Goal: Information Seeking & Learning: Check status

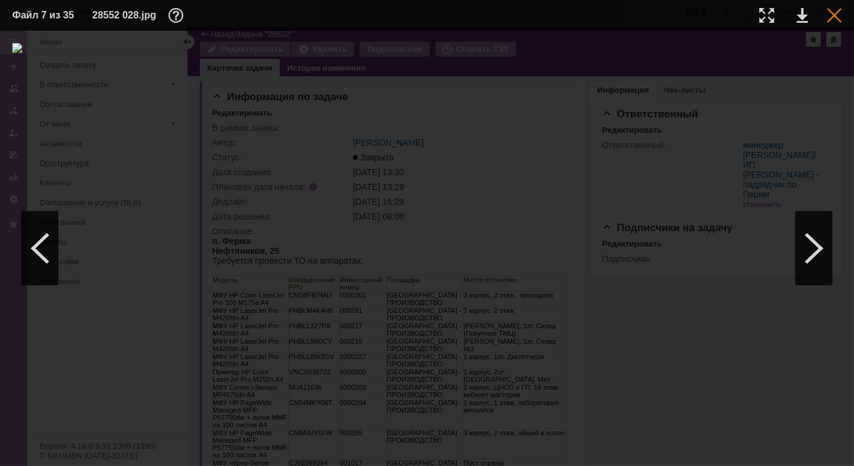
scroll to position [367, 0]
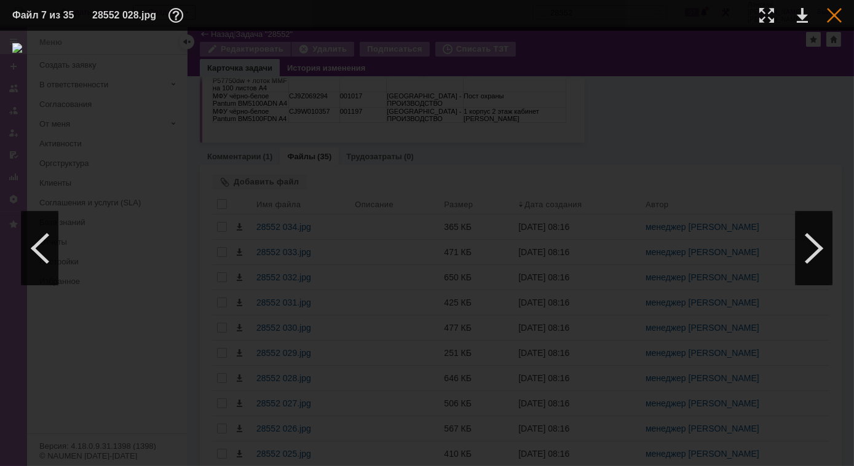
click at [833, 21] on div at bounding box center [834, 15] width 15 height 15
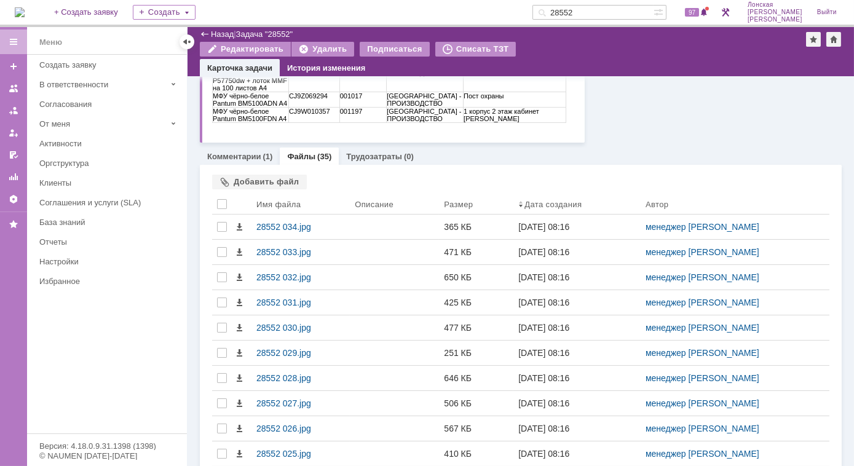
drag, startPoint x: 603, startPoint y: 14, endPoint x: 551, endPoint y: 13, distance: 52.3
click at [551, 13] on div "На домашнюю + Создать заявку Создать 28552 97 Лонская Лариса Вячеславовна Выйти" at bounding box center [427, 13] width 854 height 27
type input "28825"
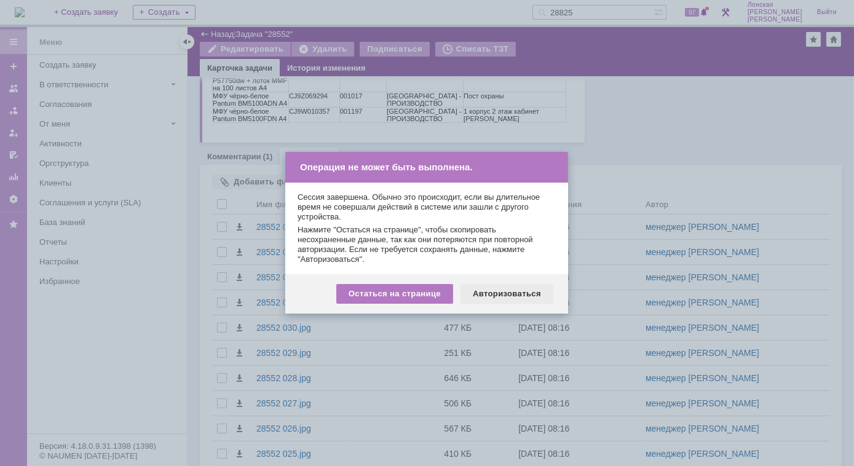
click at [517, 294] on div "Авторизоваться" at bounding box center [506, 294] width 93 height 20
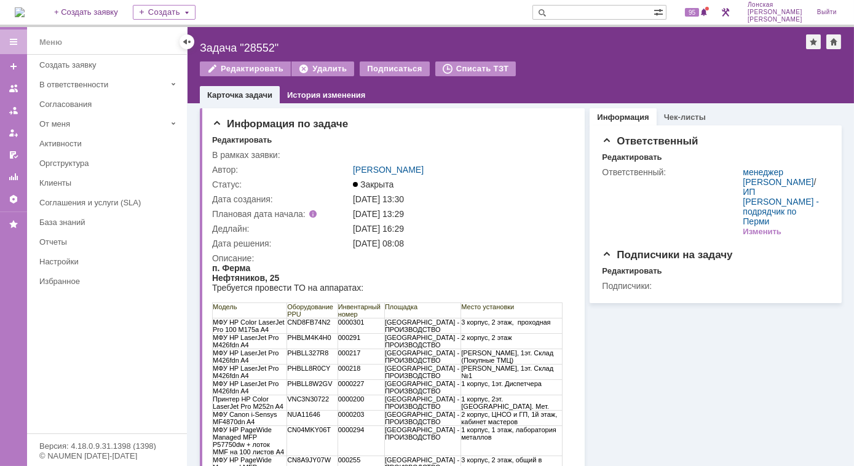
click at [603, 12] on input "text" at bounding box center [592, 12] width 121 height 15
type input "28825"
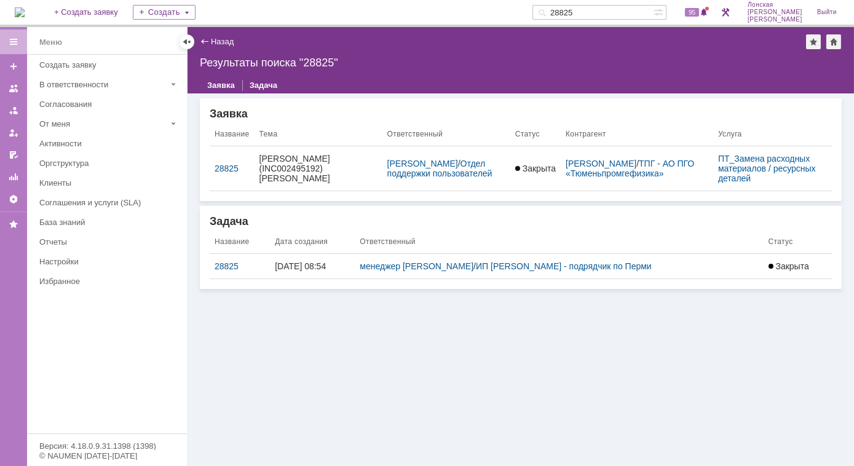
click at [227, 266] on div "28825" at bounding box center [240, 266] width 50 height 10
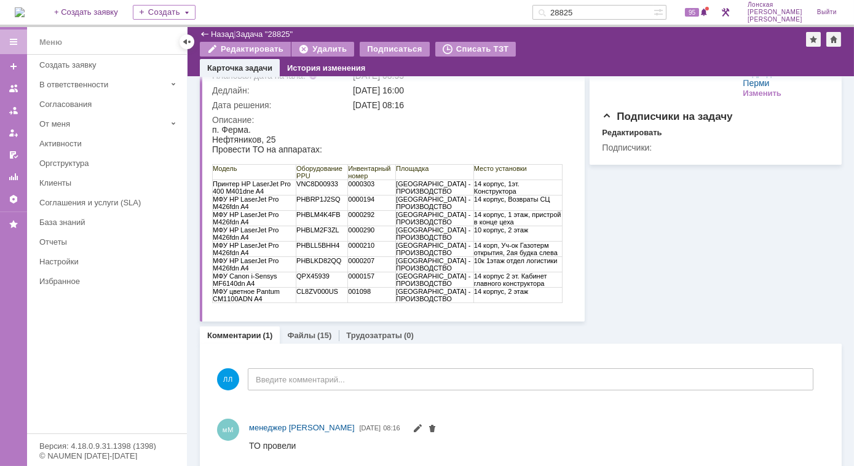
scroll to position [123, 0]
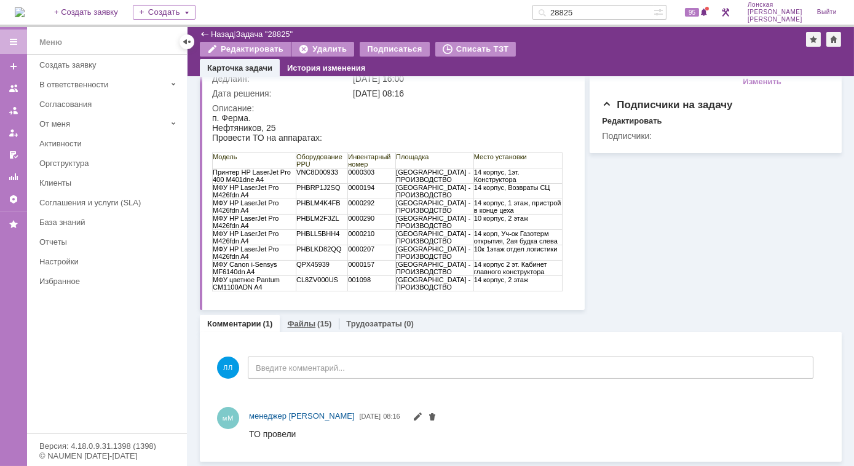
click at [320, 321] on div "(15)" at bounding box center [324, 323] width 14 height 9
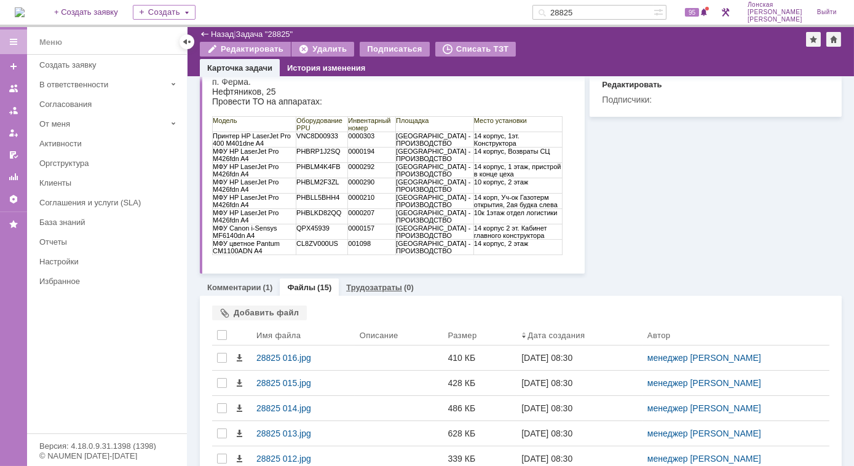
scroll to position [178, 0]
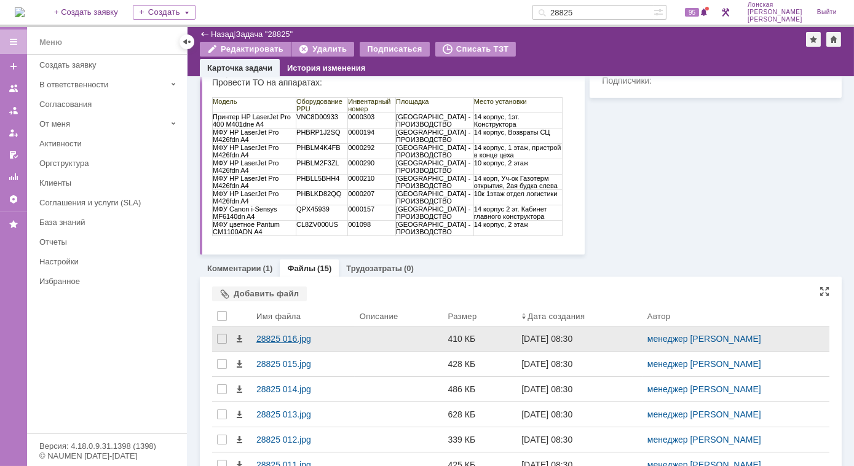
click at [288, 337] on div "28825 016.jpg" at bounding box center [302, 339] width 93 height 10
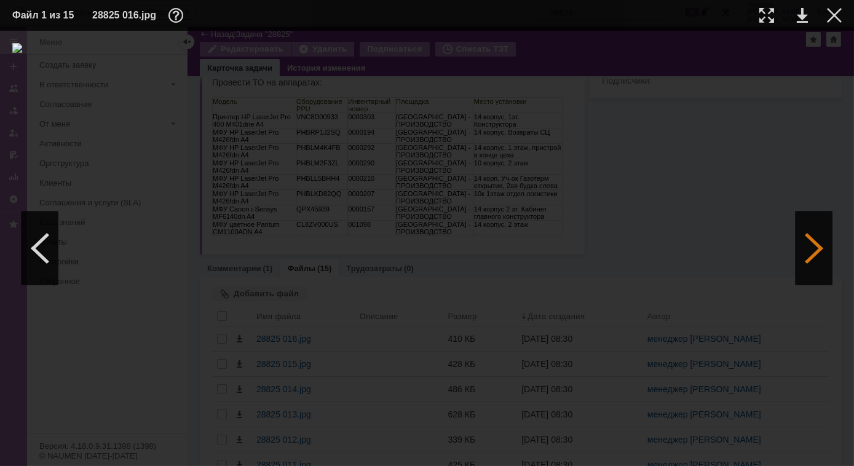
click at [806, 261] on div at bounding box center [813, 248] width 37 height 74
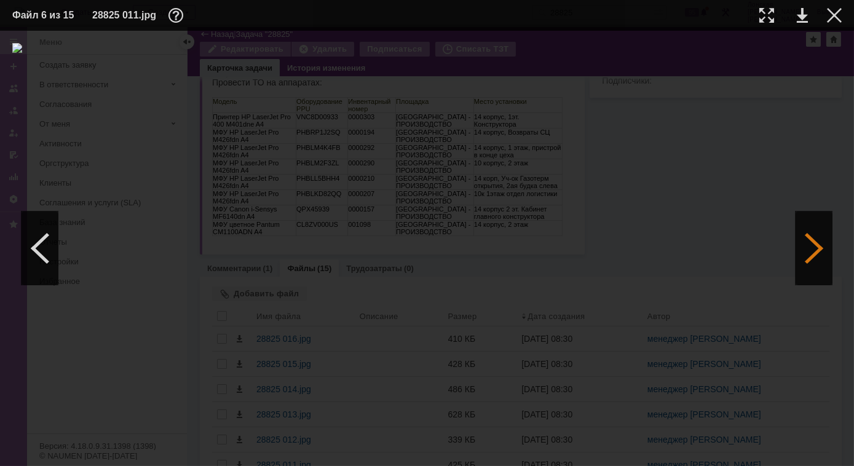
click at [806, 261] on div at bounding box center [813, 248] width 37 height 74
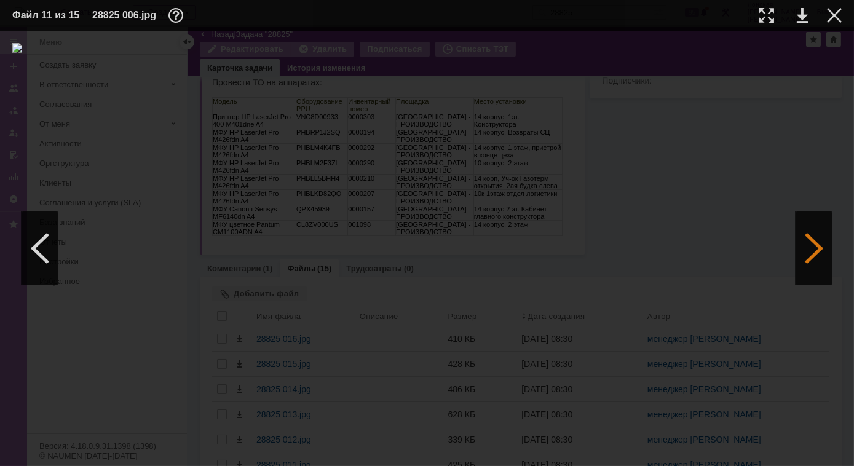
click at [806, 261] on div at bounding box center [813, 248] width 37 height 74
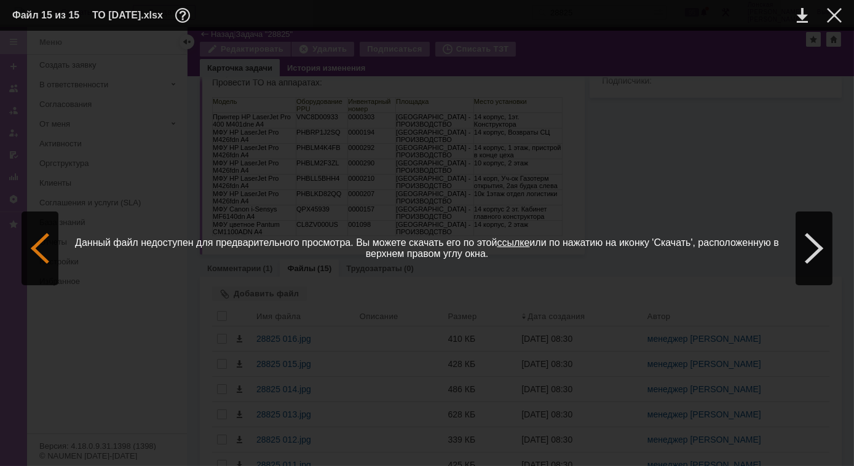
click at [51, 245] on div at bounding box center [40, 248] width 37 height 74
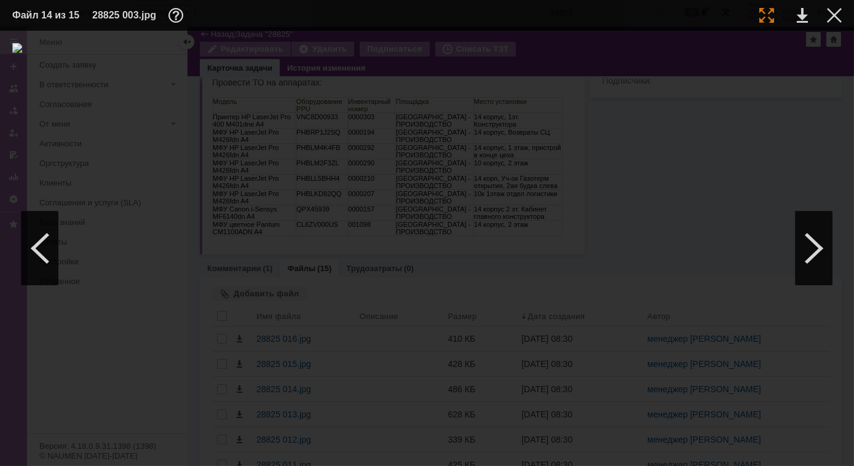
click at [768, 17] on div at bounding box center [766, 15] width 15 height 15
click at [40, 245] on div at bounding box center [40, 248] width 37 height 74
click at [805, 243] on div at bounding box center [813, 248] width 37 height 74
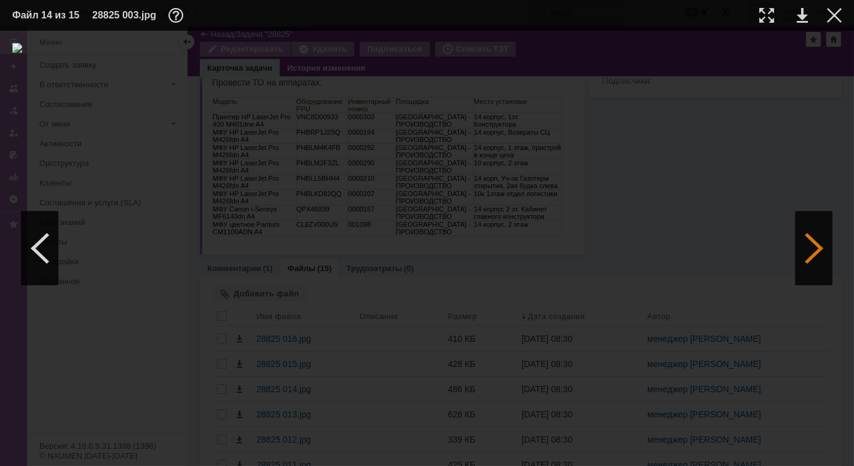
click at [805, 243] on div at bounding box center [813, 248] width 37 height 74
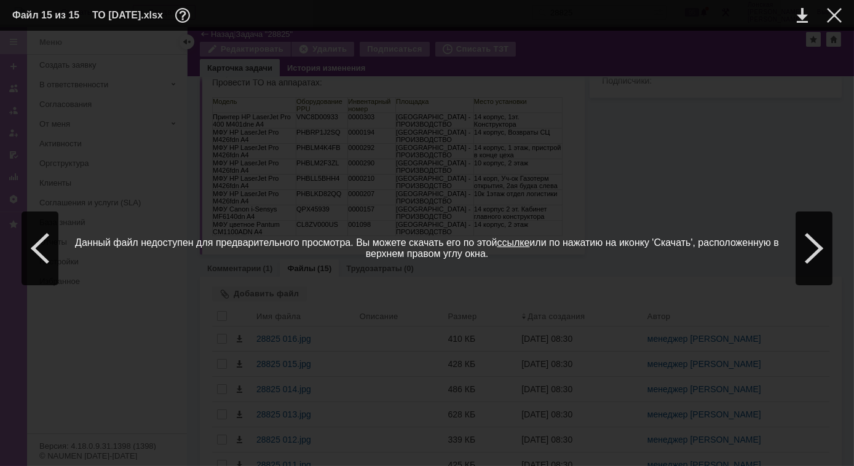
click at [59, 235] on span "Данный файл недоступен для предварительного просмотра. Вы можете скачать его по…" at bounding box center [426, 248] width 829 height 411
click at [50, 235] on div at bounding box center [40, 248] width 37 height 74
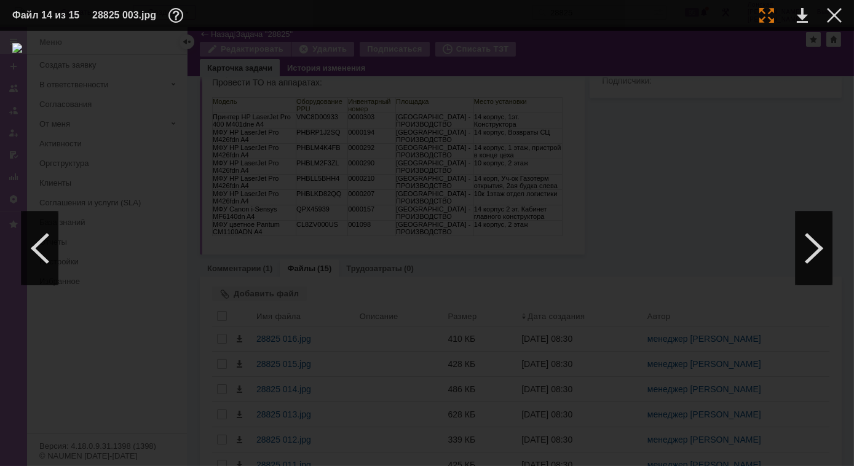
click at [771, 14] on div at bounding box center [766, 15] width 15 height 15
click at [49, 240] on div at bounding box center [40, 248] width 37 height 74
click at [50, 235] on div at bounding box center [40, 248] width 37 height 74
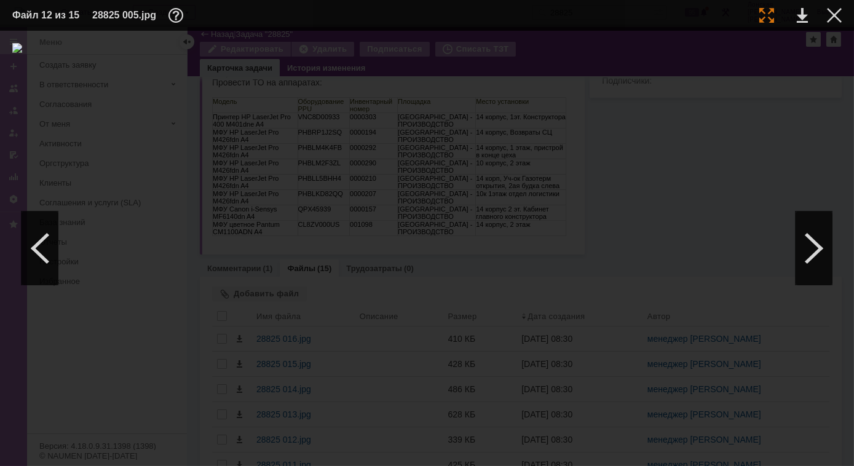
click at [760, 17] on div at bounding box center [766, 15] width 15 height 15
click at [43, 257] on div at bounding box center [40, 248] width 37 height 74
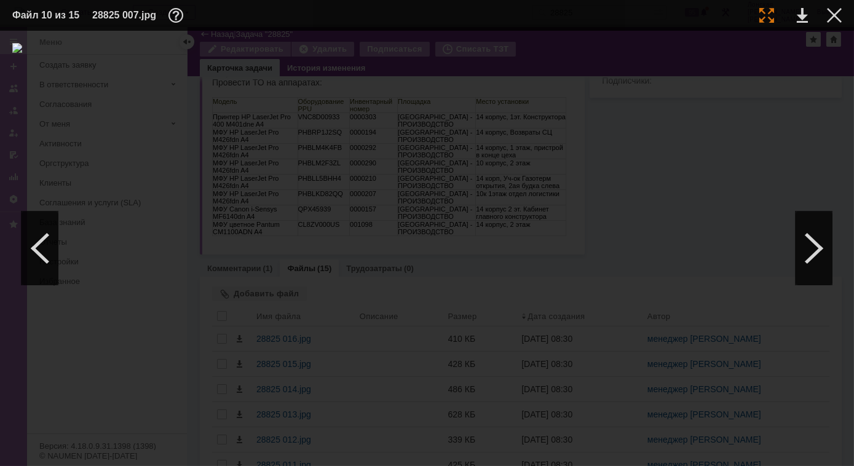
click at [770, 20] on div at bounding box center [766, 15] width 15 height 15
click at [37, 248] on div at bounding box center [40, 248] width 37 height 74
click at [48, 246] on div at bounding box center [40, 248] width 37 height 74
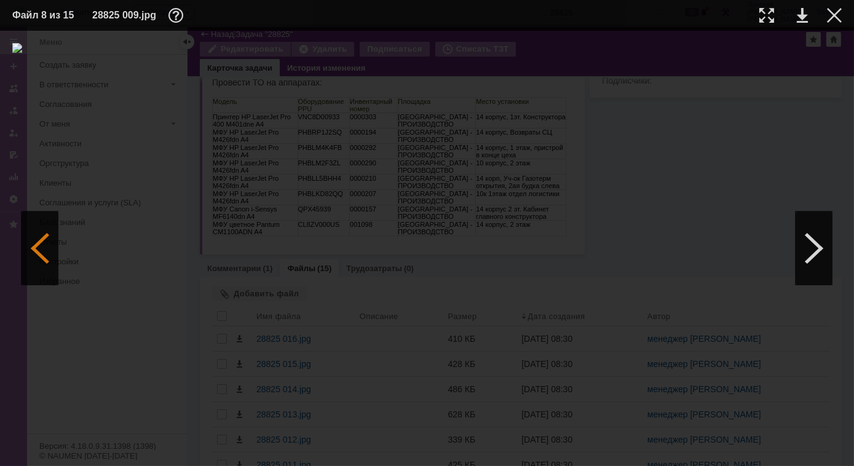
click at [52, 262] on div at bounding box center [40, 248] width 37 height 74
click at [49, 260] on div at bounding box center [40, 248] width 37 height 74
click at [41, 266] on div at bounding box center [40, 248] width 37 height 74
click at [42, 256] on div at bounding box center [40, 248] width 37 height 74
click at [45, 254] on div at bounding box center [40, 248] width 37 height 74
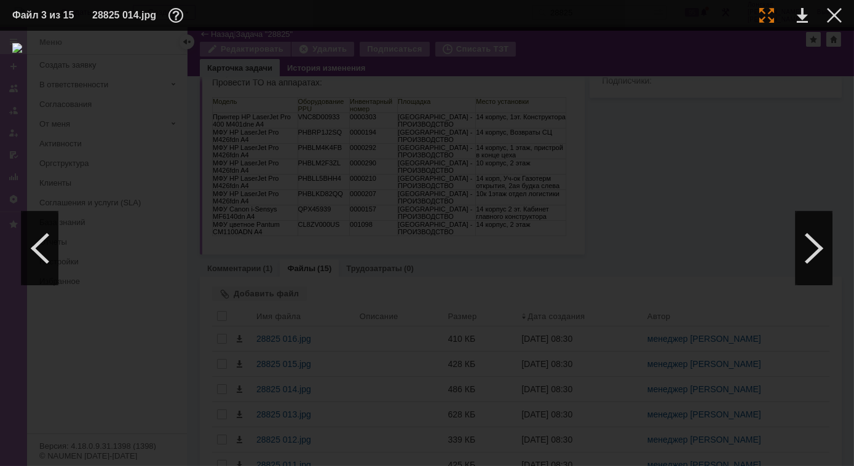
click at [767, 15] on div at bounding box center [766, 15] width 15 height 15
click at [41, 232] on div at bounding box center [40, 248] width 37 height 74
click at [766, 17] on div at bounding box center [766, 15] width 15 height 15
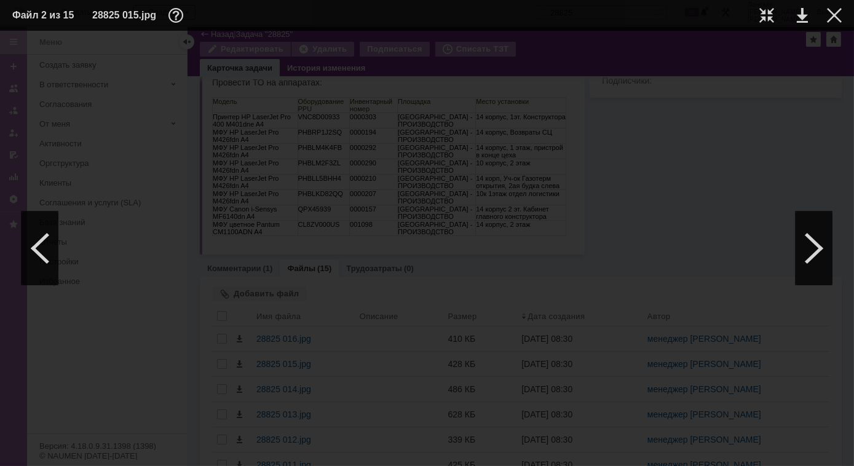
scroll to position [1002, 87]
click at [37, 261] on div at bounding box center [40, 248] width 37 height 74
click at [767, 17] on div at bounding box center [766, 15] width 15 height 15
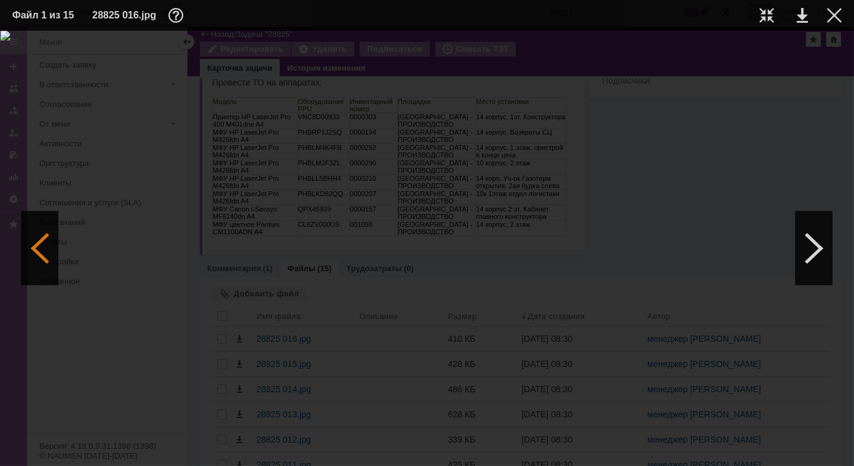
click at [41, 250] on div at bounding box center [40, 248] width 37 height 74
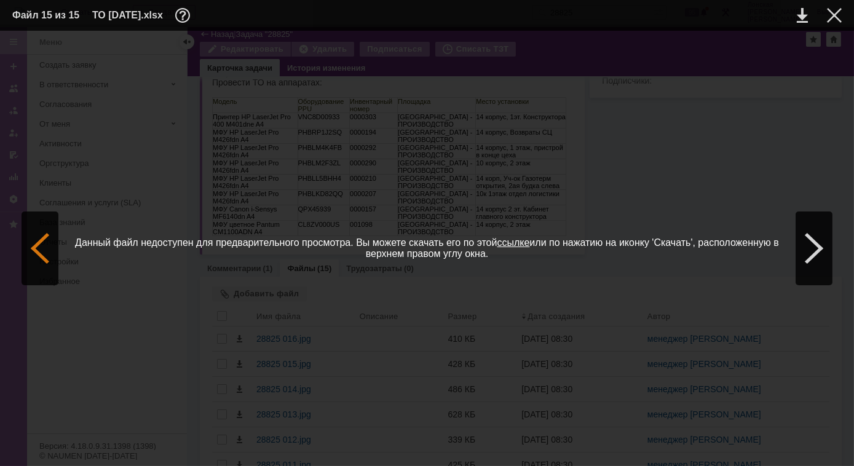
scroll to position [0, 0]
click at [33, 251] on div at bounding box center [40, 248] width 37 height 74
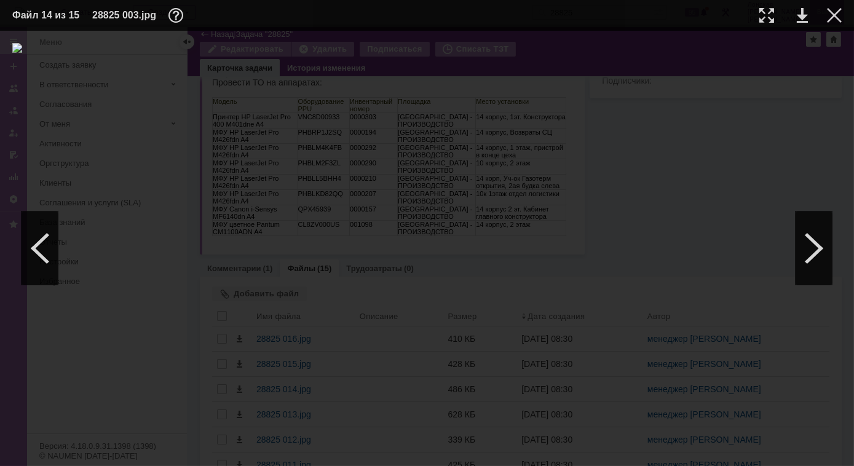
click at [833, 17] on div at bounding box center [834, 15] width 15 height 15
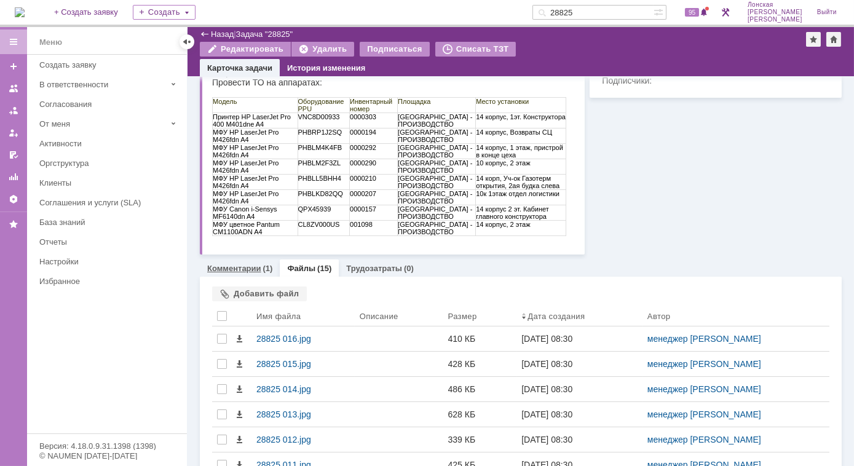
click at [237, 266] on link "Комментарии" at bounding box center [234, 268] width 54 height 9
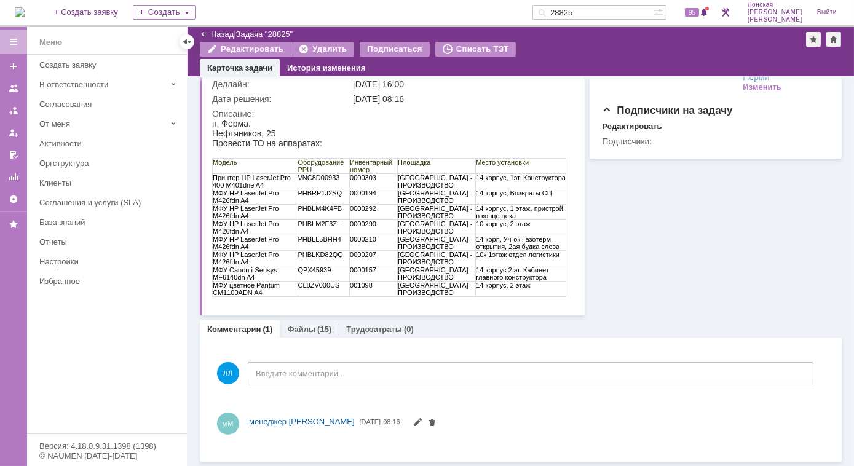
scroll to position [123, 0]
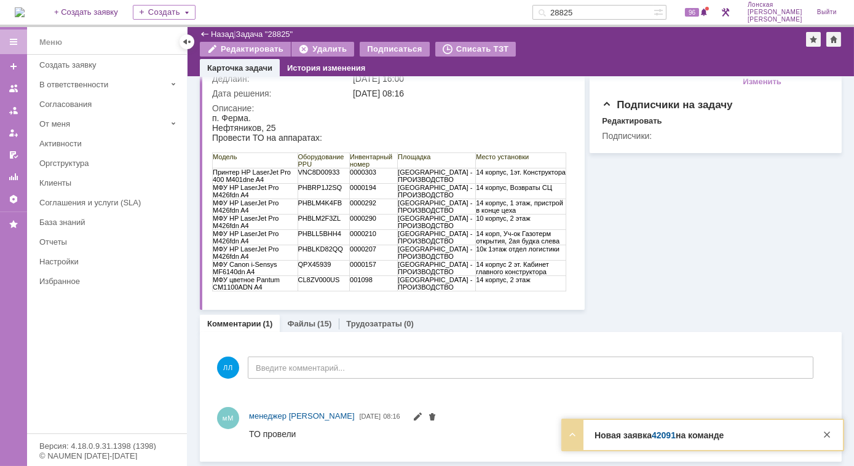
click at [678, 434] on strong "Новая заявка 42091 на команде" at bounding box center [658, 435] width 129 height 10
click at [625, 436] on strong "Новая заявка 42091 на команде" at bounding box center [658, 435] width 129 height 10
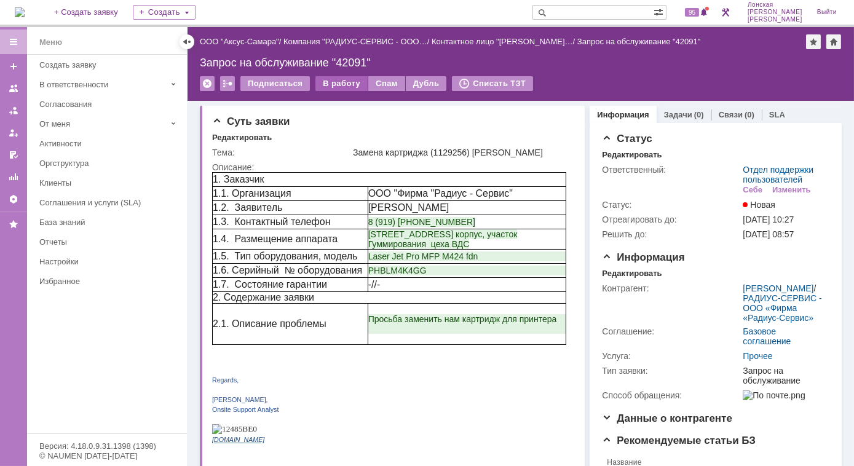
click at [337, 83] on div "В работу" at bounding box center [341, 83] width 52 height 15
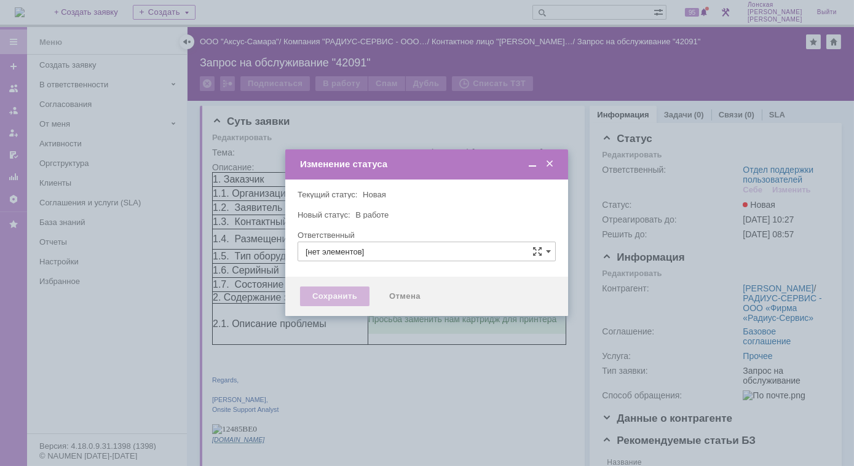
type input "Отдел поддержки пользователей"
type input "Лонская Лариса Вячеславовна"
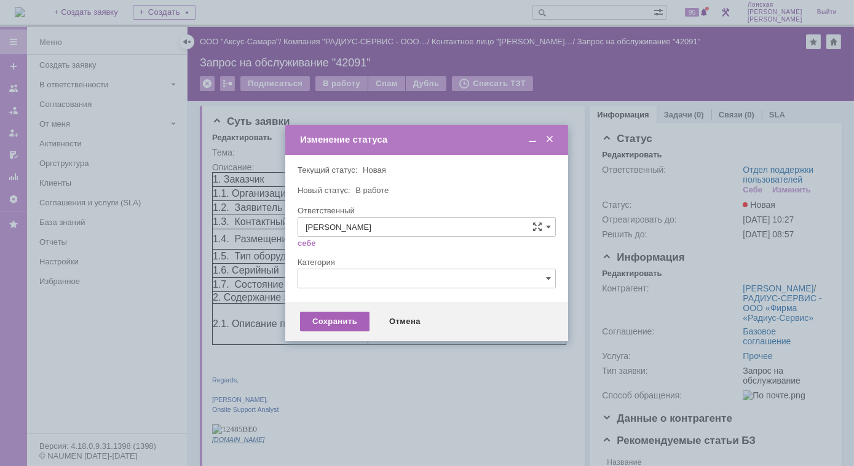
click at [336, 323] on div "Сохранить" at bounding box center [334, 322] width 69 height 20
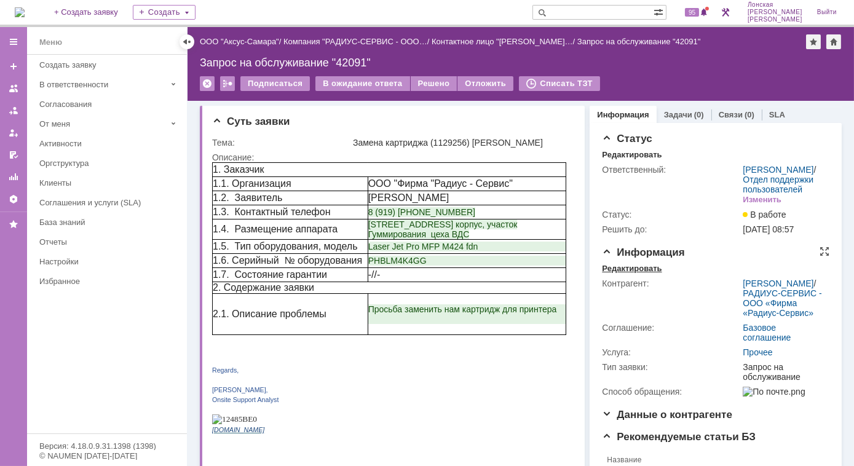
click at [619, 274] on div "Редактировать" at bounding box center [632, 269] width 60 height 10
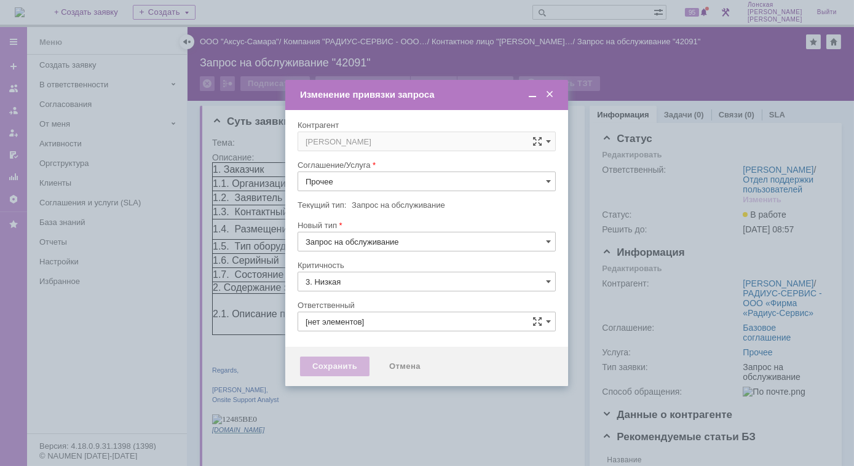
type input "[не указано]"
type input "Лонская Лариса Вячеславовна"
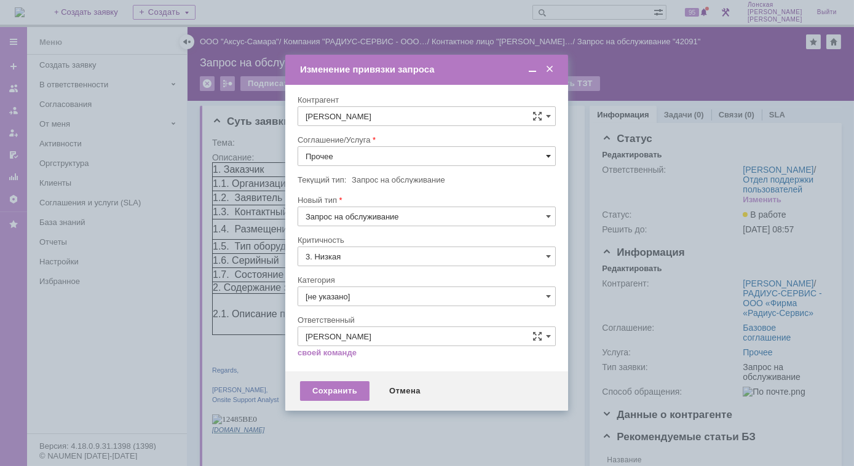
click at [547, 157] on span at bounding box center [548, 156] width 5 height 10
click at [395, 259] on span "ПТ_Замена расходных материалов / ресурсных деталей" at bounding box center [427, 260] width 242 height 10
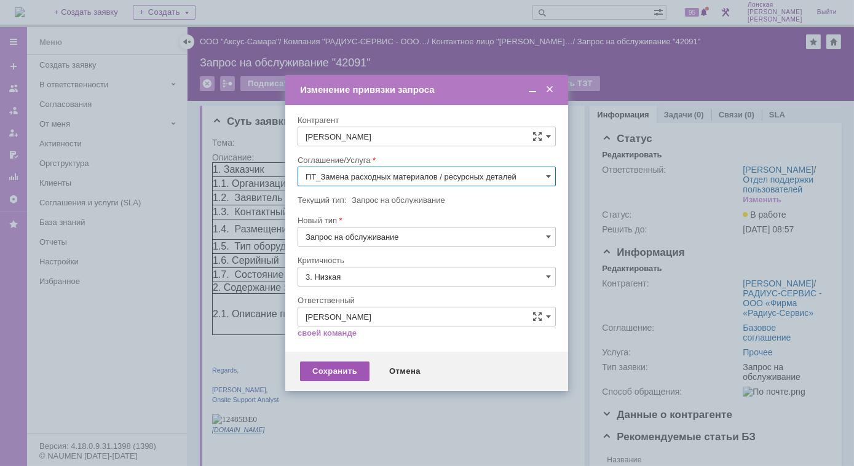
type input "ПТ_Замена расходных материалов / ресурсных деталей"
click at [340, 373] on div "Сохранить" at bounding box center [334, 371] width 69 height 20
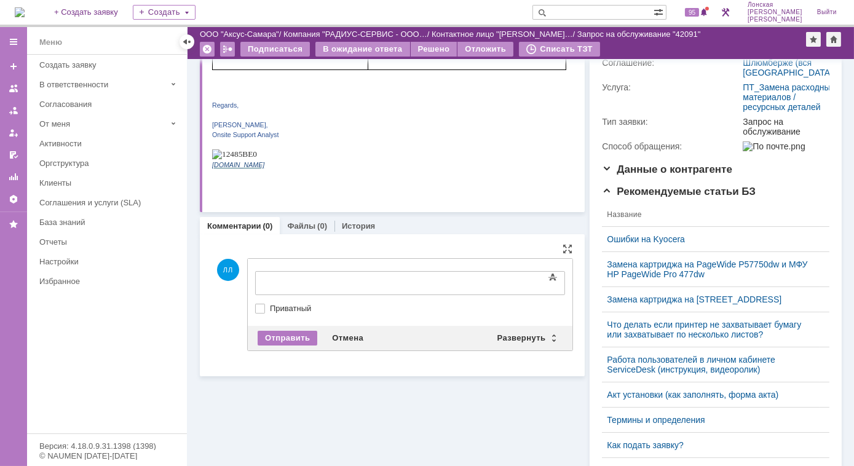
scroll to position [0, 0]
click at [550, 334] on div "Развернуть" at bounding box center [526, 338] width 73 height 15
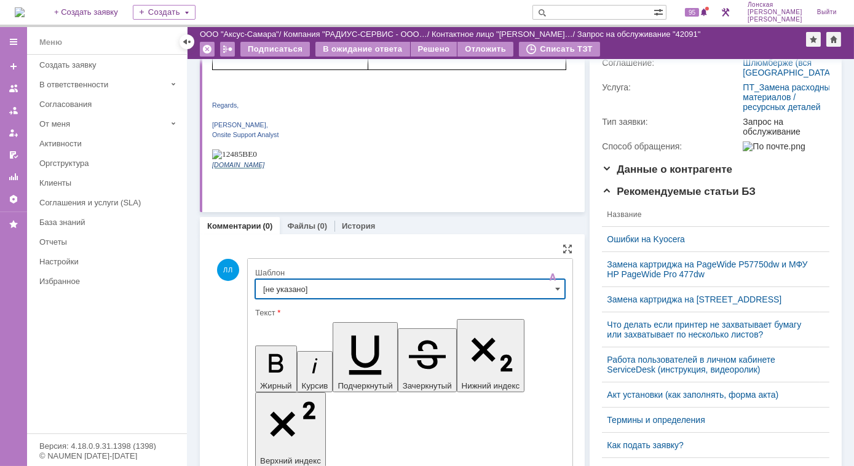
click at [555, 288] on input "[не указано]" at bounding box center [410, 289] width 310 height 20
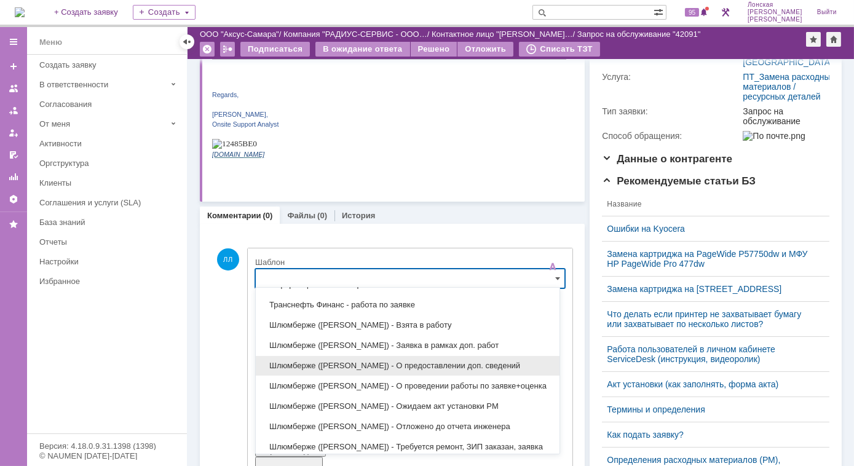
scroll to position [954, 0]
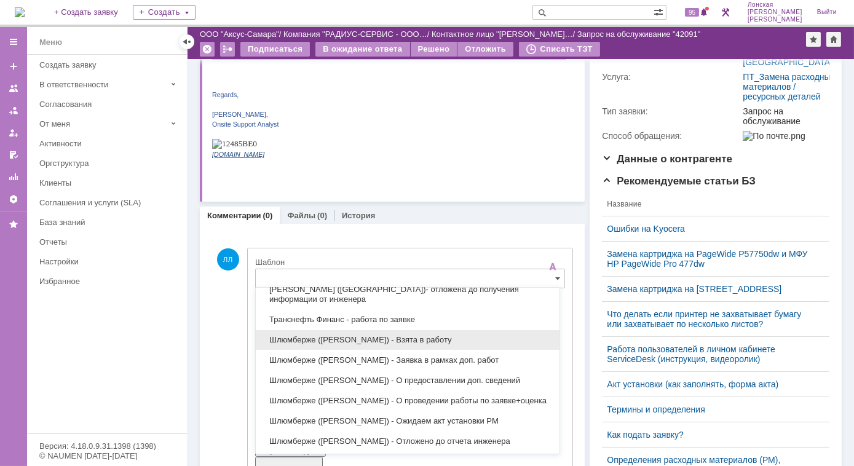
click at [416, 335] on span "Шлюмберже (Лонская) - Взята в работу" at bounding box center [407, 340] width 289 height 10
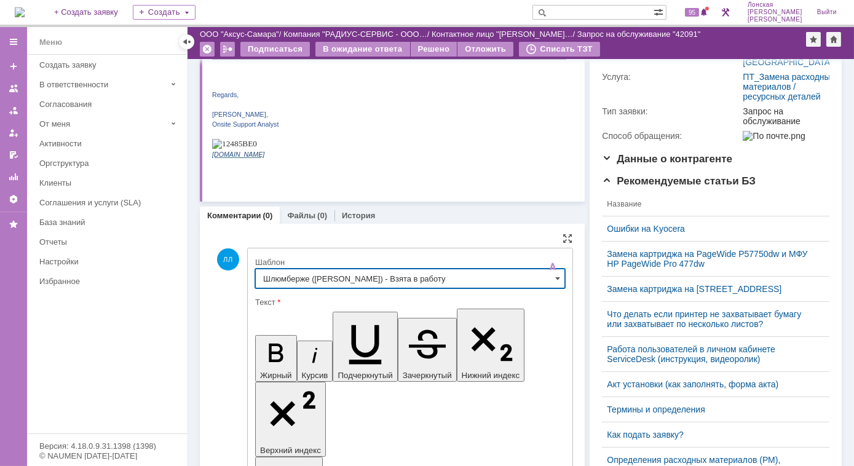
type input "Шлюмберже (Лонская) - Взята в работу"
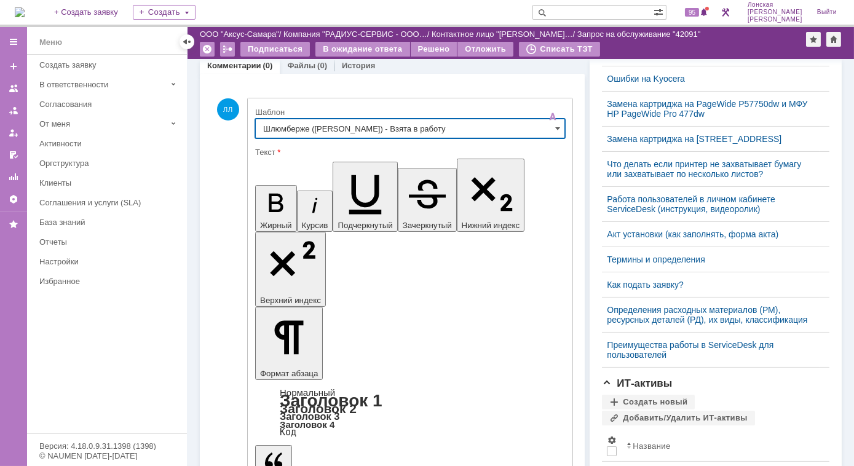
scroll to position [410, 0]
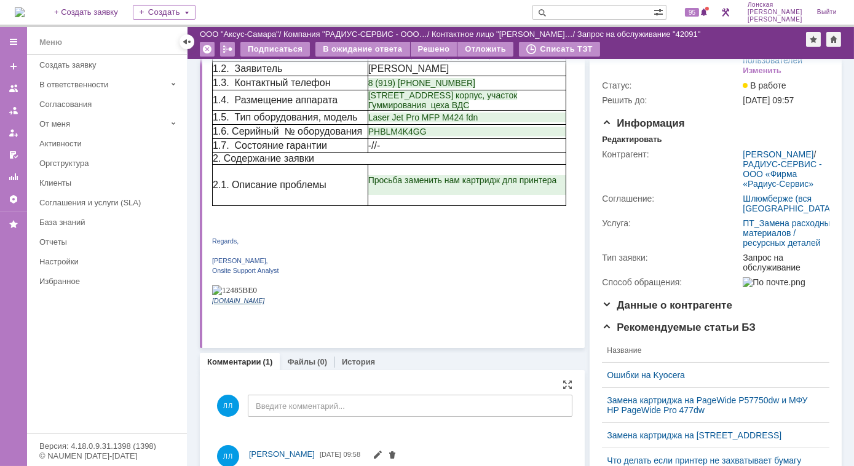
scroll to position [75, 0]
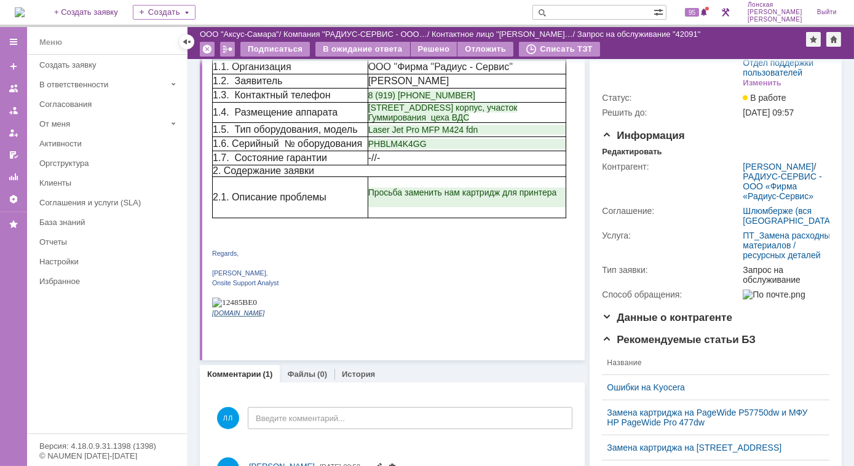
click at [411, 266] on p at bounding box center [388, 263] width 354 height 10
click at [430, 149] on p "PHBLM4K4GG" at bounding box center [466, 144] width 197 height 10
drag, startPoint x: 411, startPoint y: 147, endPoint x: 354, endPoint y: 151, distance: 56.7
click at [368, 149] on p "PHBLM4K4GG" at bounding box center [466, 144] width 197 height 10
copy span "PHBLM4K4GG"
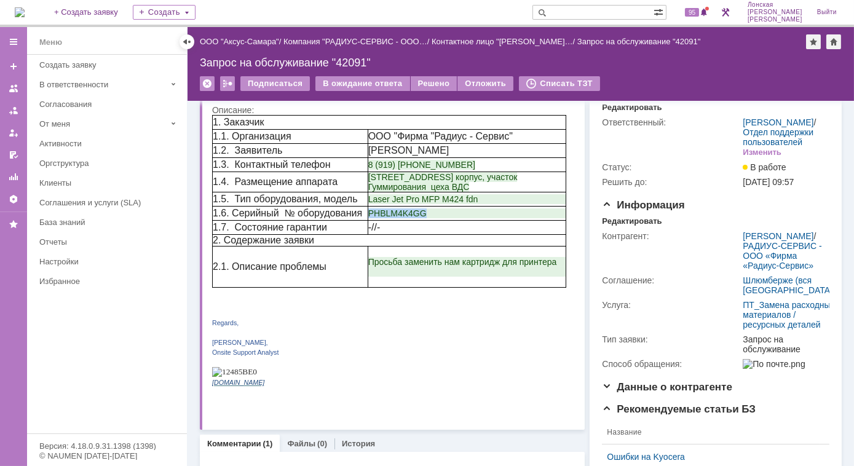
scroll to position [0, 0]
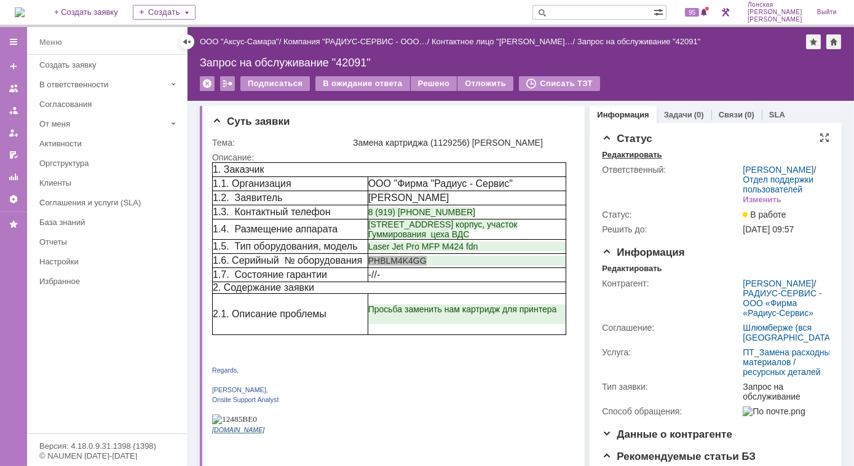
click at [634, 153] on div "Редактировать" at bounding box center [632, 155] width 60 height 10
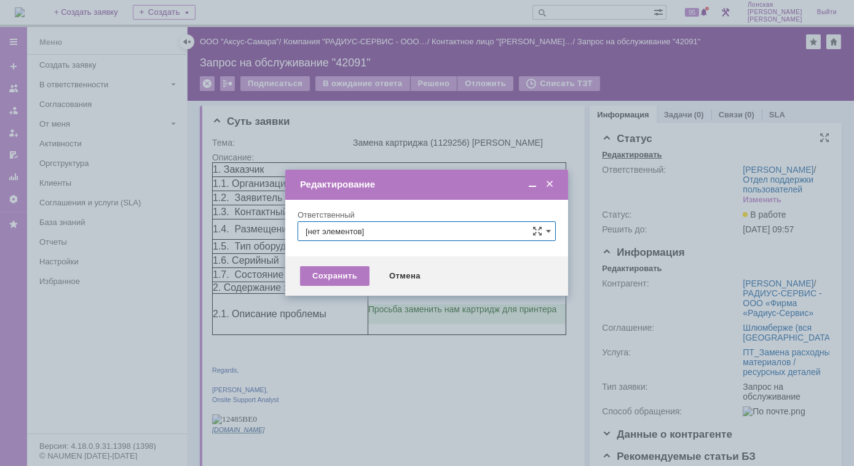
type input "[PERSON_NAME]"
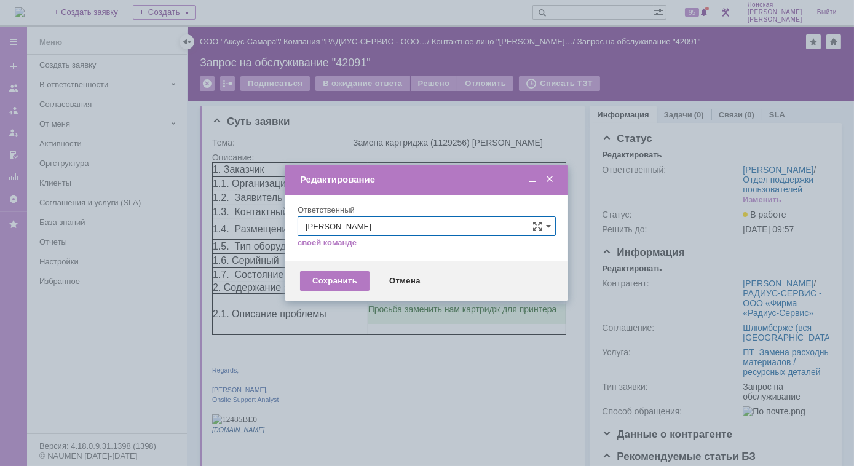
click at [544, 179] on span at bounding box center [549, 179] width 12 height 11
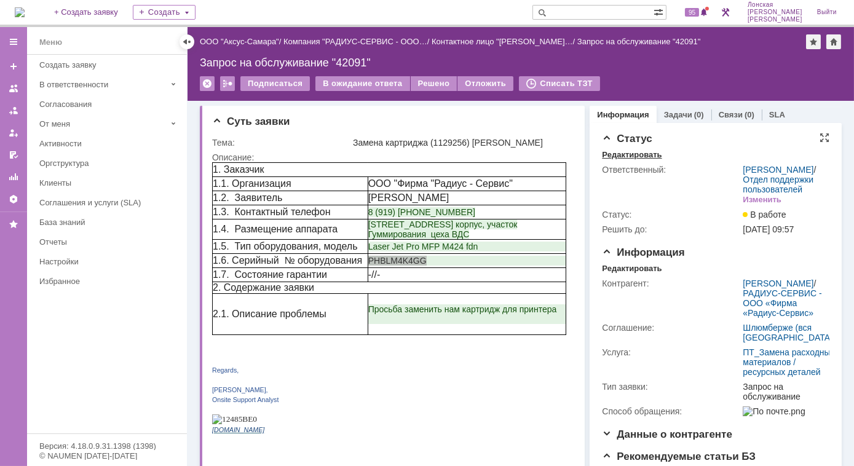
click at [618, 155] on div "Редактировать" at bounding box center [632, 155] width 60 height 10
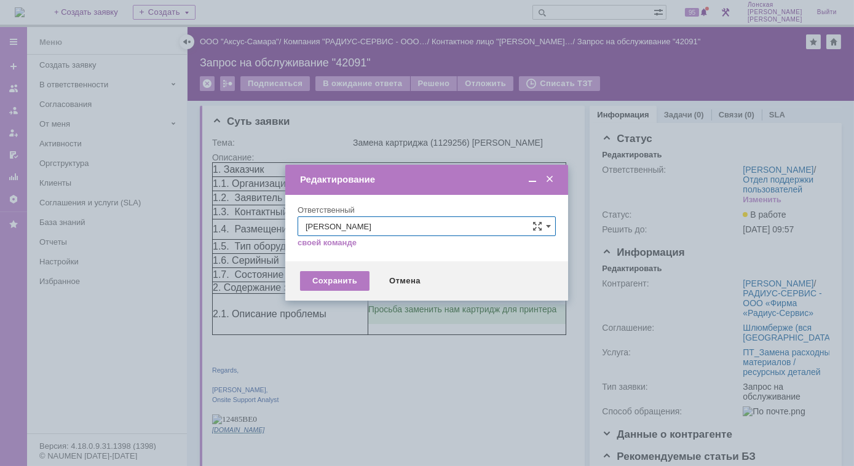
click at [554, 180] on span at bounding box center [549, 179] width 12 height 11
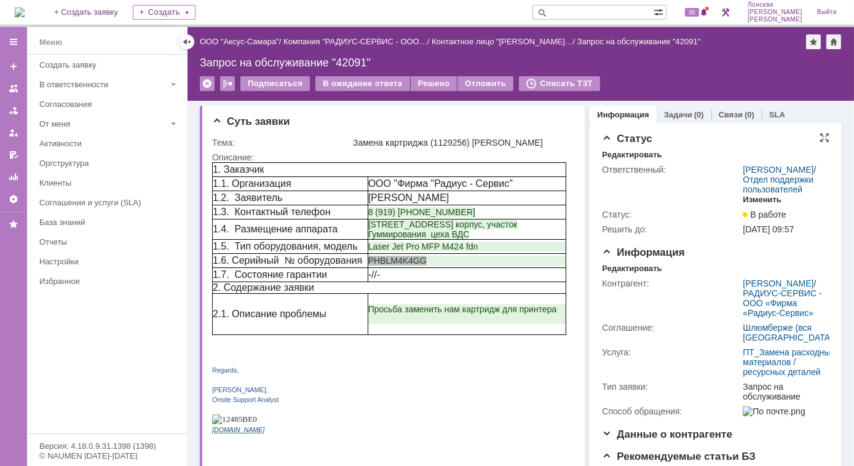
click at [759, 205] on div "Изменить" at bounding box center [762, 200] width 39 height 10
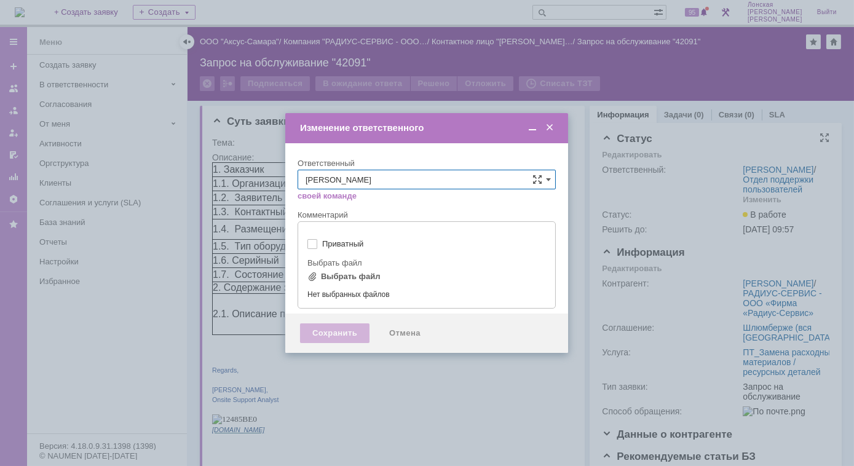
type input "[не указано]"
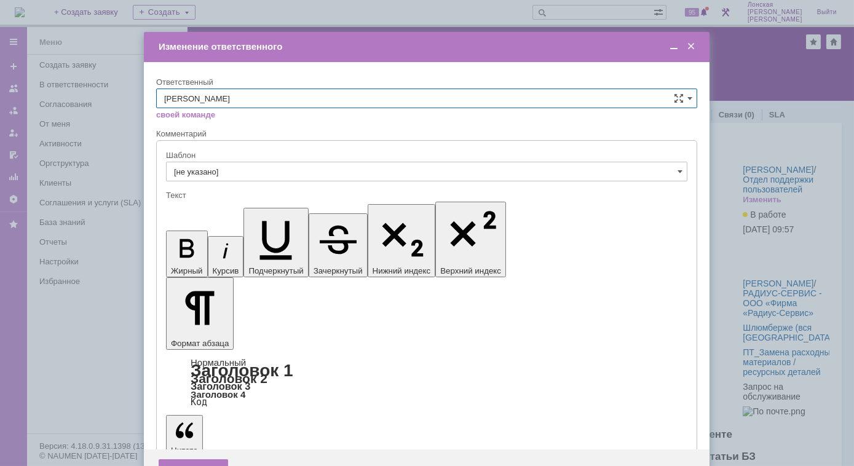
click at [695, 45] on span at bounding box center [691, 46] width 12 height 11
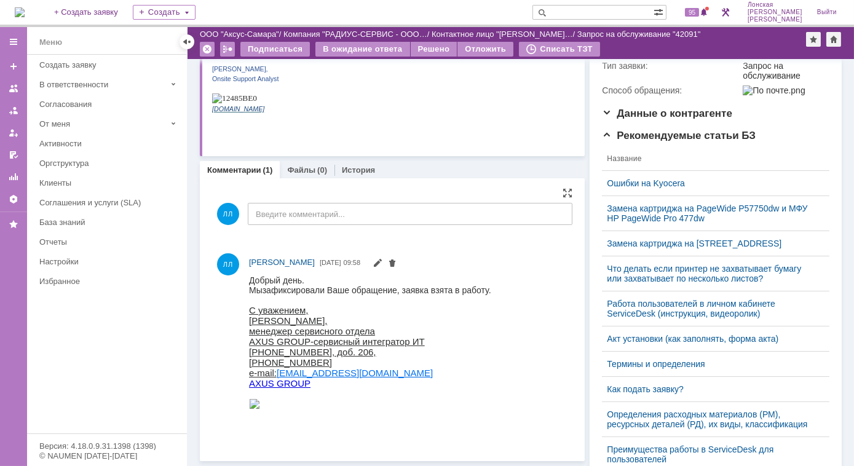
scroll to position [335, 0]
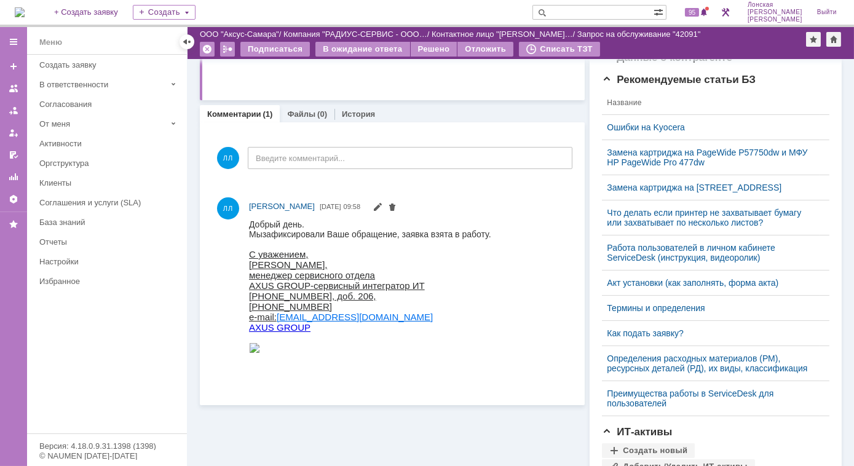
click at [261, 114] on div "Комментарии (1)" at bounding box center [239, 114] width 65 height 8
click at [311, 114] on link "Файлы" at bounding box center [301, 113] width 28 height 9
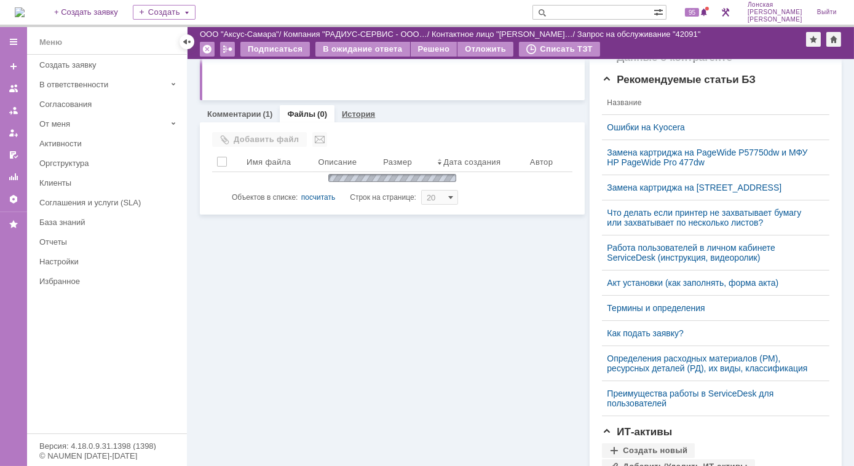
click at [347, 116] on link "История" at bounding box center [358, 113] width 33 height 9
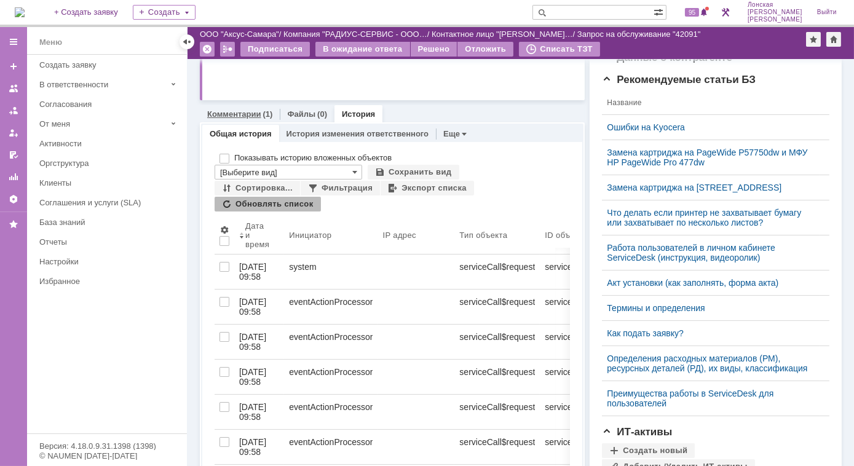
click at [253, 116] on link "Комментарии" at bounding box center [234, 113] width 54 height 9
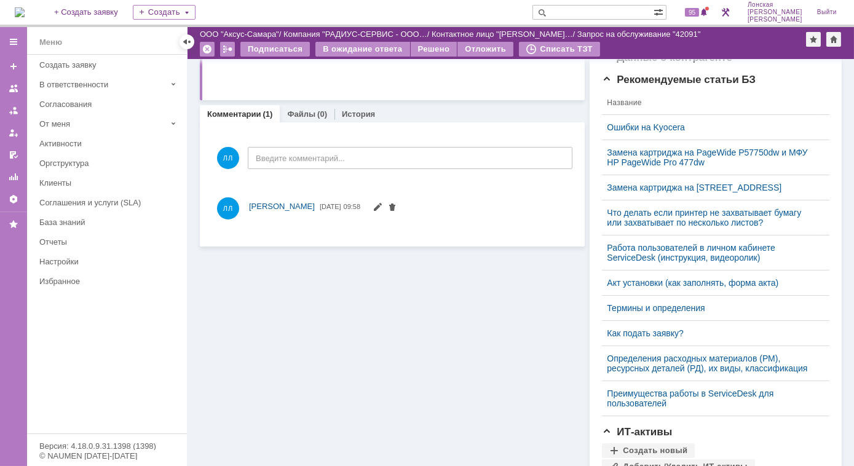
click at [309, 122] on div "Комментарии Добавить комментарий ЛЛ Введите комментарий... 1 Всего комментариев…" at bounding box center [392, 184] width 385 height 124
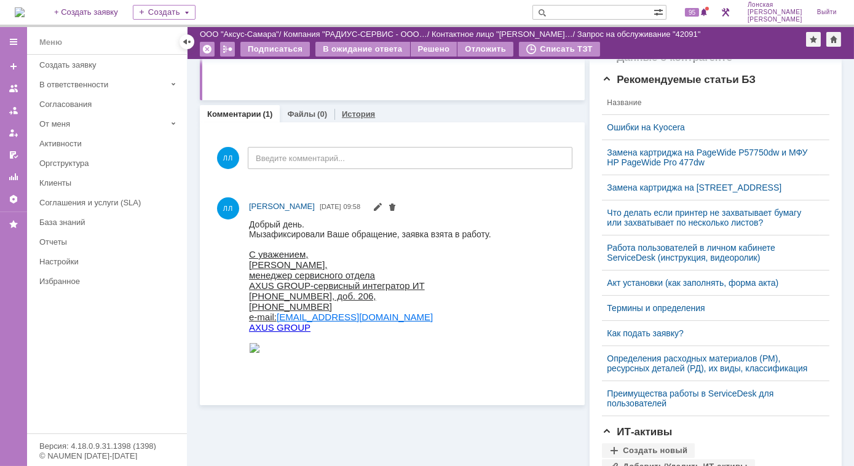
click at [351, 113] on link "История" at bounding box center [358, 113] width 33 height 9
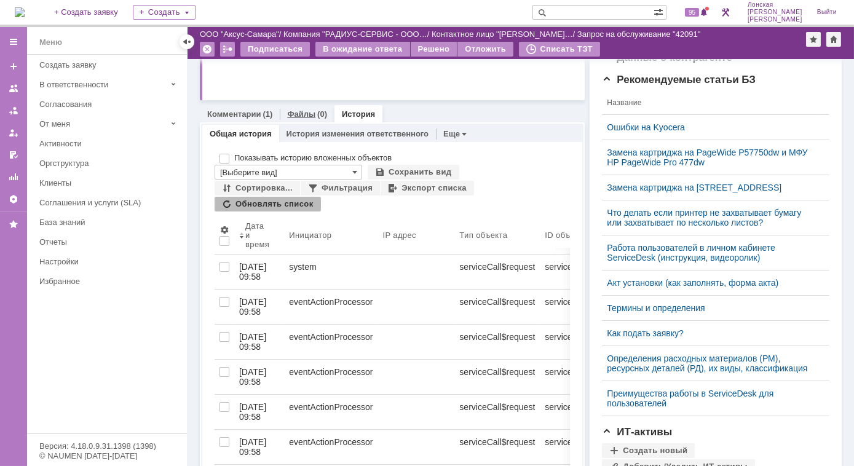
click at [304, 111] on link "Файлы" at bounding box center [301, 113] width 28 height 9
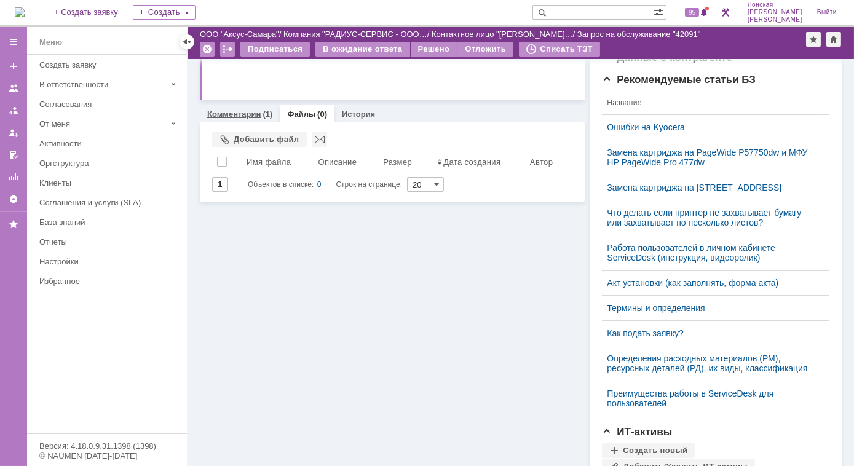
click at [241, 112] on link "Комментарии" at bounding box center [234, 113] width 54 height 9
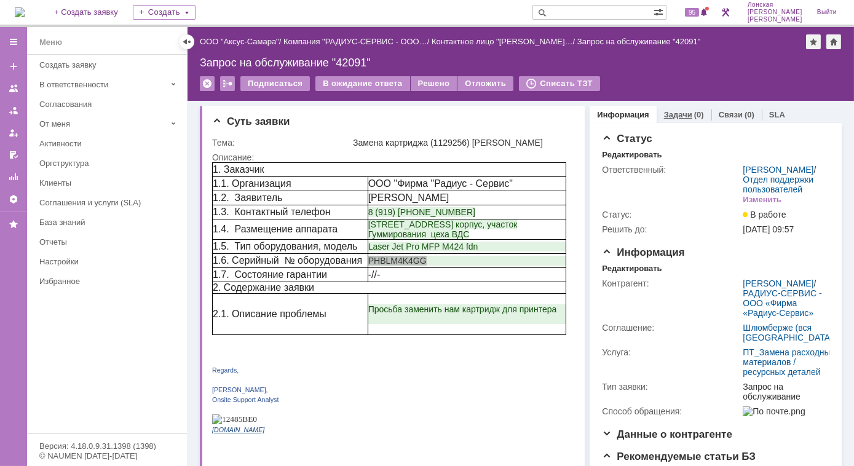
click at [685, 111] on div "Задачи (0)" at bounding box center [684, 115] width 40 height 8
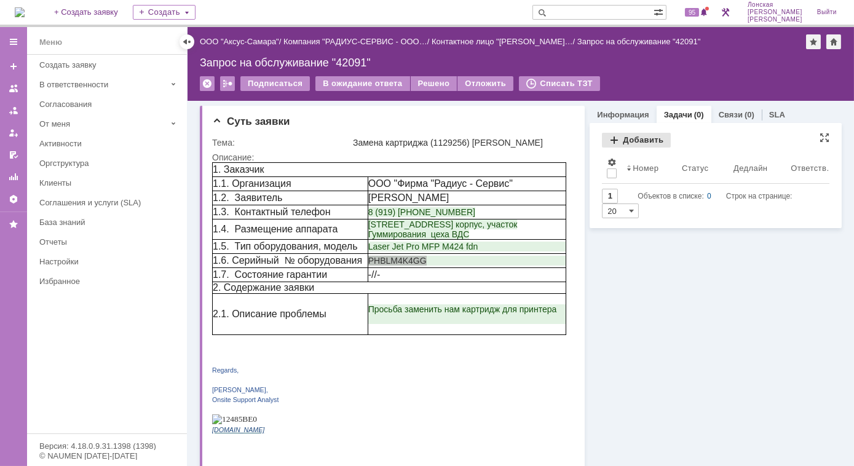
click at [631, 133] on div "Добавить" at bounding box center [636, 140] width 69 height 15
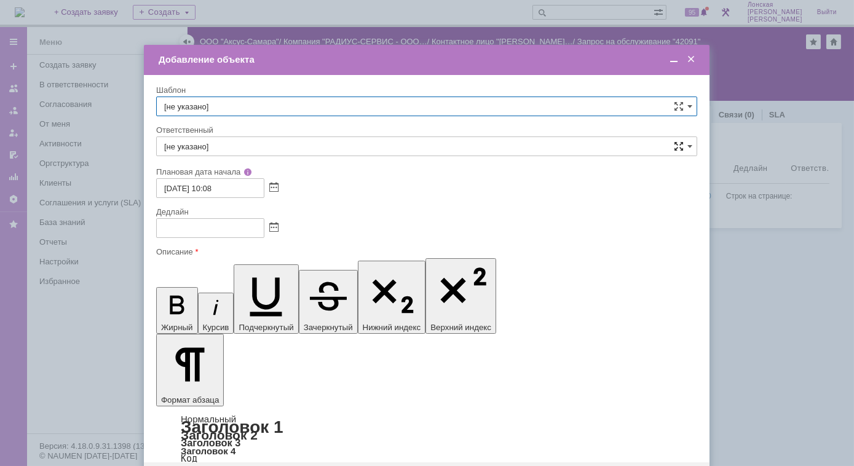
click at [677, 148] on span at bounding box center [679, 146] width 10 height 10
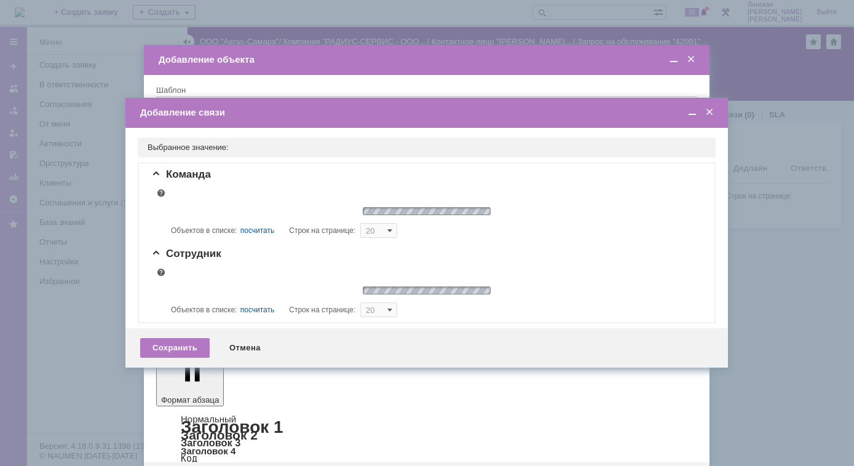
type input "5"
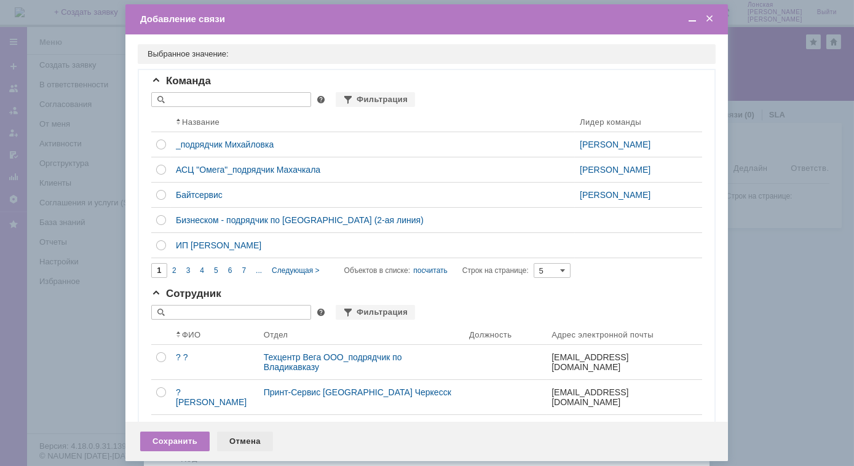
click at [239, 442] on div "Отмена" at bounding box center [245, 442] width 56 height 20
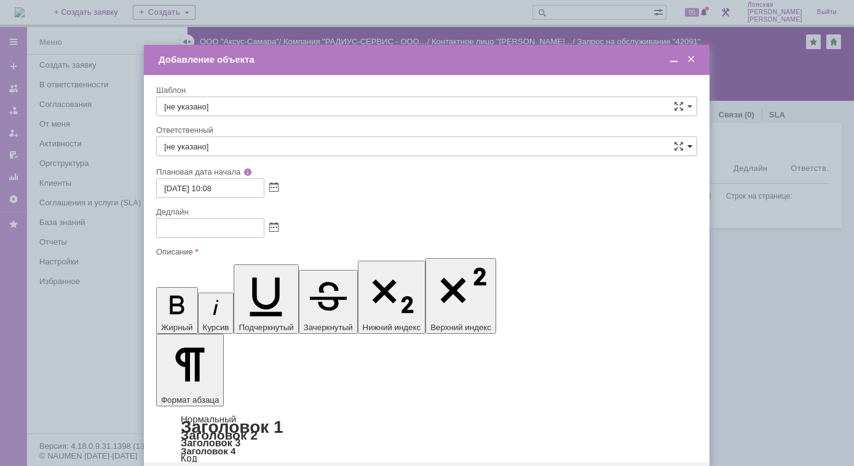
click at [690, 149] on span at bounding box center [689, 146] width 5 height 10
click at [205, 144] on input "text" at bounding box center [426, 146] width 541 height 20
click at [221, 231] on span "менеджер [PERSON_NAME]" at bounding box center [426, 236] width 525 height 10
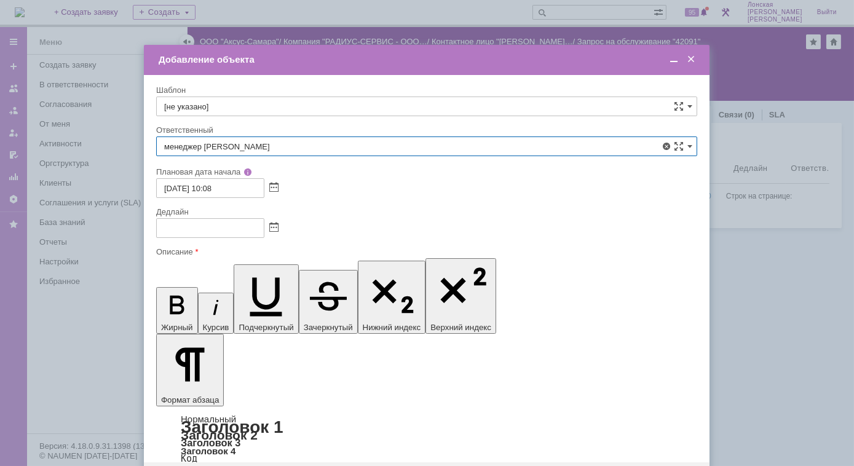
type input "менеджер [PERSON_NAME]"
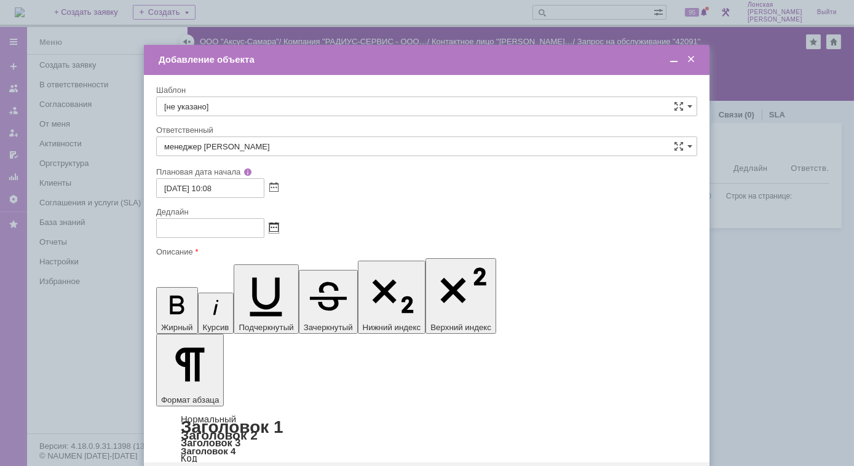
click at [276, 227] on span at bounding box center [273, 228] width 9 height 10
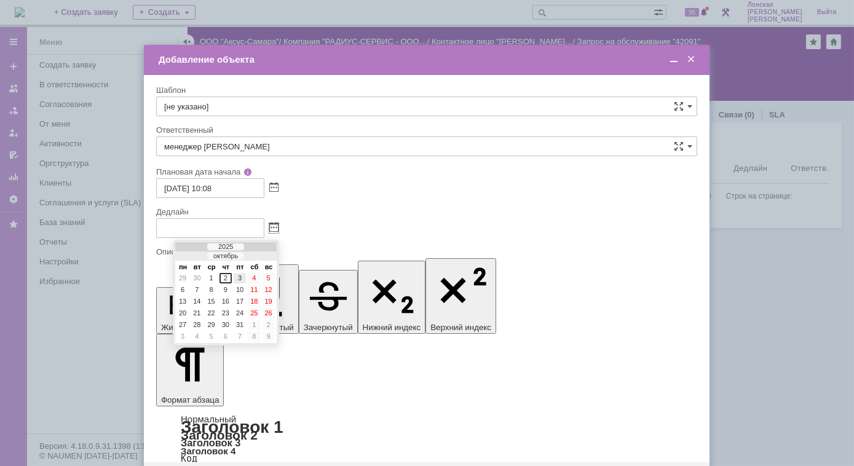
click at [237, 276] on div "3" at bounding box center [240, 278] width 12 height 10
type input "03.10.2025 10:09"
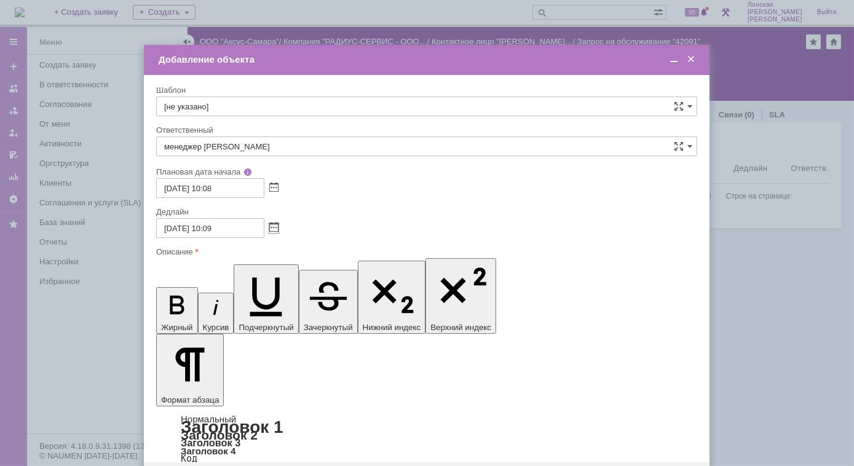
click at [676, 59] on span at bounding box center [674, 59] width 12 height 11
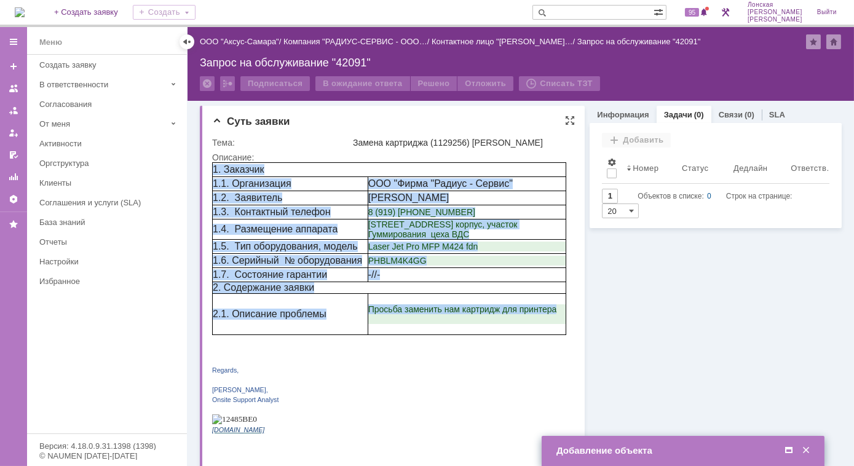
drag, startPoint x: 553, startPoint y: 313, endPoint x: 210, endPoint y: 182, distance: 366.6
click at [211, 182] on html "1. Заказчик 1.1. Организация ООО "Фирма "Радиус - Сервис" 1.2. Заявитель Anzhel…" at bounding box center [388, 303] width 354 height 282
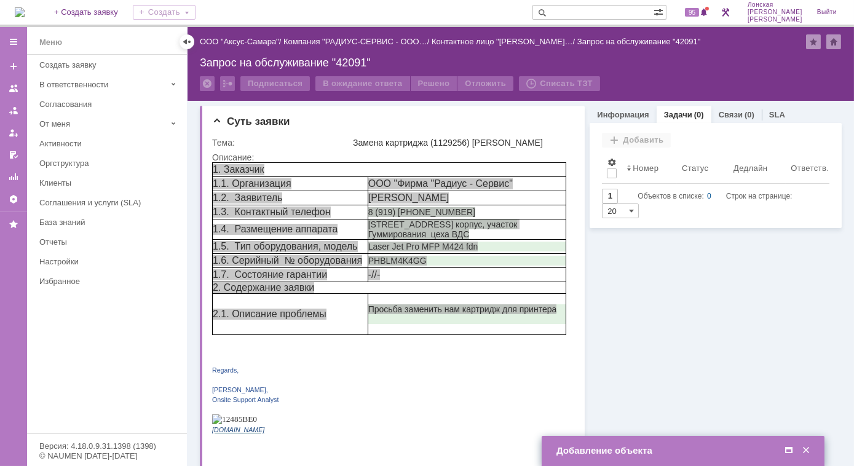
click at [685, 427] on div "Информация Задачи (0) Связи (0) SLA Статус Редактировать Ответственный: Лонская…" at bounding box center [713, 441] width 257 height 681
click at [684, 450] on div "Добавление объекта" at bounding box center [684, 450] width 256 height 11
click at [665, 463] on td "Добавление объекта" at bounding box center [683, 451] width 283 height 30
click at [720, 449] on div "Добавление объекта" at bounding box center [684, 450] width 256 height 11
click at [790, 448] on span at bounding box center [789, 450] width 12 height 11
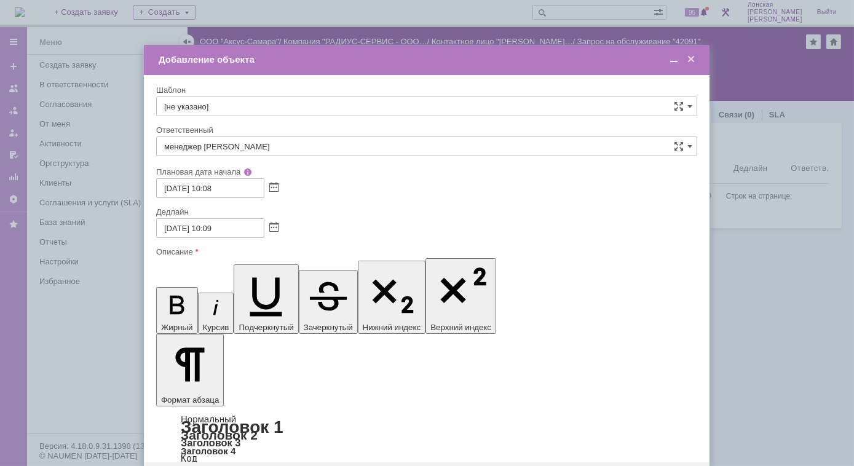
click at [672, 61] on span at bounding box center [674, 59] width 12 height 11
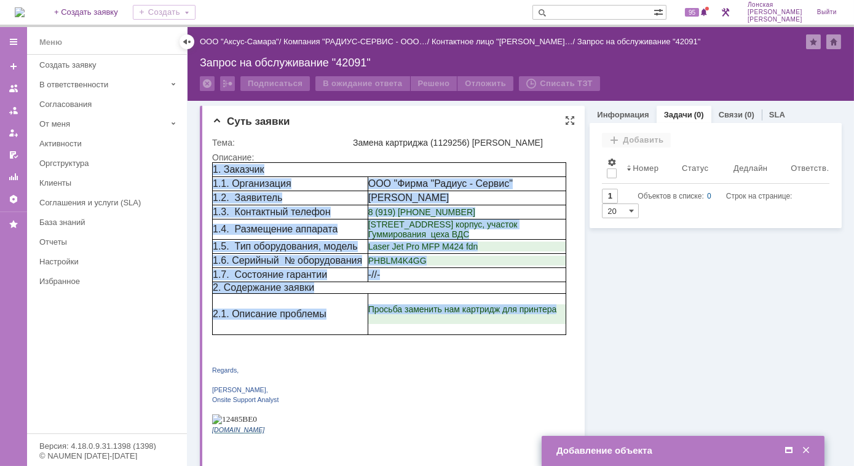
click at [282, 259] on span "1.6. Серийный № оборудования" at bounding box center [286, 259] width 149 height 10
drag, startPoint x: 553, startPoint y: 310, endPoint x: 213, endPoint y: 169, distance: 367.6
click at [213, 169] on tbody "1. Заказчик 1.1. Организация ООО "Фирма "Радиус - Сервис" 1.2. Заявитель Anzhel…" at bounding box center [388, 248] width 353 height 172
copy tbody "1. Заказчик 1.1. Организация ООО "Фирма "Радиус - Сервис" 1.2. Заявитель Anzhel…"
click at [788, 453] on span at bounding box center [789, 450] width 12 height 11
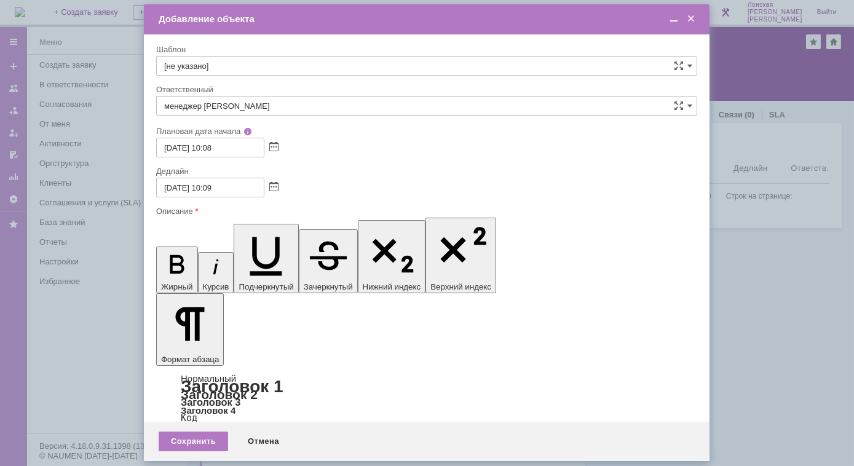
drag, startPoint x: 392, startPoint y: 3552, endPoint x: 524, endPoint y: 3555, distance: 132.2
copy span "ООО "Фирма "Радиус - Сервис""
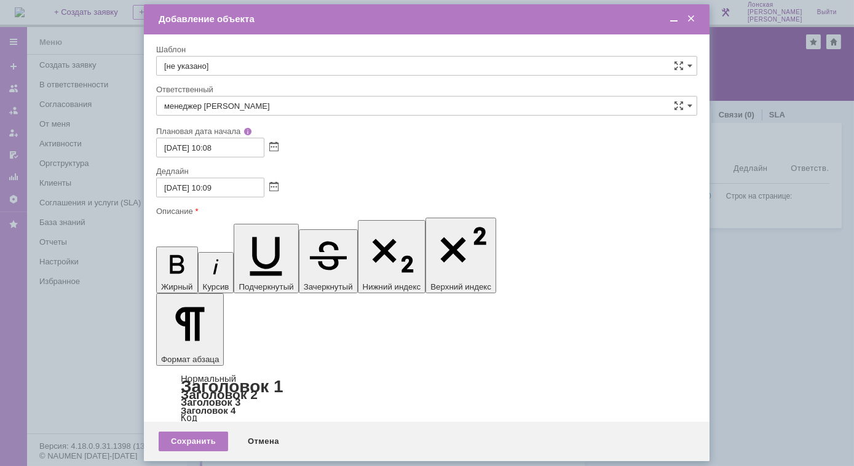
drag, startPoint x: 392, startPoint y: 3610, endPoint x: 558, endPoint y: 3624, distance: 166.0
drag, startPoint x: 434, startPoint y: 3621, endPoint x: 391, endPoint y: 3610, distance: 44.3
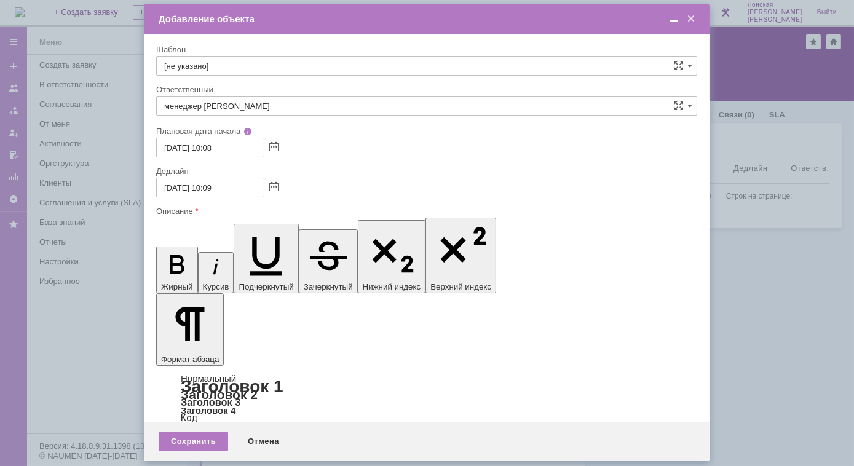
drag, startPoint x: 435, startPoint y: 3618, endPoint x: 393, endPoint y: 3611, distance: 43.0
copy span "г.Пермь,п.Ферма,ул.Нефтяников25, 5 корпус, участок Гуммирования цеха ВДС"
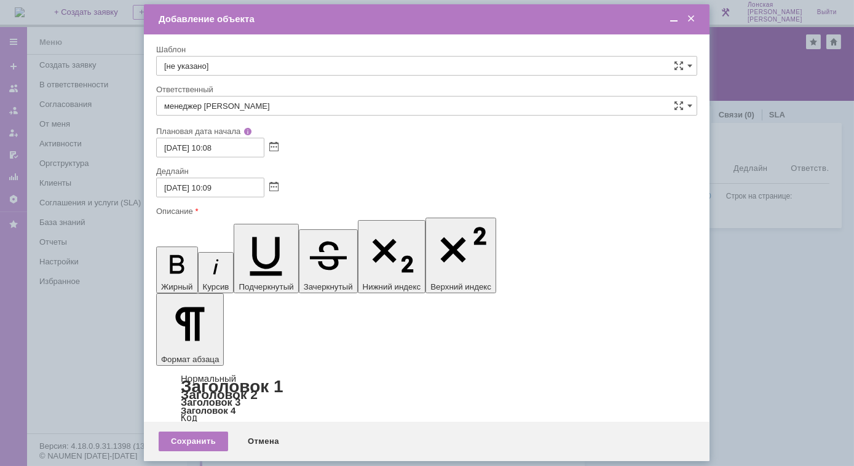
drag, startPoint x: 514, startPoint y: 3592, endPoint x: 406, endPoint y: 3593, distance: 108.2
drag, startPoint x: 503, startPoint y: 3593, endPoint x: 393, endPoint y: 3599, distance: 110.2
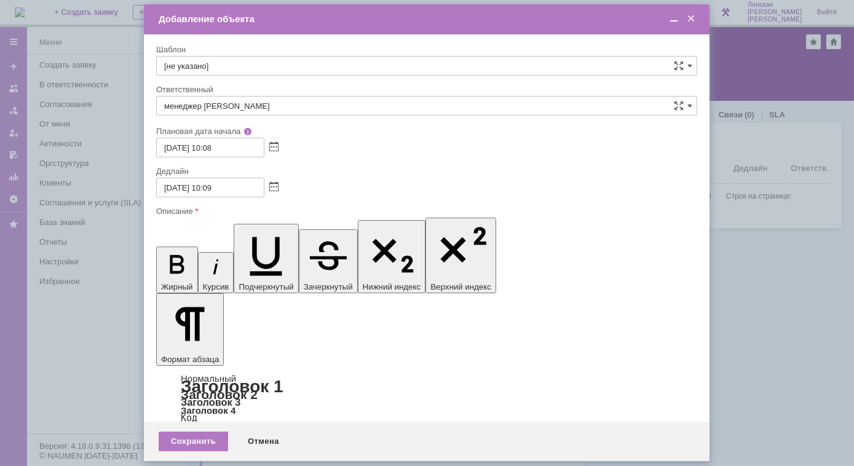
copy span "Laser Jet Pro MFP M424 fdn"
drag, startPoint x: 452, startPoint y: 3605, endPoint x: 392, endPoint y: 3607, distance: 60.3
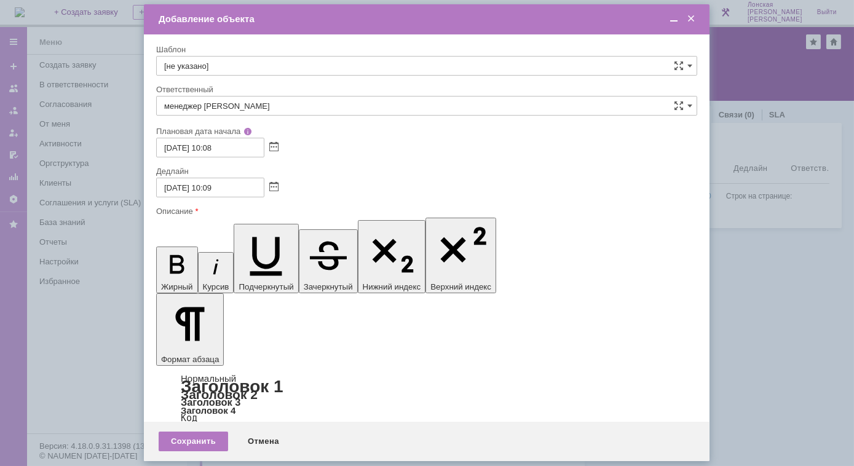
drag, startPoint x: 451, startPoint y: 3606, endPoint x: 393, endPoint y: 3605, distance: 57.2
copy span "PHBLM4K4GG"
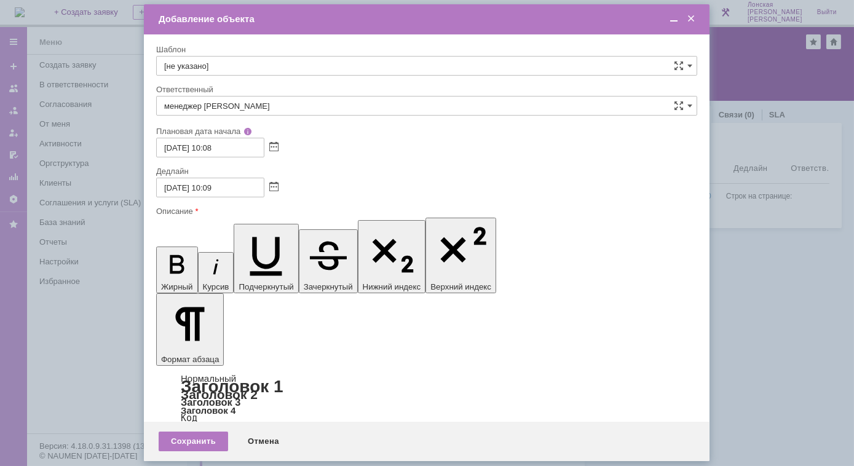
scroll to position [0, 0]
drag, startPoint x: 347, startPoint y: 3556, endPoint x: 394, endPoint y: 3547, distance: 48.1
copy body "мирования цеха ВДС Laser Jet Pro MFP M424 fdn, серийный номер"
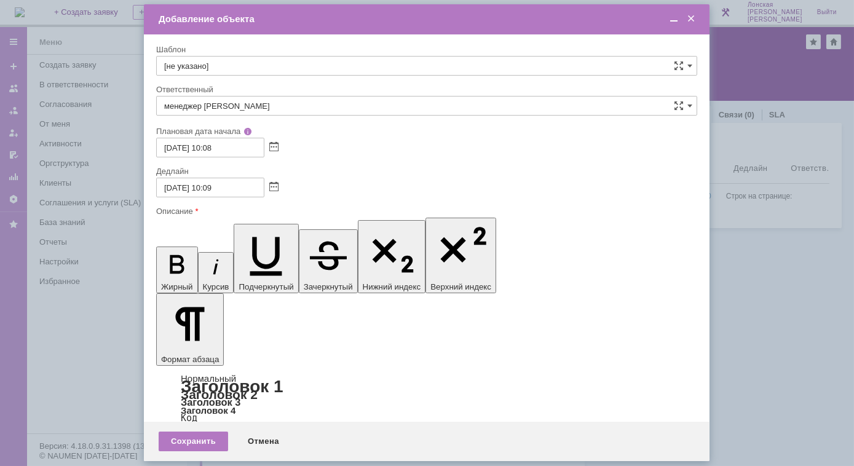
drag, startPoint x: 274, startPoint y: 3556, endPoint x: 167, endPoint y: 3559, distance: 107.6
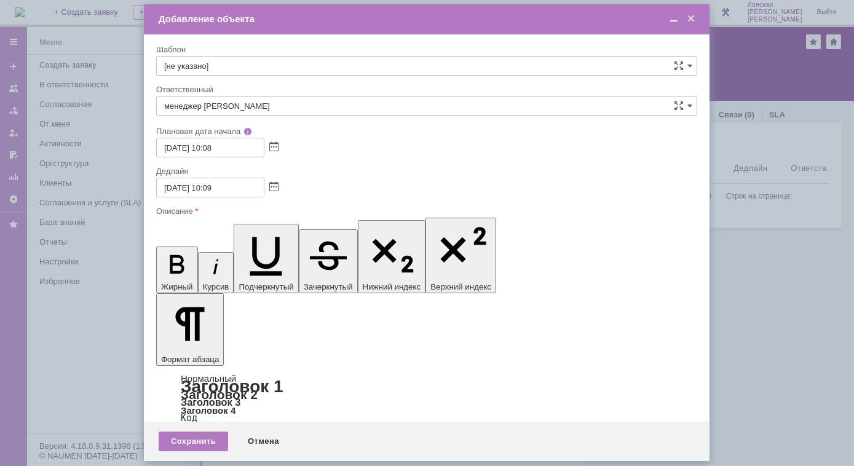
drag, startPoint x: 165, startPoint y: 3546, endPoint x: 844, endPoint y: 3794, distance: 722.5
drag, startPoint x: 245, startPoint y: 3551, endPoint x: 433, endPoint y: 3580, distance: 190.9
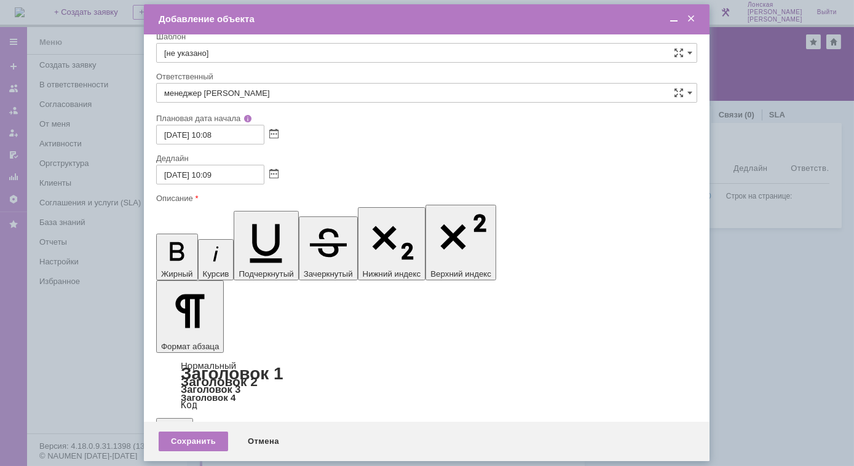
scroll to position [0, 0]
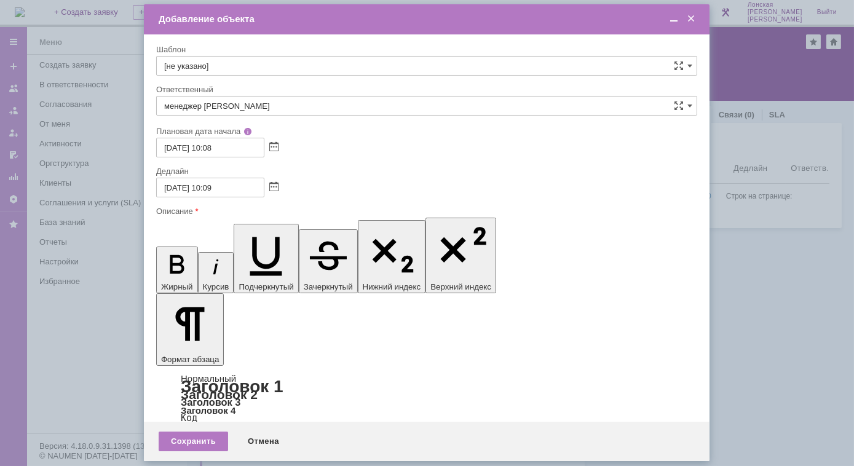
drag, startPoint x: 596, startPoint y: 3663, endPoint x: 399, endPoint y: 3661, distance: 196.7
drag, startPoint x: 583, startPoint y: 3658, endPoint x: 400, endPoint y: 3659, distance: 182.6
drag, startPoint x: 580, startPoint y: 3664, endPoint x: 393, endPoint y: 3667, distance: 186.9
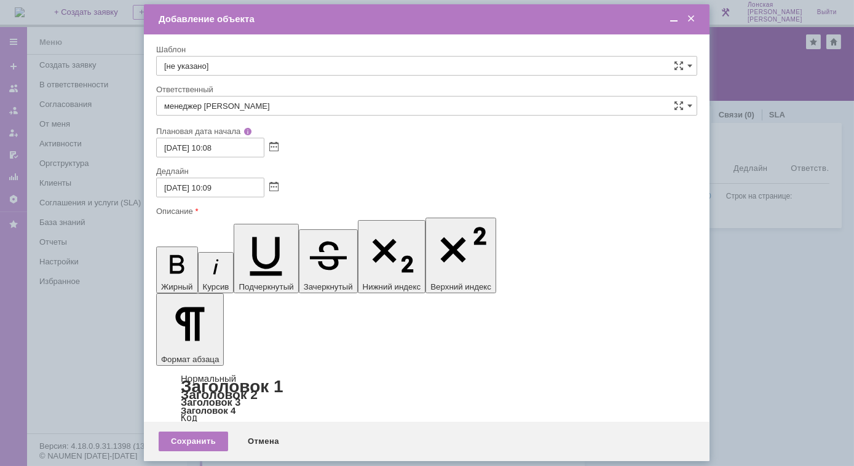
copy span "Просьба заменить нам картридж для принтера"
drag, startPoint x: 243, startPoint y: 3569, endPoint x: 168, endPoint y: 3568, distance: 75.6
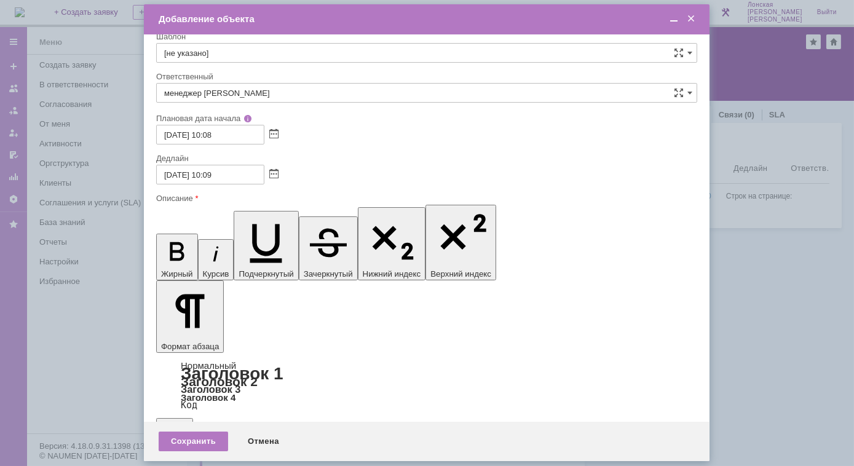
drag, startPoint x: 165, startPoint y: 3500, endPoint x: 545, endPoint y: 3726, distance: 442.1
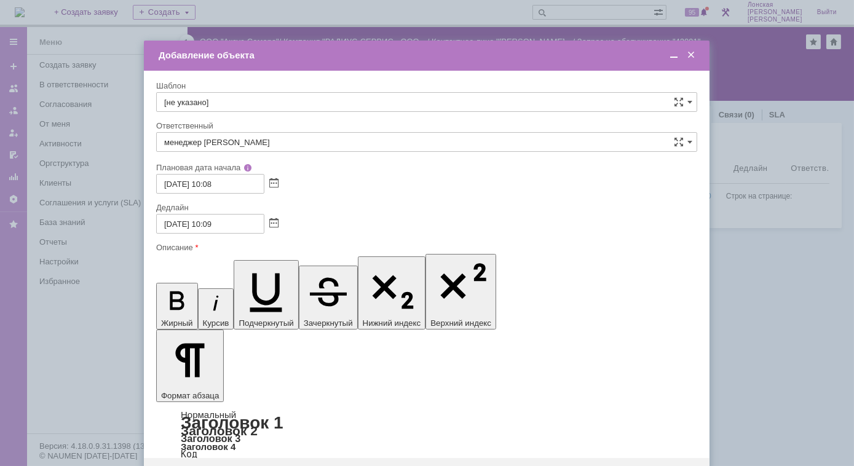
drag, startPoint x: 201, startPoint y: 3563, endPoint x: 286, endPoint y: 3562, distance: 84.8
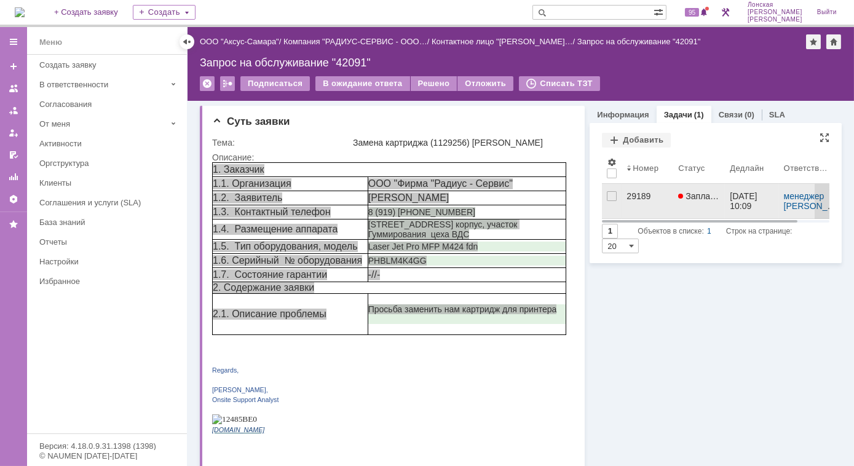
click at [641, 194] on div "29189" at bounding box center [647, 196] width 42 height 10
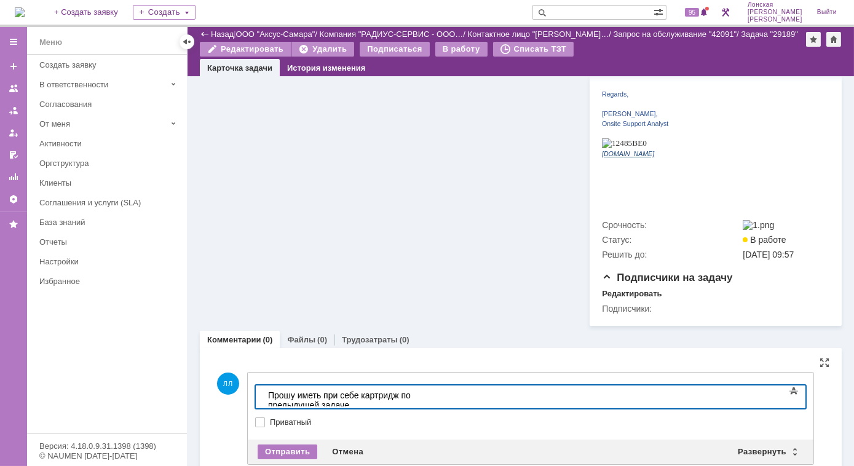
scroll to position [509, 0]
click at [298, 443] on div "Отправить" at bounding box center [288, 450] width 60 height 15
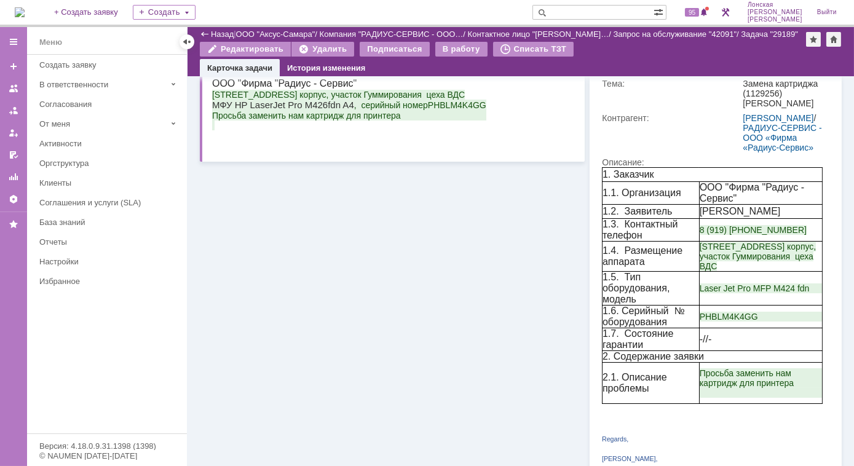
scroll to position [0, 0]
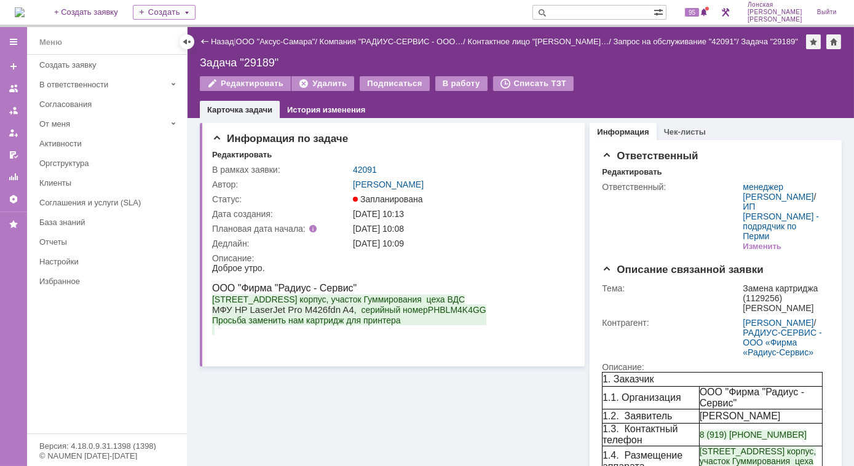
click at [25, 9] on img at bounding box center [20, 12] width 10 height 10
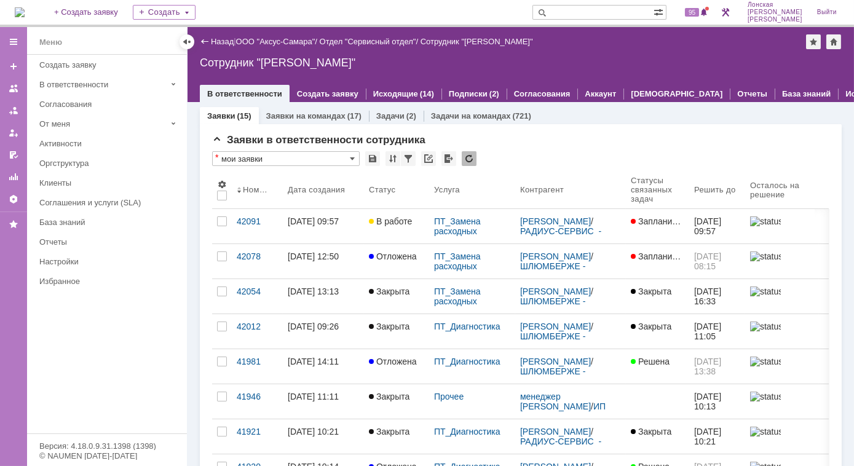
click at [254, 256] on div "42078" at bounding box center [257, 256] width 41 height 10
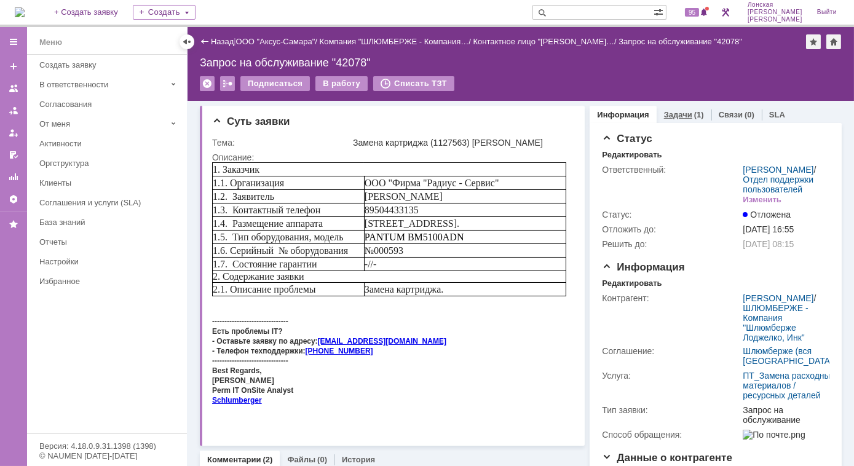
click at [666, 116] on link "Задачи" at bounding box center [678, 114] width 28 height 9
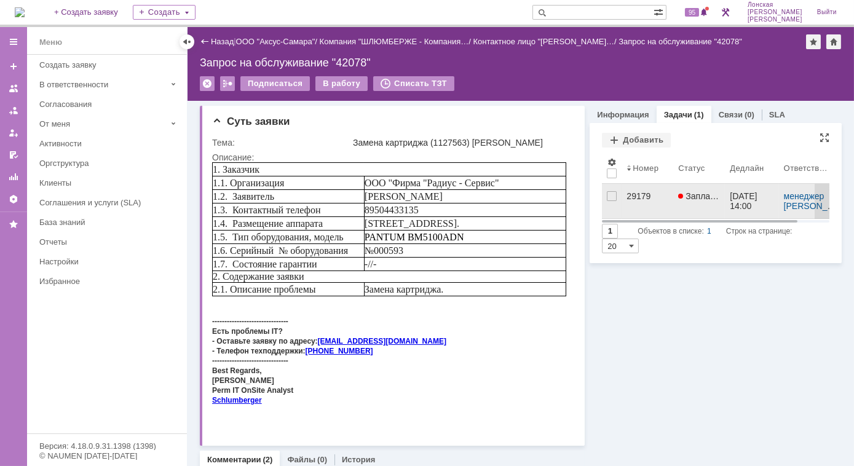
click at [621, 195] on link "29179" at bounding box center [647, 201] width 52 height 34
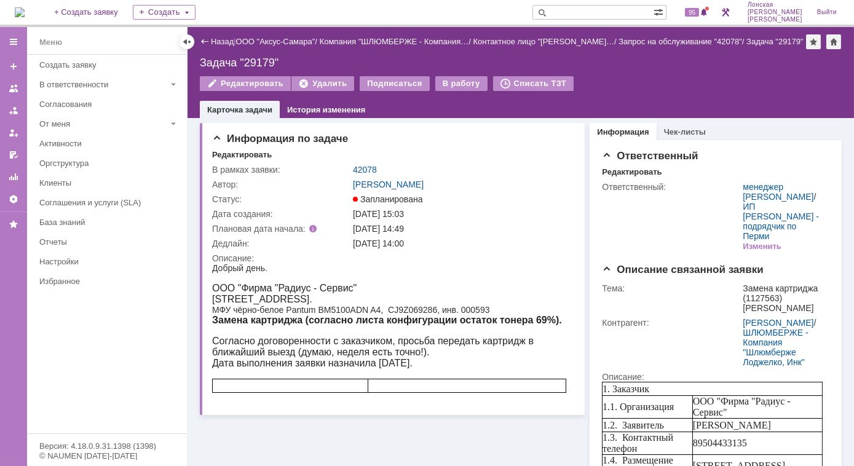
drag, startPoint x: 489, startPoint y: 302, endPoint x: 333, endPoint y: 309, distance: 155.7
click at [333, 309] on body "Добрый день. ООО "Фирма "Радиус - Сервис" Пермь, п.Ферма, Нефтяников 25, 7 корп…" at bounding box center [388, 327] width 354 height 130
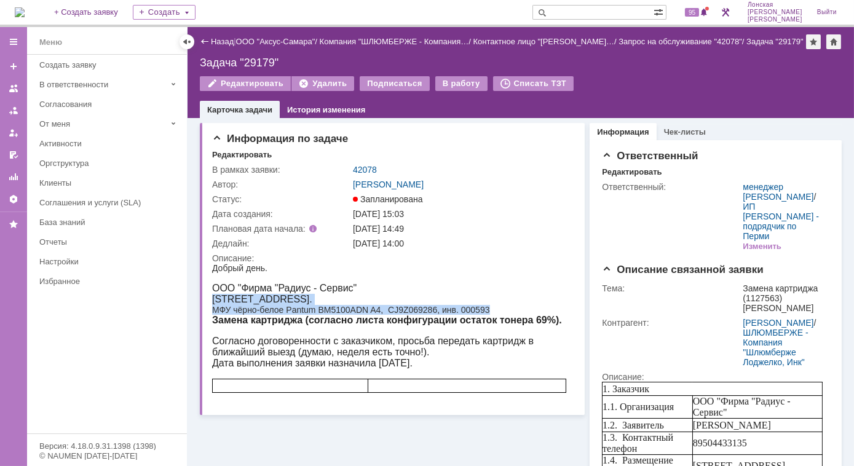
drag, startPoint x: 491, startPoint y: 311, endPoint x: 213, endPoint y: 304, distance: 277.3
click at [213, 304] on body "Добрый день. ООО "Фирма "Радиус - Сервис" Пермь, п.Ферма, Нефтяников 25, 7 корп…" at bounding box center [388, 327] width 354 height 130
copy body "Пермь, п.Ферма, Нефтяников 25, 7 корпус, 2 этаж, 8 кабинет. МФУ чёрно-белое Pan…"
click at [25, 15] on img at bounding box center [20, 12] width 10 height 10
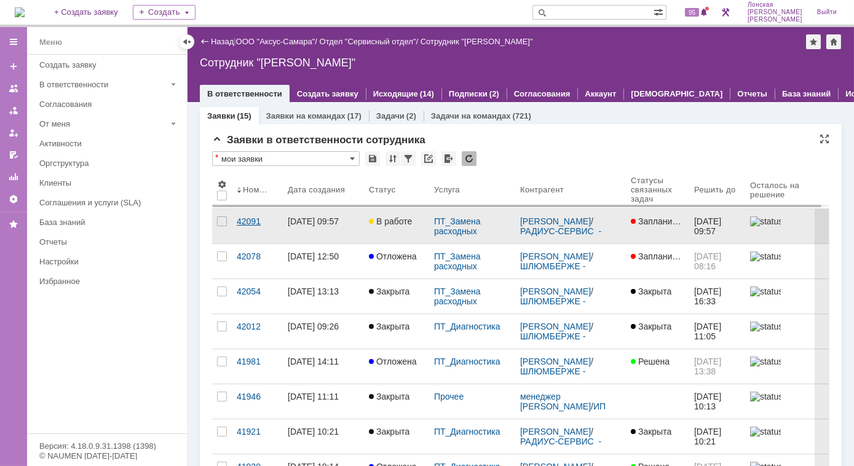
click at [247, 223] on div "42091" at bounding box center [257, 221] width 41 height 10
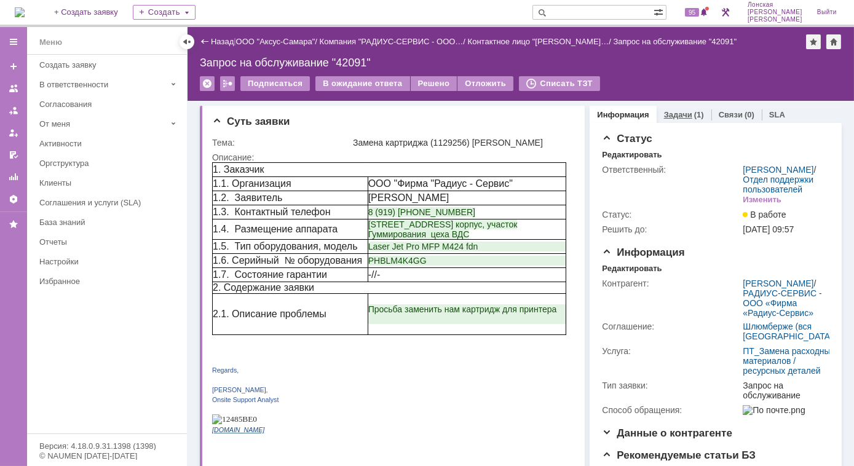
click at [670, 114] on link "Задачи" at bounding box center [678, 114] width 28 height 9
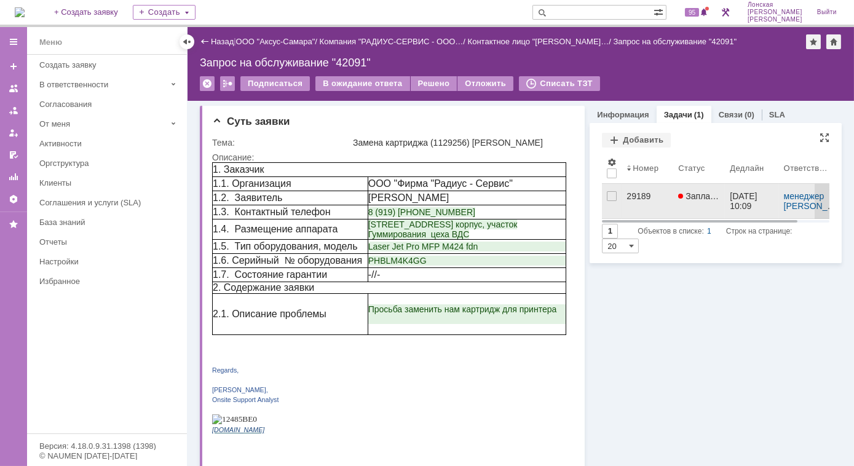
click at [629, 199] on div "29189" at bounding box center [647, 196] width 42 height 10
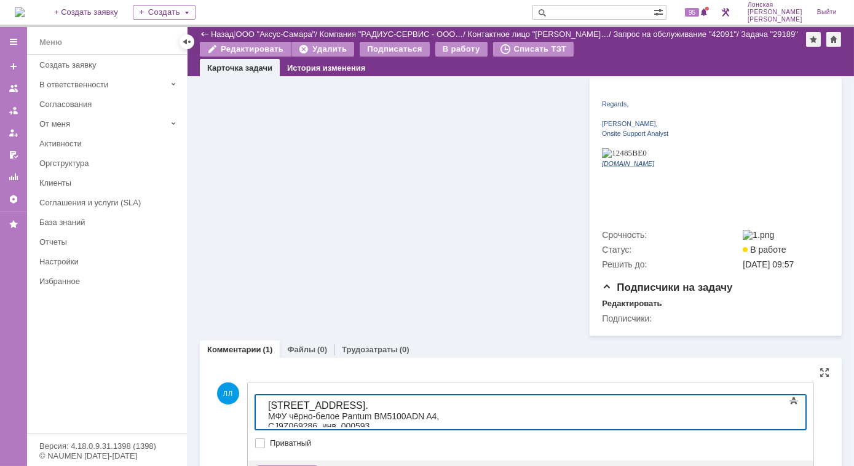
click at [269, 404] on span "Пермь, п.Ферма, Нефтяников 25, 7 корпус, 2 этаж, 8 кабинет." at bounding box center [317, 405] width 100 height 10
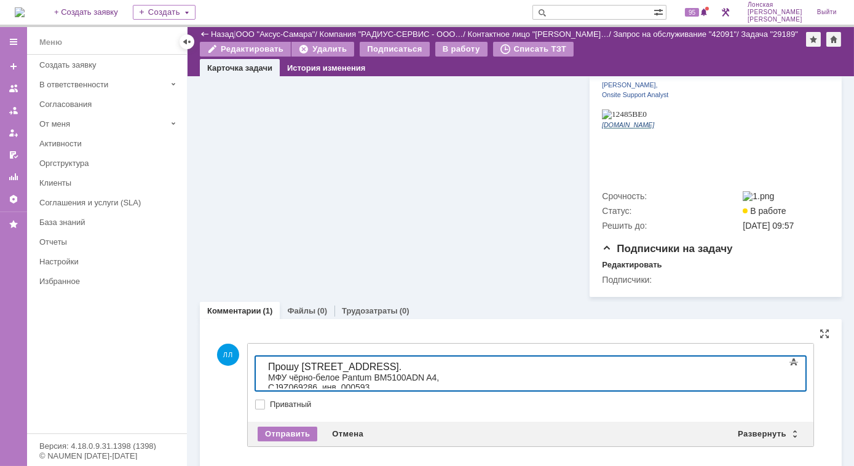
scroll to position [574, 0]
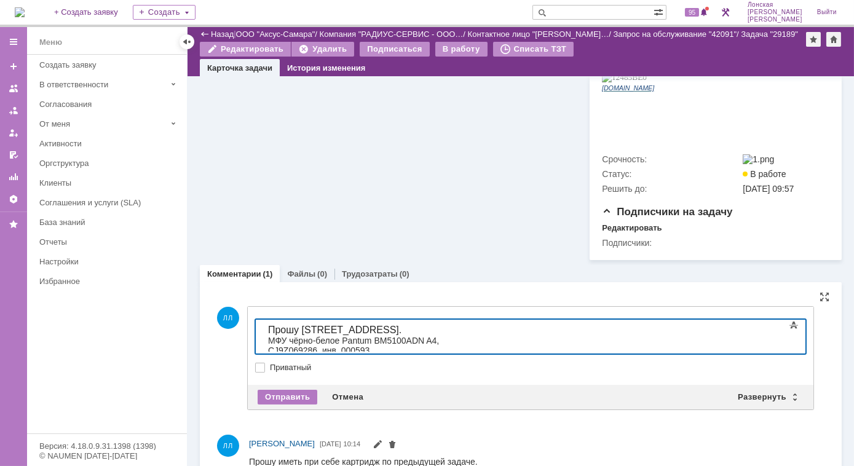
click at [302, 329] on span "Прошу Пермь, п.Ферма, Нефтяников 25, 7 корпус, 2 этаж, 8 кабинет." at bounding box center [333, 329] width 133 height 10
click at [442, 357] on div "МФУ чёрно-белое Pantum BM5100ADN A4, CJ9Z069286, инв. 000593" at bounding box center [354, 367] width 175 height 20
click at [294, 390] on div "Отправить" at bounding box center [288, 397] width 60 height 15
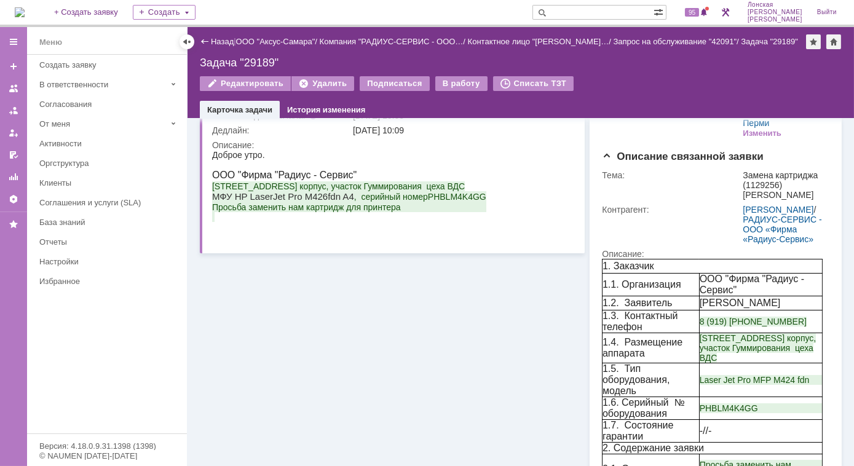
scroll to position [0, 0]
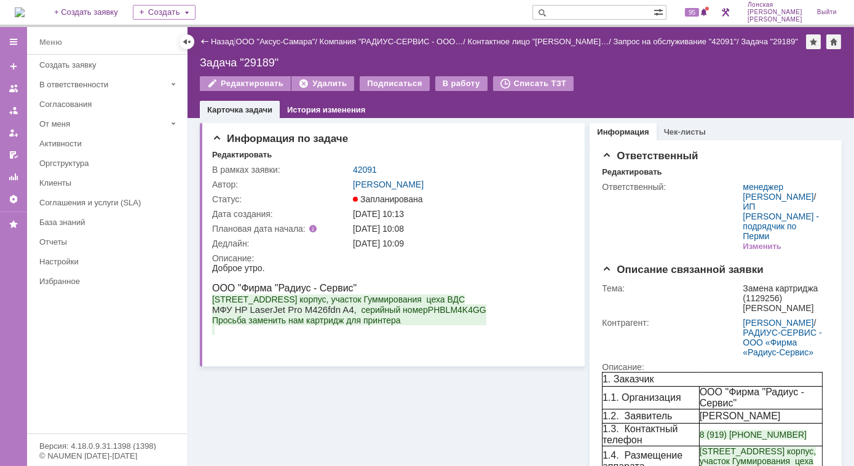
click at [25, 8] on img at bounding box center [20, 12] width 10 height 10
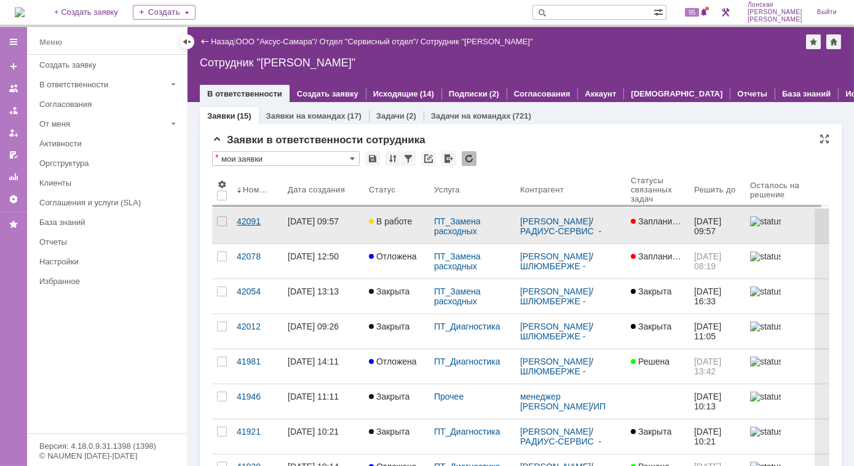
click at [247, 220] on div "42091" at bounding box center [257, 221] width 41 height 10
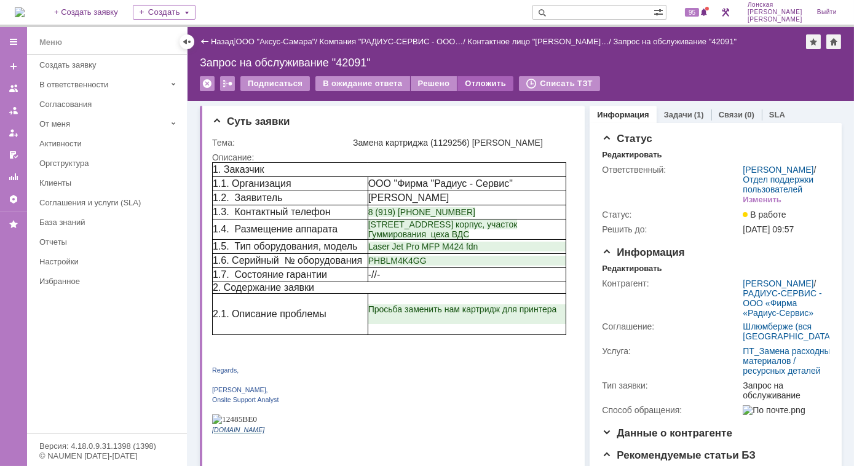
click at [474, 85] on div "Отложить" at bounding box center [485, 83] width 56 height 15
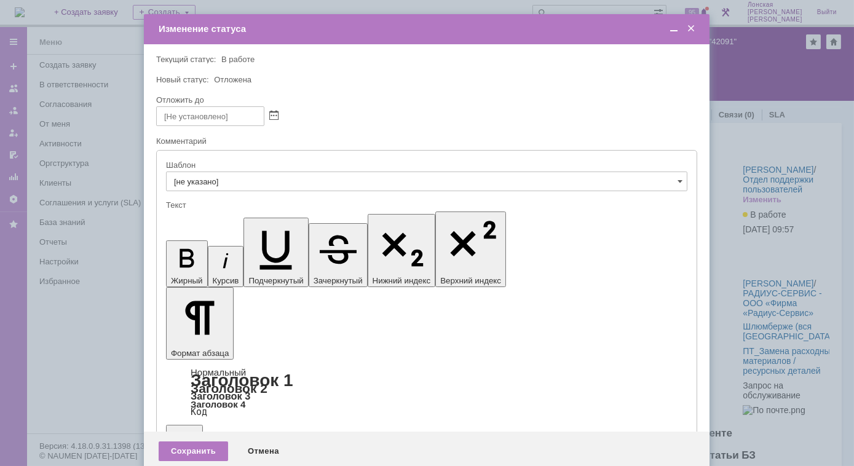
click at [277, 114] on span at bounding box center [273, 116] width 9 height 10
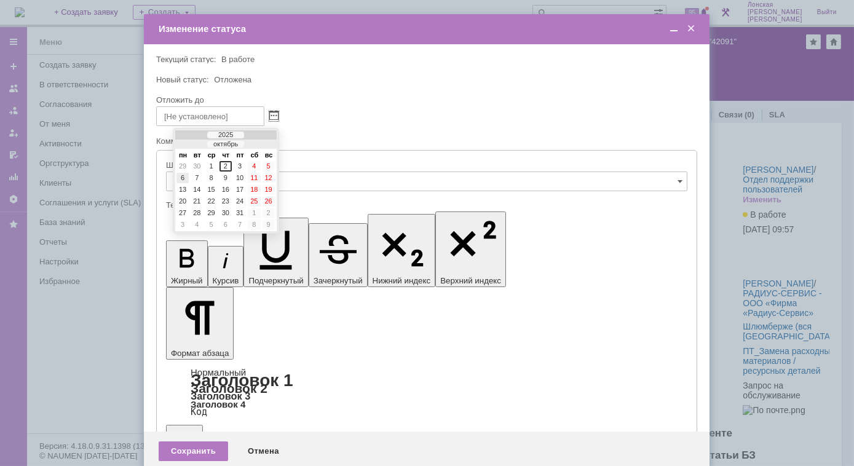
click at [183, 180] on div "6" at bounding box center [182, 178] width 12 height 10
type input "06.10.2025 10:25"
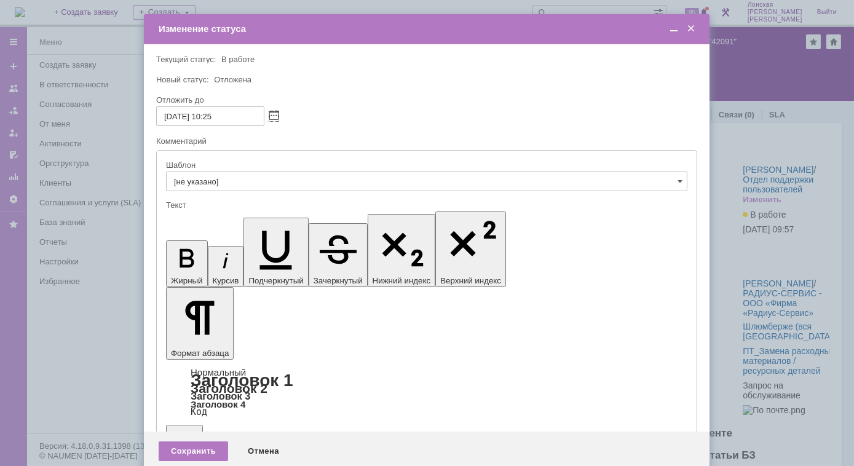
click at [681, 181] on span at bounding box center [679, 181] width 5 height 10
click at [306, 247] on span "1_Уточнение о выполнении заявки" at bounding box center [427, 245] width 506 height 10
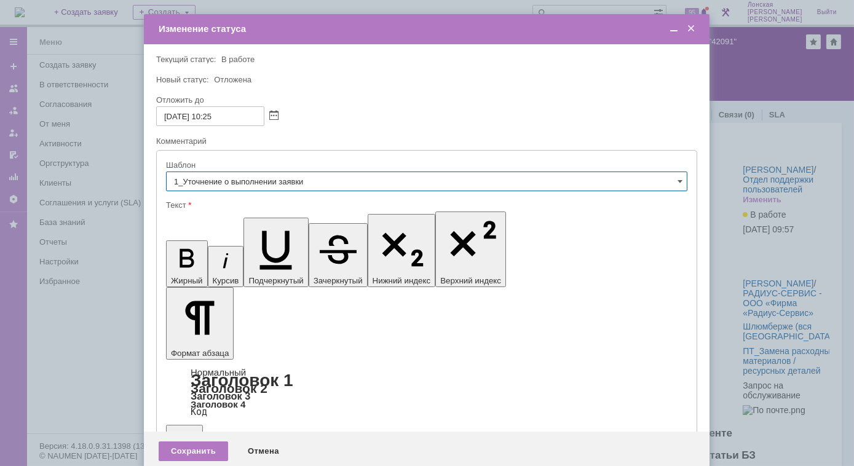
type input "1_Уточнение о выполнении заявки"
click at [667, 184] on span at bounding box center [669, 181] width 10 height 10
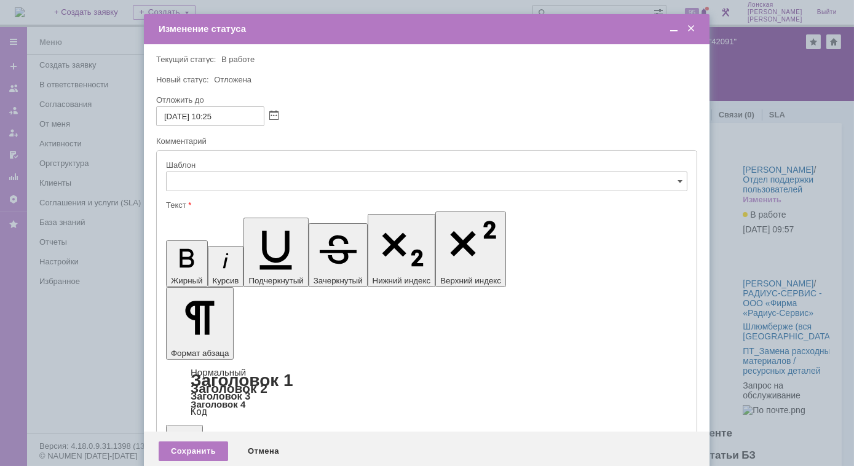
click at [305, 251] on div "Шлюмберже (Лонская) - Взята в работу" at bounding box center [427, 253] width 521 height 20
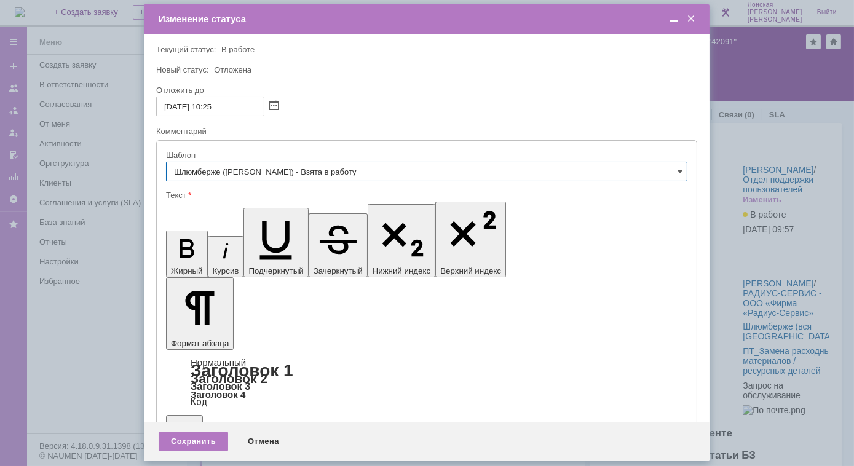
type input "Шлюмберже (Лонская) - Взята в работу"
drag, startPoint x: 427, startPoint y: 3430, endPoint x: 162, endPoint y: 3425, distance: 265.6
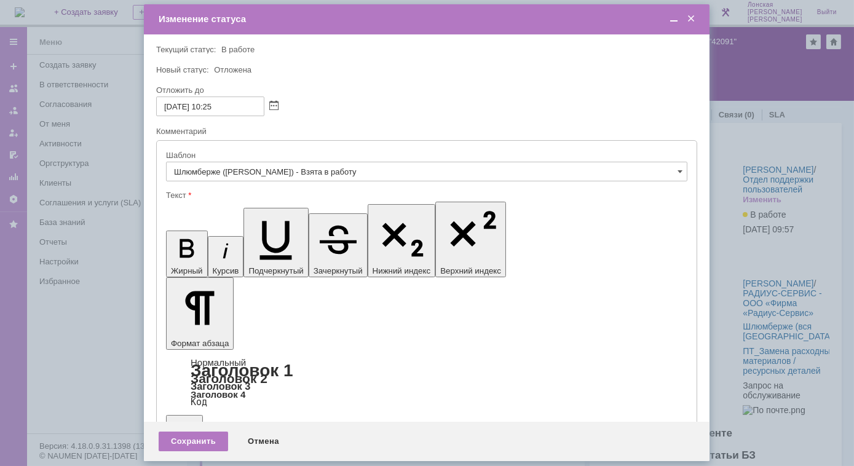
click at [191, 440] on div "Сохранить" at bounding box center [193, 442] width 69 height 20
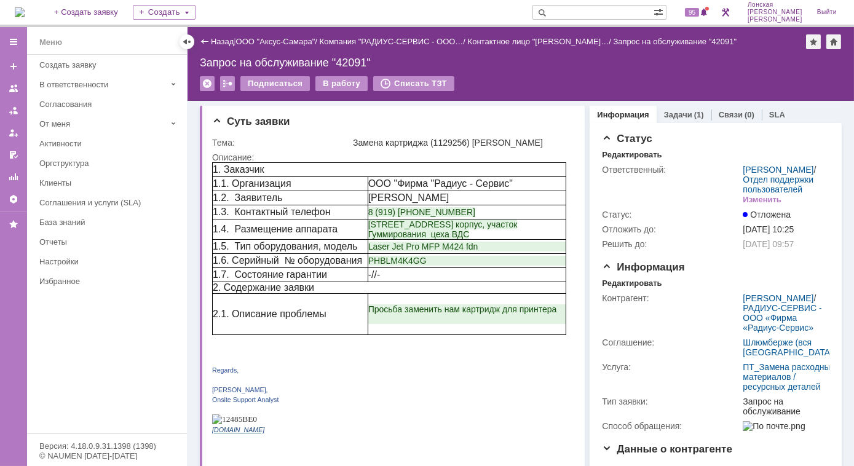
scroll to position [0, 0]
click at [668, 116] on link "Задачи" at bounding box center [678, 114] width 28 height 9
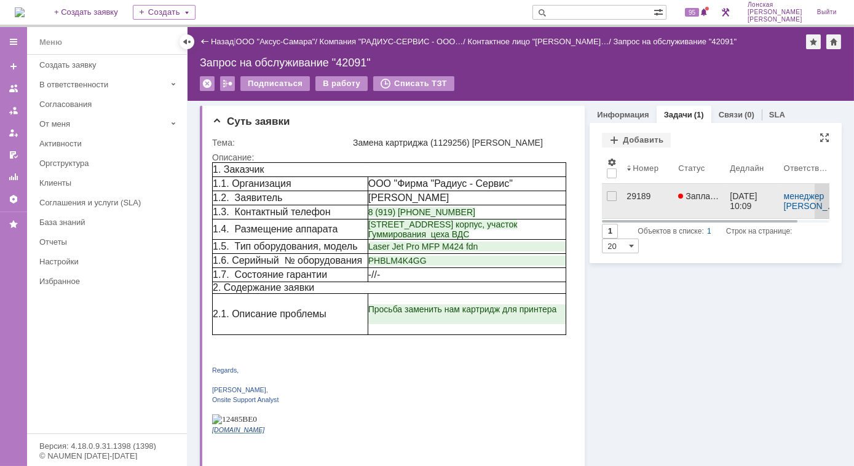
click at [633, 199] on div "29189" at bounding box center [647, 196] width 42 height 10
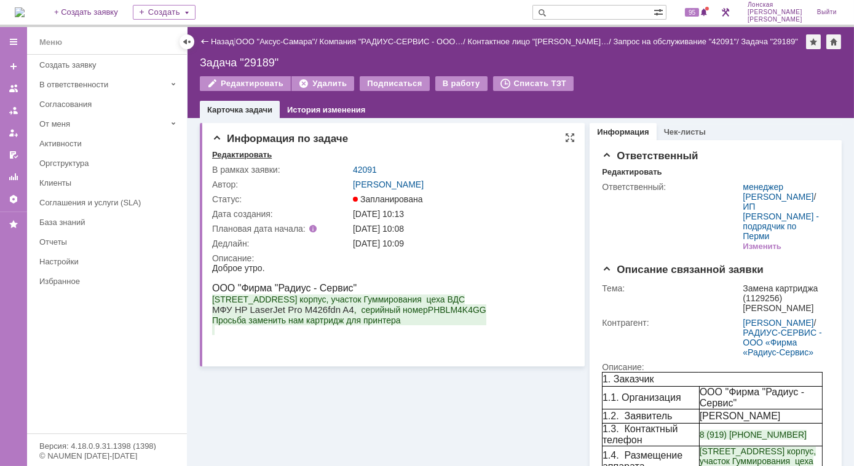
click at [257, 158] on div "Редактировать" at bounding box center [242, 155] width 60 height 10
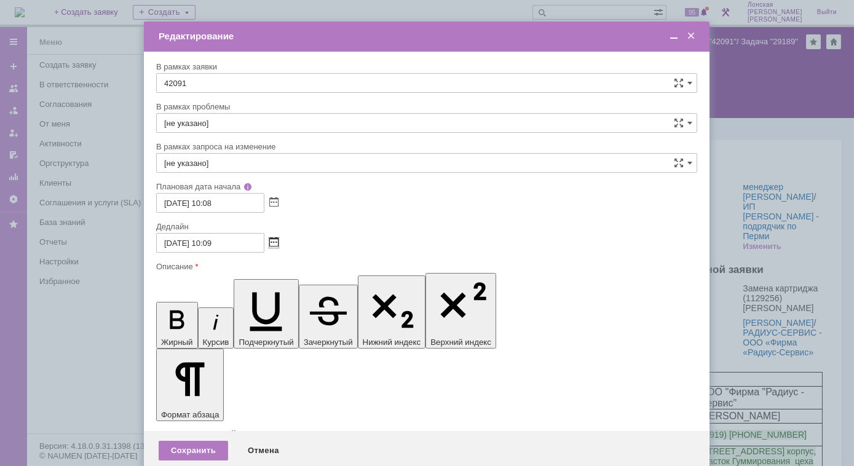
click at [275, 243] on span at bounding box center [273, 243] width 9 height 10
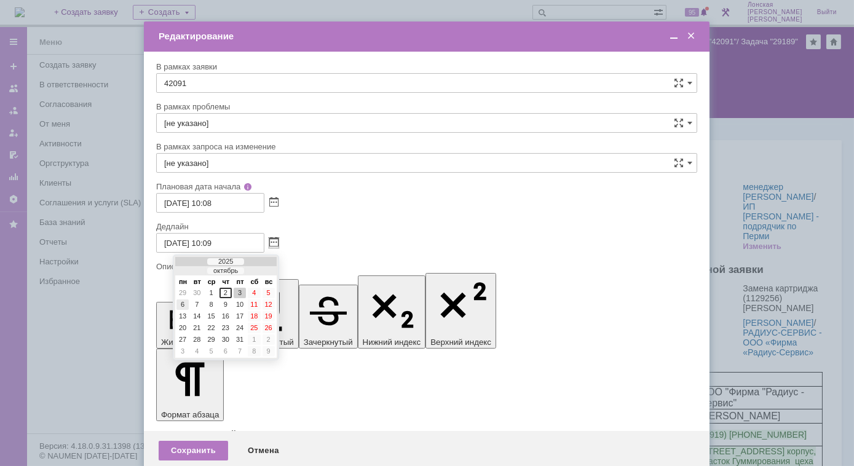
click at [184, 304] on div "6" at bounding box center [182, 304] width 12 height 10
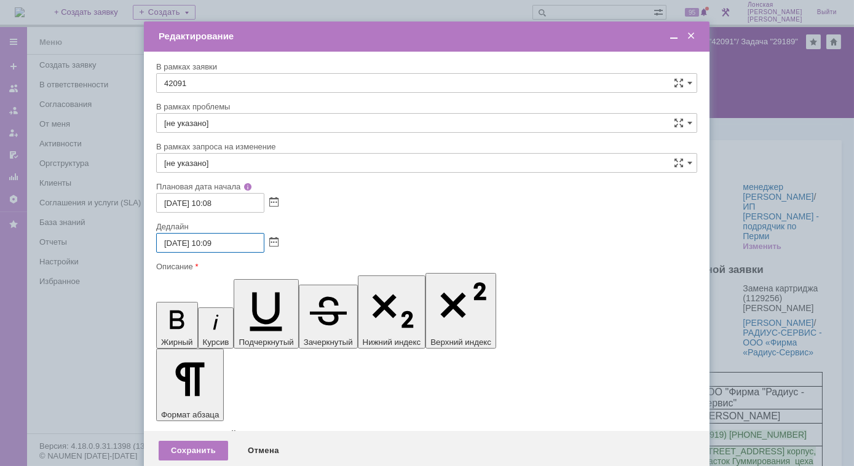
click at [235, 244] on input "06.10.2025 10:09" at bounding box center [210, 243] width 108 height 20
type input "06.10.2025 16:00"
click at [190, 441] on div "Сохранить" at bounding box center [193, 451] width 69 height 20
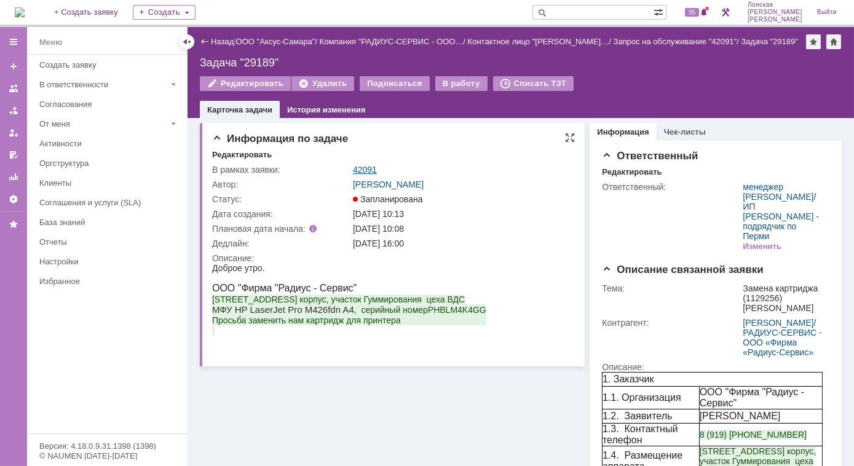
click at [369, 170] on link "42091" at bounding box center [365, 170] width 24 height 10
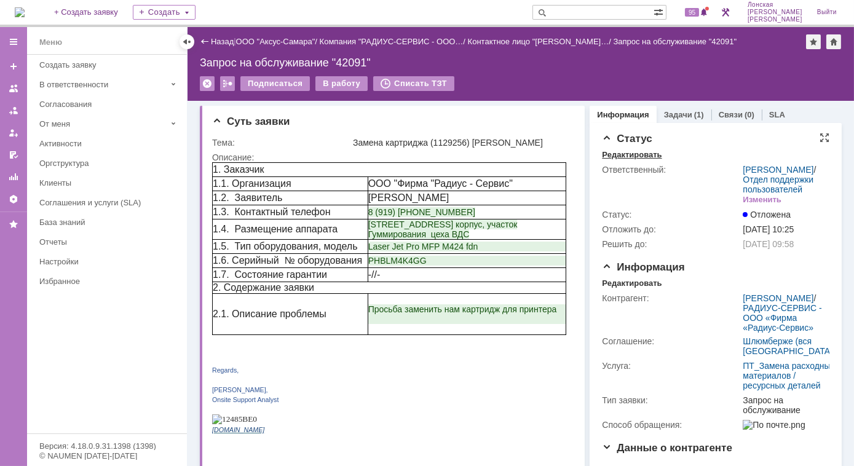
click at [615, 155] on div "Редактировать" at bounding box center [632, 155] width 60 height 10
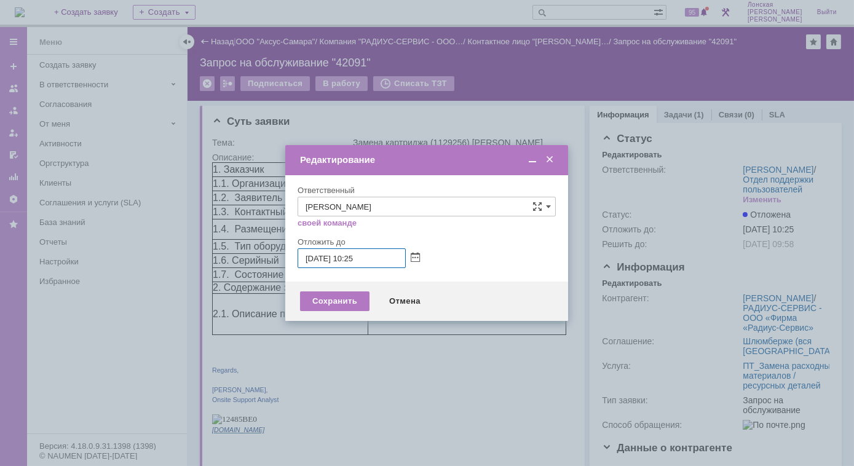
click at [353, 261] on input "06.10.2025 10:25" at bounding box center [352, 258] width 108 height 20
type input "06.10.2025 17:00"
click at [338, 302] on div "Сохранить" at bounding box center [334, 301] width 69 height 20
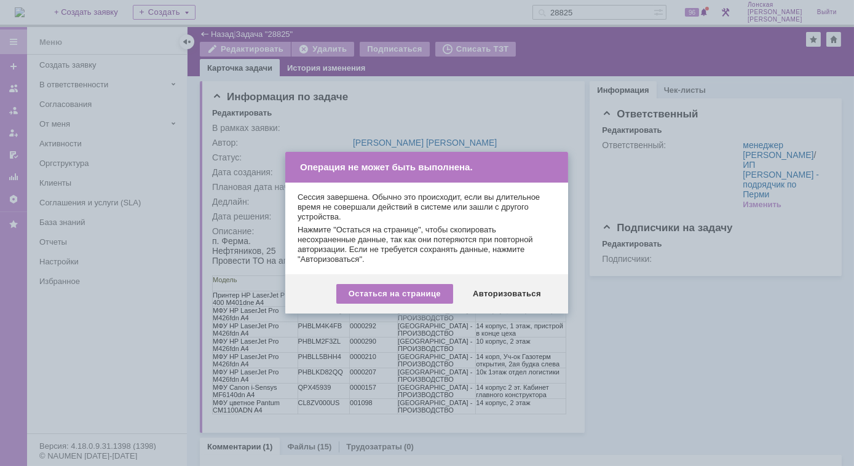
scroll to position [123, 0]
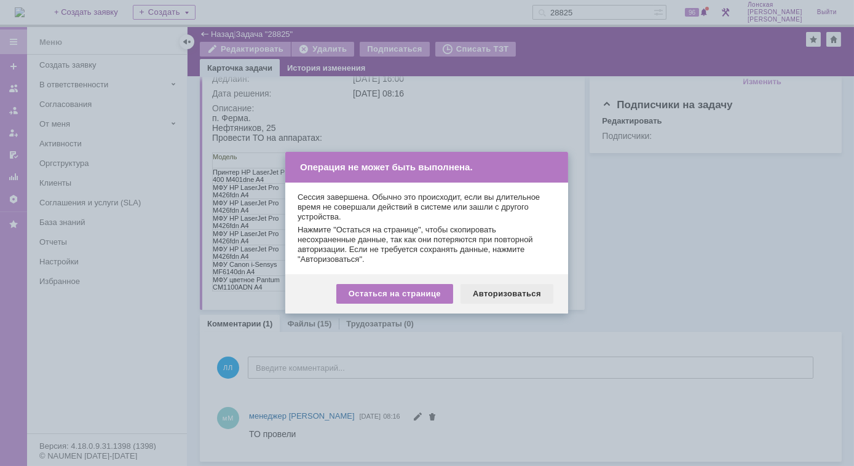
click at [485, 290] on div "Авторизоваться" at bounding box center [506, 294] width 93 height 20
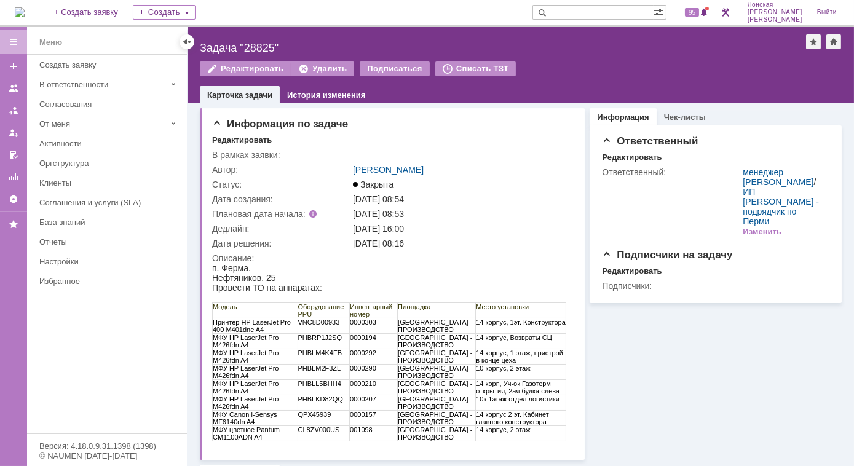
click at [580, 14] on input "text" at bounding box center [592, 12] width 121 height 15
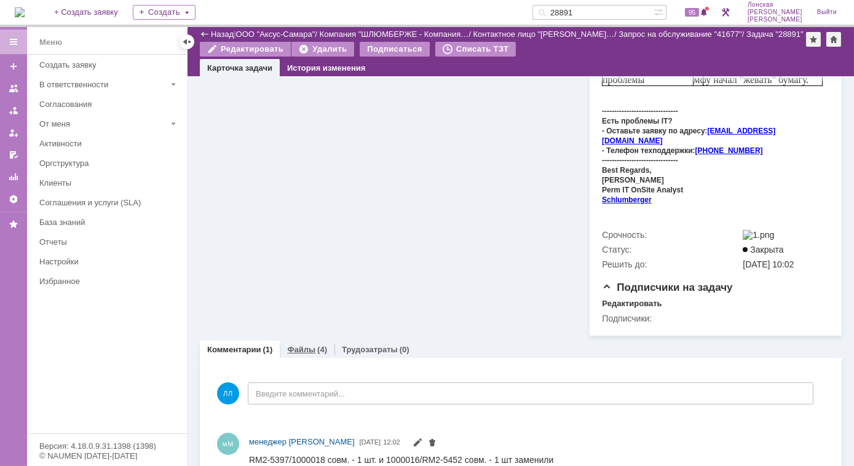
click at [310, 345] on link "Файлы" at bounding box center [301, 349] width 28 height 9
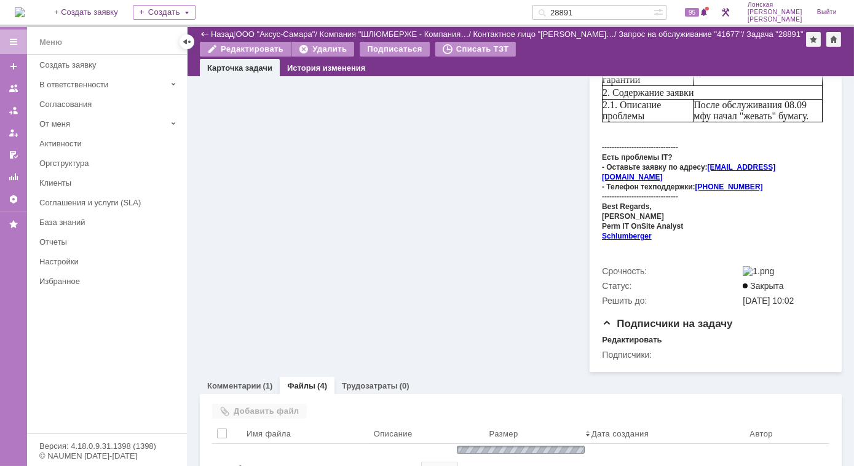
scroll to position [465, 0]
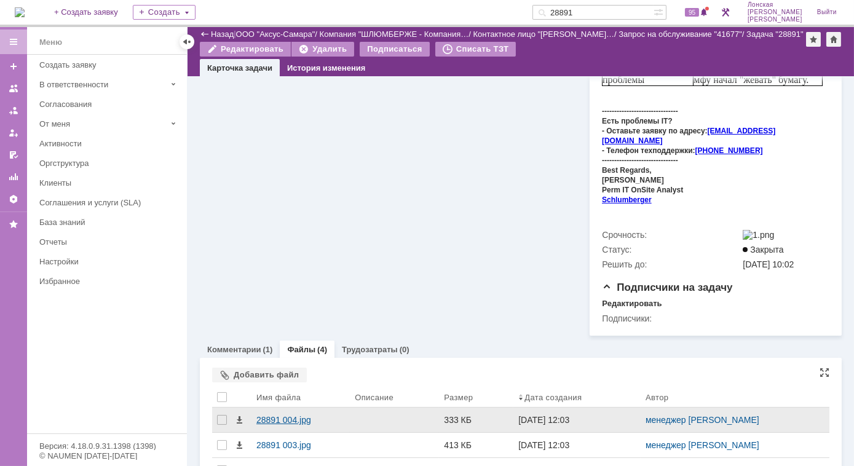
click at [278, 408] on div "28891 004.jpg" at bounding box center [300, 420] width 98 height 25
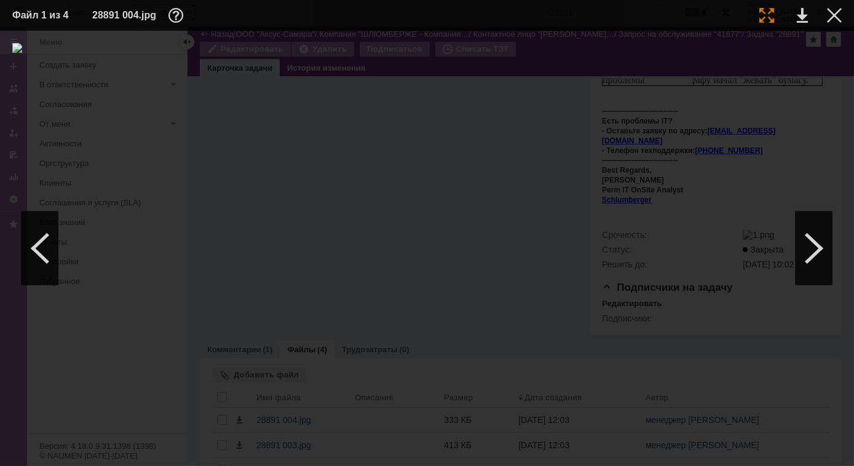
click at [763, 13] on div at bounding box center [766, 15] width 15 height 15
drag, startPoint x: 224, startPoint y: 461, endPoint x: 116, endPoint y: 452, distance: 107.9
click at [116, 452] on div at bounding box center [427, 248] width 854 height 435
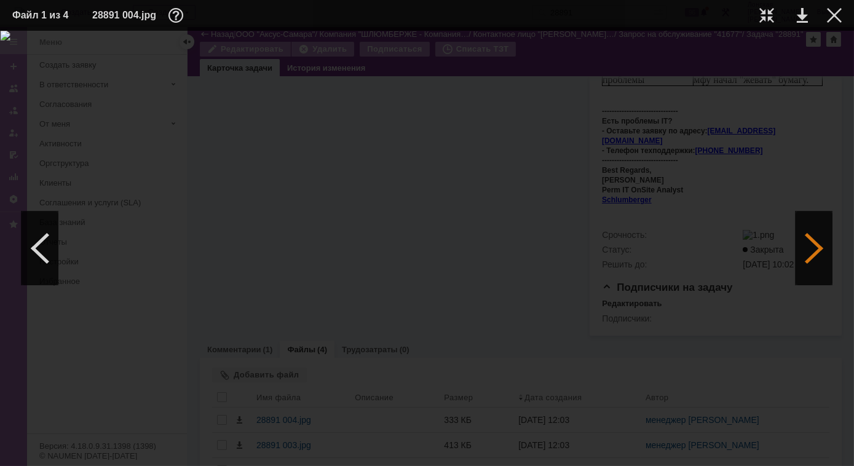
click at [816, 251] on div at bounding box center [813, 248] width 37 height 74
click at [43, 254] on div at bounding box center [40, 248] width 37 height 74
click at [768, 18] on div at bounding box center [766, 15] width 15 height 15
click at [809, 240] on div at bounding box center [813, 248] width 37 height 74
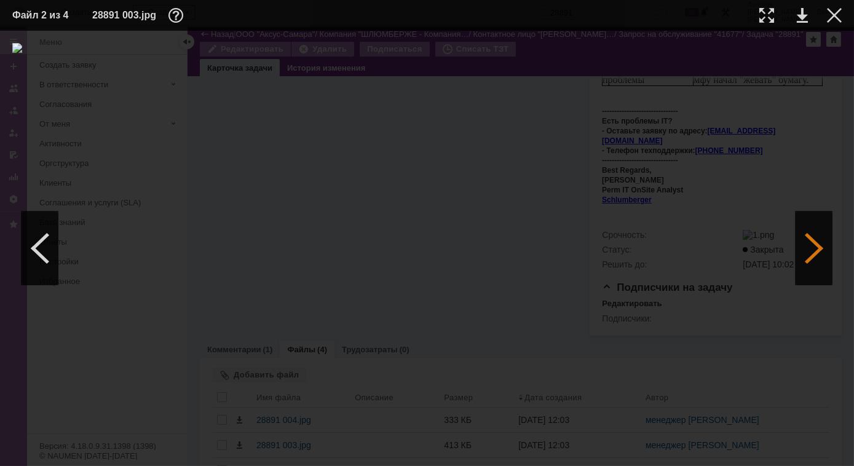
scroll to position [0, 0]
click at [760, 18] on div at bounding box center [766, 15] width 15 height 15
click at [811, 245] on div at bounding box center [813, 248] width 37 height 74
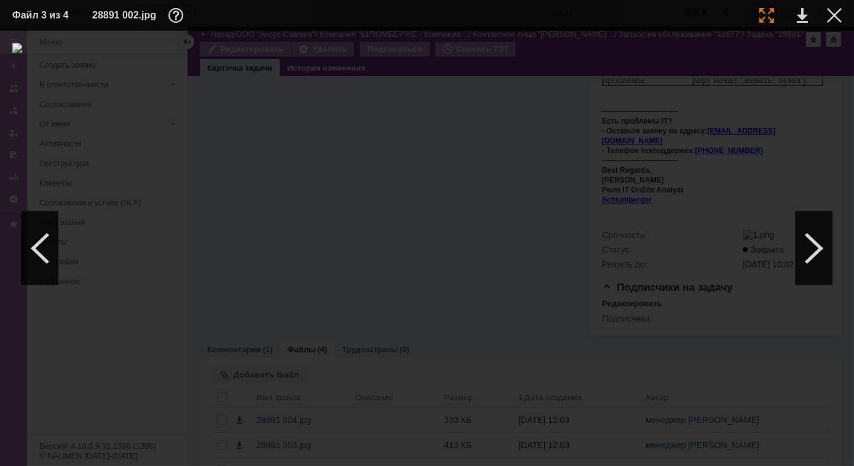
click at [765, 17] on div at bounding box center [766, 15] width 15 height 15
drag, startPoint x: 697, startPoint y: 462, endPoint x: 776, endPoint y: 460, distance: 78.7
click at [776, 460] on div at bounding box center [427, 248] width 854 height 435
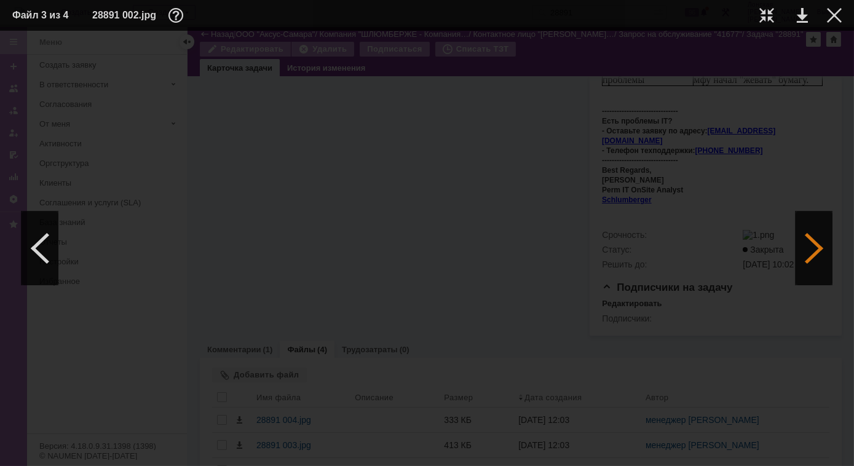
click at [801, 250] on div at bounding box center [813, 248] width 37 height 74
click at [765, 17] on div at bounding box center [766, 15] width 15 height 15
click at [770, 15] on div at bounding box center [766, 15] width 15 height 15
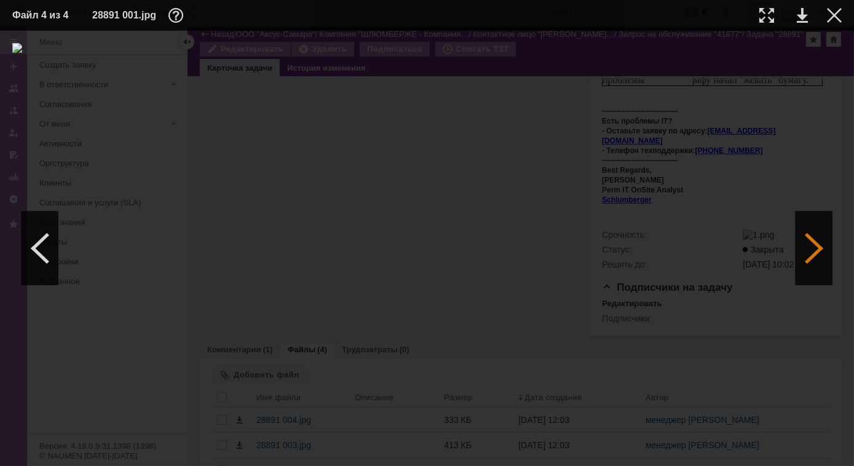
click at [809, 245] on div at bounding box center [813, 248] width 37 height 74
click at [767, 18] on div at bounding box center [766, 15] width 15 height 15
click at [819, 246] on div at bounding box center [813, 248] width 37 height 74
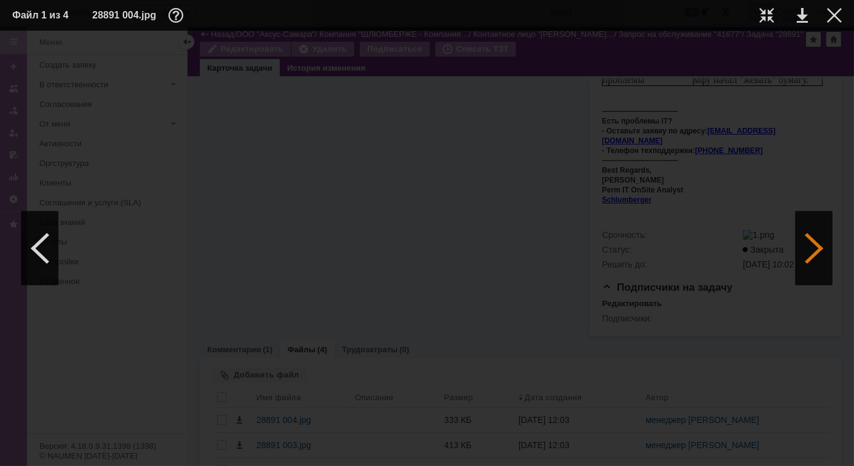
scroll to position [0, 0]
click at [767, 12] on div at bounding box center [766, 15] width 15 height 15
click at [816, 264] on div at bounding box center [813, 248] width 37 height 74
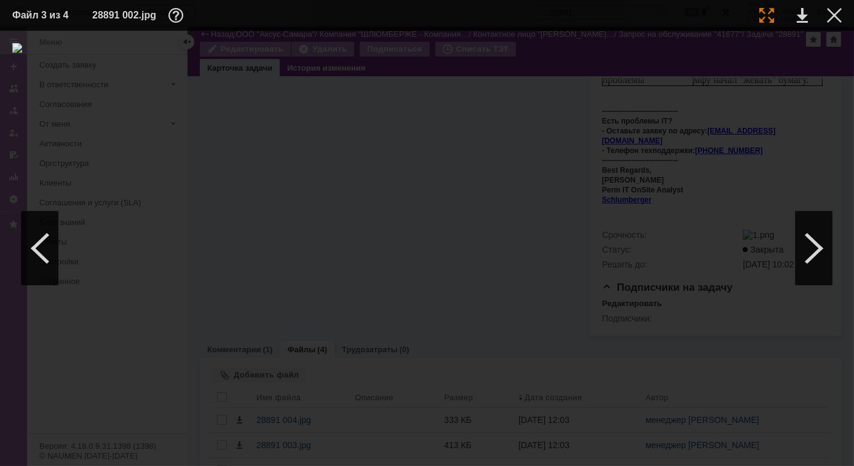
click at [767, 15] on div at bounding box center [766, 15] width 15 height 15
click at [827, 239] on div at bounding box center [813, 248] width 37 height 74
click at [842, 22] on table "Файл 4 из 4 28891 001.jpg" at bounding box center [427, 15] width 854 height 31
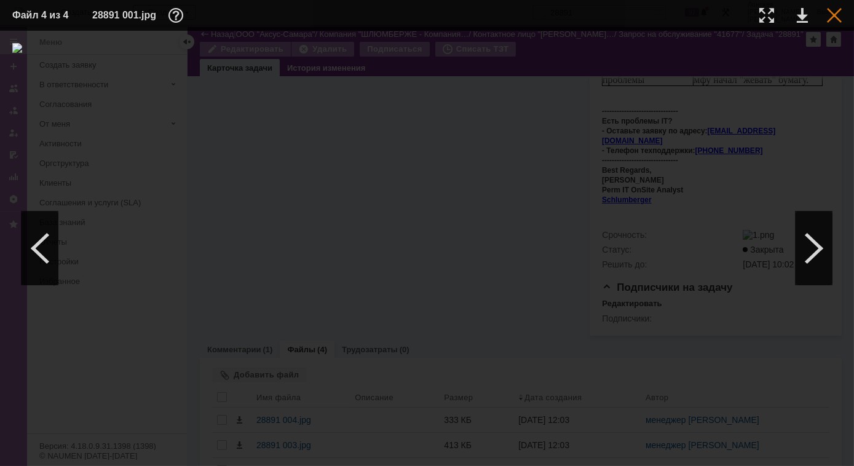
click at [837, 17] on div at bounding box center [834, 15] width 15 height 15
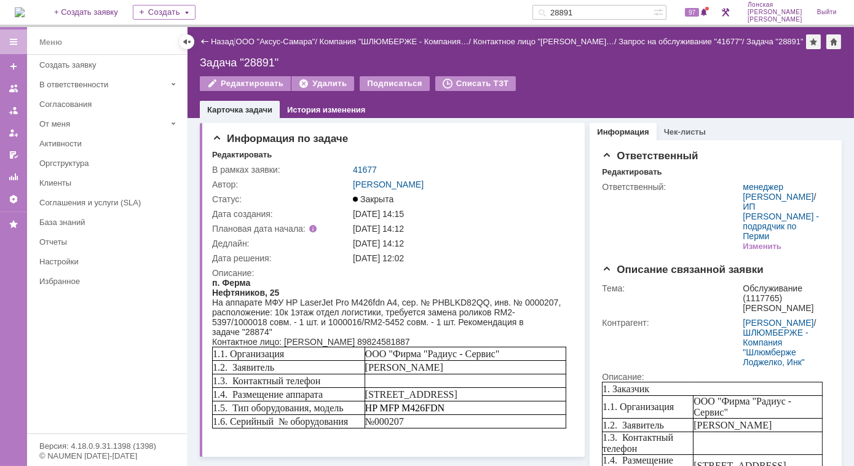
drag, startPoint x: 619, startPoint y: 14, endPoint x: 552, endPoint y: 14, distance: 67.0
click at [552, 14] on div "На домашнюю + Создать заявку Создать 28891 97 Лонская Лариса Вячеславовна Выйти" at bounding box center [427, 13] width 854 height 27
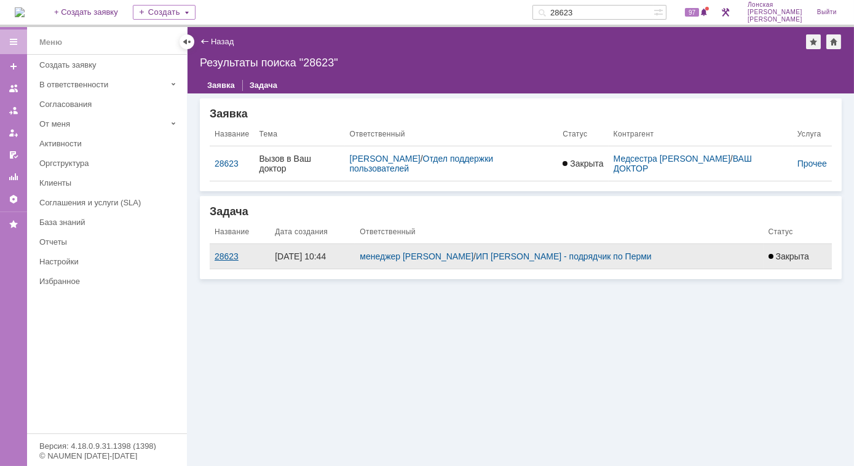
click at [237, 253] on div "28623" at bounding box center [240, 256] width 50 height 10
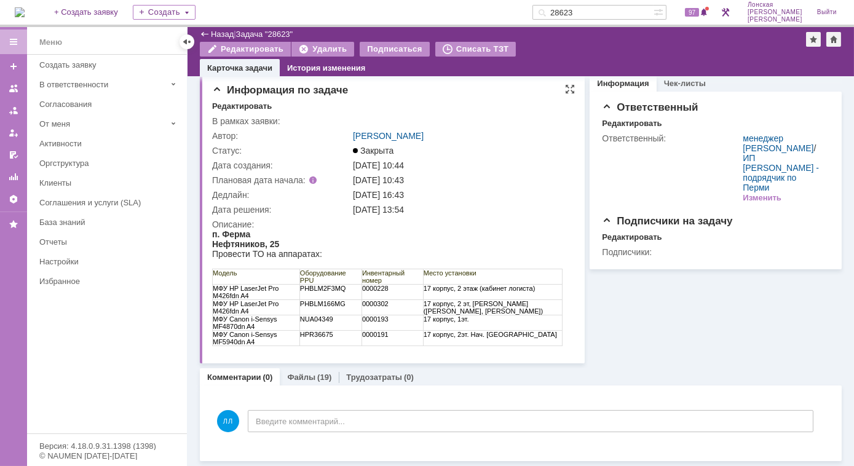
scroll to position [6, 0]
click at [299, 377] on link "Файлы" at bounding box center [301, 377] width 28 height 9
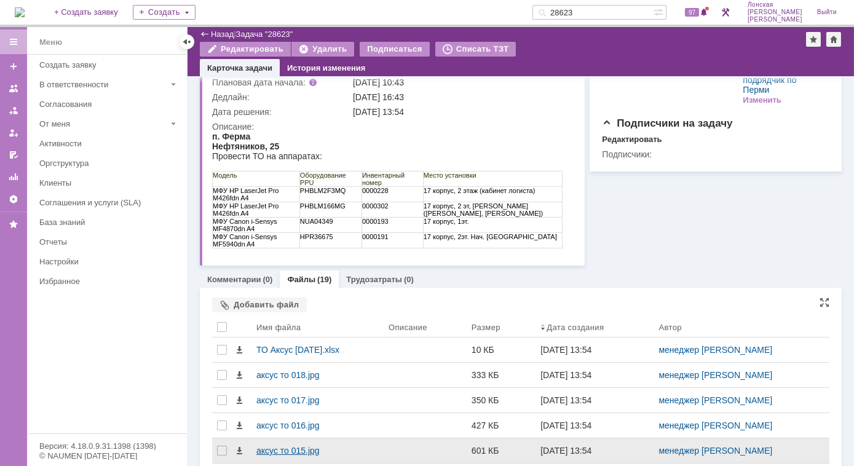
scroll to position [111, 0]
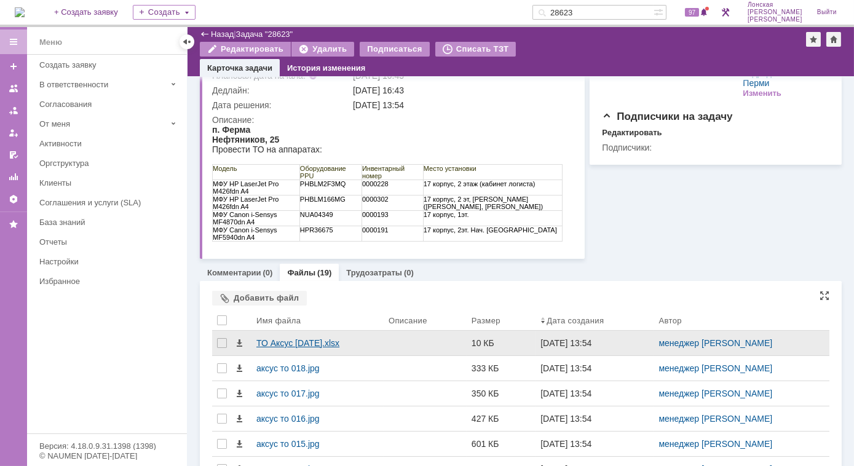
click at [285, 347] on div "ТО Аксус 21.08.25.xlsx" at bounding box center [317, 343] width 132 height 25
click at [274, 344] on div "ТО Аксус 21.08.25.xlsx" at bounding box center [317, 343] width 122 height 10
click at [323, 340] on div "ТО Аксус 21.08.25.xlsx" at bounding box center [317, 343] width 122 height 10
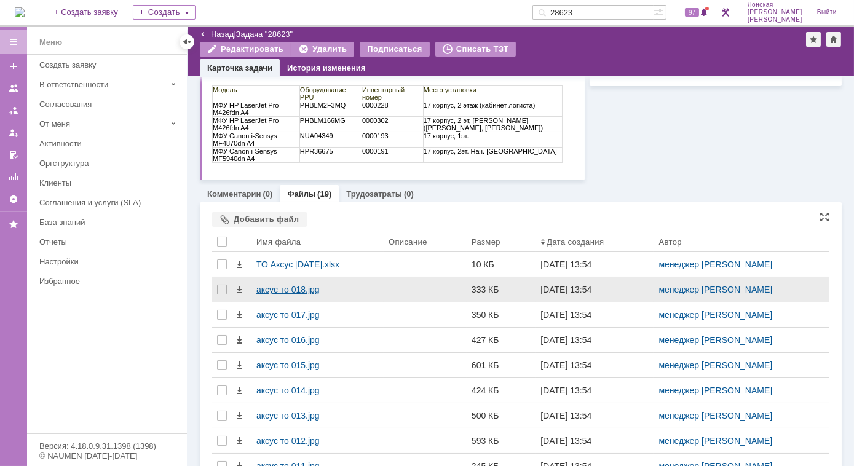
scroll to position [279, 0]
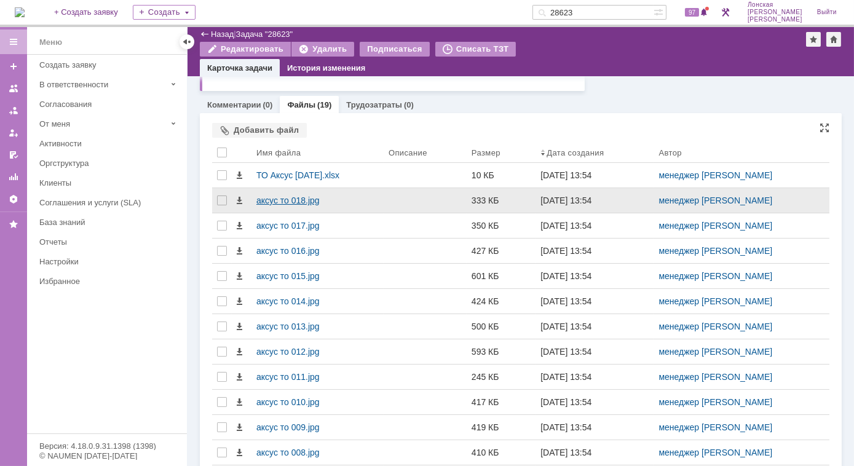
click at [291, 201] on div "аксус то 018.jpg" at bounding box center [317, 200] width 122 height 10
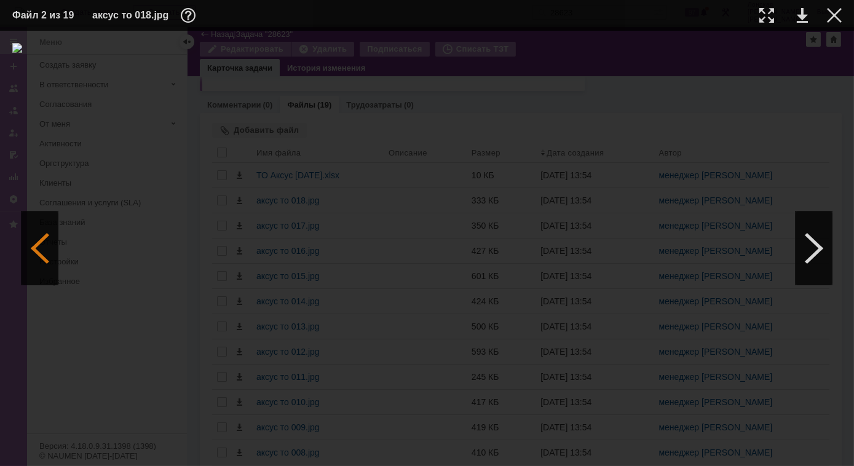
click at [47, 264] on div at bounding box center [40, 248] width 37 height 74
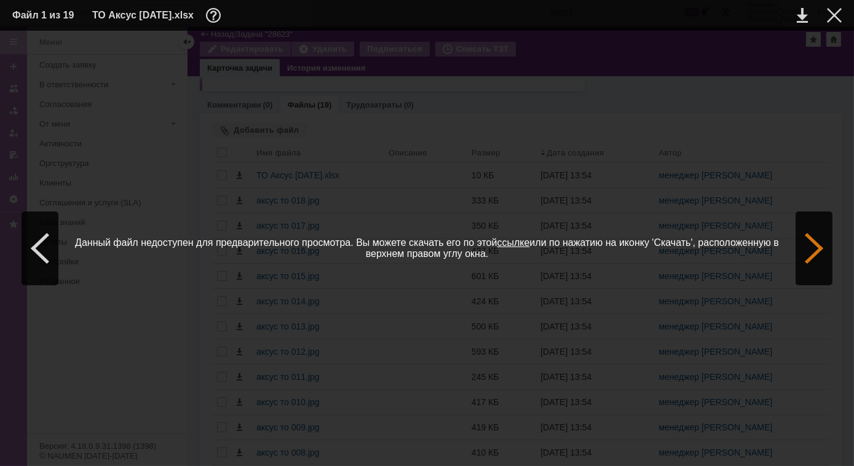
click at [811, 251] on div at bounding box center [813, 248] width 37 height 74
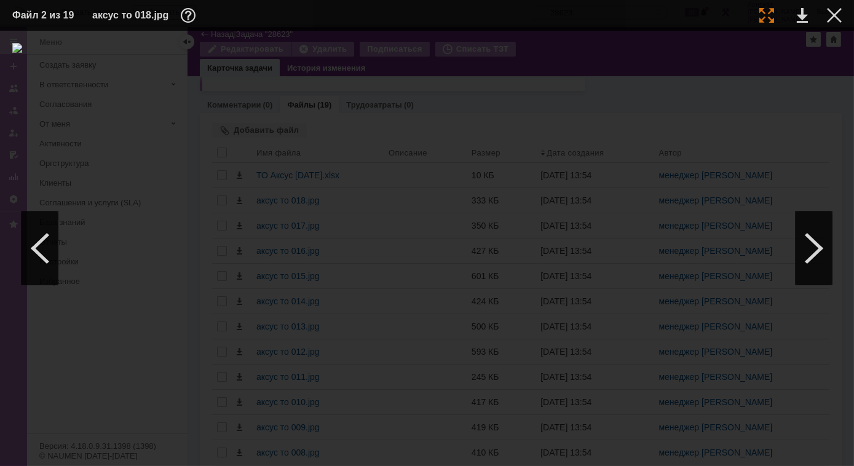
click at [773, 14] on div at bounding box center [766, 15] width 15 height 15
click at [797, 258] on div at bounding box center [813, 248] width 37 height 74
click at [765, 18] on div at bounding box center [766, 15] width 15 height 15
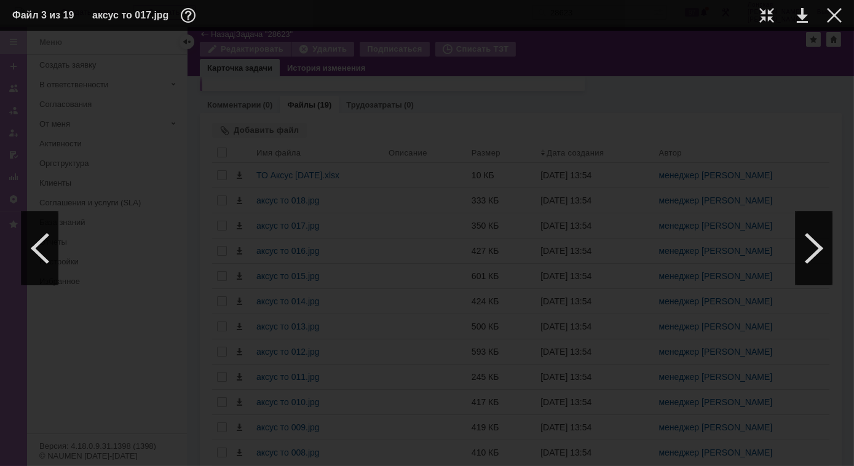
scroll to position [223, 87]
click at [815, 246] on div at bounding box center [813, 248] width 37 height 74
click at [763, 20] on div at bounding box center [766, 15] width 15 height 15
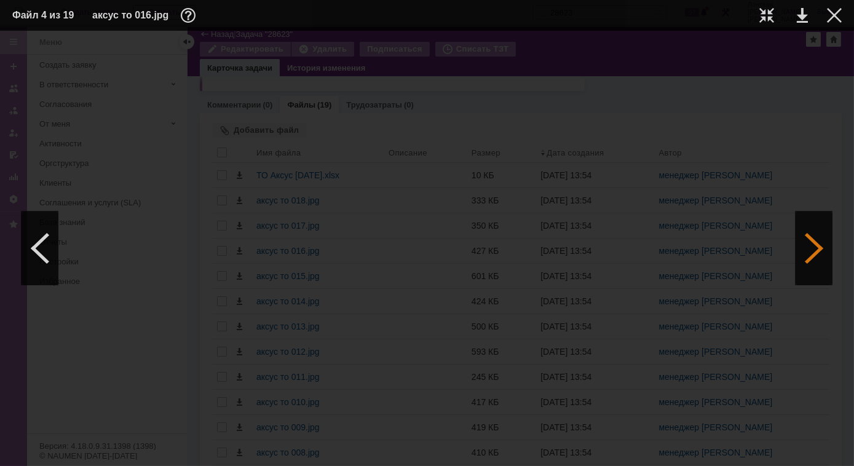
click at [825, 258] on div at bounding box center [813, 248] width 37 height 74
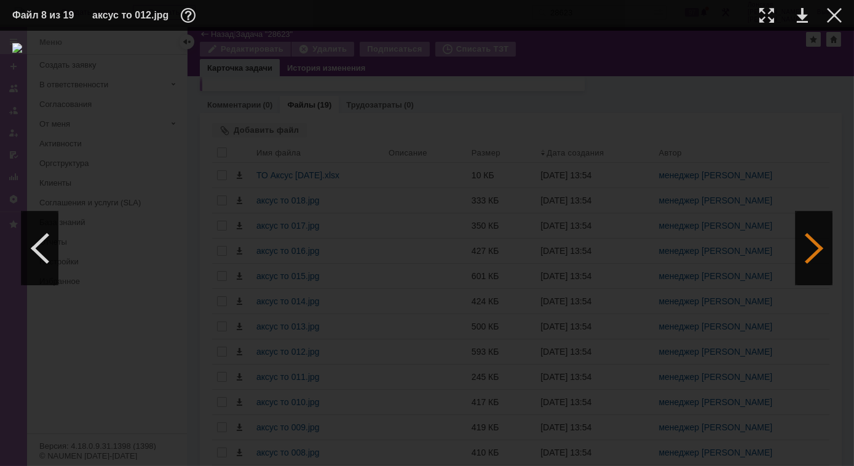
click at [825, 258] on div at bounding box center [813, 248] width 37 height 74
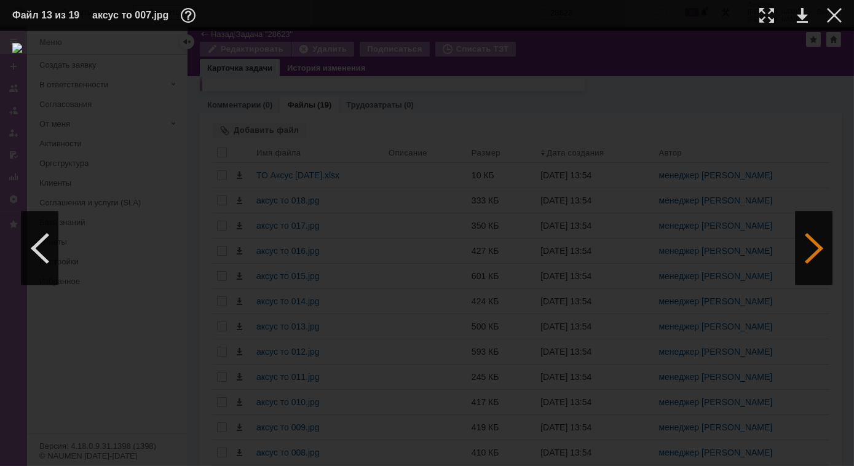
click at [825, 258] on div at bounding box center [813, 248] width 37 height 74
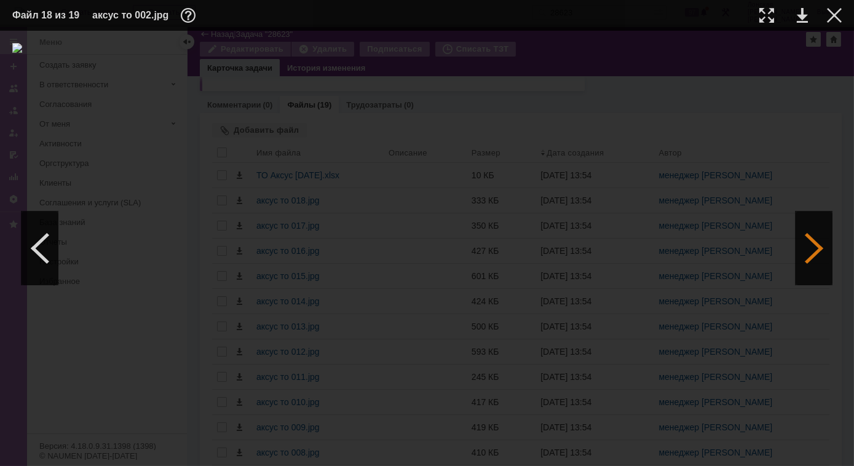
click at [825, 258] on div at bounding box center [813, 248] width 37 height 74
click at [821, 254] on div at bounding box center [813, 248] width 37 height 74
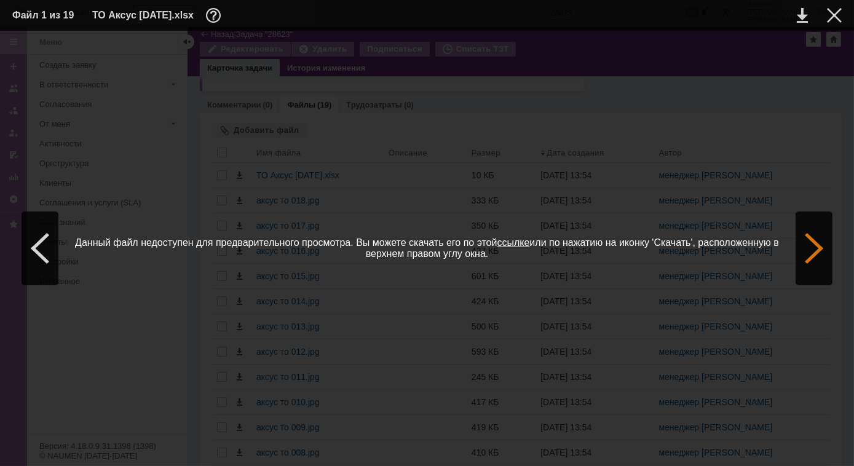
click at [815, 262] on div at bounding box center [813, 248] width 37 height 74
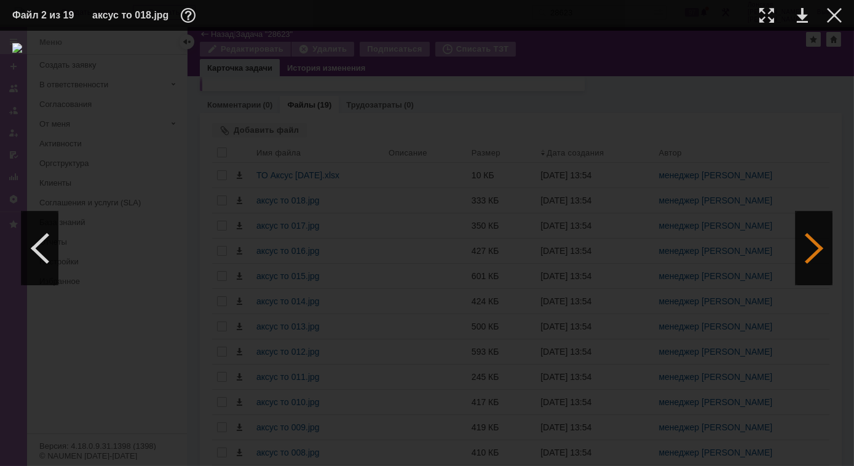
click at [815, 262] on div at bounding box center [813, 248] width 37 height 74
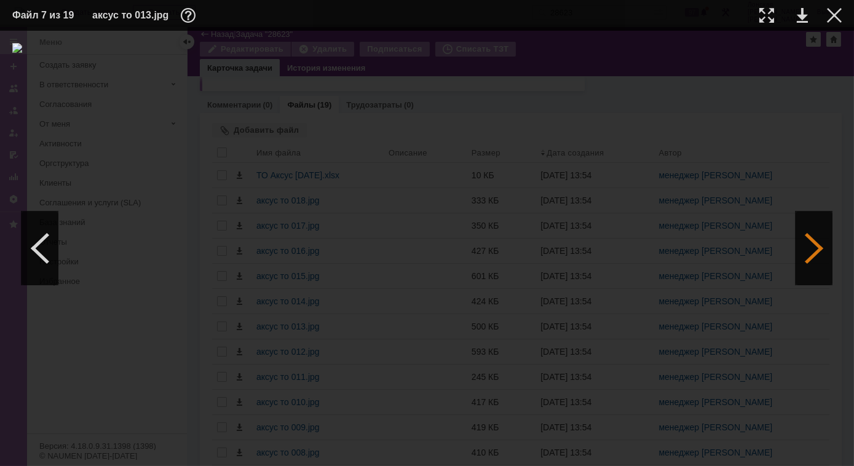
click at [815, 262] on div at bounding box center [813, 248] width 37 height 74
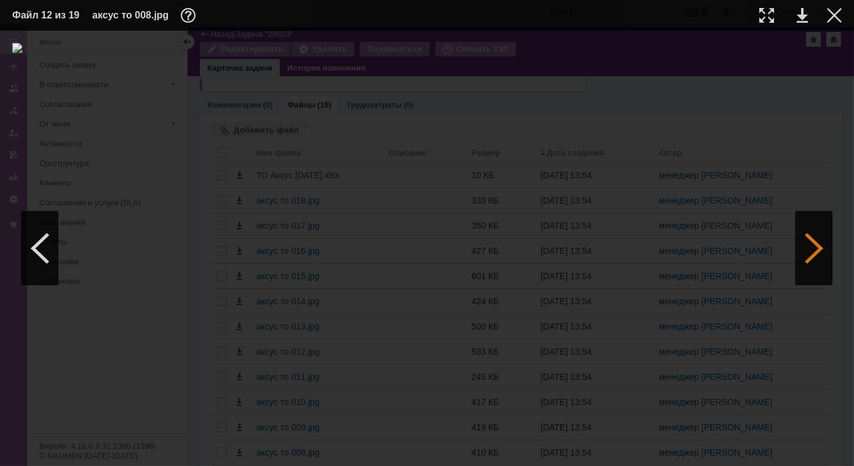
click at [815, 262] on div at bounding box center [813, 248] width 37 height 74
click at [46, 248] on div at bounding box center [40, 248] width 37 height 74
click at [814, 266] on div at bounding box center [813, 248] width 37 height 74
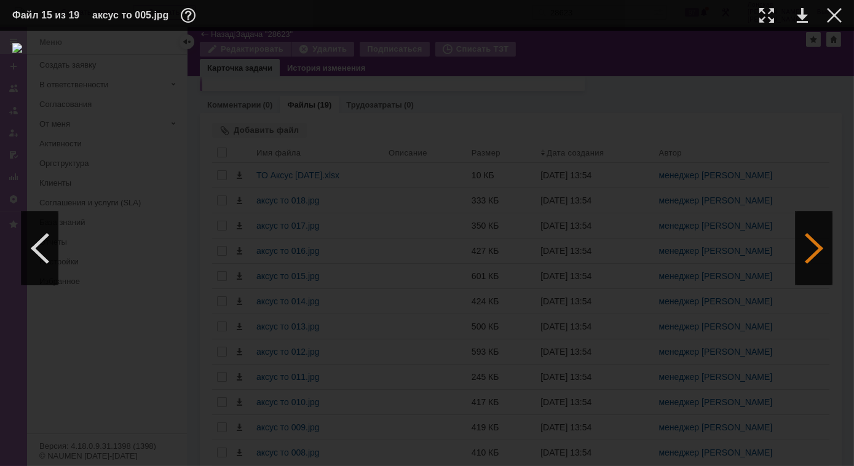
click at [814, 266] on div at bounding box center [813, 248] width 37 height 74
click at [49, 251] on div at bounding box center [40, 248] width 37 height 74
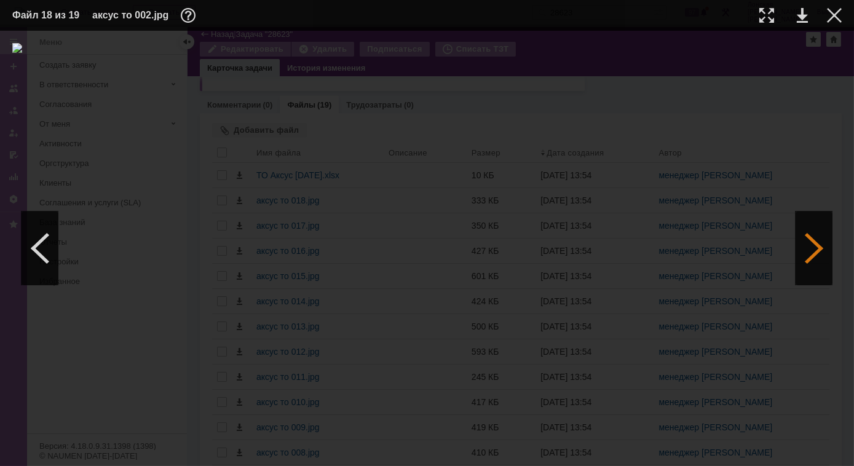
click at [813, 251] on div at bounding box center [813, 248] width 37 height 74
click at [41, 250] on div at bounding box center [40, 248] width 37 height 74
click at [765, 15] on div at bounding box center [766, 15] width 15 height 15
click at [45, 239] on div at bounding box center [40, 248] width 37 height 74
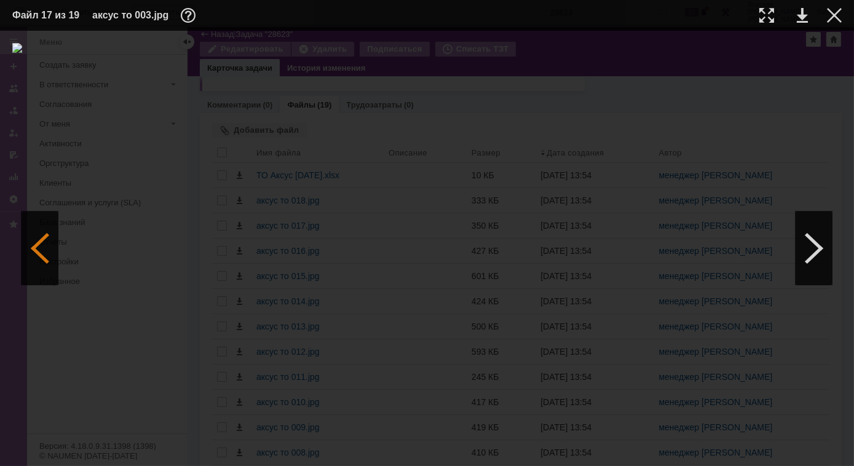
scroll to position [0, 0]
click at [765, 13] on div at bounding box center [766, 15] width 15 height 15
click at [49, 247] on div at bounding box center [40, 248] width 37 height 74
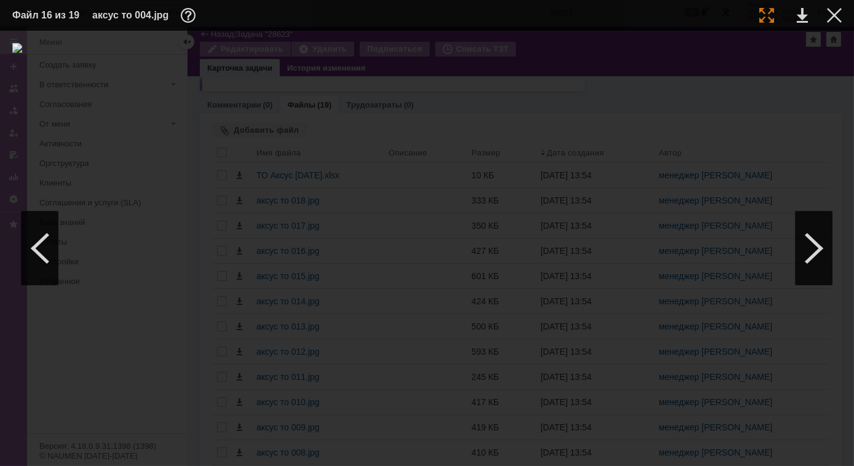
click at [771, 12] on div at bounding box center [766, 15] width 15 height 15
click at [50, 237] on div at bounding box center [40, 248] width 37 height 74
click at [768, 14] on div at bounding box center [766, 15] width 15 height 15
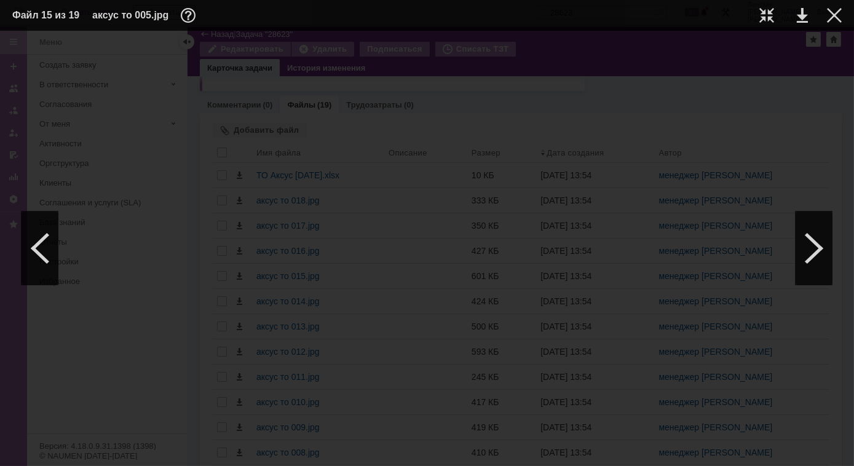
scroll to position [0, 87]
click at [818, 241] on div at bounding box center [813, 248] width 37 height 74
click at [803, 241] on div at bounding box center [813, 248] width 37 height 74
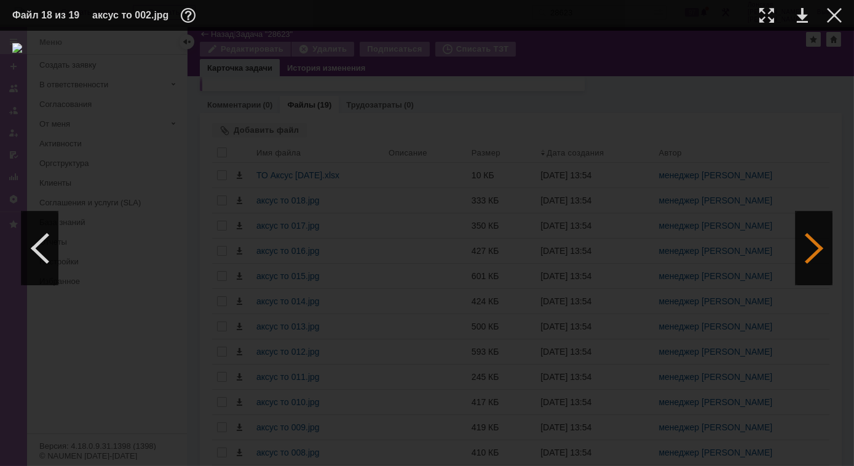
click at [803, 241] on div at bounding box center [813, 248] width 37 height 74
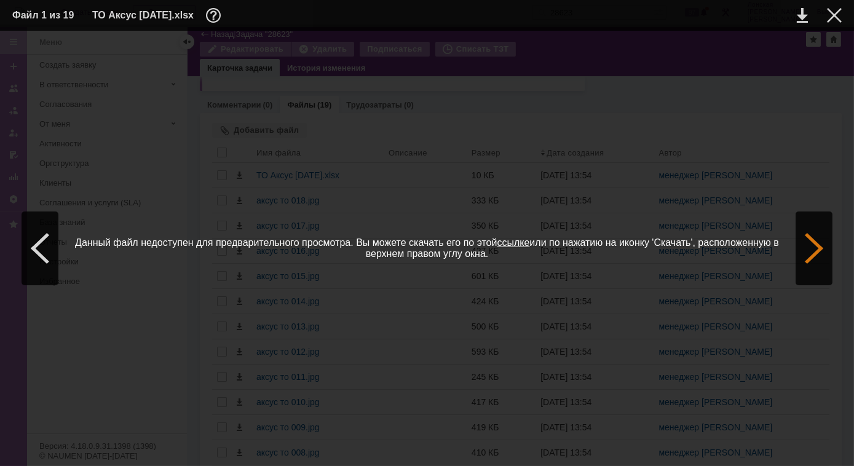
click at [803, 241] on div at bounding box center [813, 248] width 37 height 74
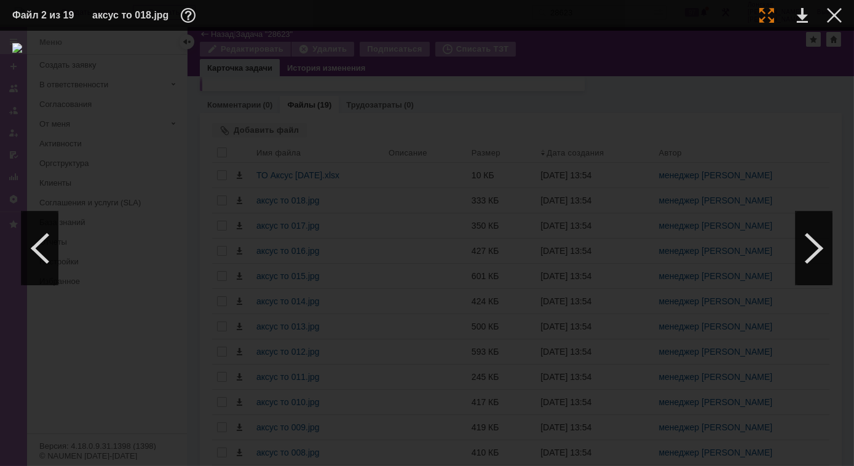
click at [768, 15] on div at bounding box center [766, 15] width 15 height 15
click at [52, 256] on div at bounding box center [40, 248] width 37 height 74
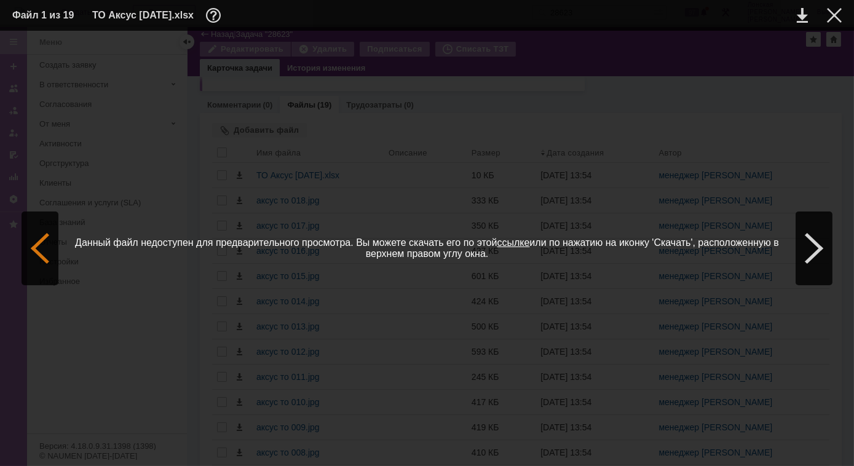
scroll to position [0, 0]
click at [52, 256] on div at bounding box center [40, 248] width 37 height 74
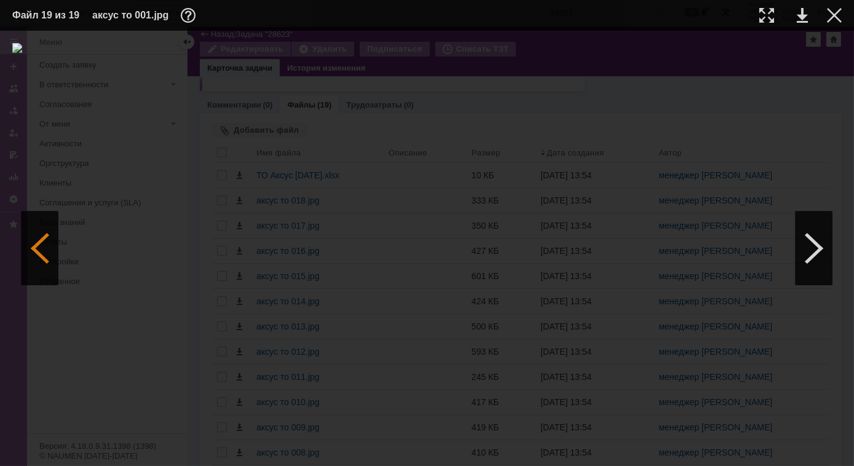
click at [52, 256] on div at bounding box center [40, 248] width 37 height 74
click at [767, 15] on div at bounding box center [766, 15] width 15 height 15
click at [41, 260] on div at bounding box center [40, 248] width 37 height 74
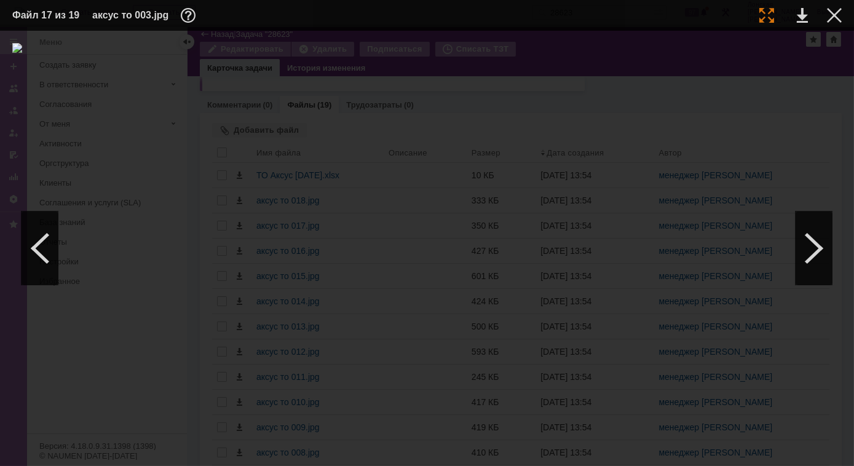
click at [770, 15] on div at bounding box center [766, 15] width 15 height 15
click at [592, 41] on img at bounding box center [427, 36] width 854 height 10
click at [42, 241] on div at bounding box center [40, 248] width 37 height 74
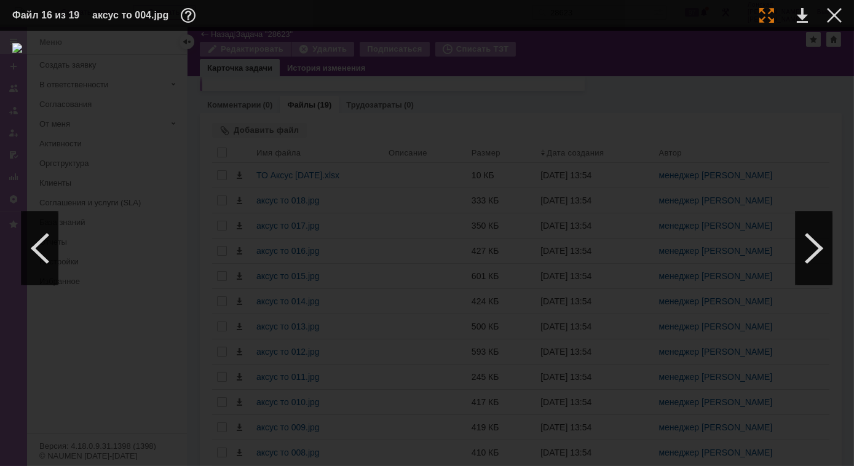
click at [765, 18] on div at bounding box center [766, 15] width 15 height 15
click at [839, 14] on div at bounding box center [834, 15] width 15 height 15
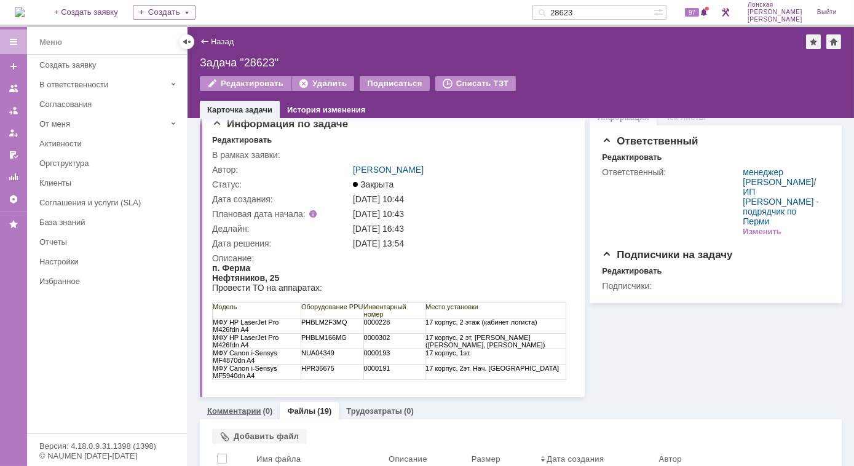
scroll to position [0, 0]
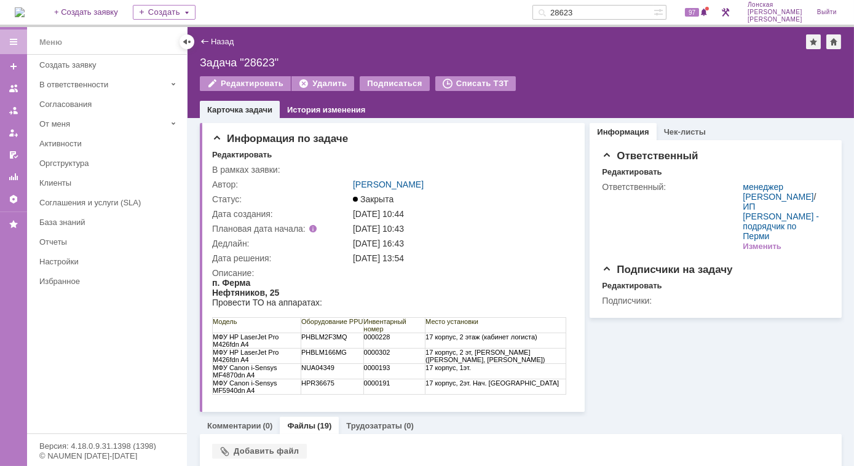
drag, startPoint x: 606, startPoint y: 10, endPoint x: 500, endPoint y: 10, distance: 106.3
click at [500, 10] on div "На домашнюю + Создать заявку Создать 28623 97 Лонская Лариса Вячеславовна Выйти" at bounding box center [427, 13] width 854 height 27
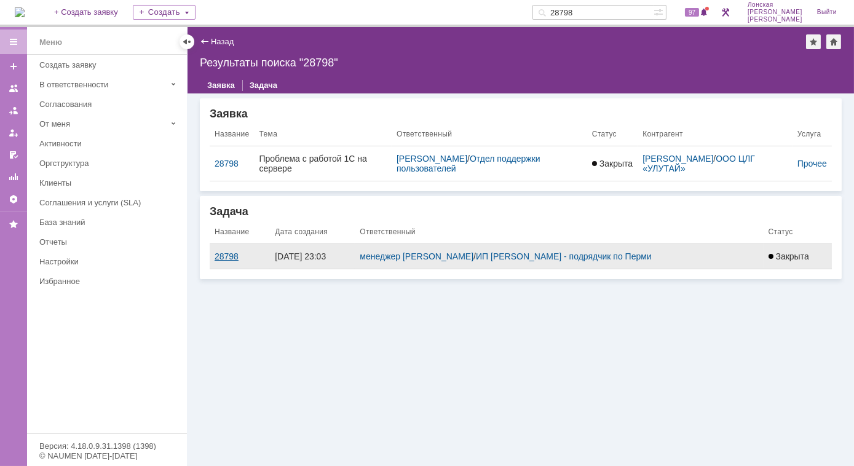
click at [221, 256] on div "28798" at bounding box center [240, 256] width 50 height 10
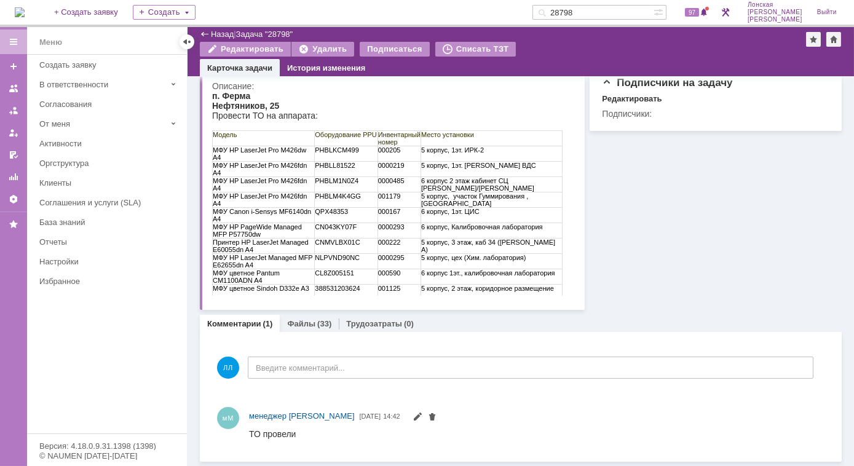
scroll to position [144, 0]
click at [317, 326] on div "(33)" at bounding box center [324, 324] width 14 height 9
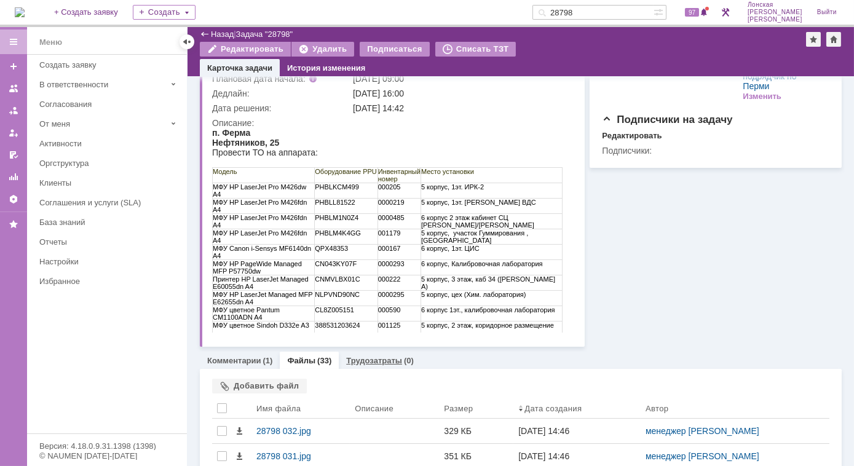
scroll to position [149, 0]
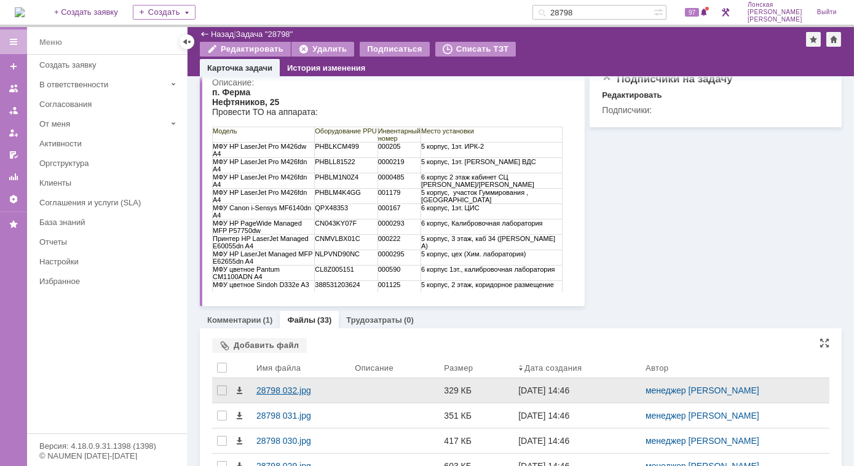
click at [278, 391] on div "28798 032.jpg" at bounding box center [300, 390] width 89 height 10
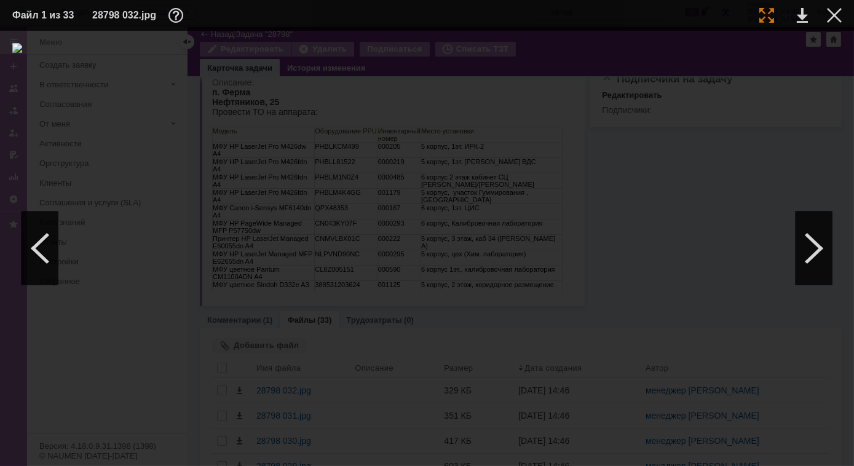
click at [762, 19] on div at bounding box center [766, 15] width 15 height 15
click at [796, 249] on div at bounding box center [813, 248] width 37 height 74
click at [802, 246] on div at bounding box center [813, 248] width 37 height 74
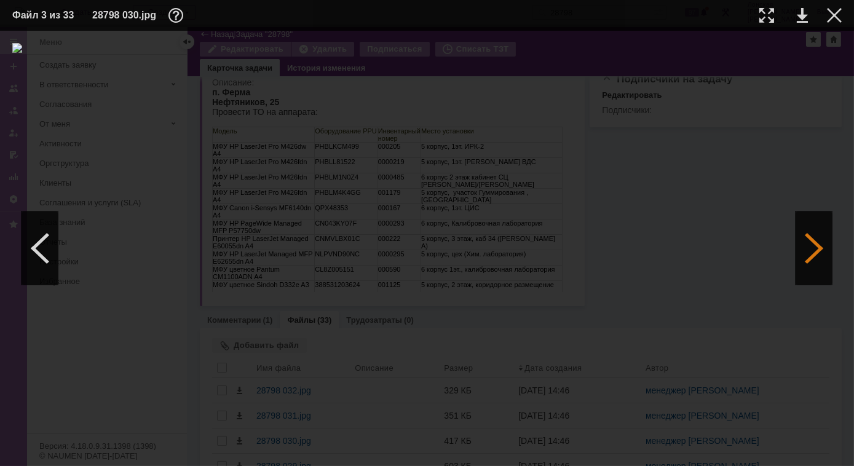
click at [802, 246] on div at bounding box center [813, 248] width 37 height 74
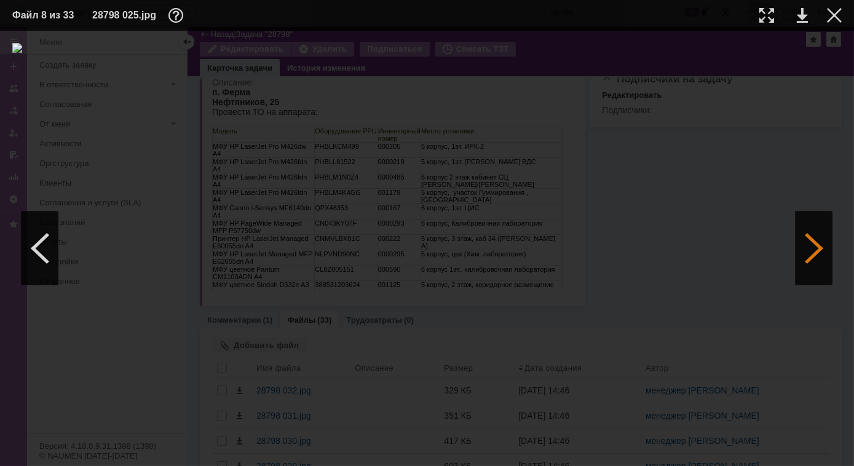
click at [802, 246] on div at bounding box center [813, 248] width 37 height 74
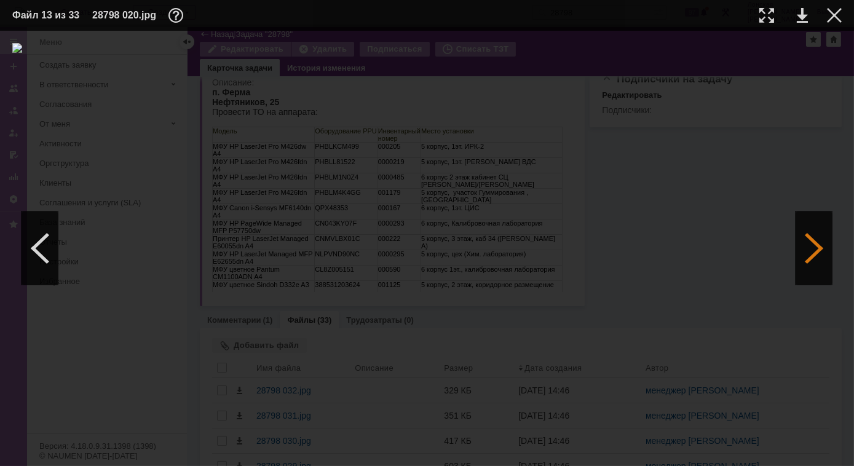
click at [816, 256] on div at bounding box center [813, 248] width 37 height 74
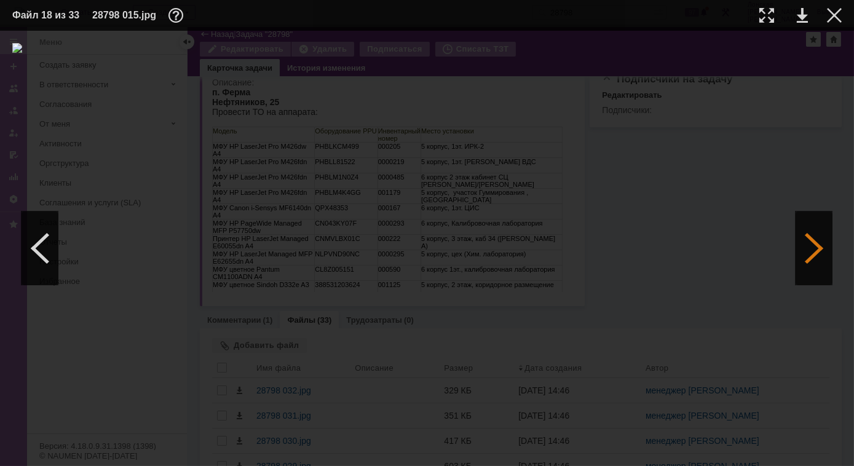
click at [816, 256] on div at bounding box center [813, 248] width 37 height 74
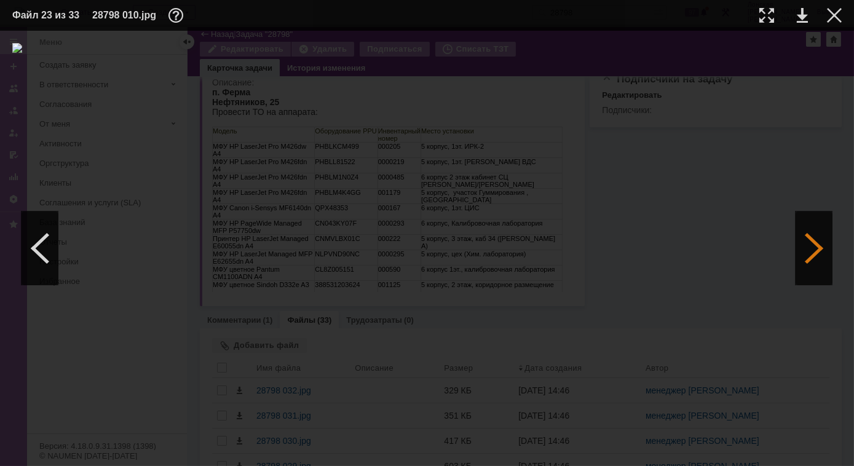
click at [816, 256] on div at bounding box center [813, 248] width 37 height 74
click at [42, 243] on div at bounding box center [40, 248] width 37 height 74
click at [814, 239] on div at bounding box center [813, 248] width 37 height 74
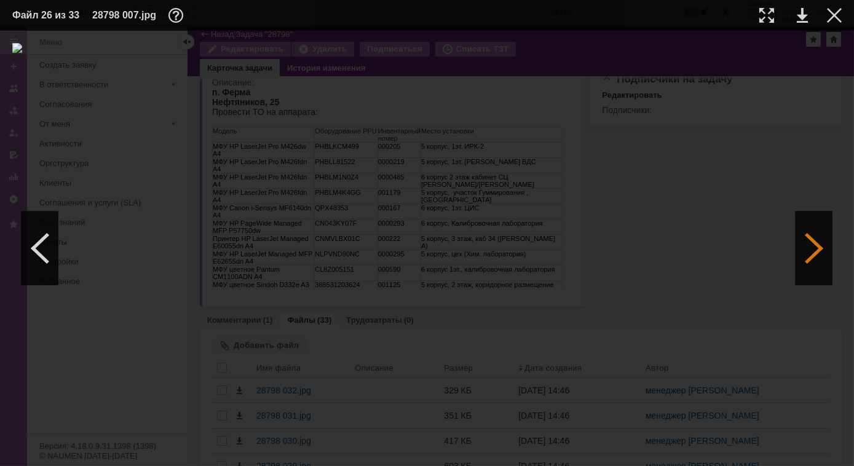
click at [814, 239] on div at bounding box center [813, 248] width 37 height 74
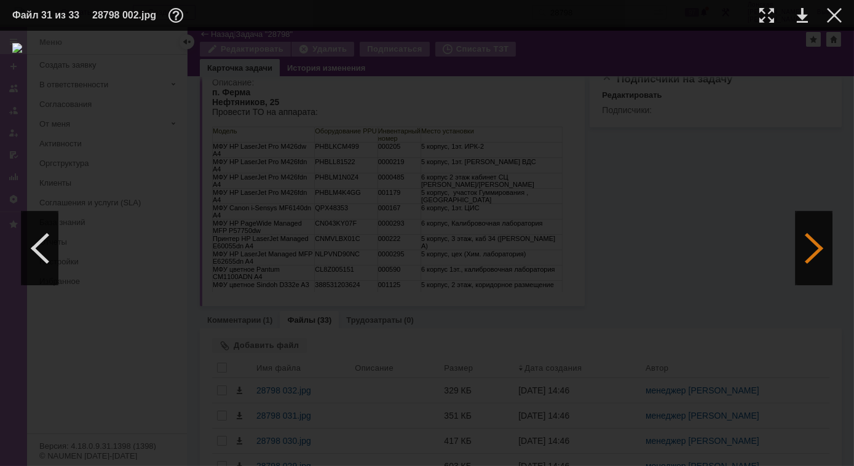
click at [814, 239] on div at bounding box center [813, 248] width 37 height 74
click at [49, 256] on div at bounding box center [40, 248] width 37 height 74
click at [41, 254] on div at bounding box center [40, 248] width 37 height 74
click at [768, 22] on div at bounding box center [766, 15] width 15 height 15
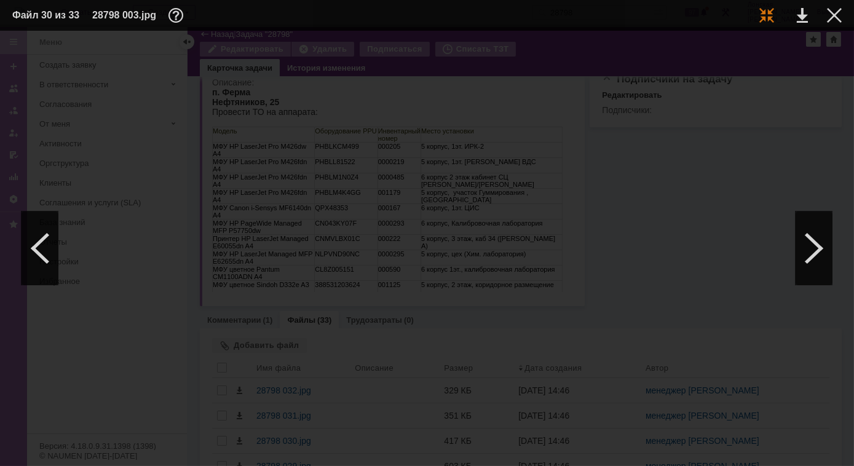
click at [771, 18] on div at bounding box center [766, 15] width 15 height 15
click at [45, 245] on div at bounding box center [40, 248] width 37 height 74
click at [815, 258] on div at bounding box center [813, 248] width 37 height 74
click at [800, 242] on div at bounding box center [813, 248] width 37 height 74
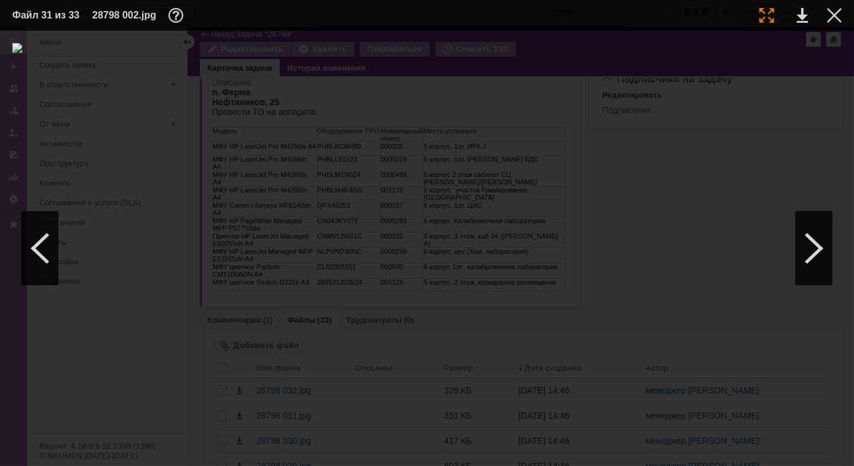
click at [765, 14] on div at bounding box center [766, 15] width 15 height 15
click at [53, 247] on div at bounding box center [40, 248] width 37 height 74
click at [800, 242] on div at bounding box center [813, 248] width 37 height 74
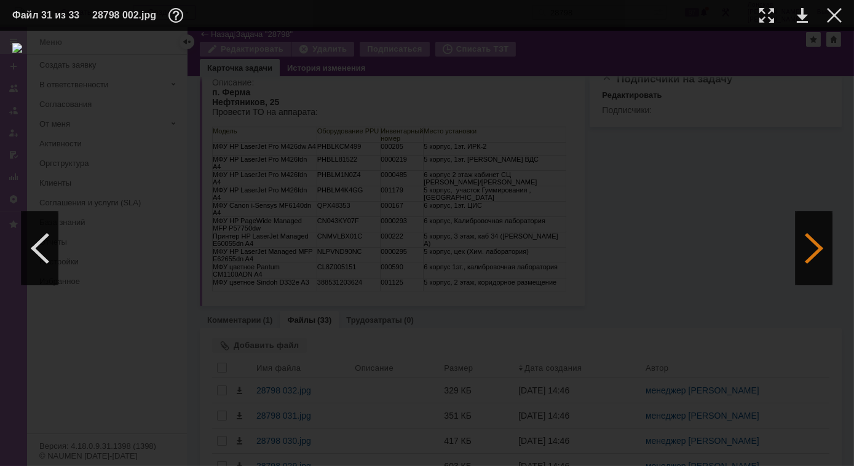
click at [827, 243] on div at bounding box center [813, 248] width 37 height 74
click at [768, 12] on div at bounding box center [766, 15] width 15 height 15
click at [47, 252] on div at bounding box center [40, 248] width 37 height 74
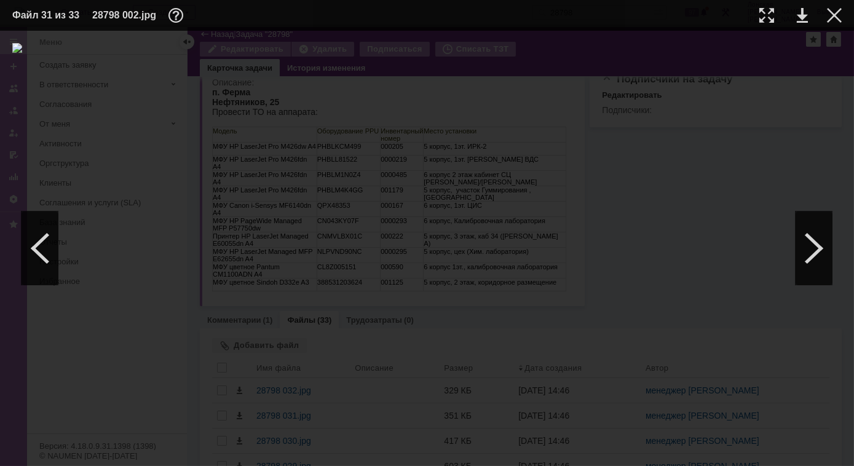
click at [774, 14] on td at bounding box center [791, 15] width 34 height 18
drag, startPoint x: 762, startPoint y: 17, endPoint x: 755, endPoint y: 19, distance: 6.6
click at [762, 17] on div at bounding box center [766, 15] width 15 height 15
drag, startPoint x: 342, startPoint y: 463, endPoint x: 227, endPoint y: 454, distance: 115.3
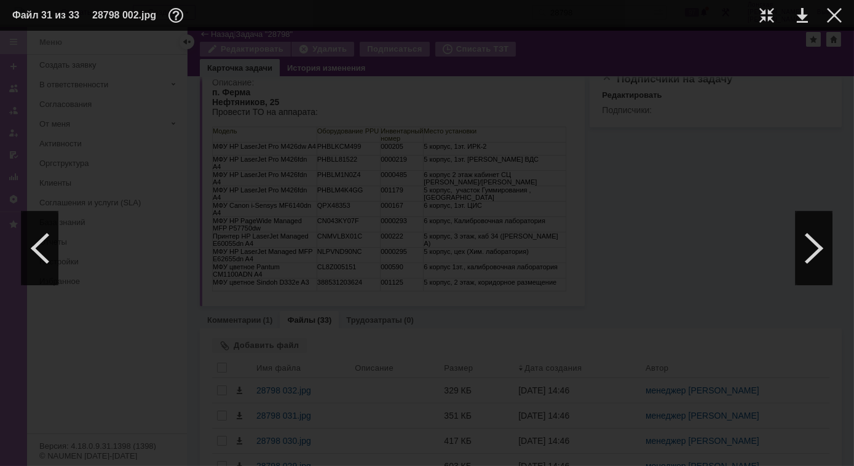
click at [227, 454] on div at bounding box center [427, 248] width 854 height 435
drag, startPoint x: 606, startPoint y: 462, endPoint x: 730, endPoint y: 449, distance: 124.8
click at [730, 449] on div at bounding box center [427, 248] width 854 height 435
click at [41, 264] on div at bounding box center [40, 248] width 37 height 74
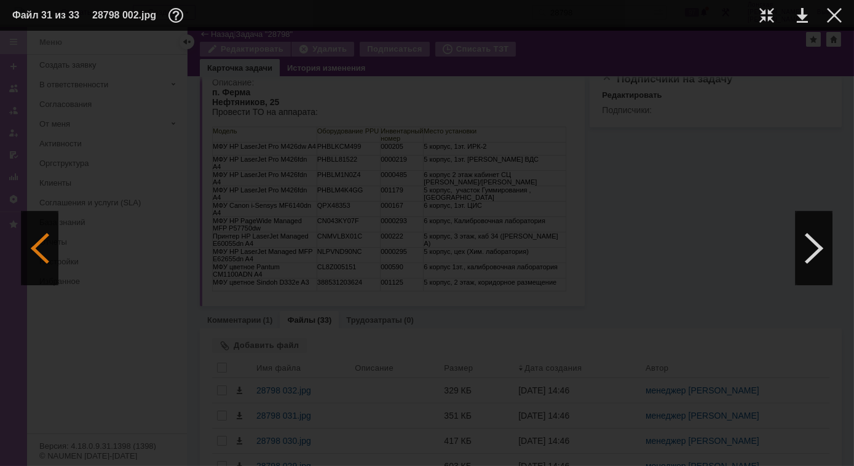
scroll to position [0, 0]
click at [46, 217] on div at bounding box center [40, 248] width 37 height 74
click at [802, 227] on div at bounding box center [813, 248] width 37 height 74
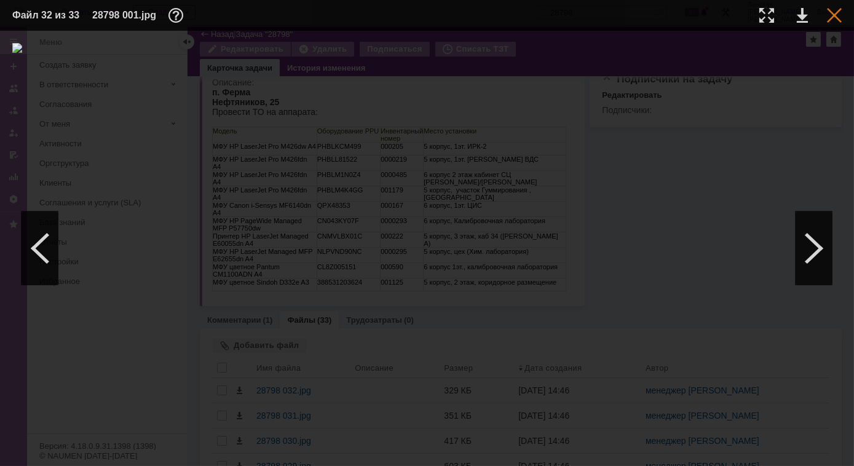
click at [833, 15] on div at bounding box center [834, 15] width 15 height 15
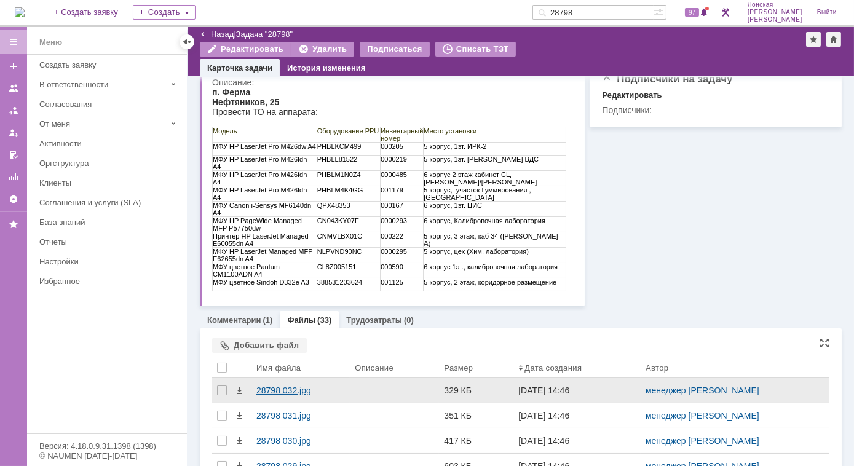
click at [294, 392] on div "28798 032.jpg" at bounding box center [300, 390] width 89 height 10
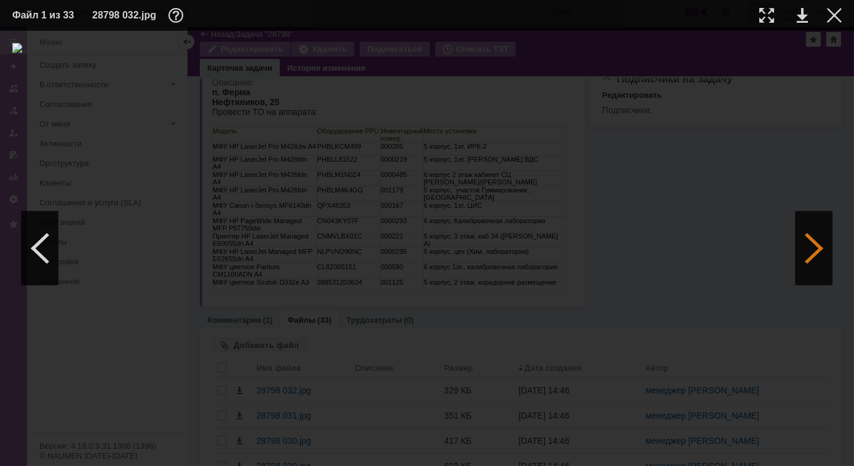
click at [820, 247] on div at bounding box center [813, 248] width 37 height 74
click at [816, 240] on div at bounding box center [813, 248] width 37 height 74
click at [816, 239] on div at bounding box center [813, 248] width 37 height 74
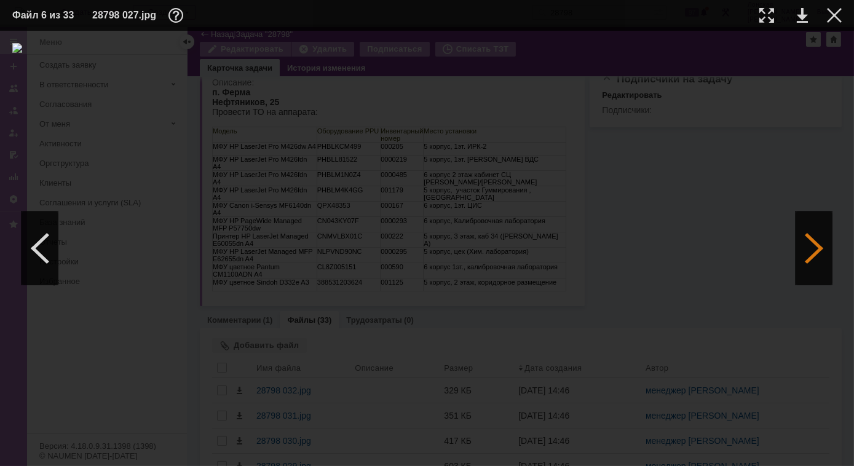
click at [816, 239] on div at bounding box center [813, 248] width 37 height 74
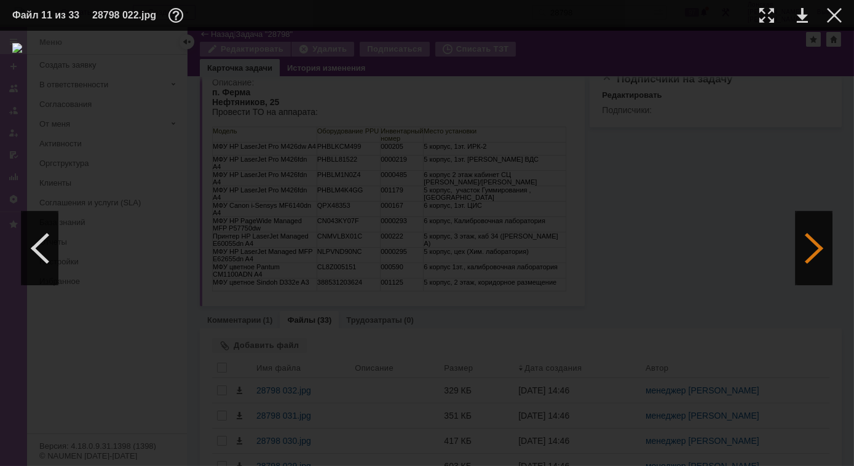
click at [816, 239] on div at bounding box center [813, 248] width 37 height 74
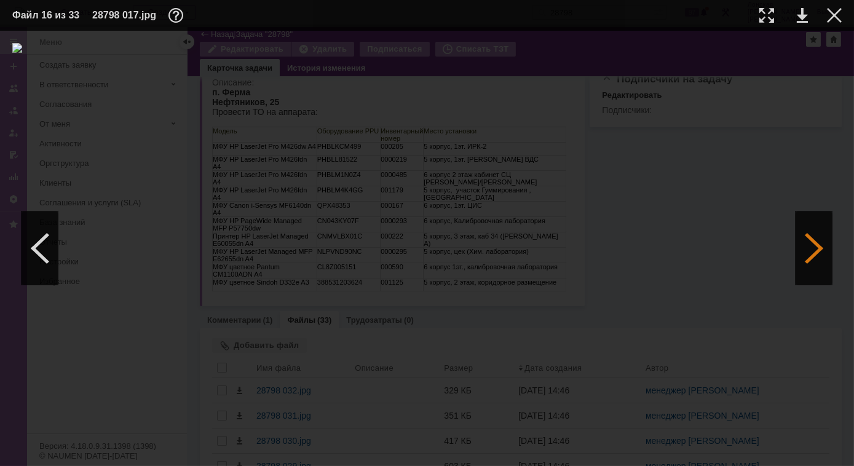
click at [816, 239] on div at bounding box center [813, 248] width 37 height 74
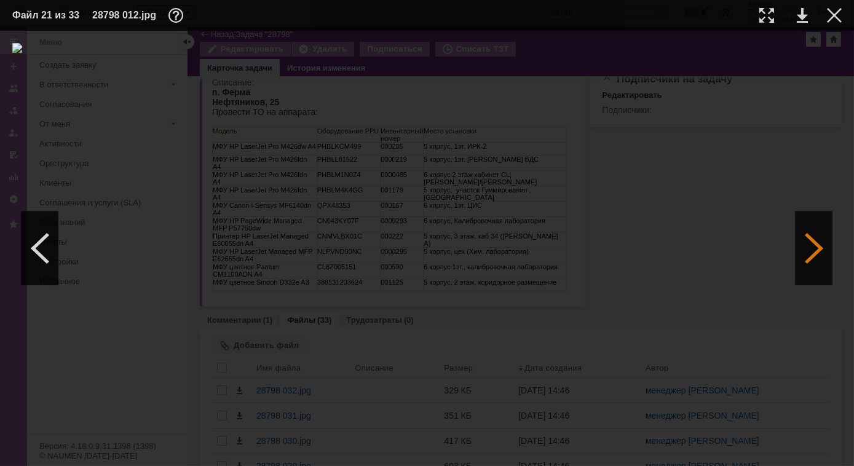
click at [816, 239] on div at bounding box center [813, 248] width 37 height 74
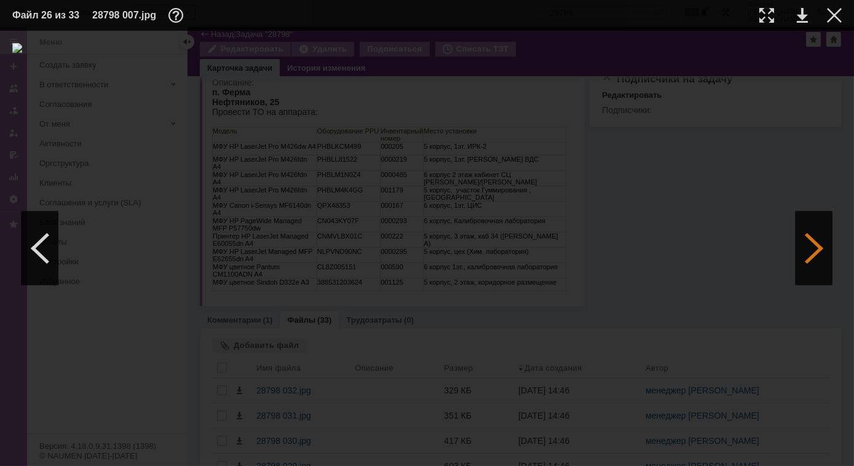
click at [816, 239] on div at bounding box center [813, 248] width 37 height 74
click at [767, 15] on div at bounding box center [766, 15] width 15 height 15
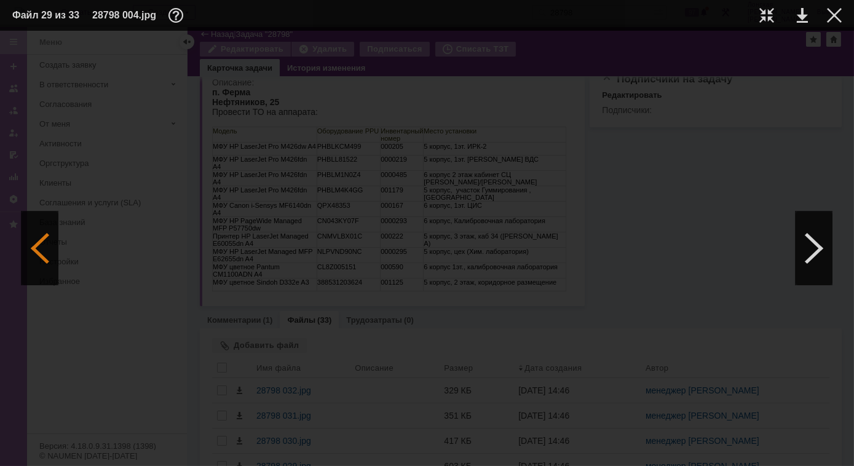
click at [46, 259] on div at bounding box center [40, 248] width 37 height 74
click at [767, 17] on div at bounding box center [766, 15] width 15 height 15
drag, startPoint x: 575, startPoint y: 460, endPoint x: 606, endPoint y: 461, distance: 30.1
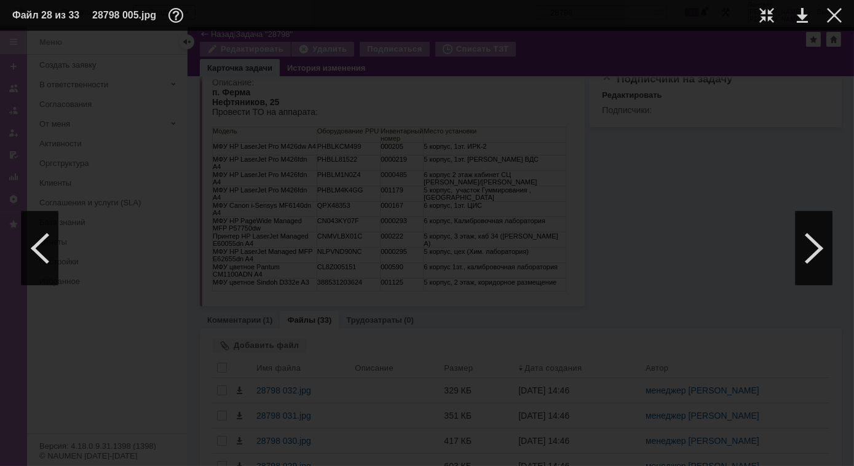
click at [606, 461] on div at bounding box center [427, 248] width 854 height 435
click at [39, 256] on div at bounding box center [40, 248] width 37 height 74
click at [808, 241] on div at bounding box center [813, 248] width 37 height 74
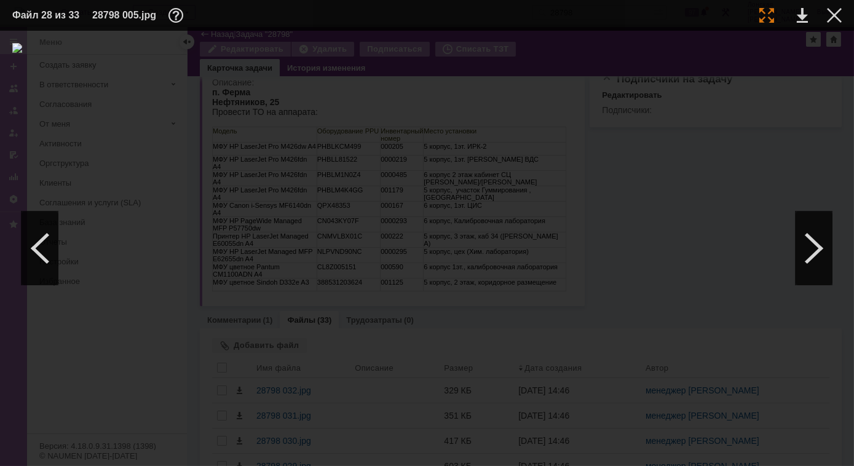
click at [767, 14] on div at bounding box center [766, 15] width 15 height 15
click at [807, 242] on div at bounding box center [813, 248] width 37 height 74
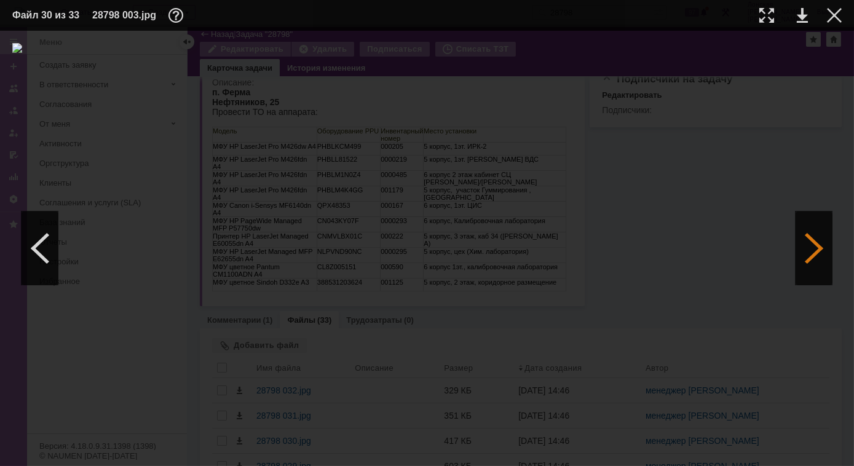
click at [807, 242] on div at bounding box center [813, 248] width 37 height 74
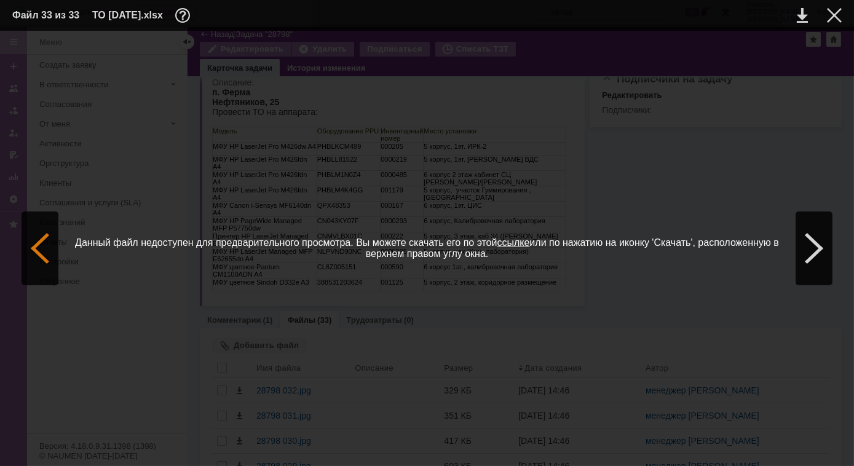
click at [41, 232] on div at bounding box center [40, 248] width 37 height 74
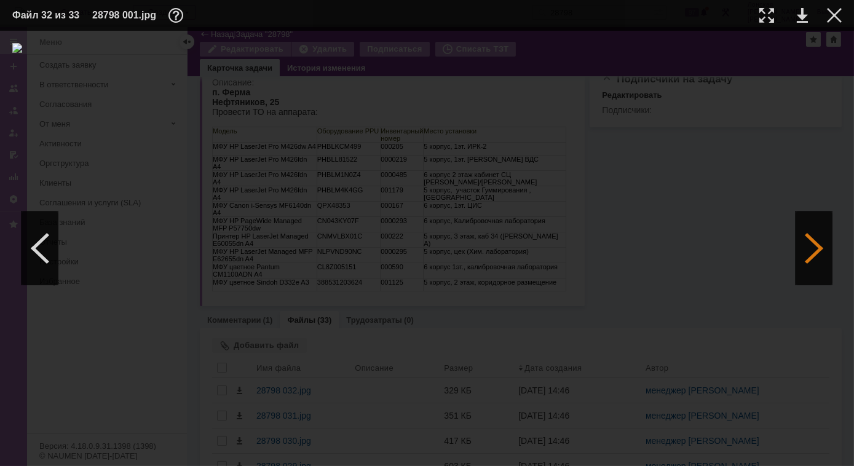
click at [813, 232] on div at bounding box center [813, 248] width 37 height 74
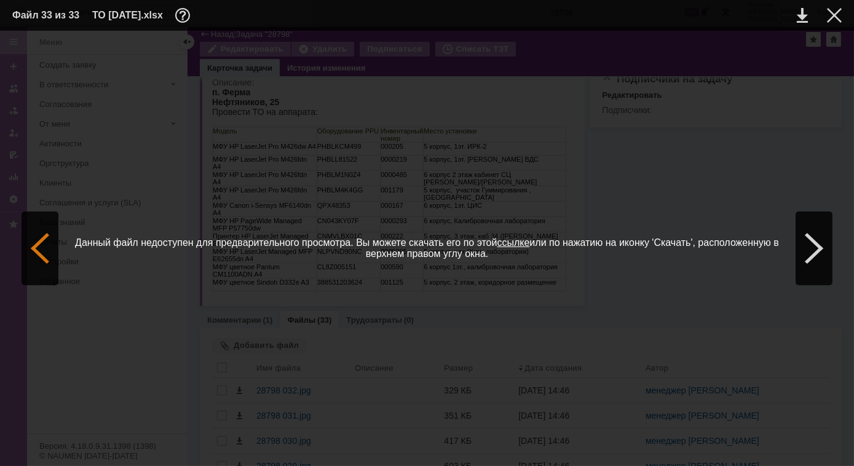
click at [48, 257] on div at bounding box center [40, 248] width 37 height 74
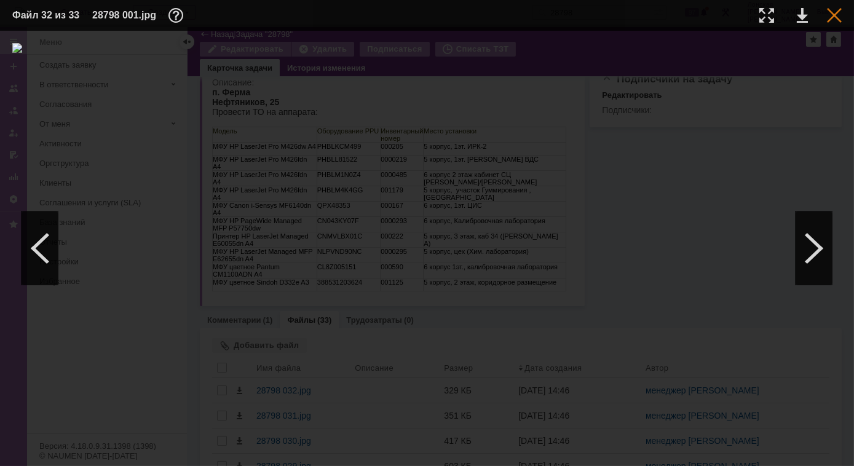
click at [834, 16] on div at bounding box center [834, 15] width 15 height 15
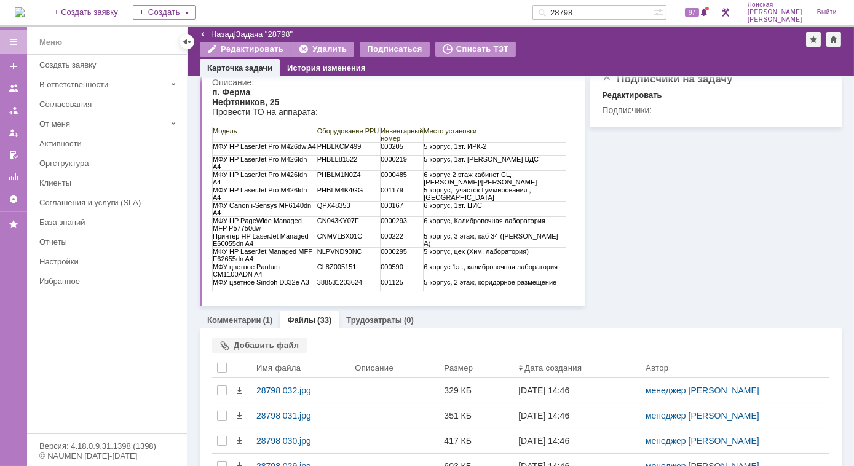
drag, startPoint x: 609, startPoint y: 15, endPoint x: 515, endPoint y: 3, distance: 94.9
click at [515, 3] on div "На домашнюю + Создать заявку Создать 28798 97 Лонская Лариса Вячеславовна Выйти" at bounding box center [427, 13] width 854 height 27
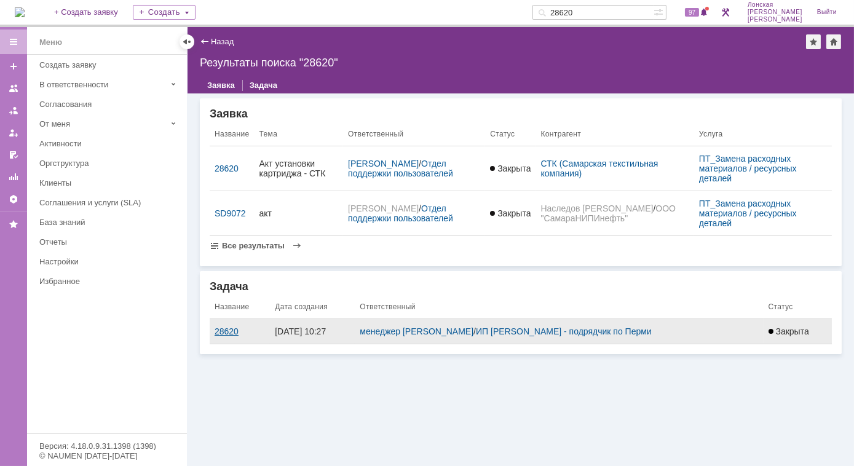
click at [231, 329] on div "28620" at bounding box center [240, 331] width 50 height 10
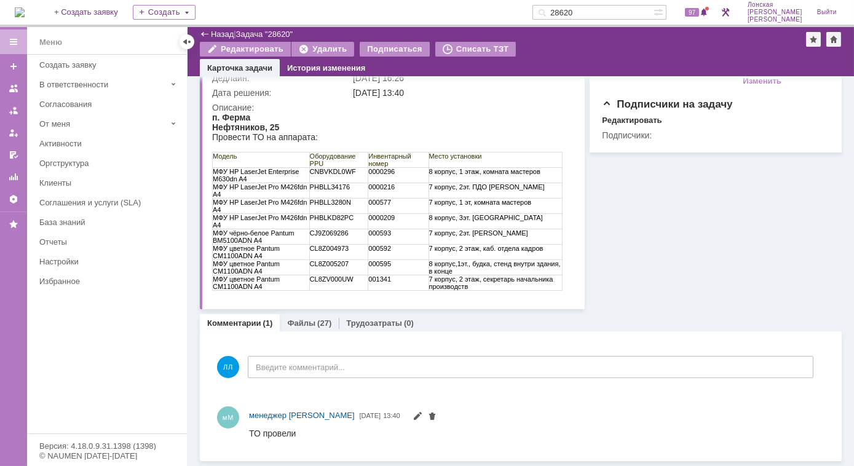
scroll to position [123, 0]
click at [312, 323] on link "Файлы" at bounding box center [301, 323] width 28 height 9
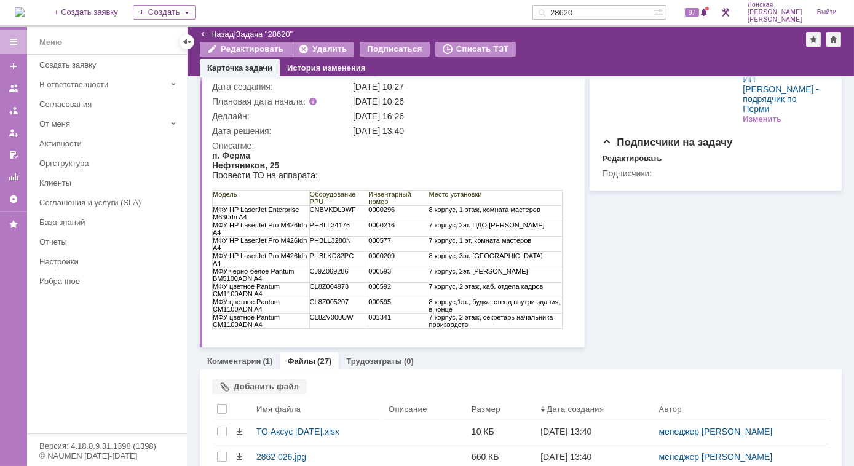
scroll to position [123, 0]
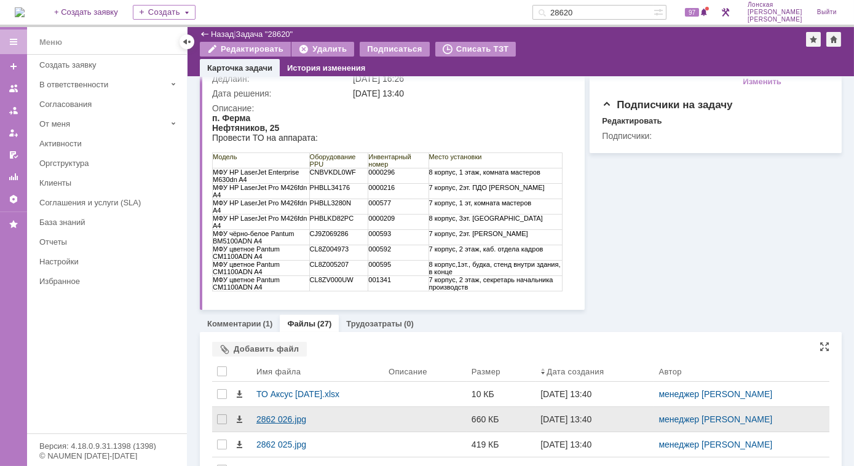
click at [299, 419] on div "2862 026.jpg" at bounding box center [317, 419] width 122 height 10
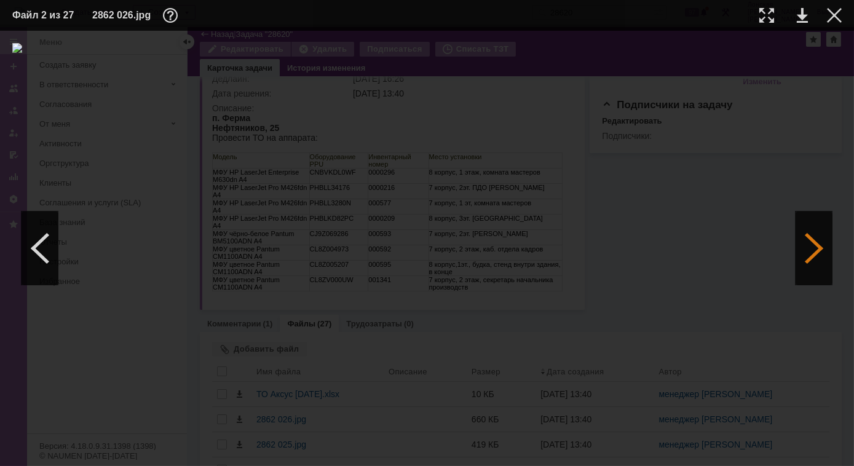
click at [814, 256] on div at bounding box center [813, 248] width 37 height 74
click at [765, 18] on div at bounding box center [766, 15] width 15 height 15
click at [825, 240] on div at bounding box center [813, 248] width 37 height 74
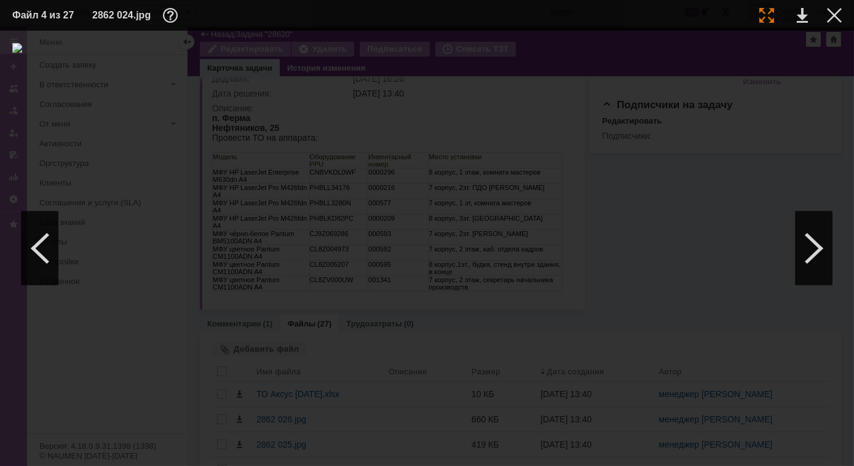
click at [764, 13] on div at bounding box center [766, 15] width 15 height 15
click at [804, 239] on div at bounding box center [813, 248] width 37 height 74
click at [39, 245] on div at bounding box center [40, 248] width 37 height 74
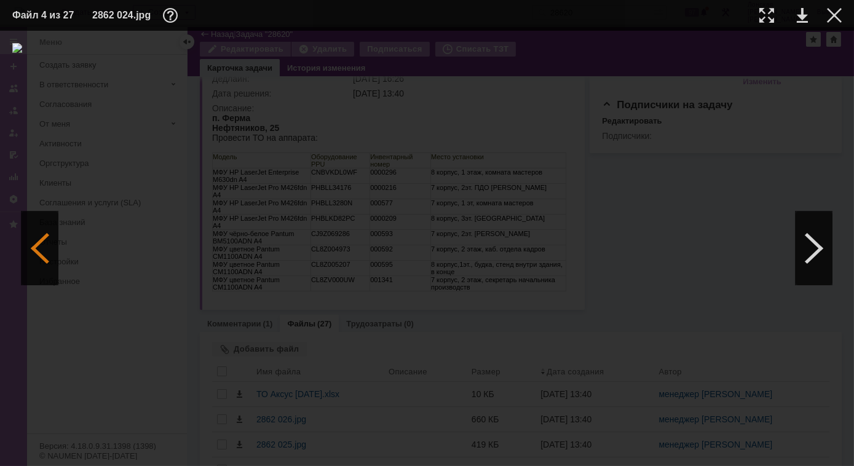
click at [55, 257] on div at bounding box center [40, 248] width 37 height 74
click at [33, 258] on div at bounding box center [40, 248] width 37 height 74
click at [811, 258] on div at bounding box center [813, 248] width 37 height 74
click at [783, 209] on div at bounding box center [426, 248] width 829 height 411
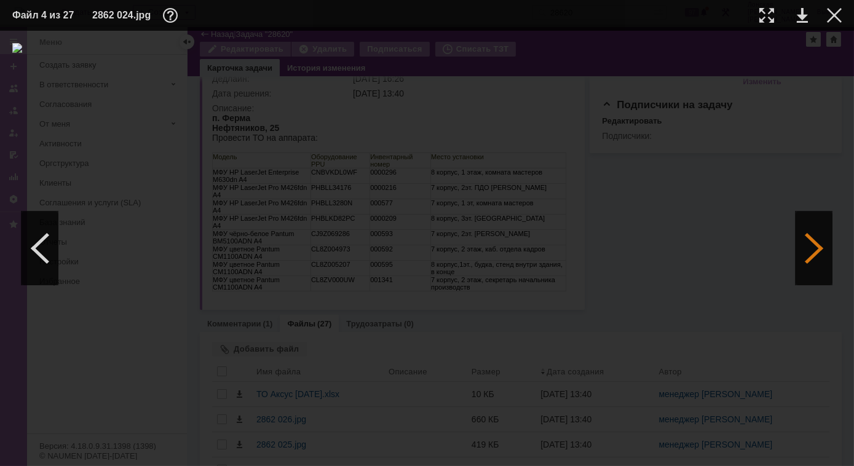
click at [816, 242] on div at bounding box center [813, 248] width 37 height 74
click at [815, 242] on div at bounding box center [813, 248] width 37 height 74
click at [52, 245] on div at bounding box center [40, 248] width 37 height 74
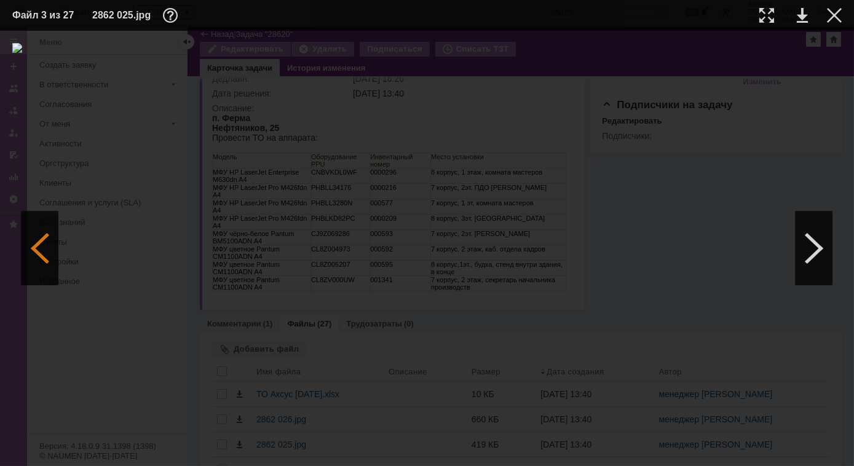
click at [52, 245] on div at bounding box center [40, 248] width 37 height 74
click at [53, 245] on div at bounding box center [40, 248] width 37 height 74
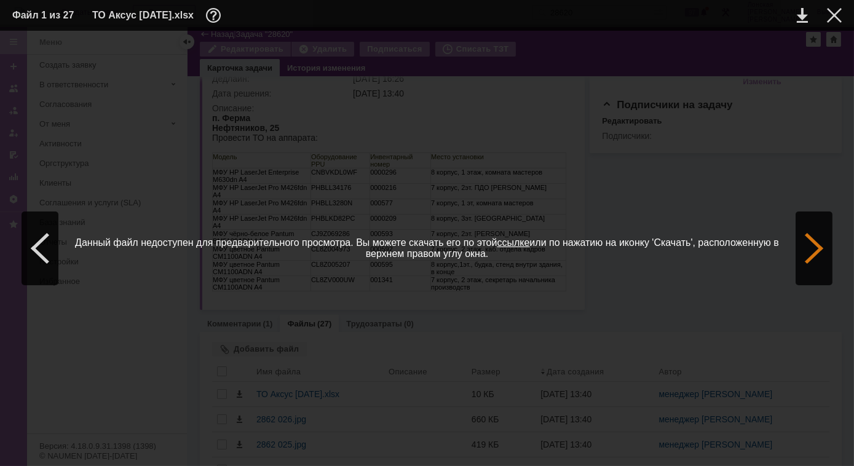
click at [821, 263] on div at bounding box center [813, 248] width 37 height 74
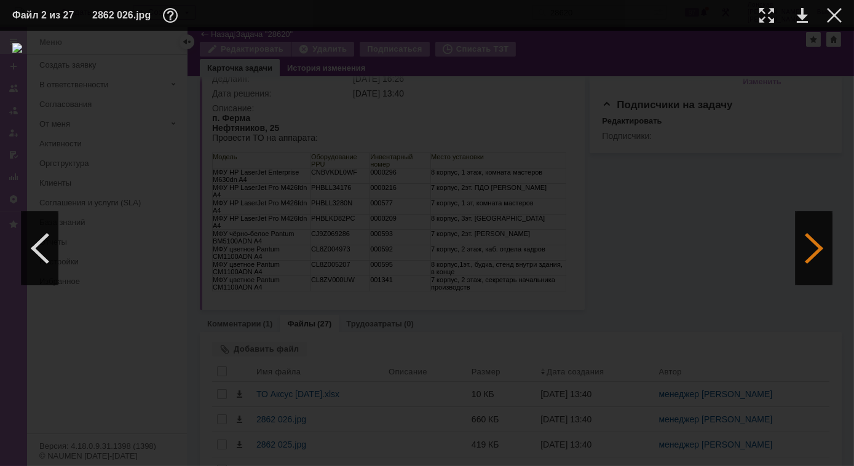
click at [819, 262] on div at bounding box center [813, 248] width 37 height 74
click at [810, 232] on div at bounding box center [813, 248] width 37 height 74
click at [809, 259] on div at bounding box center [813, 248] width 37 height 74
click at [771, 20] on div at bounding box center [766, 15] width 15 height 15
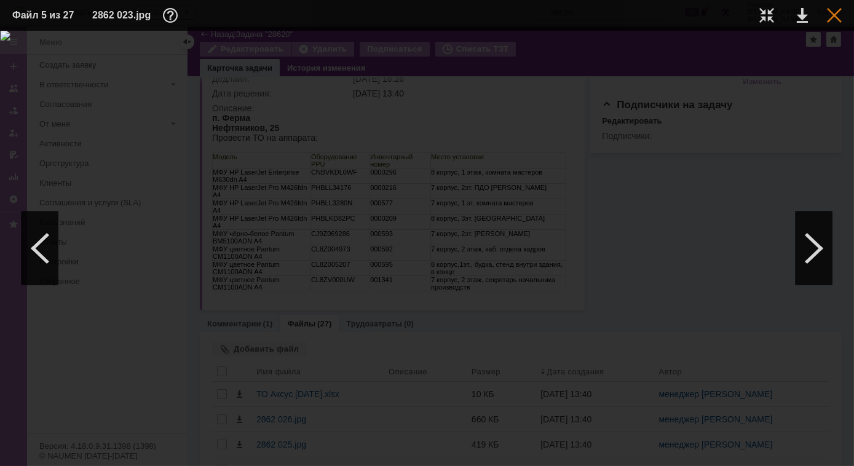
click at [833, 11] on div at bounding box center [834, 15] width 15 height 15
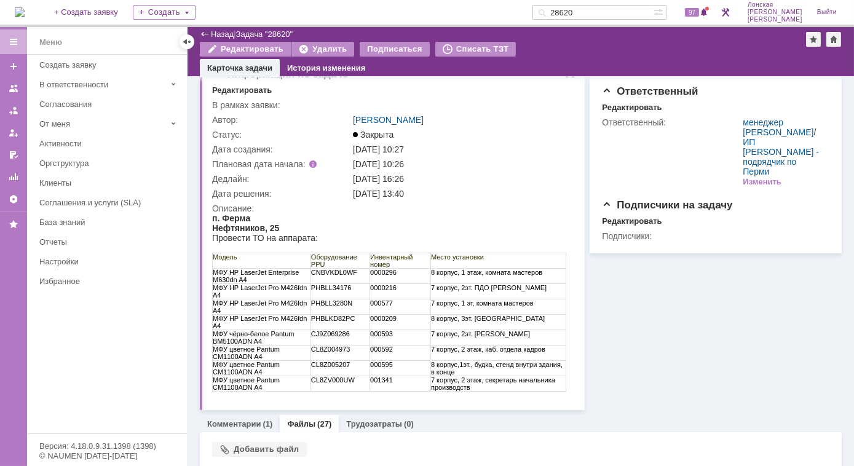
scroll to position [0, 0]
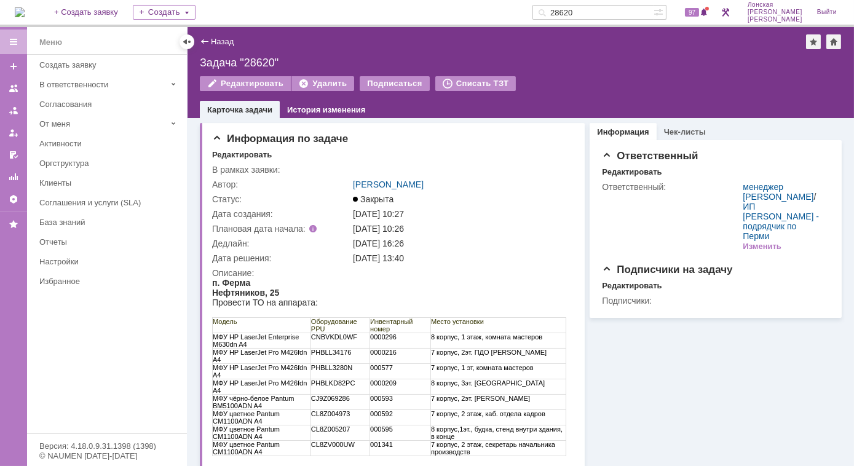
drag, startPoint x: 608, startPoint y: 7, endPoint x: 529, endPoint y: 6, distance: 79.3
click at [529, 6] on div "На домашнюю + Создать заявку Создать 28620 97 Лонская Лариса Вячеславовна Выйти" at bounding box center [427, 13] width 854 height 27
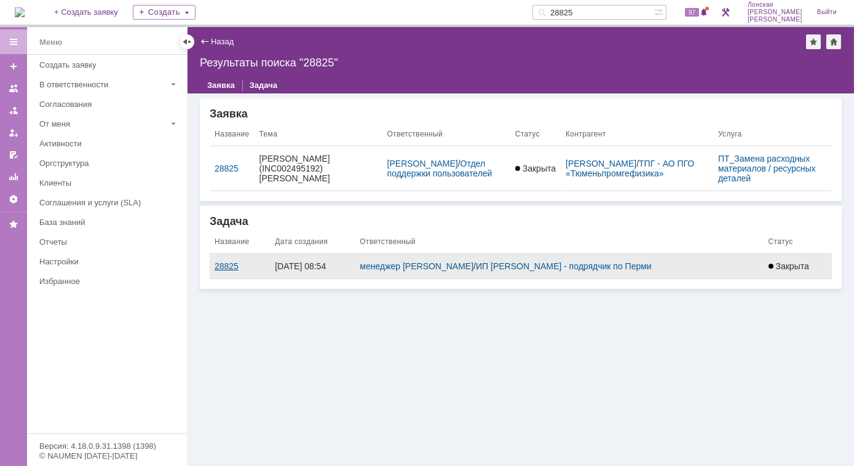
click at [231, 264] on div "28825" at bounding box center [240, 266] width 50 height 10
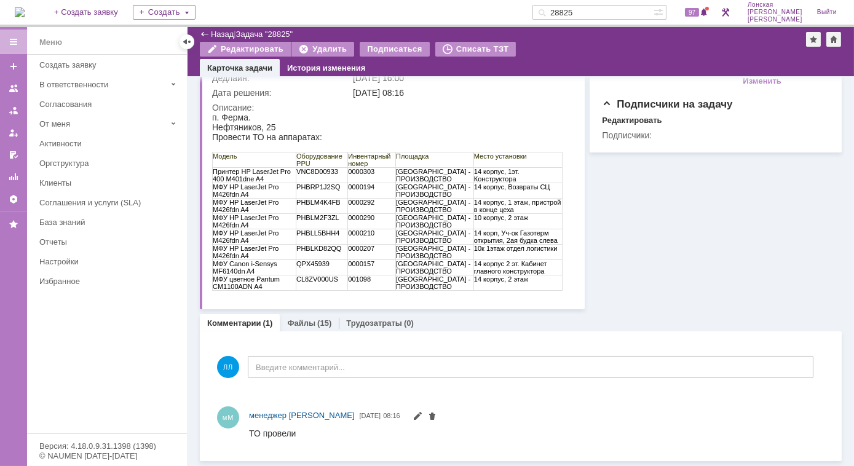
scroll to position [123, 0]
click at [305, 322] on link "Файлы" at bounding box center [301, 323] width 28 height 9
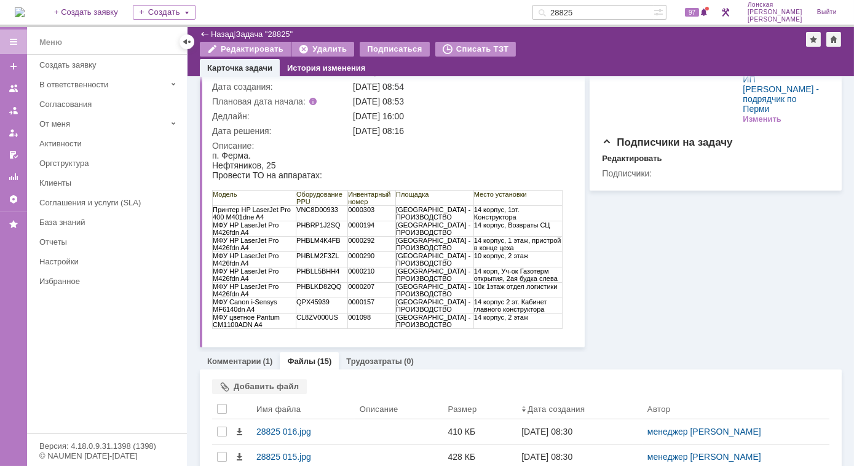
scroll to position [123, 0]
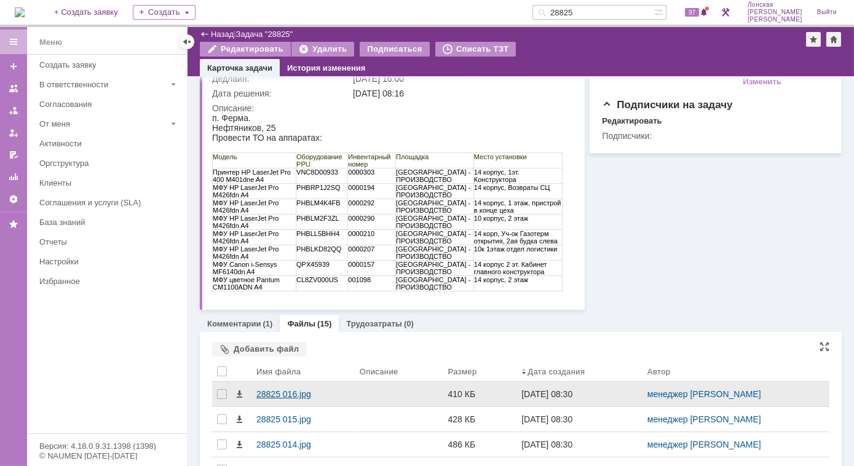
click at [277, 392] on div "28825 016.jpg" at bounding box center [302, 394] width 93 height 10
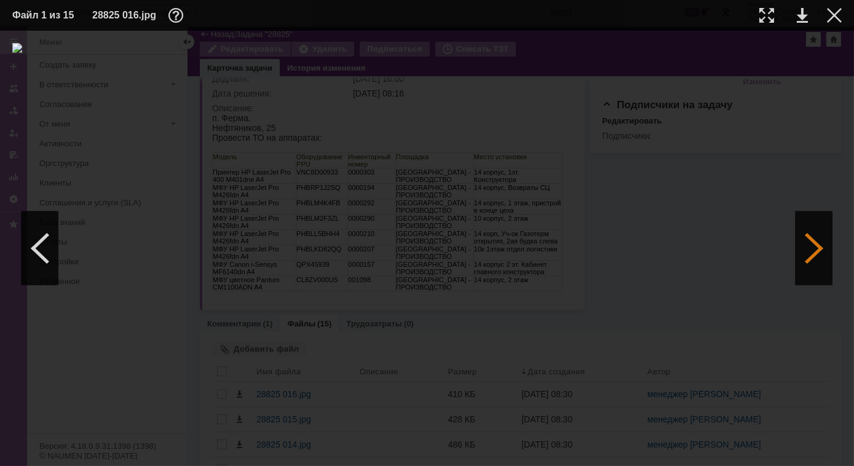
click at [805, 250] on div at bounding box center [813, 248] width 37 height 74
click at [806, 250] on div at bounding box center [813, 248] width 37 height 74
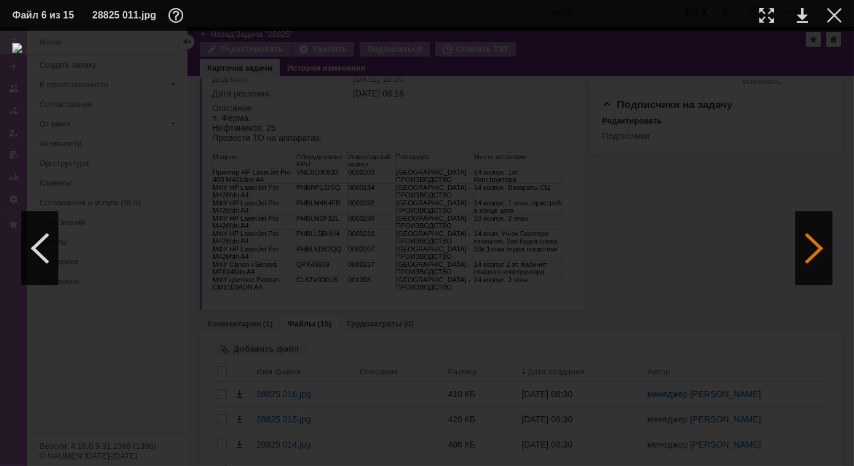
click at [806, 250] on div at bounding box center [813, 248] width 37 height 74
click at [44, 251] on div at bounding box center [40, 248] width 37 height 74
click at [767, 22] on div at bounding box center [766, 15] width 15 height 15
click at [840, 18] on div at bounding box center [834, 15] width 15 height 15
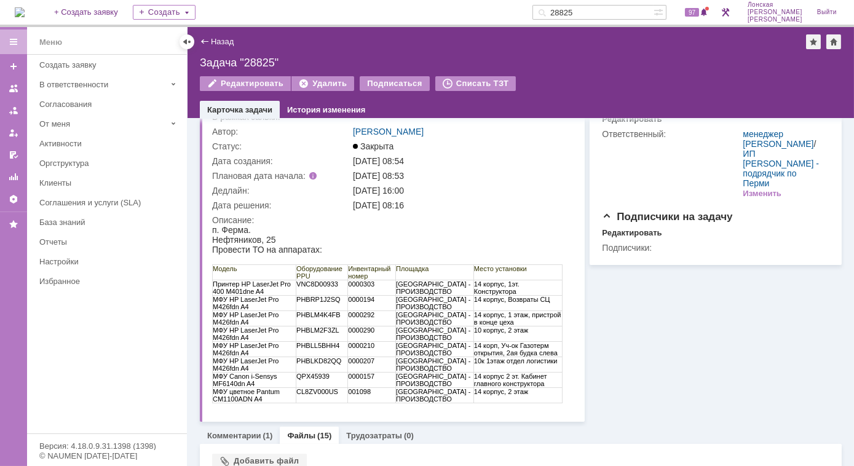
scroll to position [0, 0]
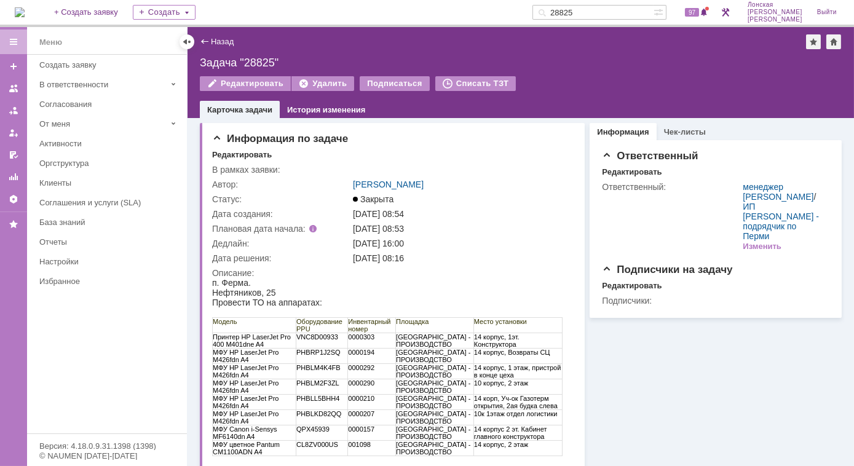
click at [601, 7] on input "28825" at bounding box center [592, 12] width 121 height 15
type input "29040"
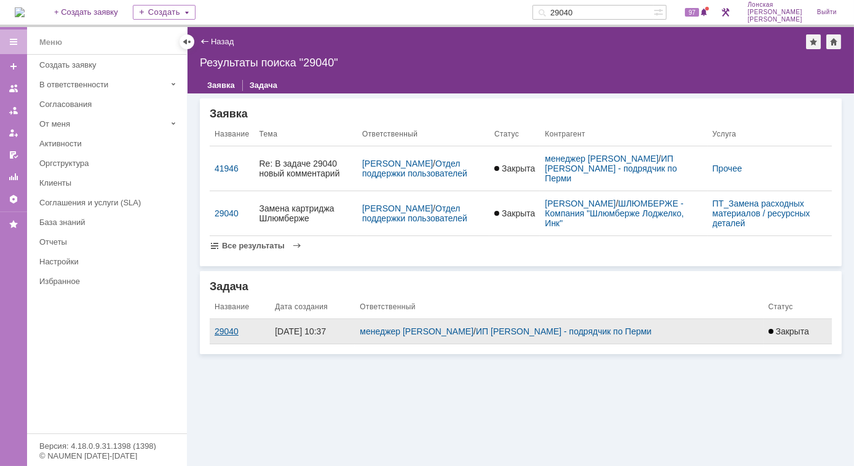
click at [237, 333] on div "29040" at bounding box center [240, 331] width 50 height 10
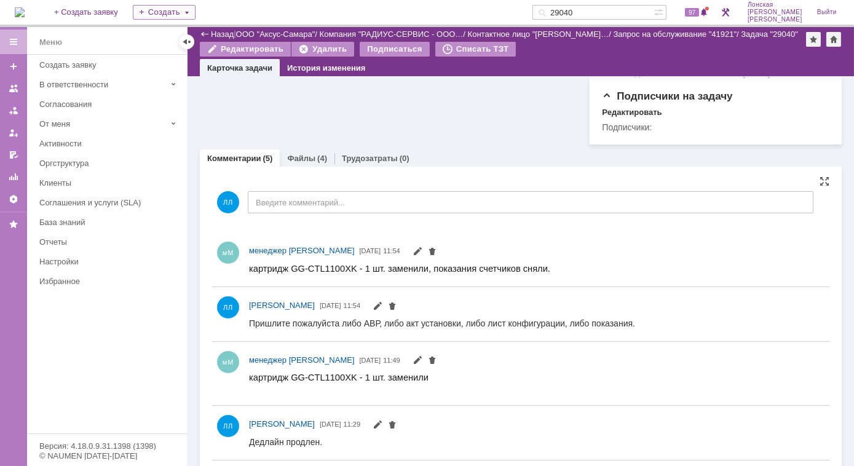
scroll to position [503, 0]
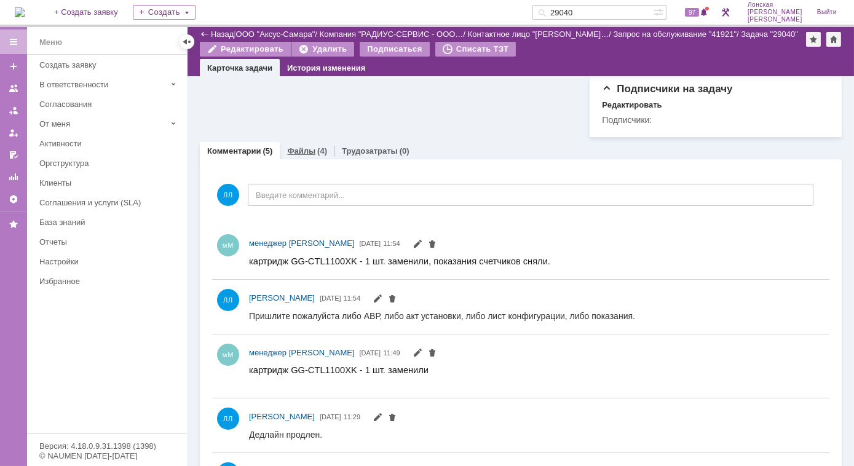
click at [299, 146] on link "Файлы" at bounding box center [301, 150] width 28 height 9
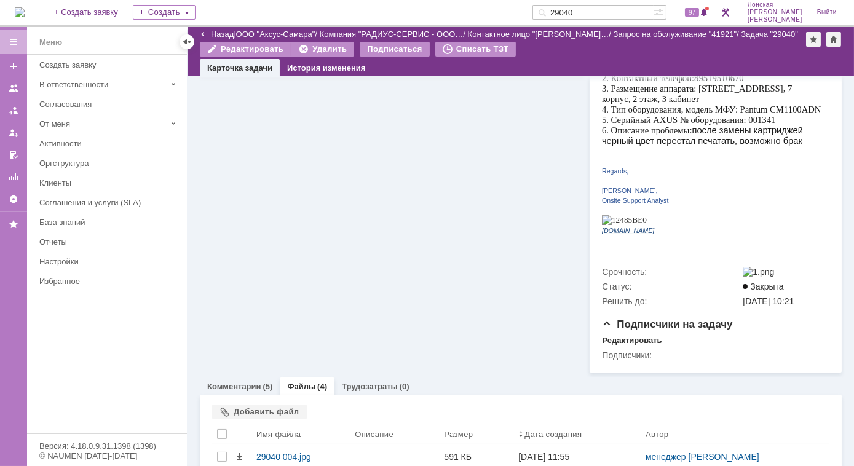
scroll to position [355, 0]
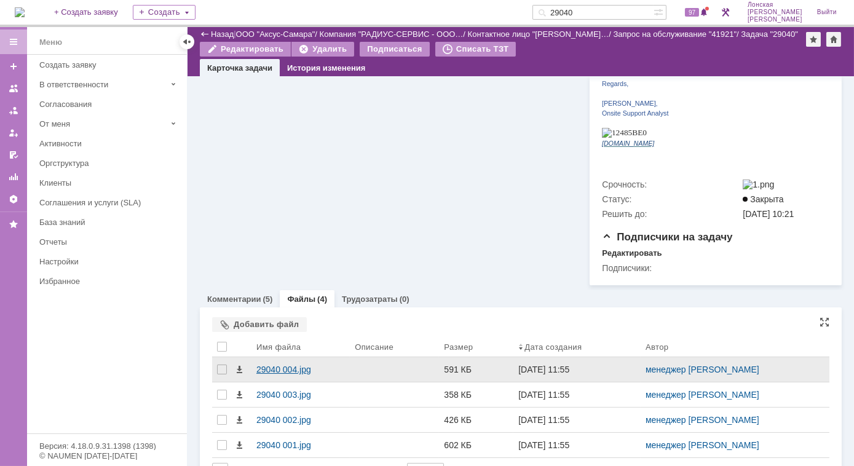
click at [278, 365] on div "29040 004.jpg" at bounding box center [300, 370] width 89 height 10
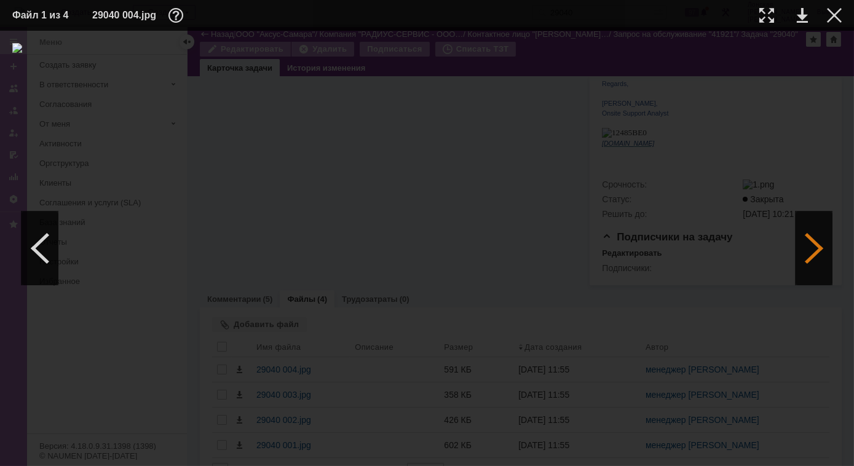
click at [802, 251] on div at bounding box center [813, 248] width 37 height 74
click at [808, 258] on div at bounding box center [813, 248] width 37 height 74
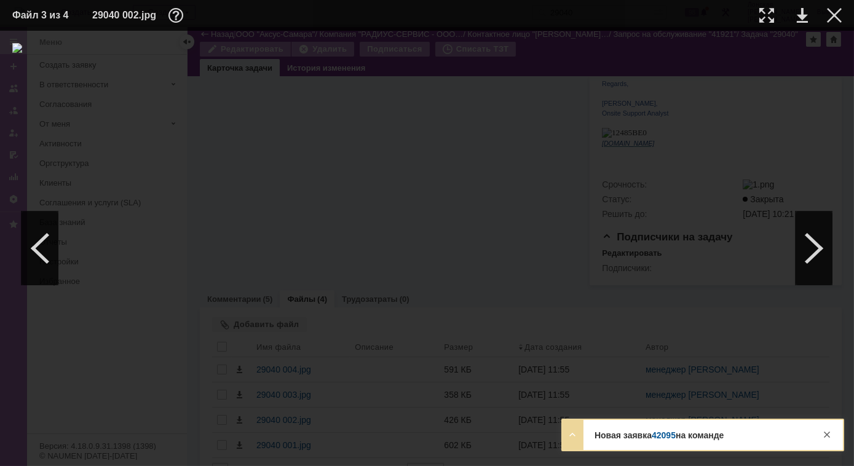
click at [598, 430] on div "Новая заявка 42095 на команде Тема терминальный доступ для заказов Контрагент Н…" at bounding box center [702, 435] width 280 height 30
click at [670, 436] on link "42095" at bounding box center [664, 435] width 24 height 10
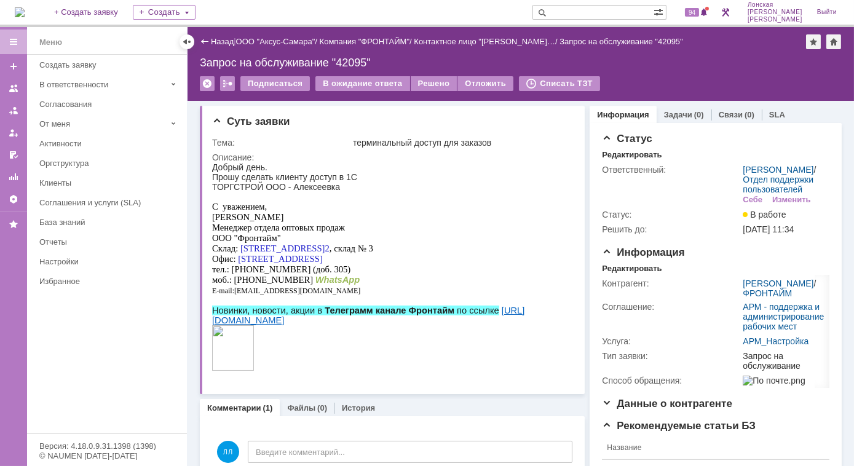
click at [25, 7] on img at bounding box center [20, 12] width 10 height 10
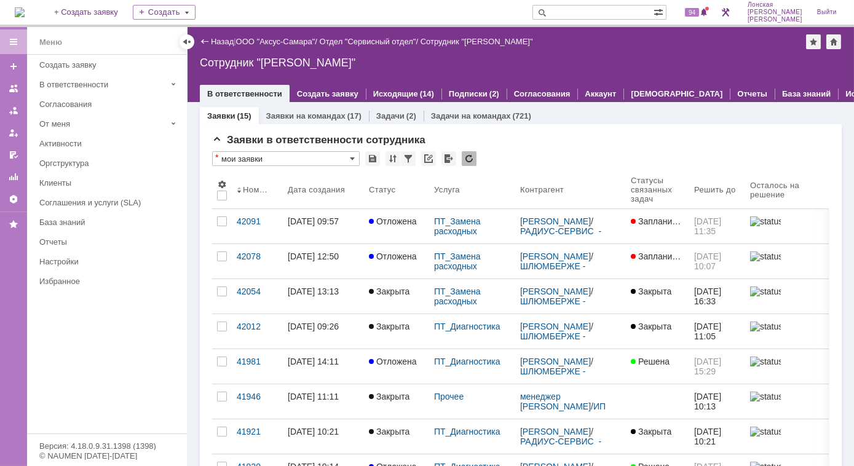
click at [25, 7] on img at bounding box center [20, 12] width 10 height 10
click at [606, 8] on input "text" at bounding box center [592, 12] width 121 height 15
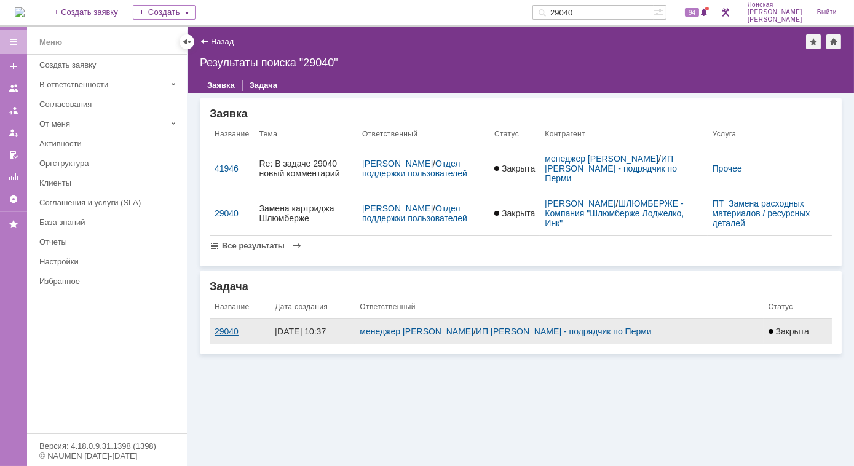
click at [229, 333] on div "29040" at bounding box center [240, 331] width 50 height 10
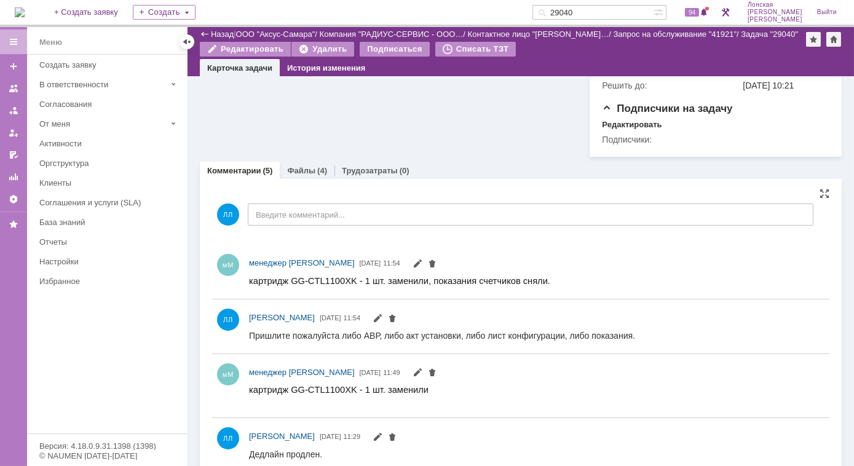
scroll to position [503, 0]
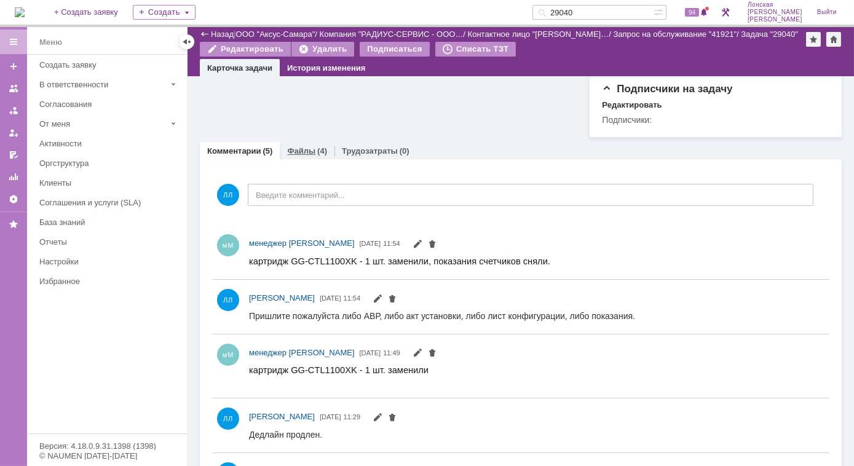
click at [291, 142] on div "Файлы (4)" at bounding box center [307, 151] width 55 height 18
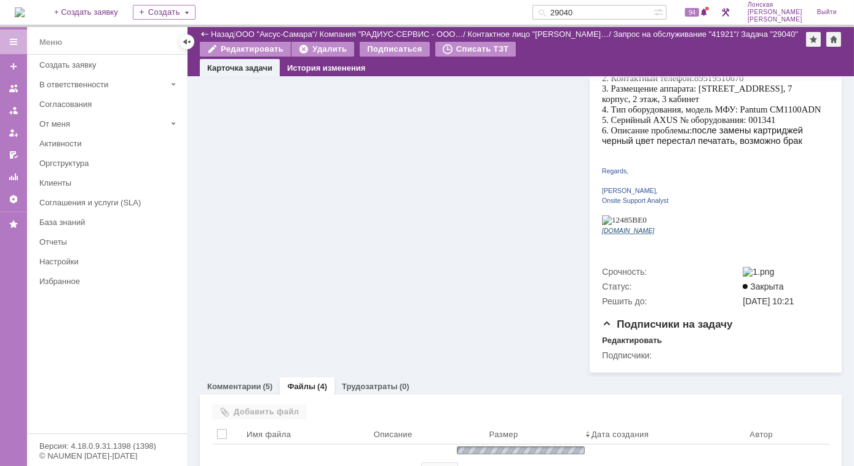
scroll to position [355, 0]
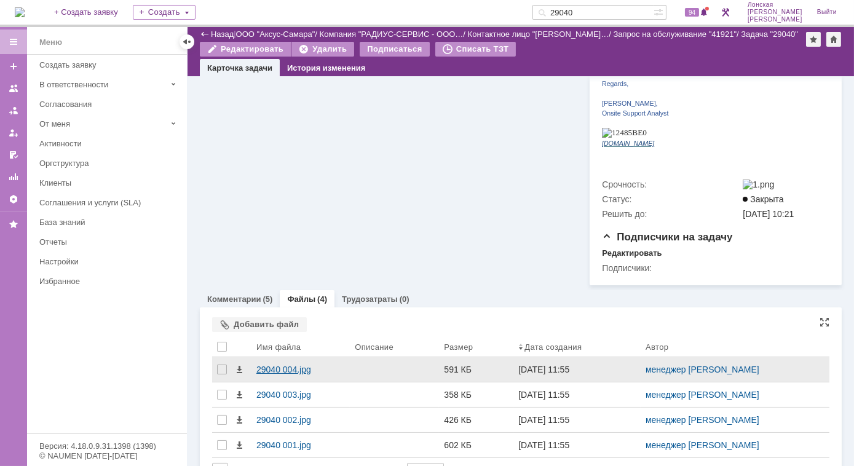
click at [279, 365] on div "29040 004.jpg" at bounding box center [300, 370] width 89 height 10
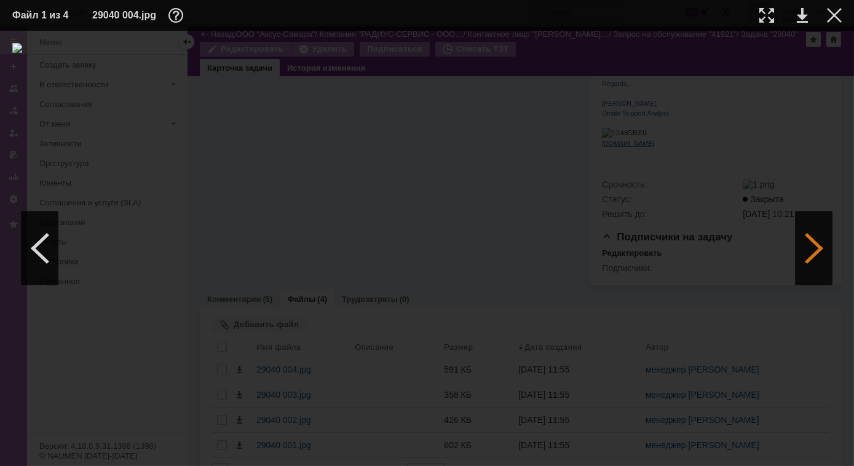
click at [817, 259] on div at bounding box center [813, 248] width 37 height 74
click at [816, 256] on div at bounding box center [813, 248] width 37 height 74
click at [764, 18] on div at bounding box center [766, 15] width 15 height 15
drag, startPoint x: 449, startPoint y: 461, endPoint x: 551, endPoint y: 469, distance: 102.4
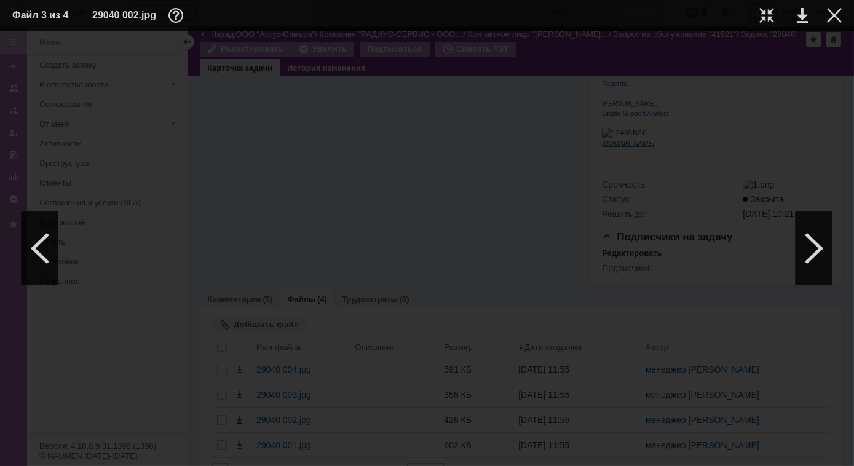
click at [551, 465] on html "Идет загрузка, пожалуйста, подождите. На домашнюю + Создать заявку Создать 2904…" at bounding box center [427, 233] width 854 height 466
click at [810, 240] on div at bounding box center [813, 248] width 37 height 74
click at [767, 10] on div at bounding box center [766, 15] width 15 height 15
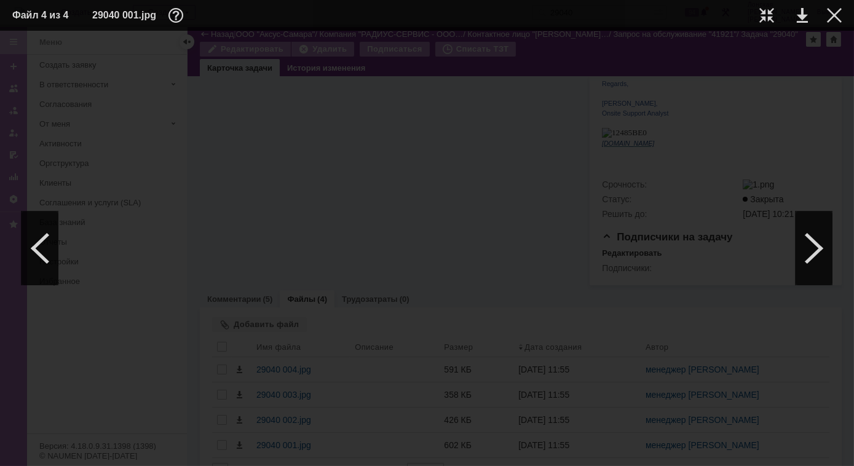
scroll to position [53, 87]
click at [837, 14] on div at bounding box center [834, 15] width 15 height 15
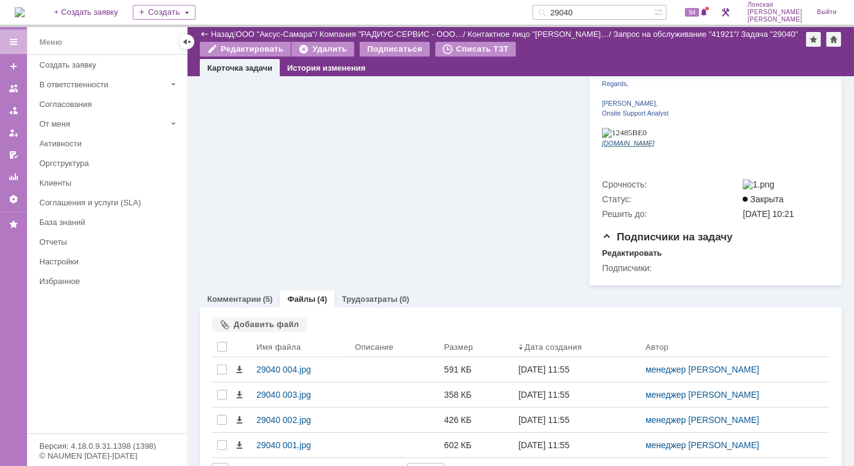
click at [606, 13] on input "29040" at bounding box center [592, 12] width 121 height 15
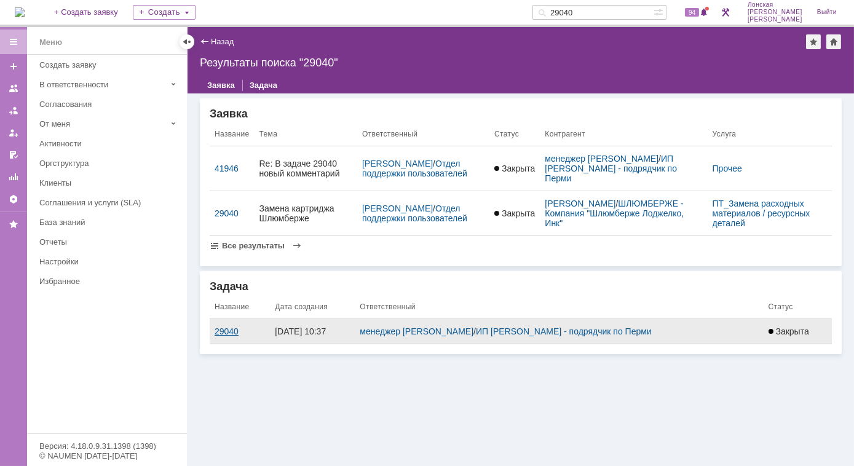
click at [229, 328] on div "29040" at bounding box center [240, 331] width 50 height 10
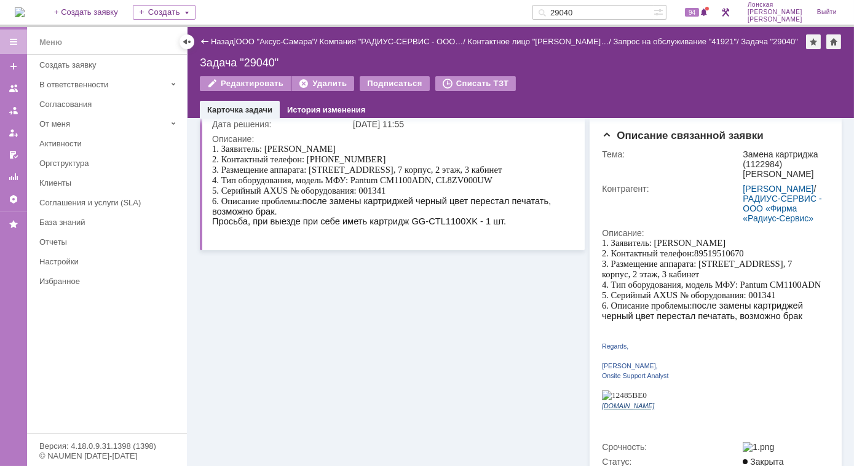
scroll to position [391, 0]
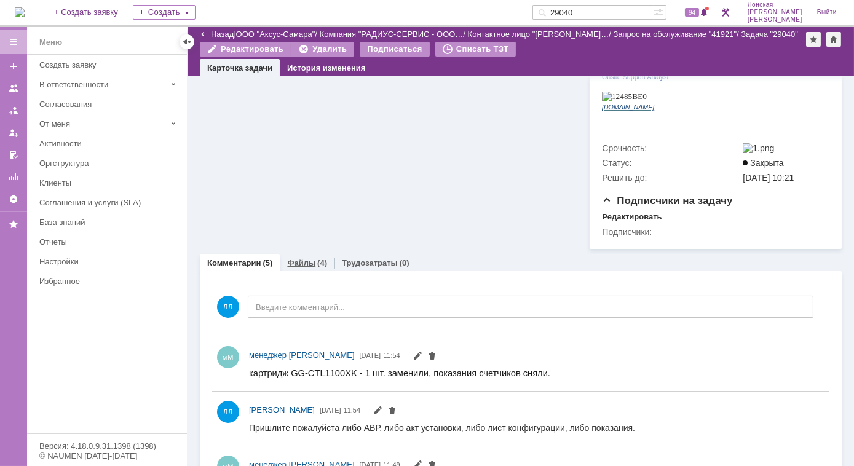
click at [301, 254] on div "Файлы (4)" at bounding box center [307, 263] width 55 height 18
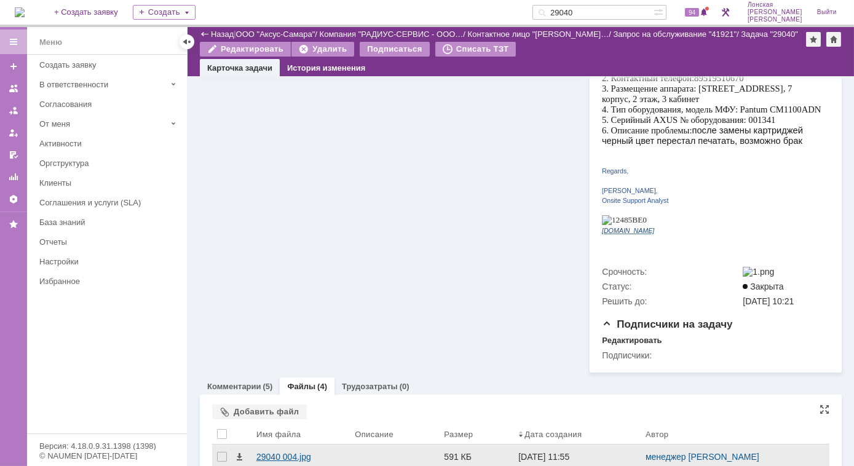
scroll to position [355, 0]
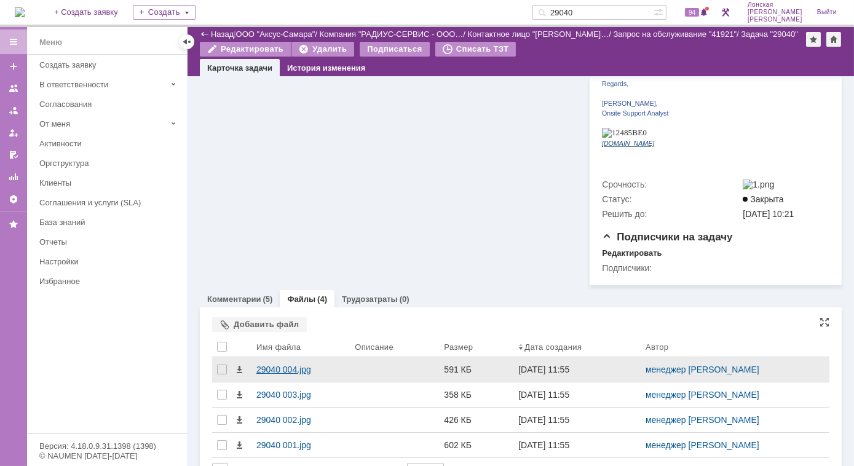
click at [280, 365] on div "29040 004.jpg" at bounding box center [300, 370] width 89 height 10
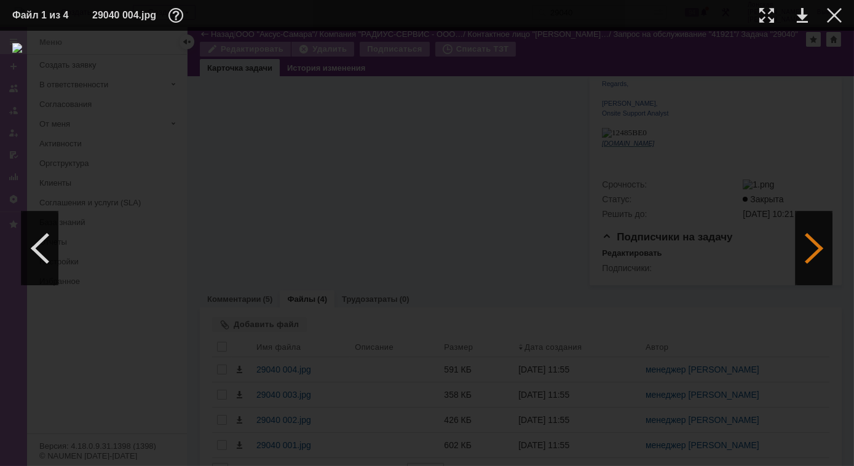
click at [807, 240] on div at bounding box center [813, 248] width 37 height 74
click at [832, 13] on div at bounding box center [834, 15] width 15 height 15
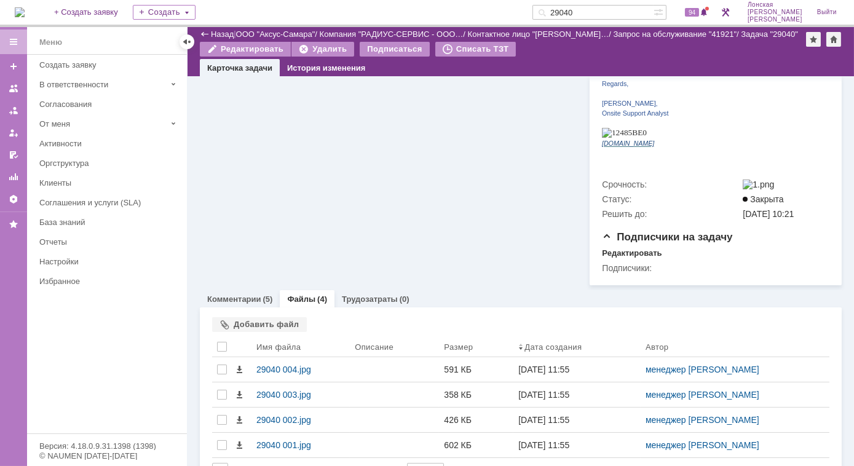
click at [607, 10] on input "29040" at bounding box center [592, 12] width 121 height 15
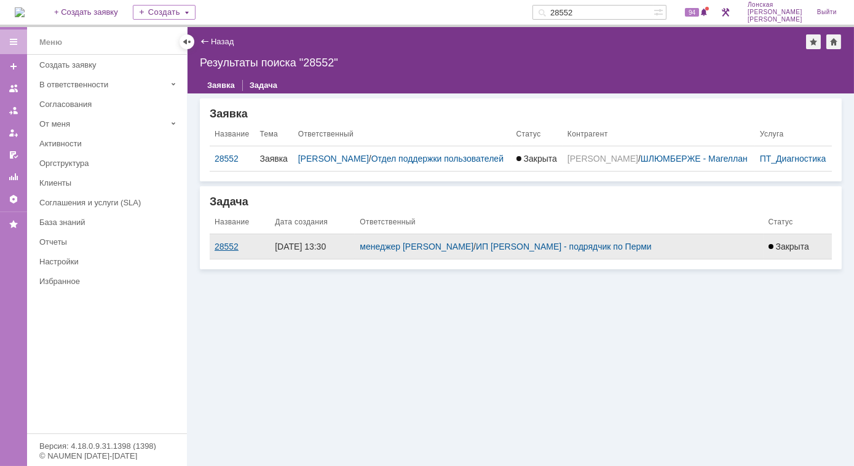
click at [227, 247] on div "28552" at bounding box center [240, 247] width 50 height 10
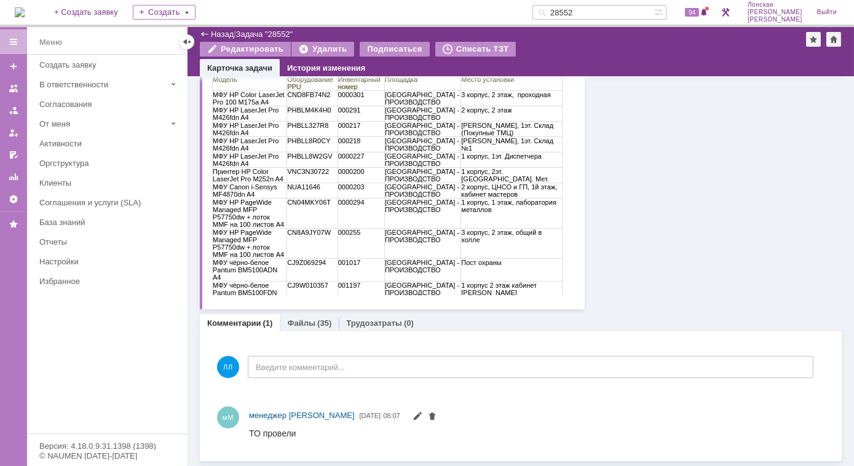
scroll to position [200, 0]
click at [317, 323] on div "(35)" at bounding box center [324, 323] width 14 height 9
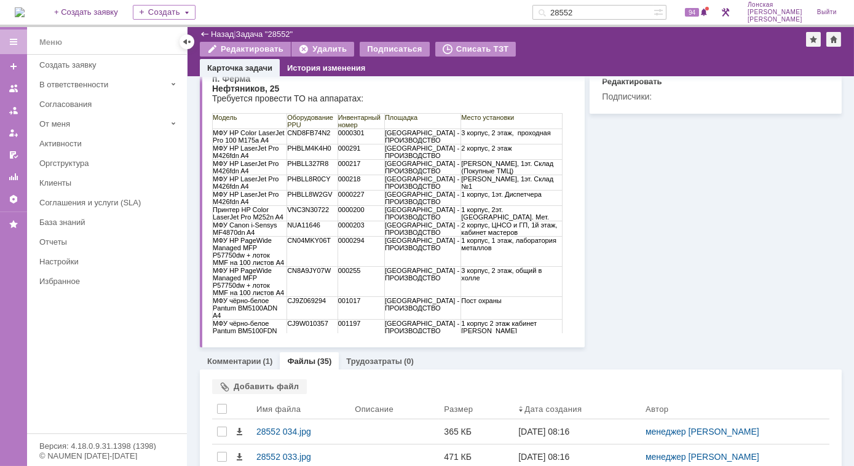
scroll to position [202, 0]
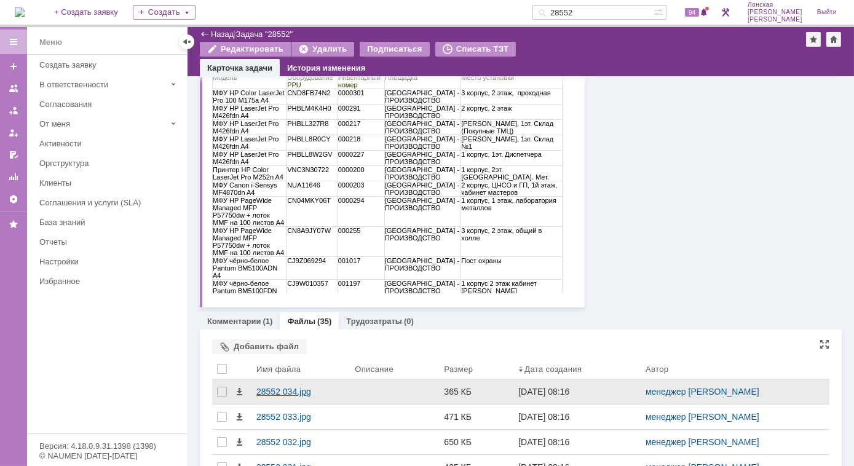
click at [278, 394] on div "28552 034.jpg" at bounding box center [300, 392] width 89 height 10
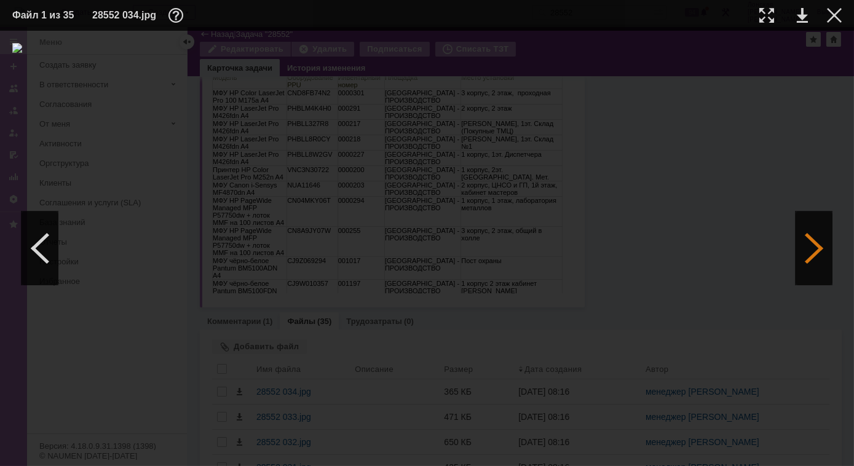
click at [809, 274] on div at bounding box center [813, 248] width 37 height 74
click at [821, 267] on div at bounding box center [813, 248] width 37 height 74
click at [815, 254] on div at bounding box center [813, 248] width 37 height 74
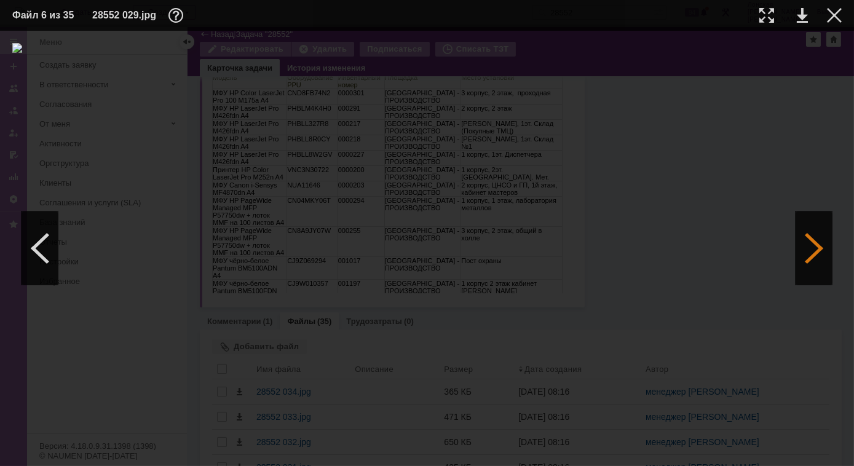
click at [815, 254] on div at bounding box center [813, 248] width 37 height 74
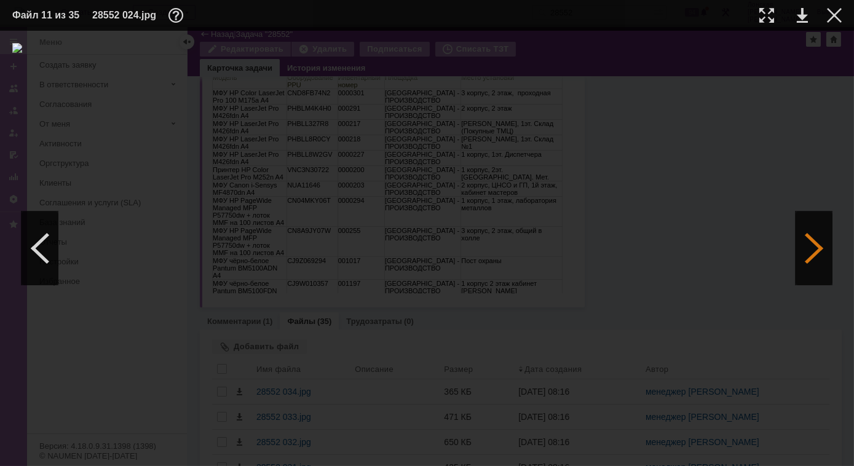
click at [815, 254] on div at bounding box center [813, 248] width 37 height 74
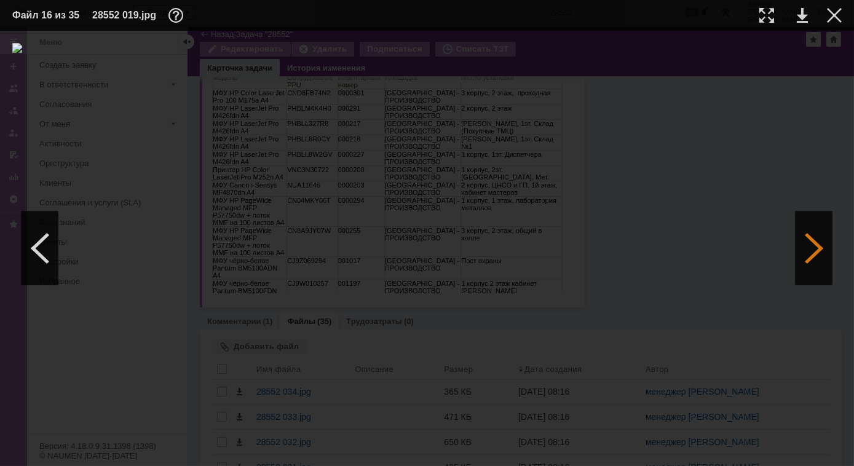
click at [815, 254] on div at bounding box center [813, 248] width 37 height 74
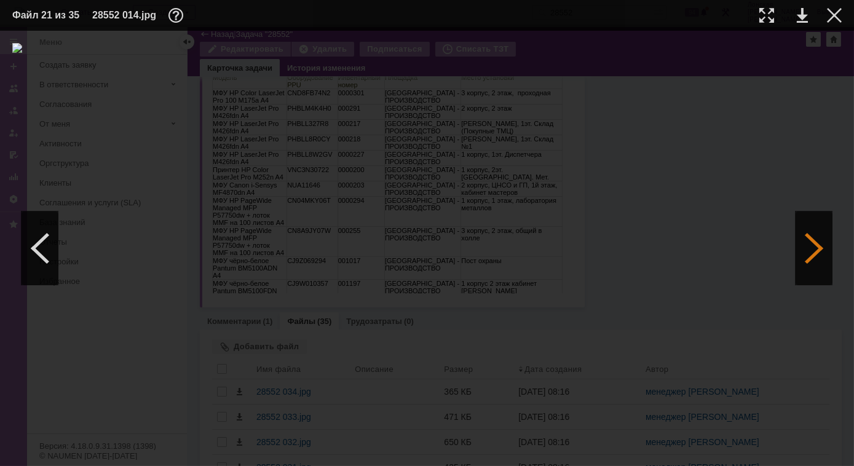
click at [815, 254] on div at bounding box center [813, 248] width 37 height 74
click at [447, 119] on img at bounding box center [426, 248] width 829 height 411
click at [762, 17] on div at bounding box center [766, 15] width 15 height 15
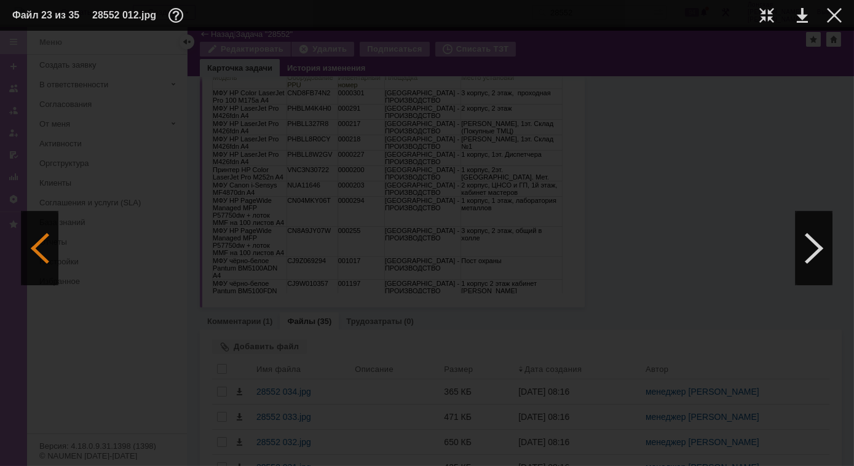
click at [50, 254] on div at bounding box center [40, 248] width 37 height 74
click at [45, 251] on div at bounding box center [40, 248] width 37 height 74
click at [55, 262] on div at bounding box center [40, 248] width 37 height 74
click at [817, 261] on div at bounding box center [813, 248] width 37 height 74
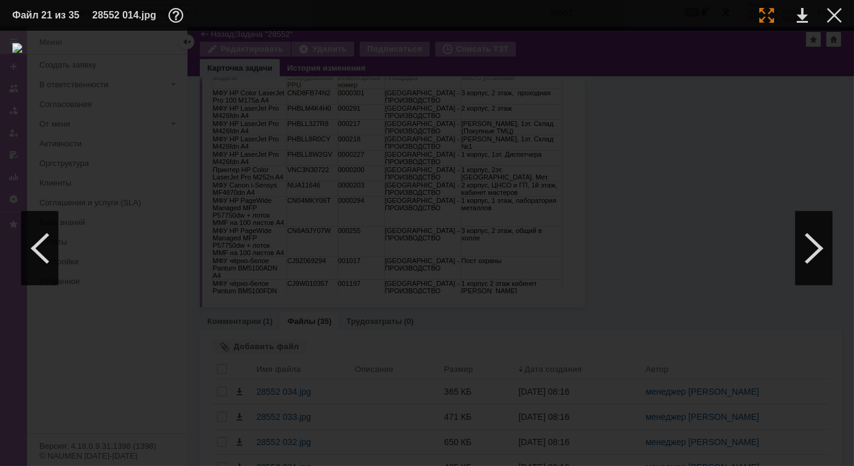
click at [770, 18] on div at bounding box center [766, 15] width 15 height 15
drag, startPoint x: 274, startPoint y: 461, endPoint x: 109, endPoint y: 447, distance: 166.0
click at [109, 447] on div at bounding box center [427, 248] width 854 height 435
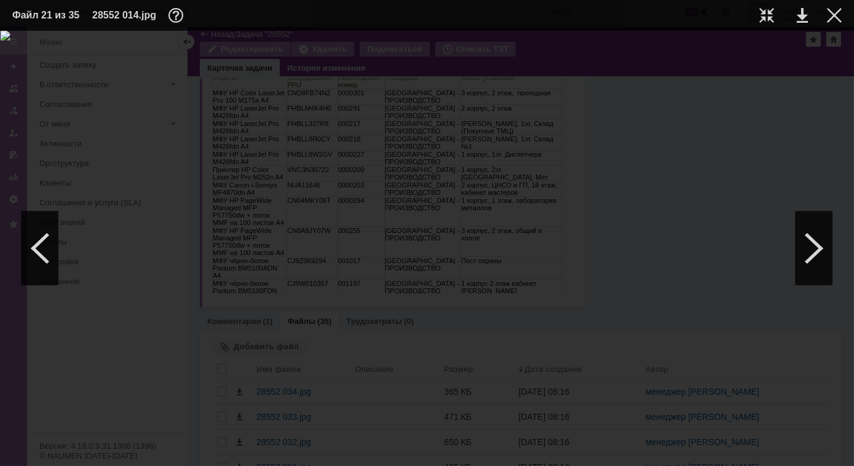
drag, startPoint x: 628, startPoint y: 463, endPoint x: 795, endPoint y: 466, distance: 167.8
click at [795, 465] on div at bounding box center [427, 248] width 854 height 435
click at [805, 240] on div at bounding box center [813, 248] width 37 height 74
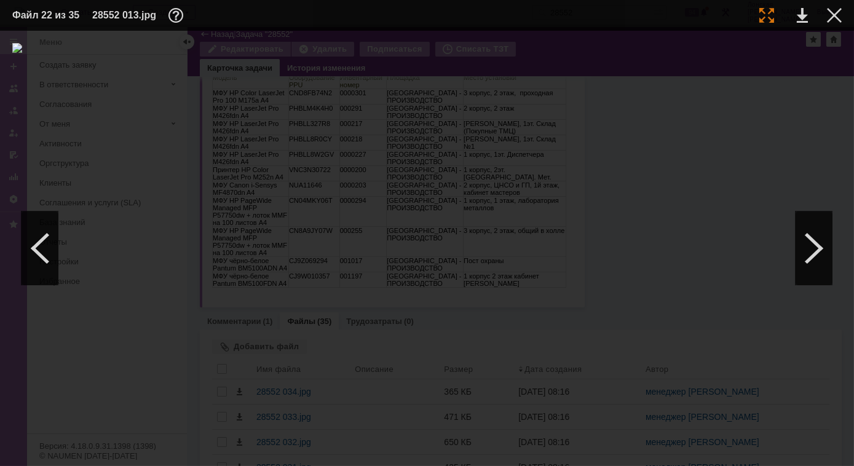
click at [763, 20] on div at bounding box center [766, 15] width 15 height 15
drag, startPoint x: 405, startPoint y: 460, endPoint x: 245, endPoint y: 451, distance: 160.7
click at [245, 451] on div at bounding box center [427, 248] width 854 height 435
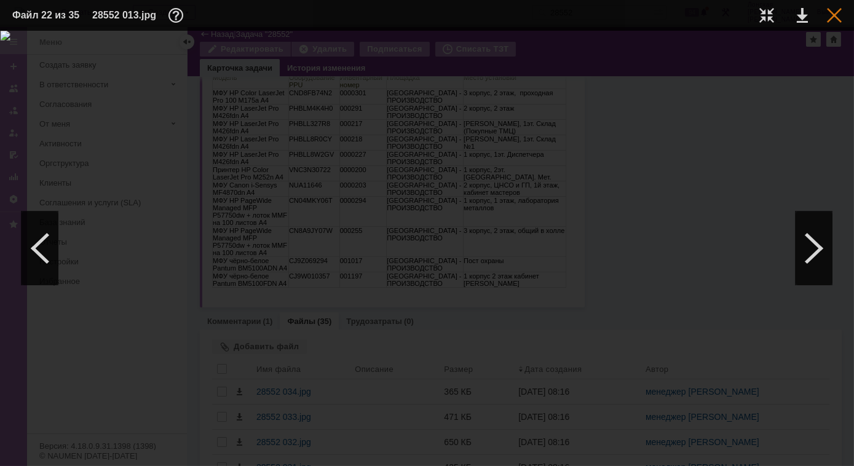
click at [835, 12] on div at bounding box center [834, 15] width 15 height 15
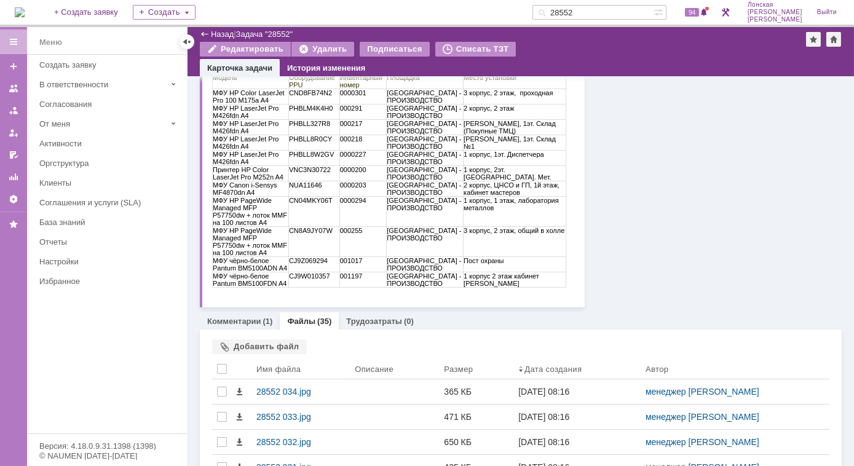
drag, startPoint x: 603, startPoint y: 15, endPoint x: 533, endPoint y: 10, distance: 70.3
click at [533, 10] on div "На домашнюю + Создать заявку Создать 28552 94 Лонская Лариса Вячеславовна Выйти" at bounding box center [427, 13] width 854 height 27
type input "28041"
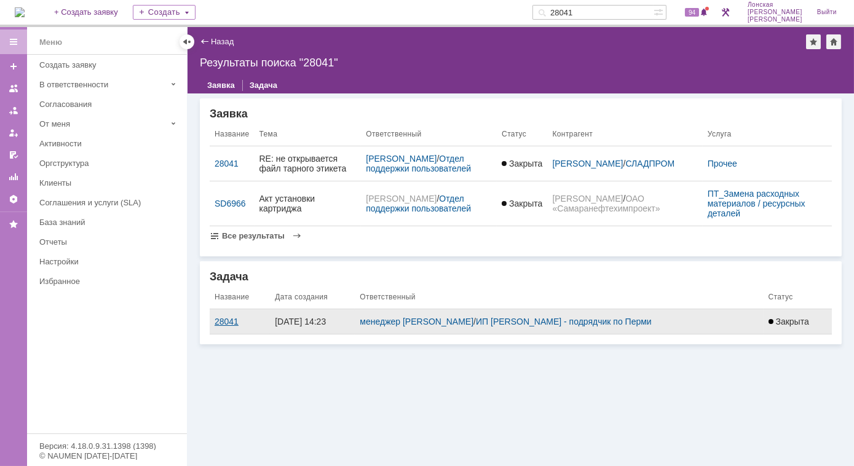
click at [217, 326] on div "28041" at bounding box center [240, 322] width 50 height 10
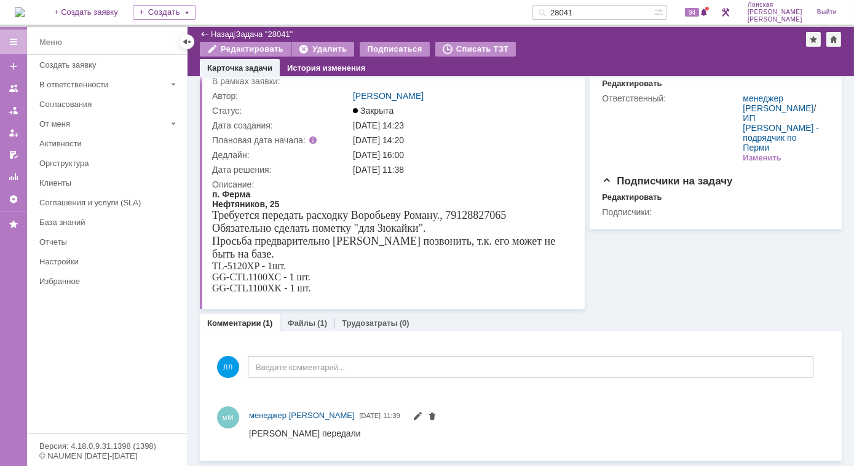
scroll to position [45, 0]
click at [308, 324] on link "Файлы" at bounding box center [301, 324] width 28 height 9
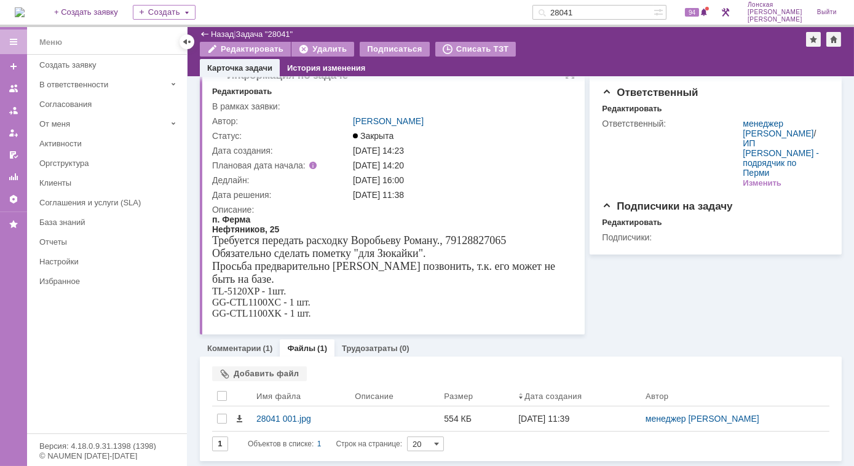
scroll to position [21, 0]
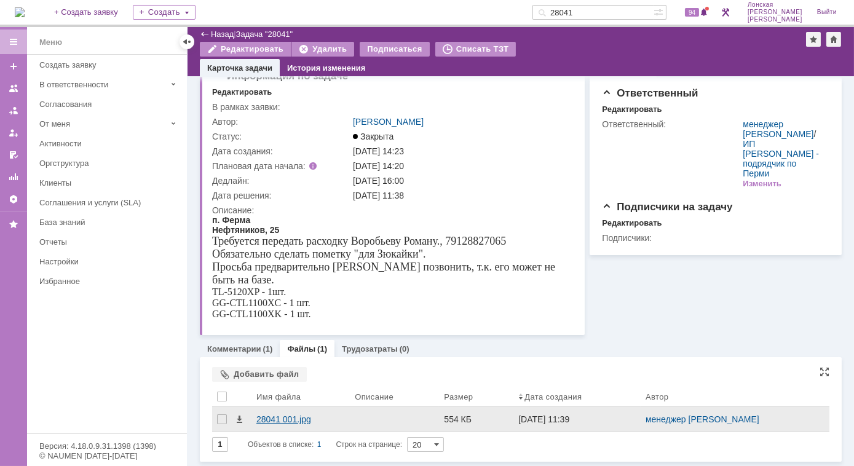
click at [280, 420] on div "28041 001.jpg" at bounding box center [300, 419] width 89 height 10
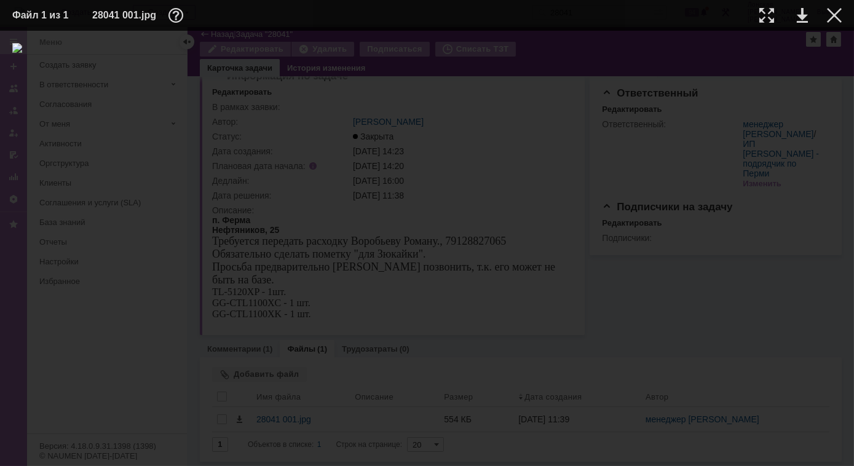
click at [584, 259] on div at bounding box center [426, 248] width 829 height 411
click at [835, 17] on div at bounding box center [834, 15] width 15 height 15
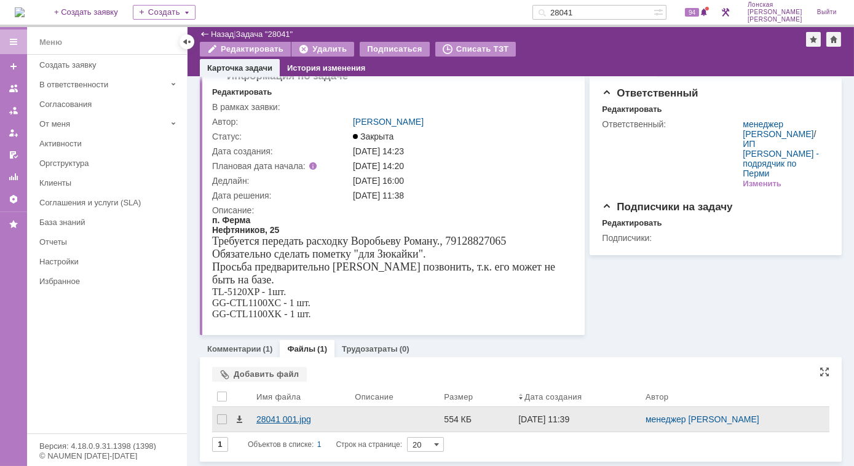
click at [266, 420] on div "28041 001.jpg" at bounding box center [300, 419] width 89 height 10
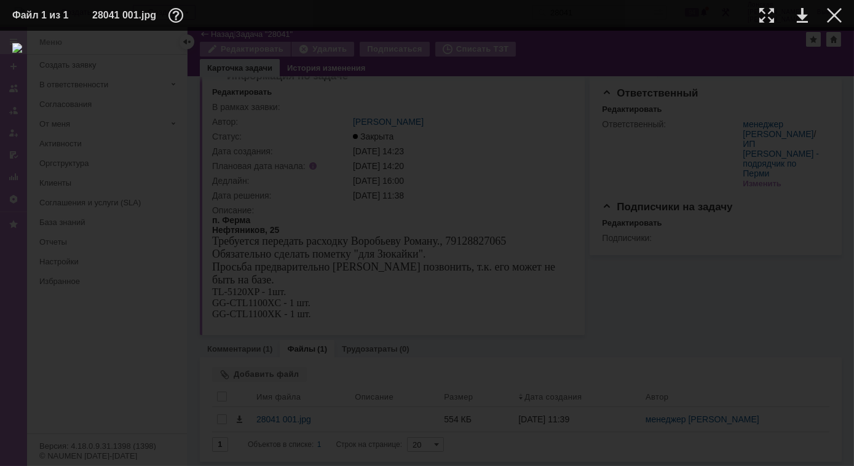
drag, startPoint x: 462, startPoint y: 106, endPoint x: 457, endPoint y: 111, distance: 7.4
click at [463, 106] on img at bounding box center [426, 248] width 829 height 411
click at [436, 130] on img at bounding box center [426, 248] width 829 height 411
click at [834, 16] on div at bounding box center [834, 15] width 15 height 15
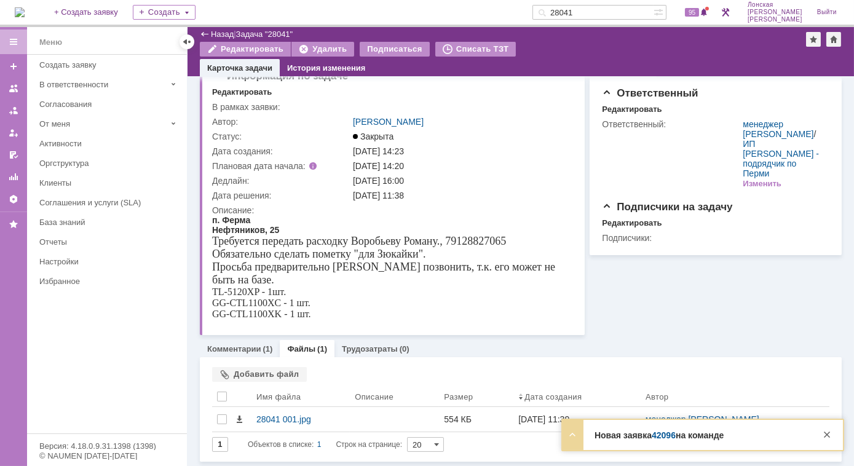
click at [665, 439] on link "42096" at bounding box center [664, 435] width 24 height 10
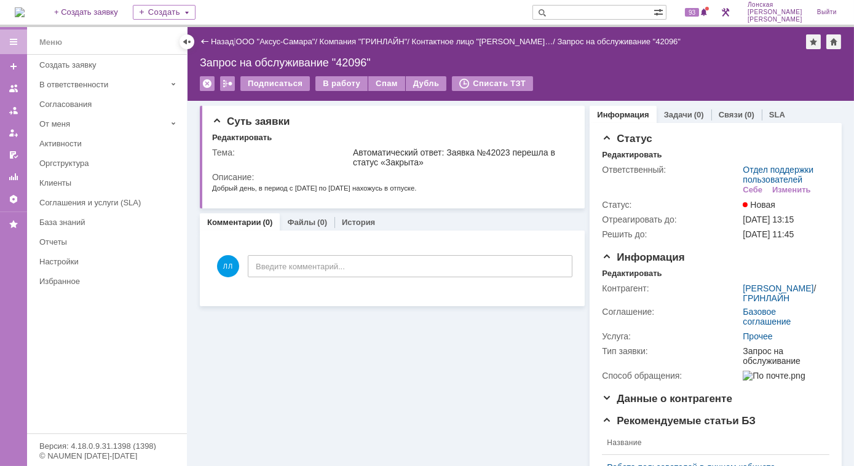
click at [25, 14] on img at bounding box center [20, 12] width 10 height 10
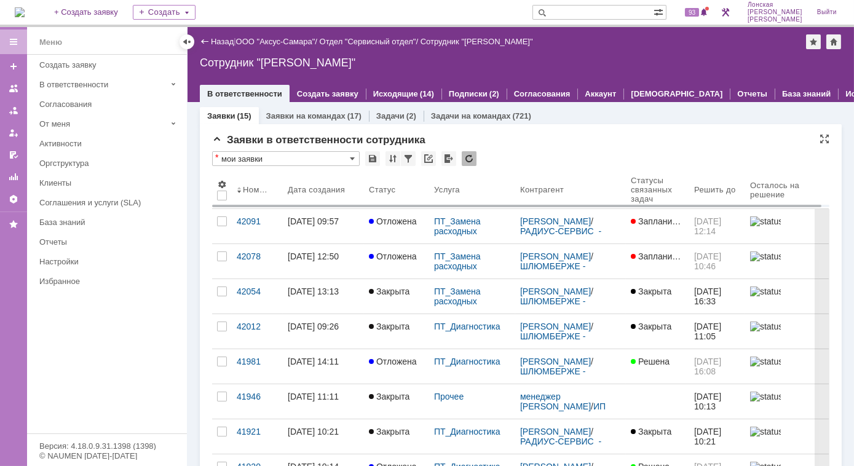
click at [575, 9] on input "text" at bounding box center [592, 12] width 121 height 15
click at [577, 9] on input "text" at bounding box center [592, 12] width 121 height 15
click at [590, 16] on input "text" at bounding box center [592, 12] width 121 height 15
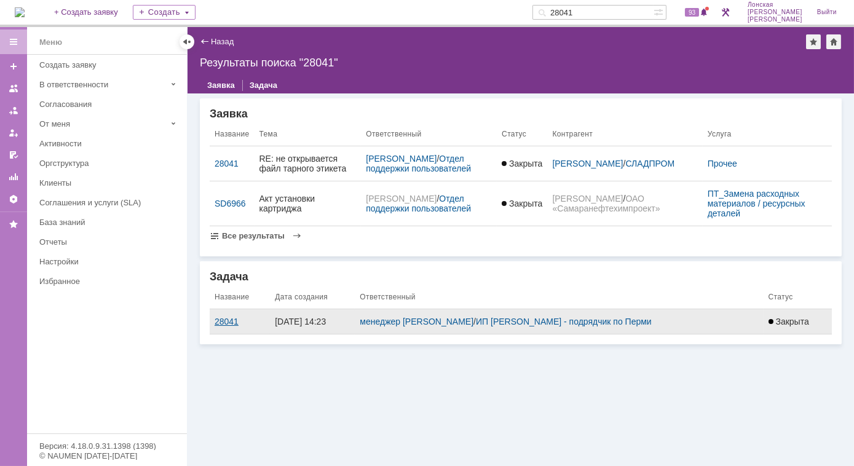
click at [230, 326] on div "28041" at bounding box center [240, 322] width 50 height 10
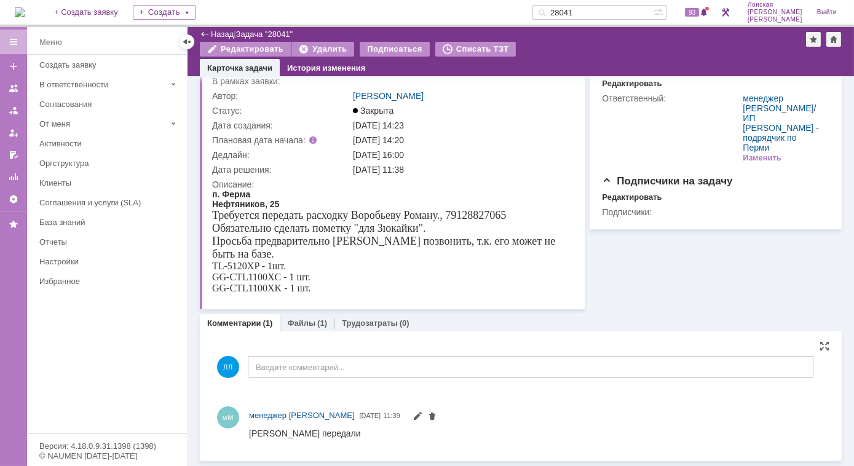
scroll to position [45, 0]
click at [300, 324] on link "Файлы" at bounding box center [301, 324] width 28 height 9
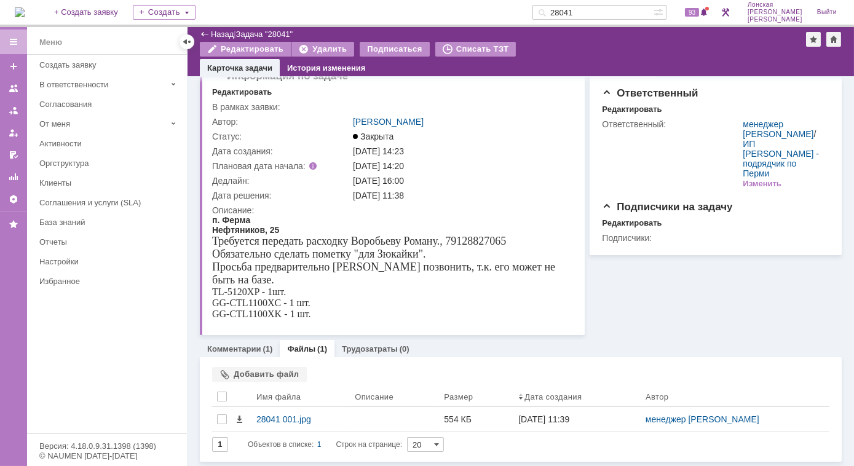
scroll to position [21, 0]
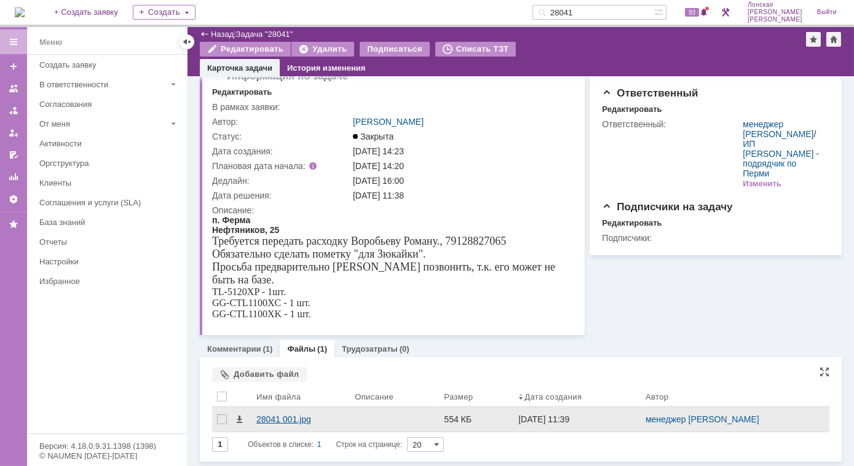
click at [274, 423] on div "28041 001.jpg" at bounding box center [300, 419] width 89 height 10
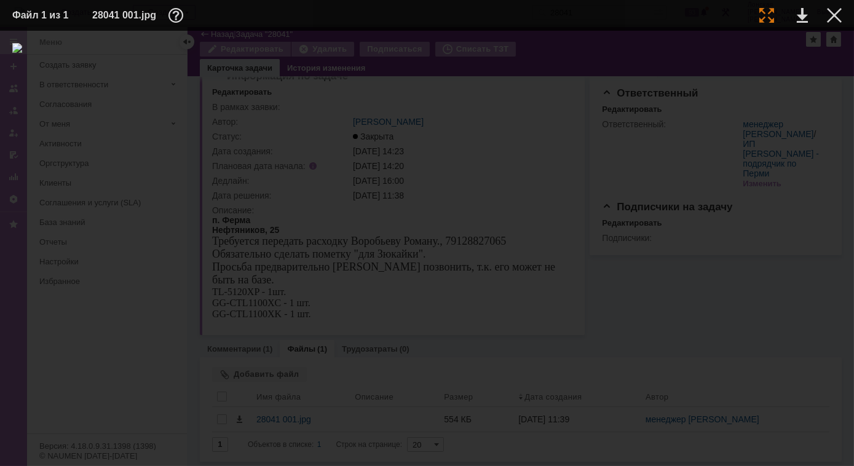
click at [772, 22] on td at bounding box center [757, 15] width 34 height 18
click at [763, 12] on div at bounding box center [766, 15] width 15 height 15
click at [836, 14] on div at bounding box center [834, 15] width 15 height 15
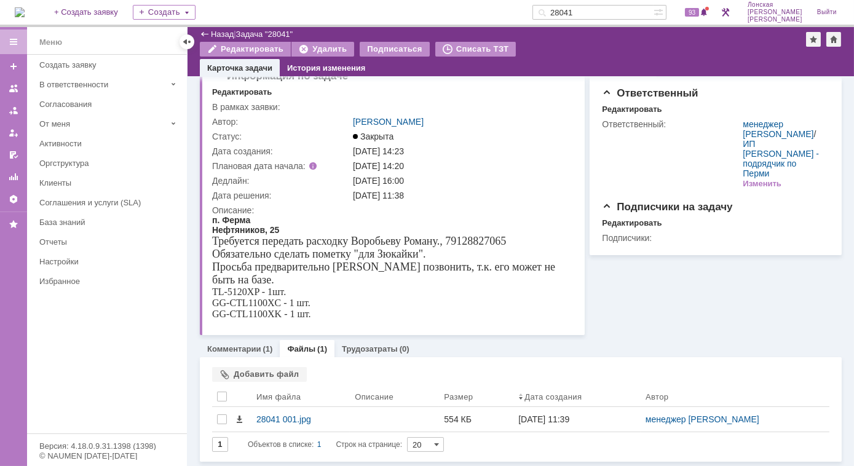
drag, startPoint x: 594, startPoint y: 14, endPoint x: 517, endPoint y: 2, distance: 77.7
click at [517, 2] on div "На домашнюю + Создать заявку Создать 28041 93 [PERSON_NAME]" at bounding box center [427, 13] width 854 height 27
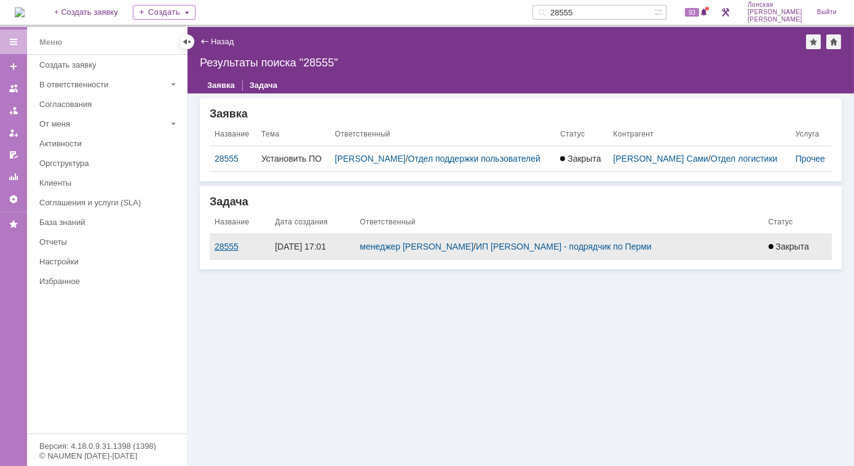
click at [230, 246] on div "28555" at bounding box center [240, 247] width 50 height 10
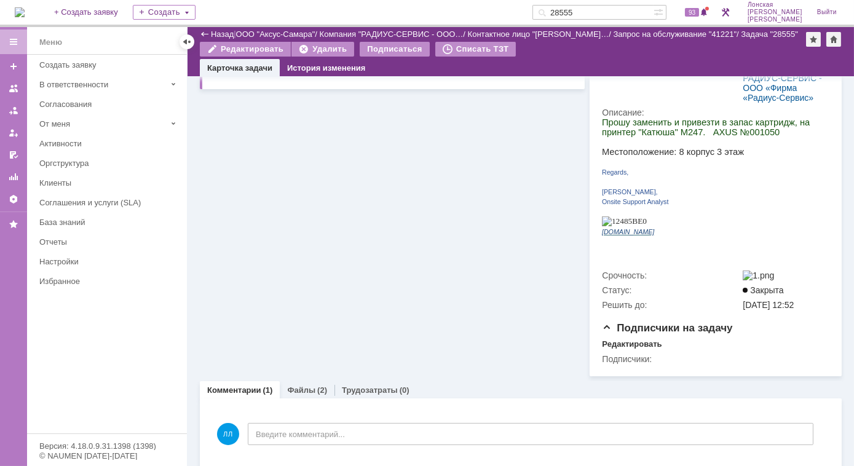
scroll to position [254, 0]
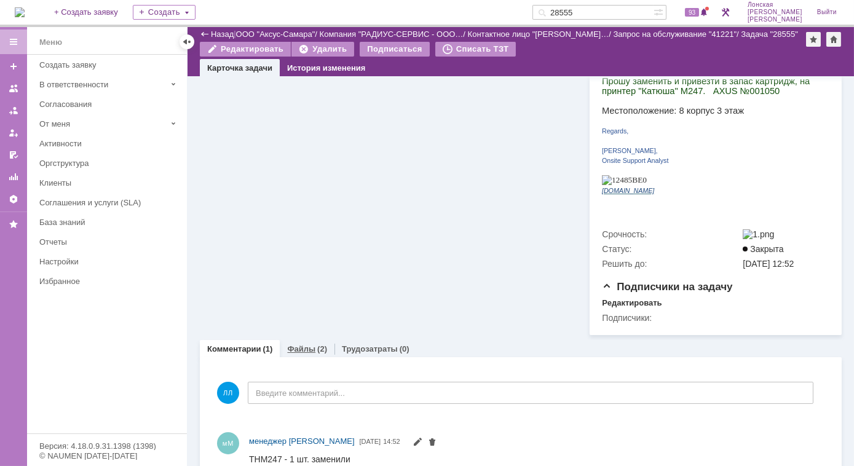
click at [306, 344] on link "Файлы" at bounding box center [301, 348] width 28 height 9
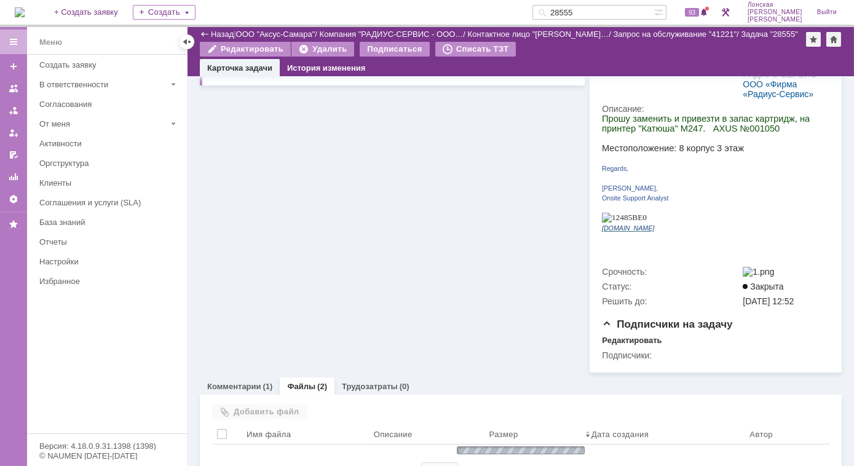
scroll to position [254, 0]
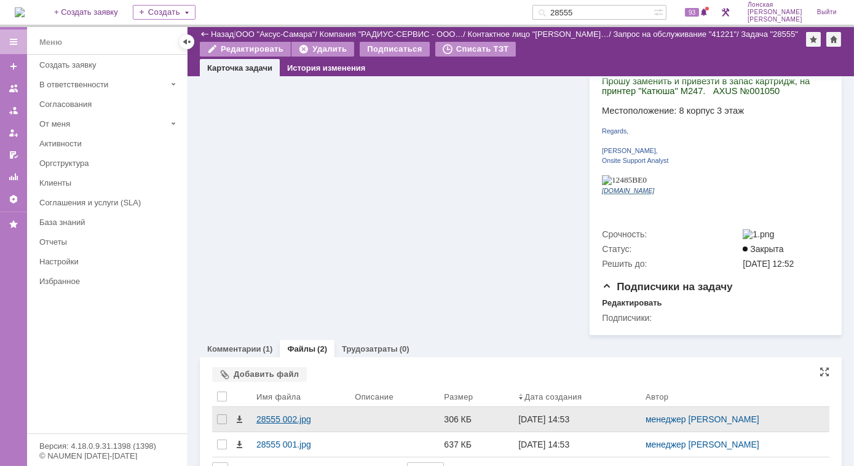
click at [266, 414] on div "28555 002.jpg" at bounding box center [300, 419] width 89 height 10
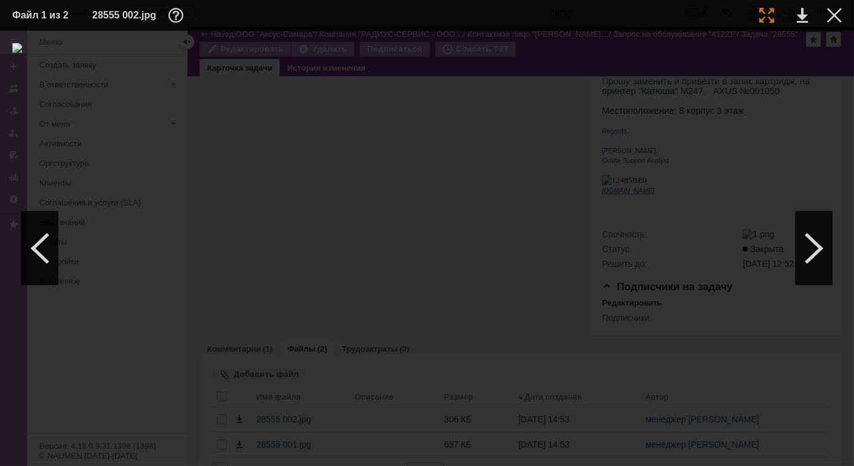
click at [768, 20] on div at bounding box center [766, 15] width 15 height 15
click at [810, 251] on div at bounding box center [813, 248] width 37 height 74
click at [831, 17] on div at bounding box center [834, 15] width 15 height 15
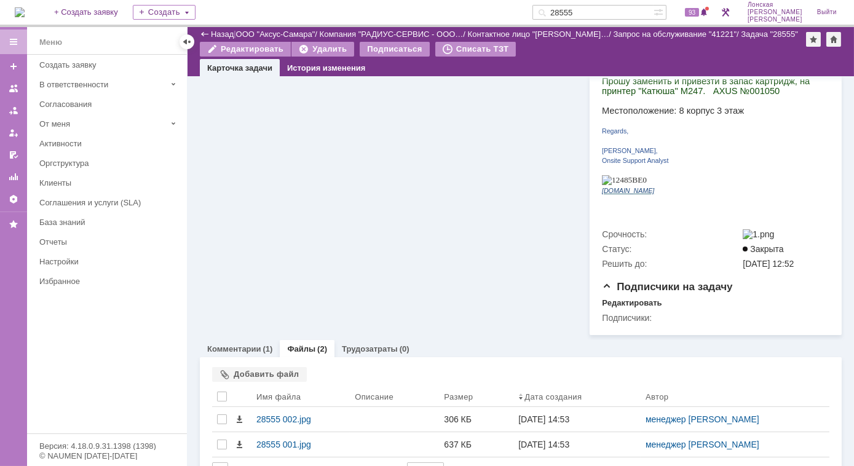
drag, startPoint x: 623, startPoint y: 14, endPoint x: 532, endPoint y: 7, distance: 90.6
click at [532, 7] on div "На домашнюю + Создать заявку Создать 28555 93 [PERSON_NAME]" at bounding box center [427, 13] width 854 height 27
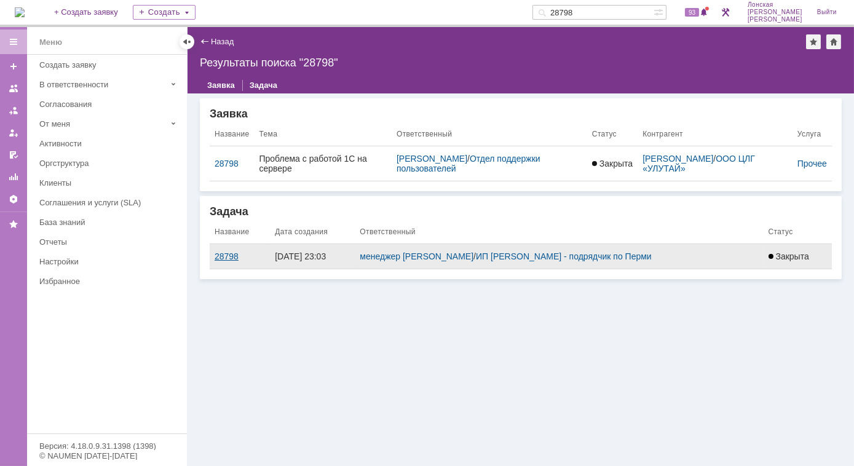
click at [227, 254] on div "28798" at bounding box center [240, 256] width 50 height 10
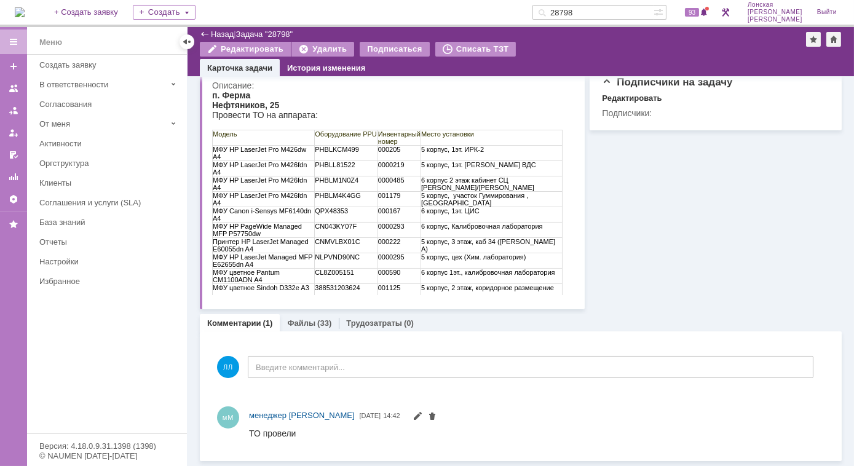
scroll to position [144, 0]
click at [306, 323] on link "Файлы" at bounding box center [301, 324] width 28 height 9
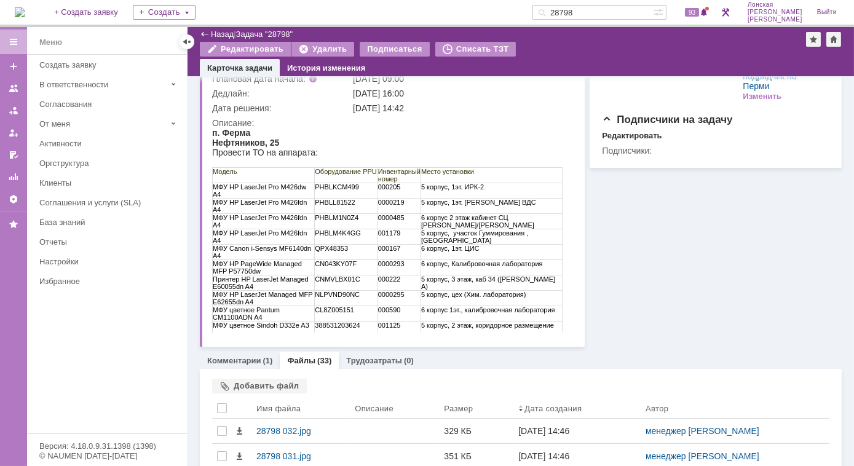
scroll to position [144, 0]
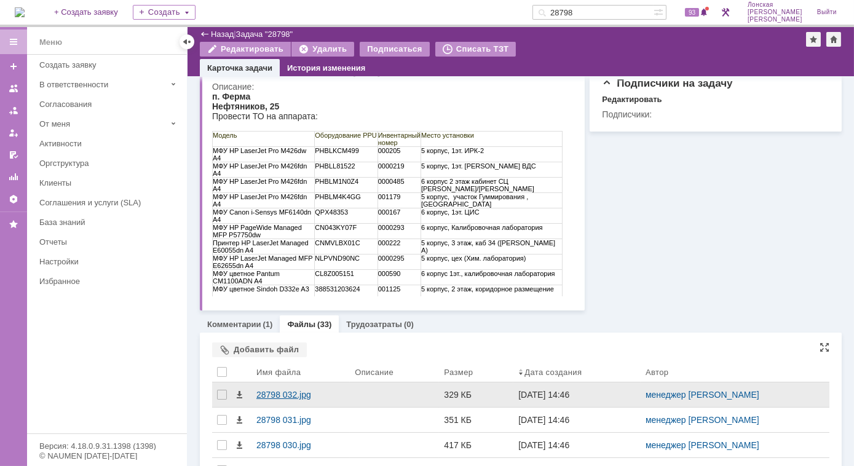
click at [285, 390] on div "28798 032.jpg" at bounding box center [300, 395] width 89 height 10
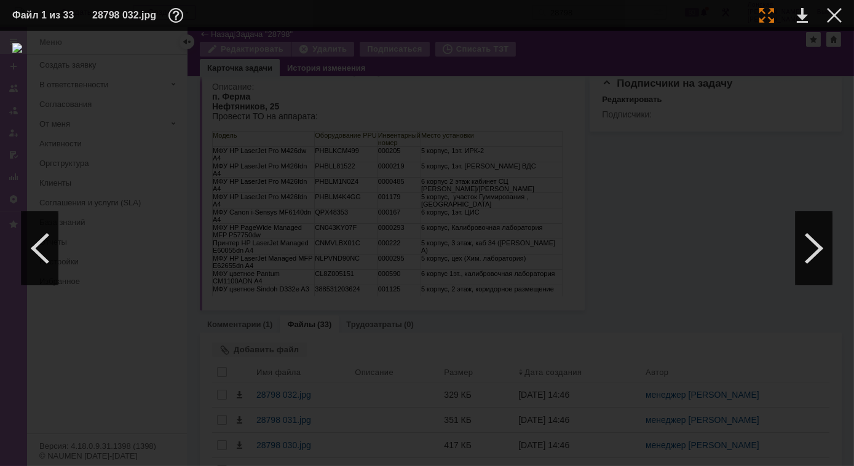
click at [764, 17] on div at bounding box center [766, 15] width 15 height 15
click at [41, 261] on div at bounding box center [40, 248] width 37 height 74
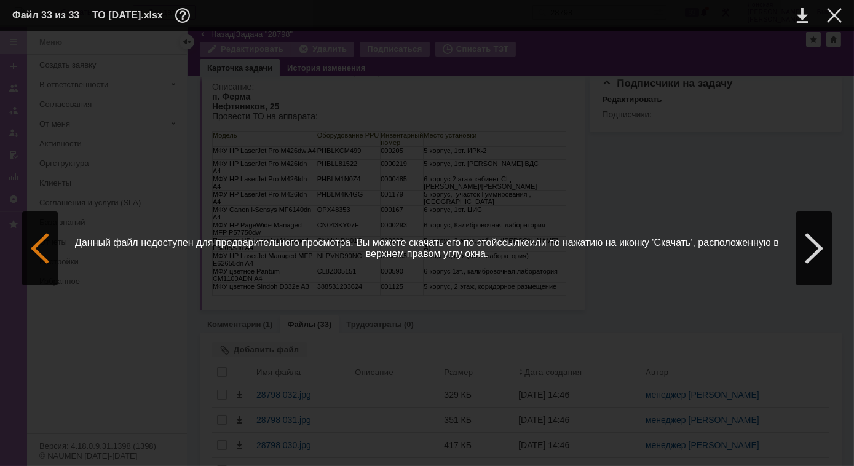
scroll to position [0, 0]
click at [41, 261] on div at bounding box center [40, 248] width 37 height 74
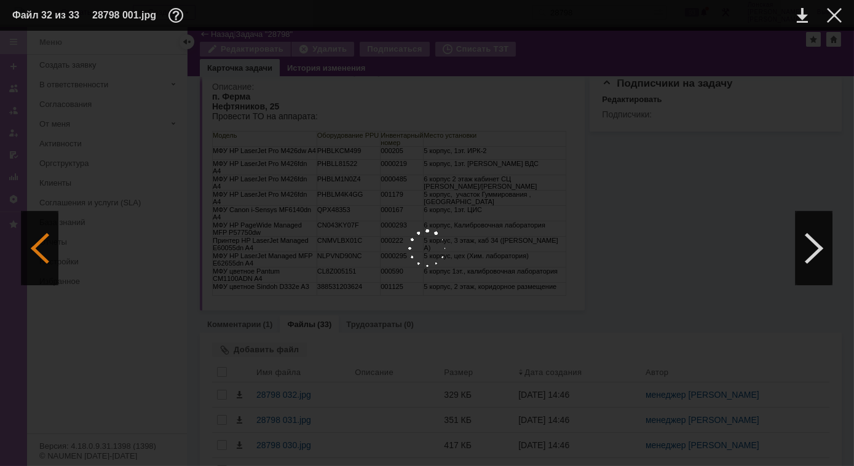
click at [41, 261] on div at bounding box center [40, 248] width 37 height 74
click at [816, 237] on div at bounding box center [813, 248] width 37 height 74
click at [816, 236] on div at bounding box center [813, 248] width 37 height 74
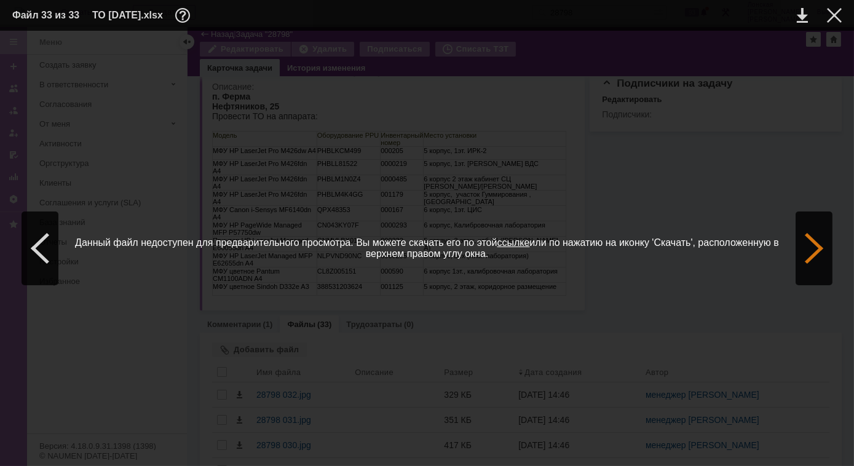
click at [816, 236] on div at bounding box center [813, 248] width 37 height 74
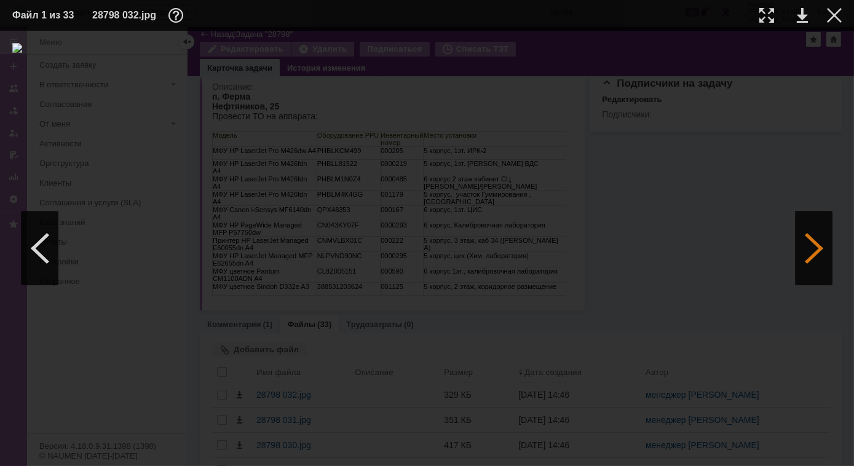
click at [816, 236] on div at bounding box center [813, 248] width 37 height 74
click at [792, 239] on div at bounding box center [426, 248] width 829 height 411
click at [813, 245] on div at bounding box center [813, 248] width 37 height 74
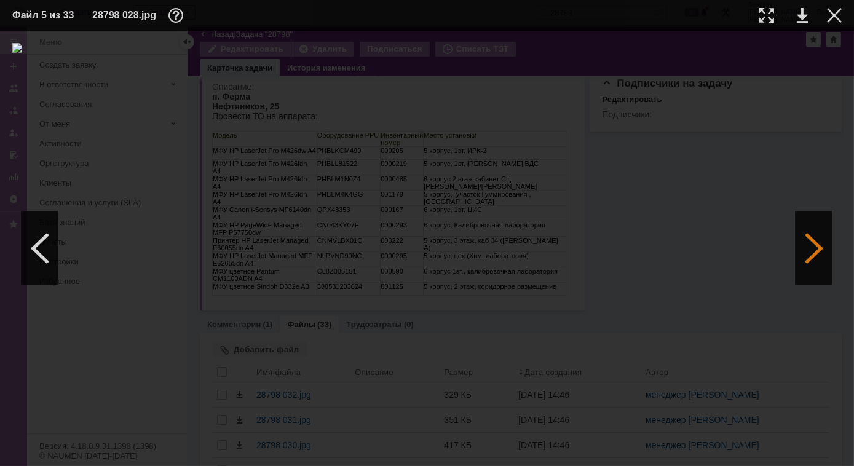
click at [813, 244] on div at bounding box center [813, 248] width 37 height 74
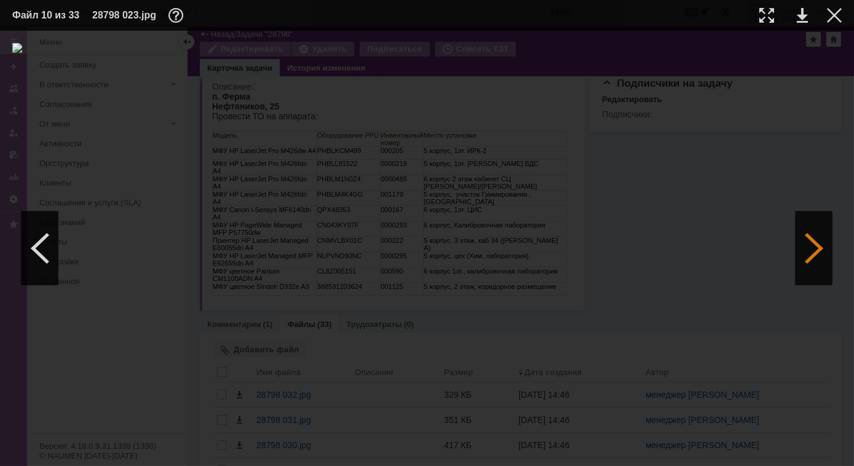
click at [813, 244] on div at bounding box center [813, 248] width 37 height 74
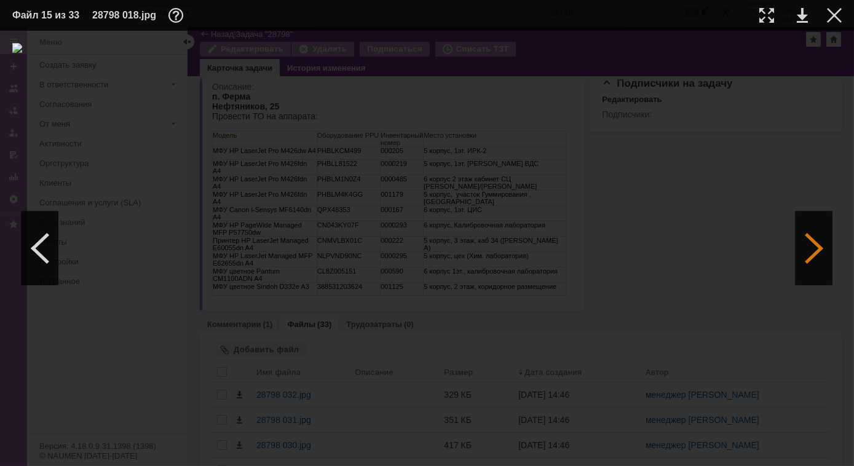
click at [813, 244] on div at bounding box center [813, 248] width 37 height 74
click at [765, 15] on div at bounding box center [766, 15] width 15 height 15
click at [44, 232] on div at bounding box center [40, 248] width 37 height 74
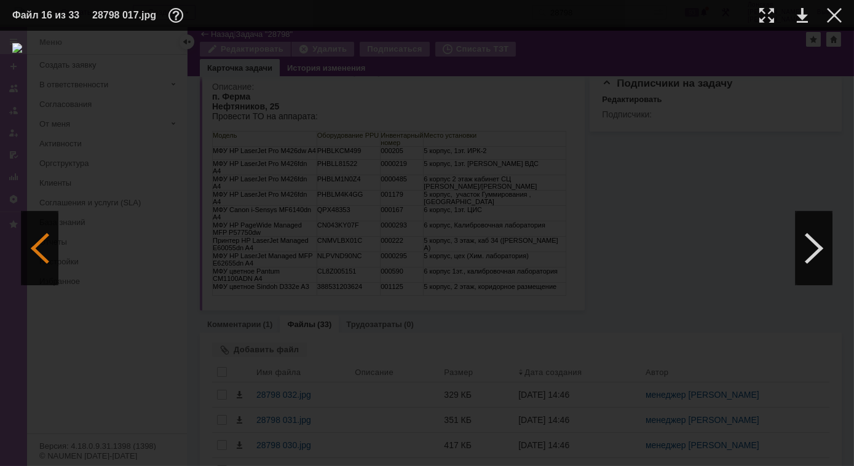
scroll to position [0, 0]
click at [765, 17] on div at bounding box center [766, 15] width 15 height 15
drag, startPoint x: 407, startPoint y: 460, endPoint x: 237, endPoint y: 444, distance: 171.0
click at [237, 444] on div at bounding box center [427, 248] width 854 height 435
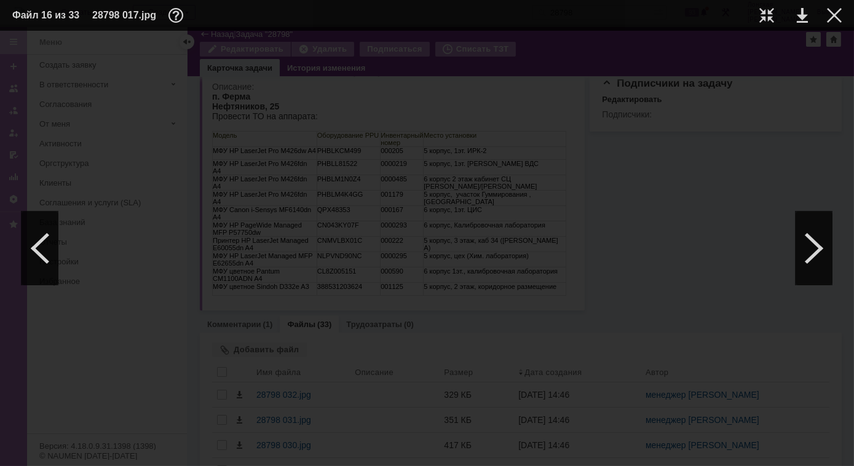
scroll to position [1002, 0]
click at [44, 239] on div at bounding box center [40, 248] width 37 height 74
click at [760, 20] on div at bounding box center [766, 15] width 15 height 15
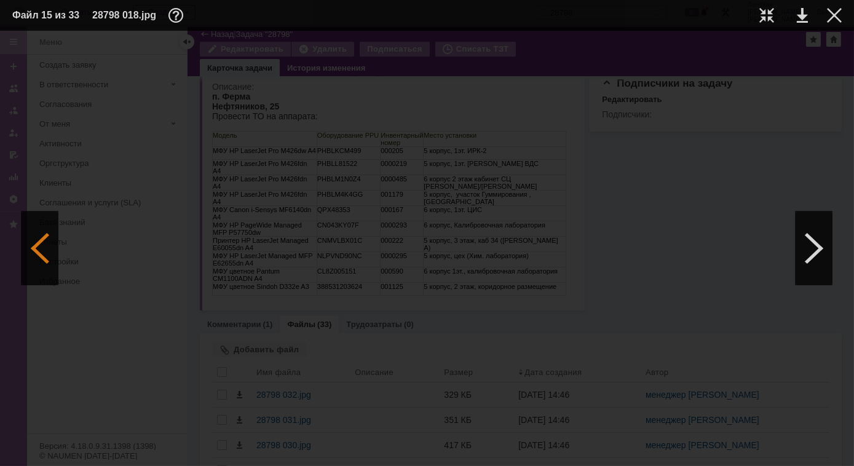
click at [52, 240] on div at bounding box center [40, 248] width 37 height 74
click at [49, 258] on div at bounding box center [40, 248] width 37 height 74
click at [807, 245] on div at bounding box center [813, 248] width 37 height 74
click at [818, 253] on div at bounding box center [813, 248] width 37 height 74
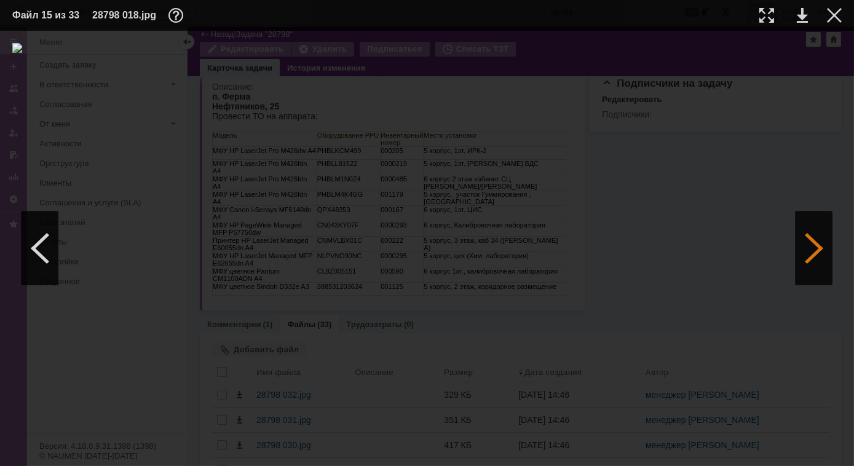
click at [818, 253] on div at bounding box center [813, 248] width 37 height 74
click at [818, 248] on div at bounding box center [813, 248] width 37 height 74
click at [39, 242] on div at bounding box center [40, 248] width 37 height 74
click at [766, 15] on div at bounding box center [766, 15] width 15 height 15
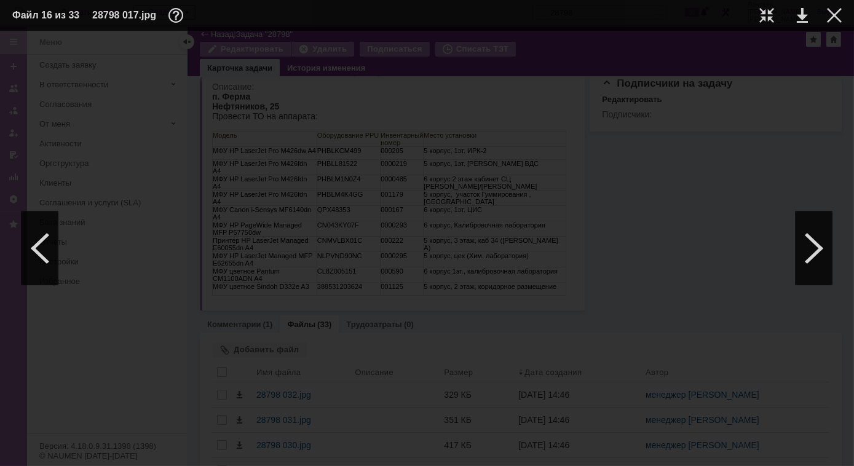
drag, startPoint x: 227, startPoint y: 460, endPoint x: 105, endPoint y: 458, distance: 123.0
click at [105, 458] on div at bounding box center [427, 248] width 854 height 435
click at [594, 30] on img at bounding box center [427, 25] width 854 height 10
click at [38, 266] on div at bounding box center [40, 248] width 37 height 74
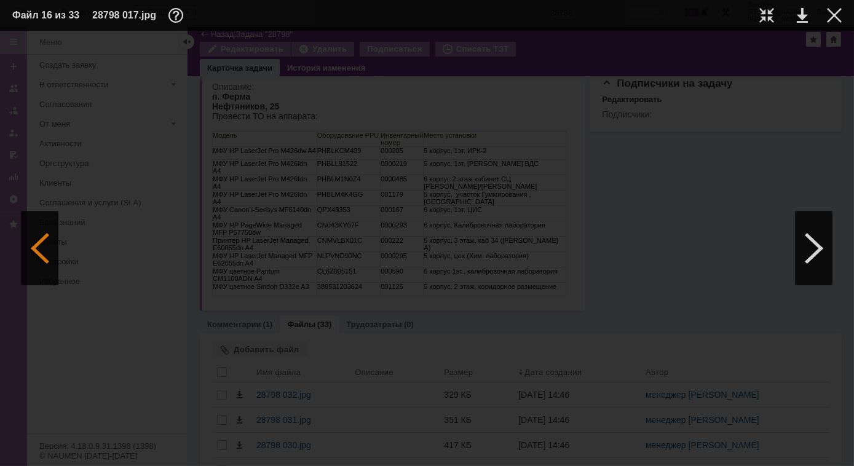
scroll to position [0, 0]
click at [41, 266] on div at bounding box center [40, 248] width 37 height 74
click at [827, 239] on div at bounding box center [813, 248] width 37 height 74
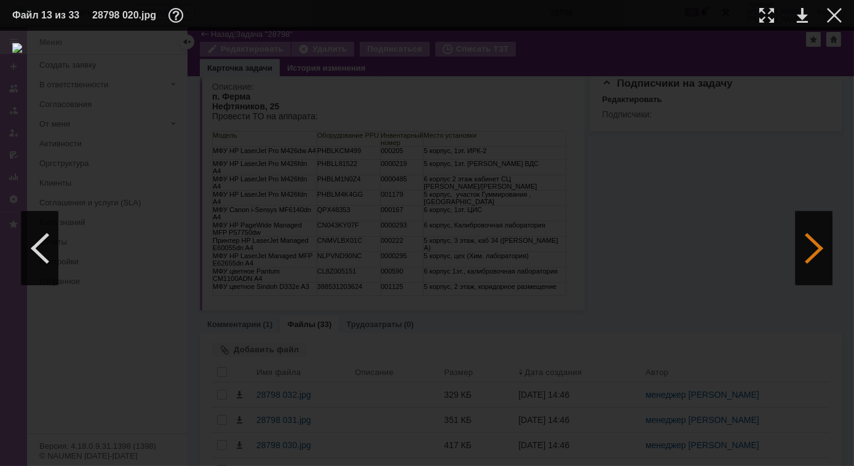
click at [818, 263] on div at bounding box center [813, 248] width 37 height 74
click at [816, 266] on div at bounding box center [813, 248] width 37 height 74
click at [813, 251] on div at bounding box center [813, 248] width 37 height 74
click at [45, 253] on div at bounding box center [40, 248] width 37 height 74
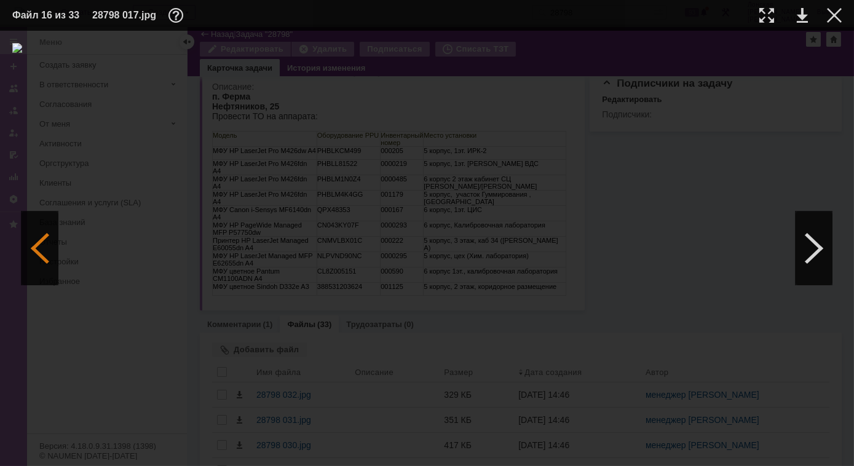
click at [44, 264] on div at bounding box center [40, 248] width 37 height 74
click at [806, 251] on div at bounding box center [813, 248] width 37 height 74
click at [811, 250] on div at bounding box center [813, 248] width 37 height 74
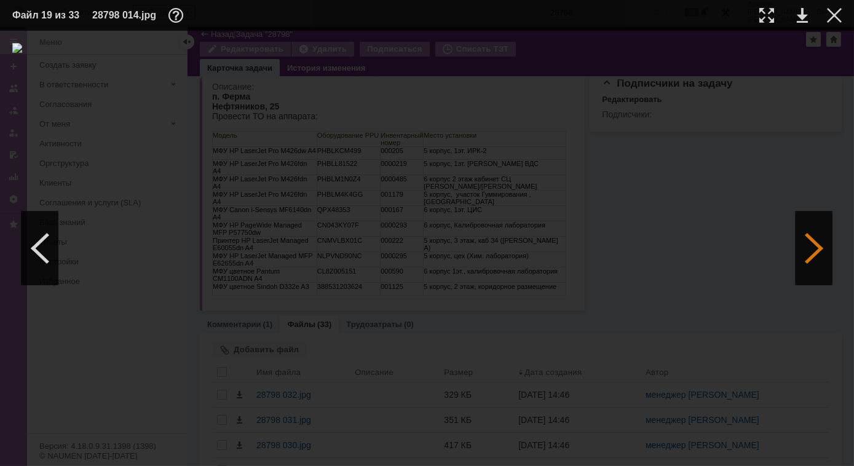
click at [811, 250] on div at bounding box center [813, 248] width 37 height 74
click at [831, 14] on div at bounding box center [834, 15] width 15 height 15
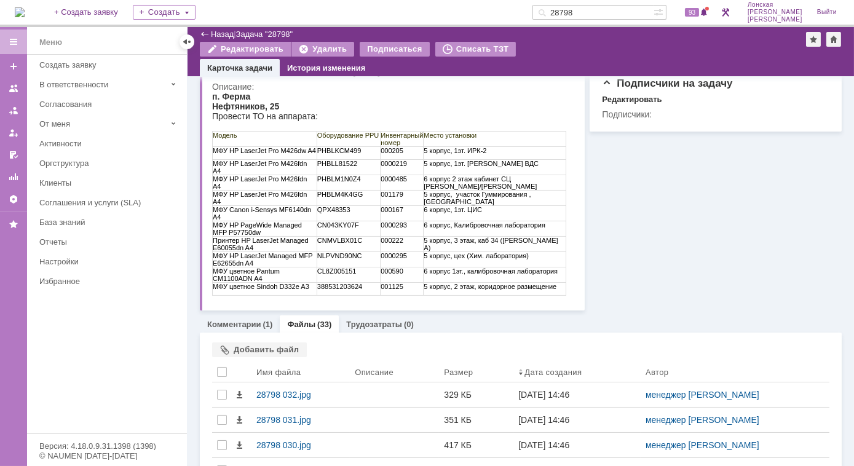
click at [499, 294] on td "5 корпус, 2 этаж, коридорное размещение" at bounding box center [494, 288] width 143 height 13
click at [261, 290] on td "МФУ цветное Sindoh D332e A3" at bounding box center [264, 288] width 105 height 13
click at [302, 290] on td "МФУ цветное Sindoh D332e A3" at bounding box center [264, 288] width 105 height 13
drag, startPoint x: 614, startPoint y: 10, endPoint x: 540, endPoint y: 14, distance: 73.9
click at [540, 14] on div "На домашнюю + Создать заявку Создать 28798 93 Лонская Лариса Вячеславовна Выйти" at bounding box center [427, 13] width 854 height 27
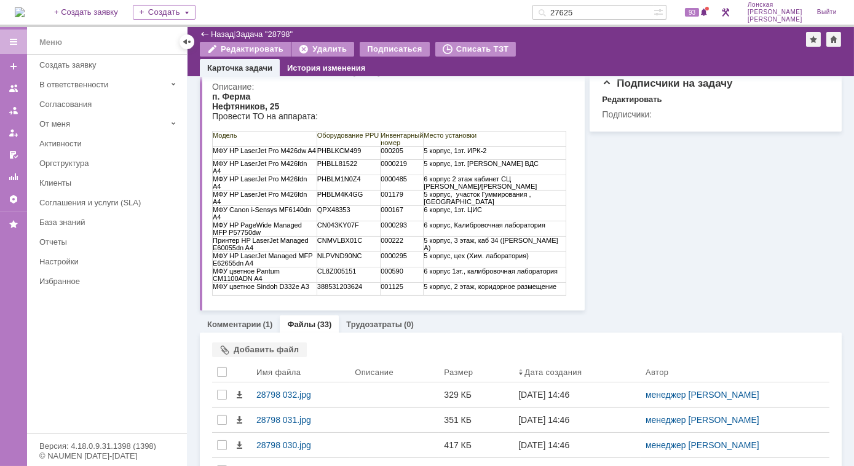
type input "27625"
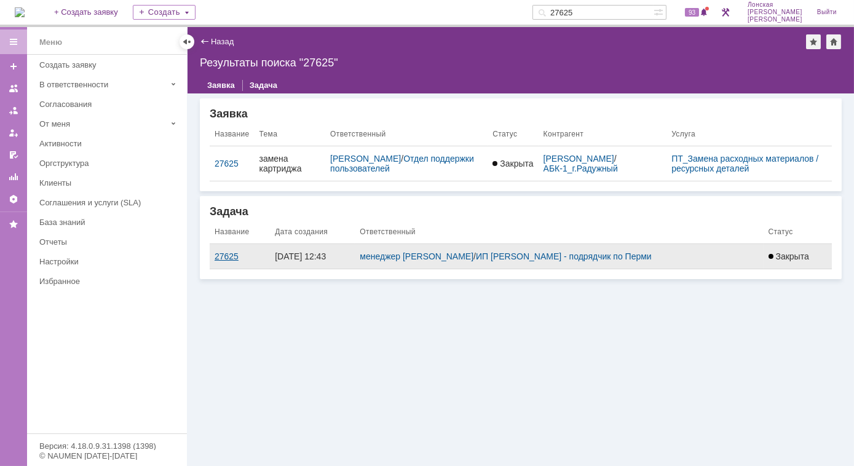
click at [226, 261] on div "27625" at bounding box center [240, 256] width 50 height 10
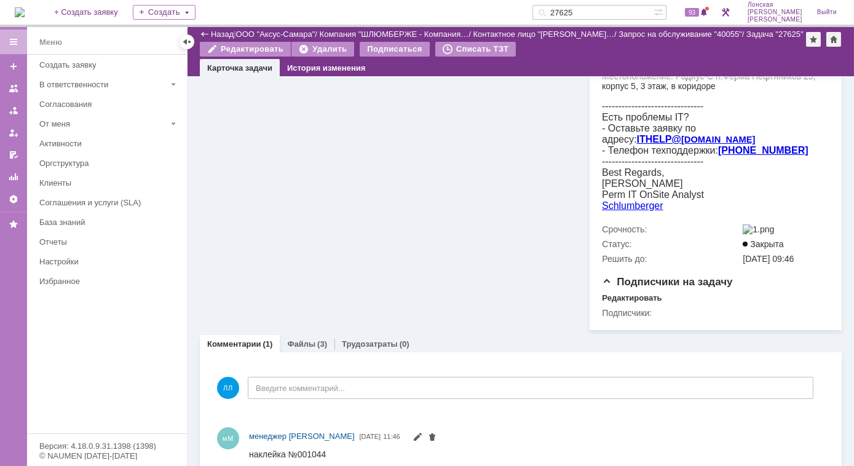
scroll to position [295, 0]
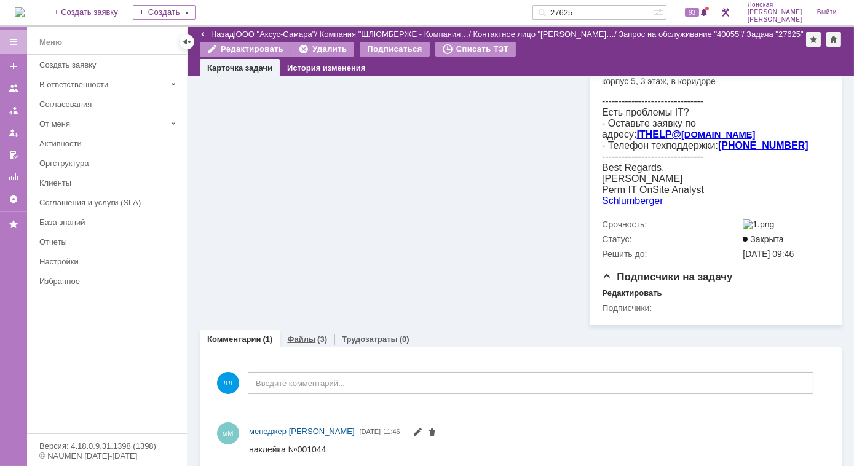
click at [299, 334] on link "Файлы" at bounding box center [301, 338] width 28 height 9
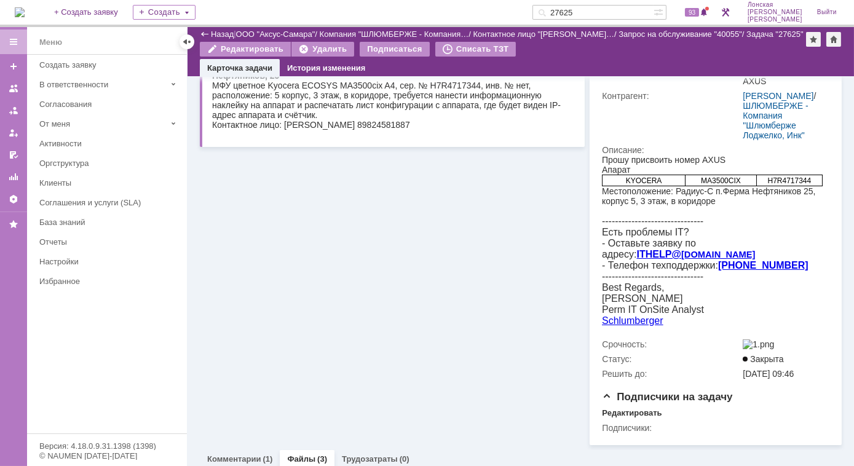
scroll to position [295, 0]
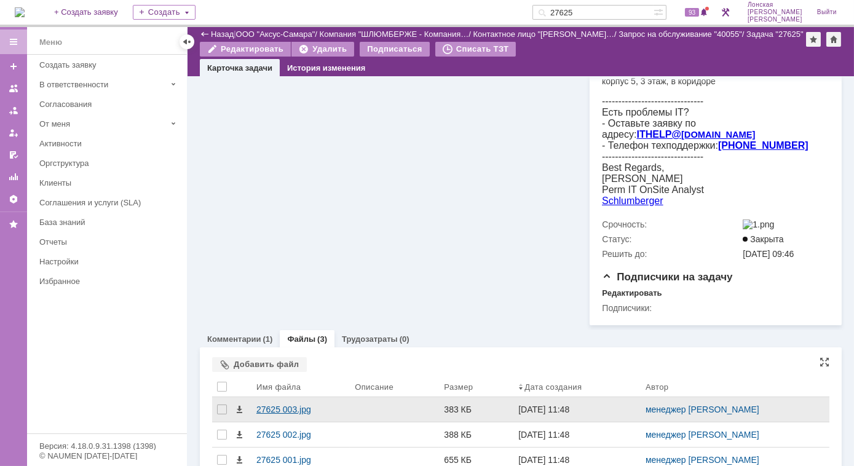
click at [286, 404] on div "27625 003.jpg" at bounding box center [300, 409] width 89 height 10
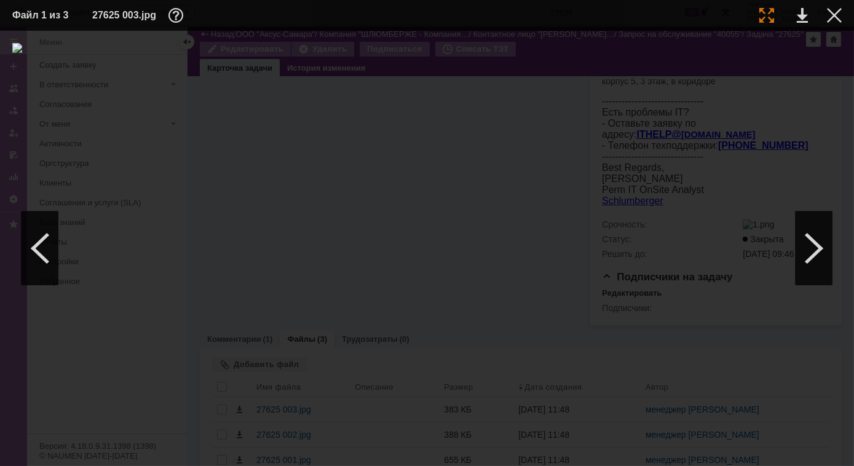
click at [765, 14] on div at bounding box center [766, 15] width 15 height 15
drag, startPoint x: 383, startPoint y: 462, endPoint x: 275, endPoint y: 470, distance: 107.9
click at [275, 465] on html "Идет загрузка, пожалуйста, подождите. На домашнюю + Создать заявку Создать 2762…" at bounding box center [427, 233] width 854 height 466
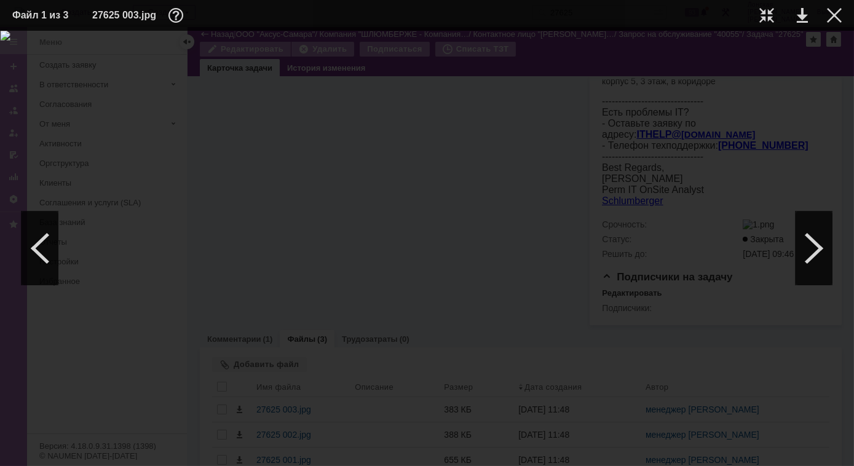
drag, startPoint x: 590, startPoint y: 462, endPoint x: 741, endPoint y: 451, distance: 151.6
click at [741, 451] on div at bounding box center [427, 248] width 854 height 435
drag, startPoint x: 256, startPoint y: 463, endPoint x: 114, endPoint y: 449, distance: 142.2
click at [114, 449] on div at bounding box center [427, 248] width 854 height 435
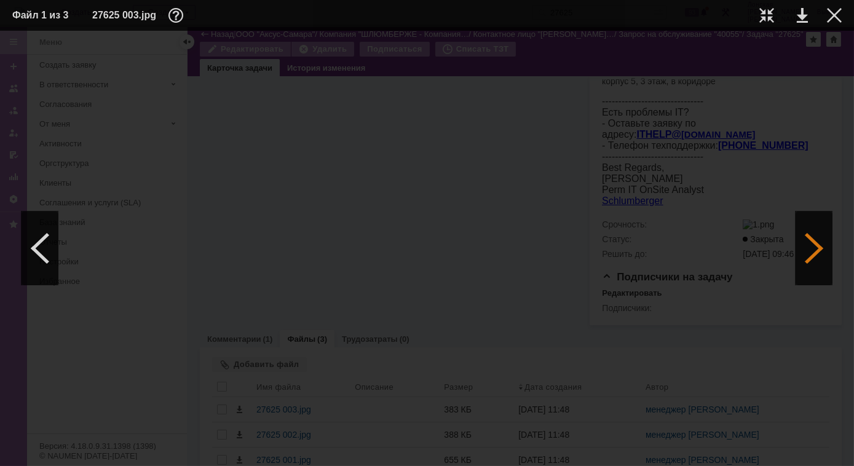
click at [819, 242] on div at bounding box center [813, 248] width 37 height 74
click at [763, 15] on div at bounding box center [766, 15] width 15 height 15
drag, startPoint x: 430, startPoint y: 462, endPoint x: 274, endPoint y: 433, distance: 158.8
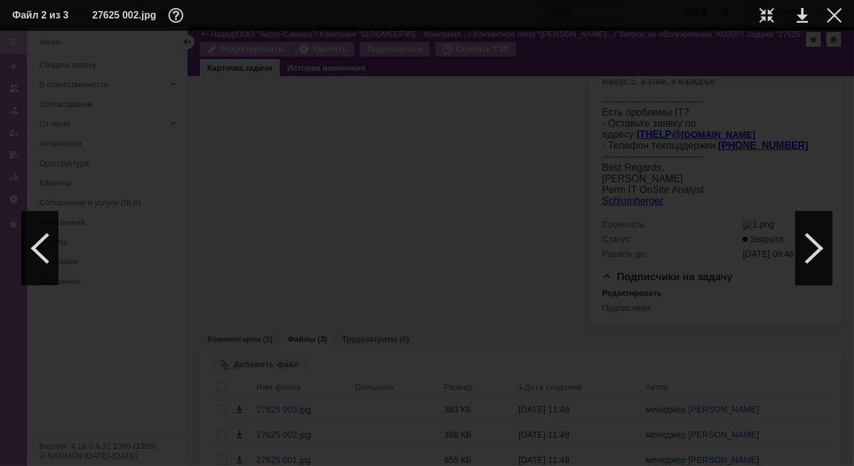
click at [274, 433] on div at bounding box center [427, 248] width 854 height 435
drag, startPoint x: 490, startPoint y: 463, endPoint x: 626, endPoint y: 473, distance: 136.2
click at [626, 465] on html "Идет загрузка, пожалуйста, подождите. На домашнюю + Создать заявку Создать 2762…" at bounding box center [427, 233] width 854 height 466
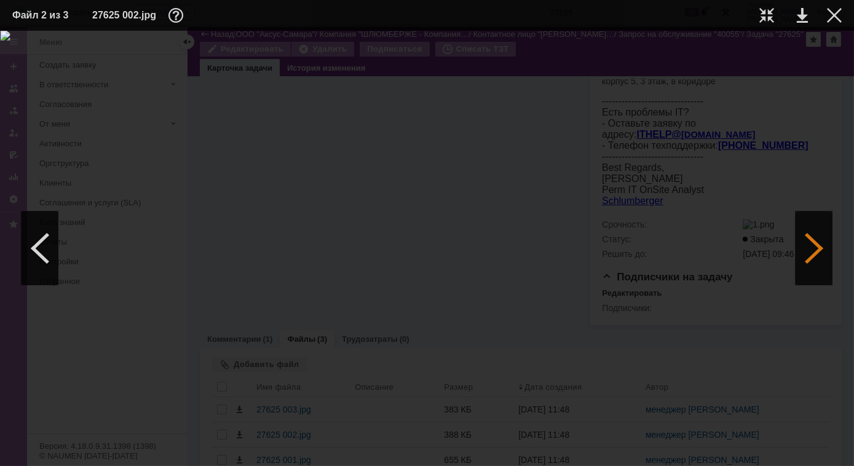
click at [810, 235] on div at bounding box center [813, 248] width 37 height 74
click at [764, 20] on div at bounding box center [766, 15] width 15 height 15
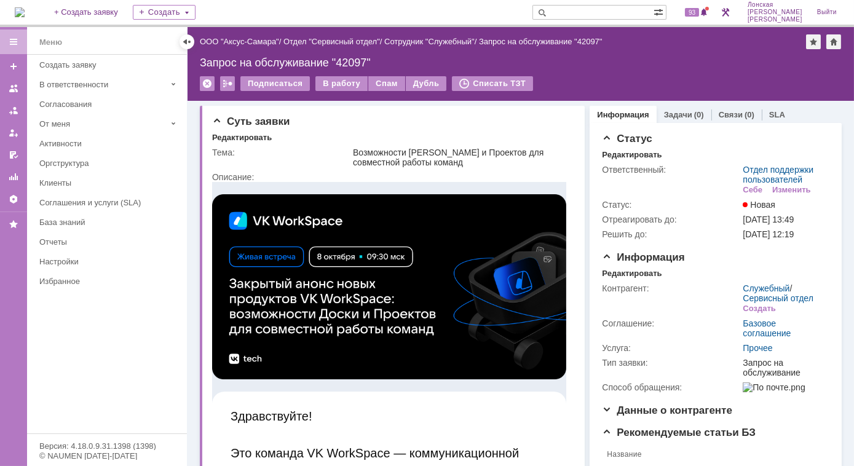
click at [23, 9] on img at bounding box center [20, 12] width 10 height 10
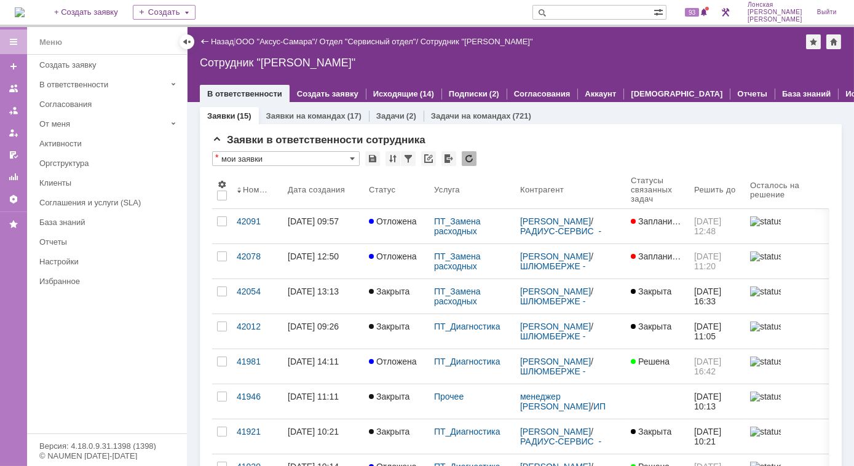
click at [631, 14] on input "text" at bounding box center [592, 12] width 121 height 15
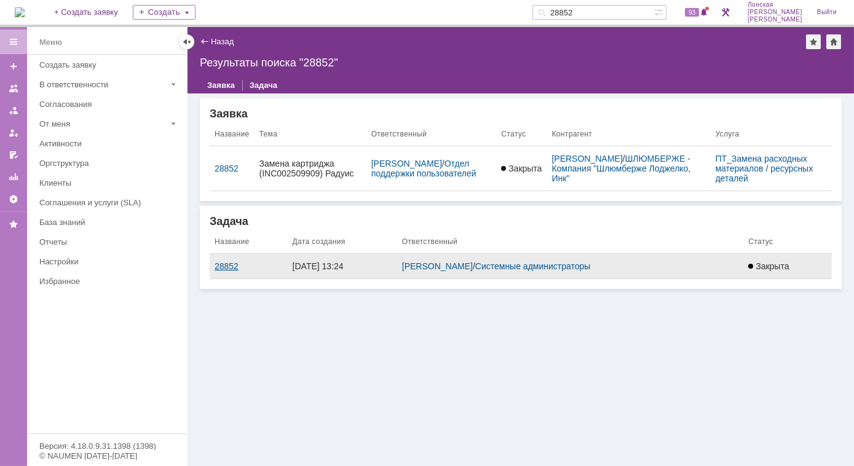
click at [224, 264] on div "28852" at bounding box center [249, 266] width 68 height 10
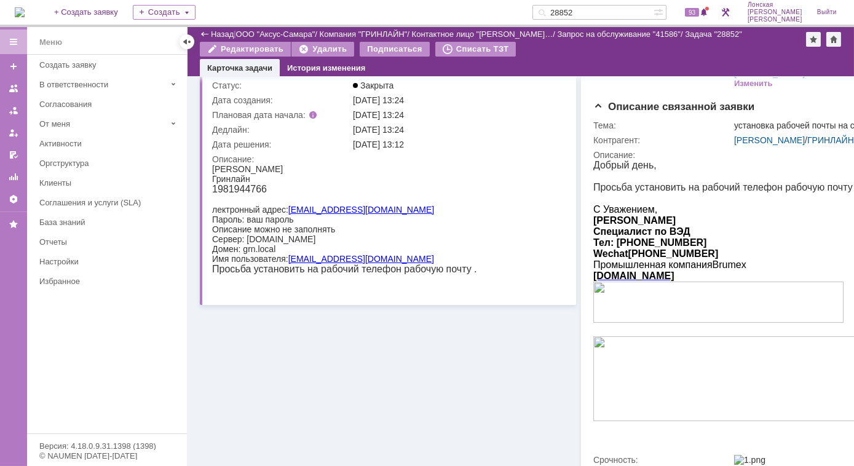
scroll to position [10, 0]
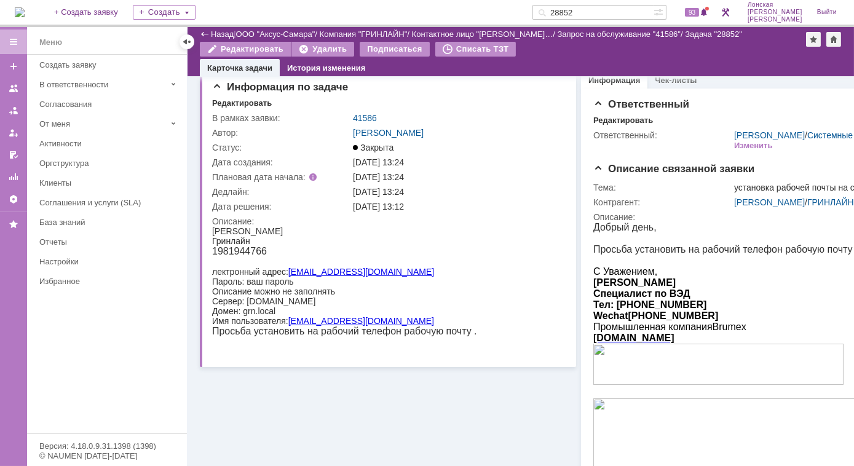
drag, startPoint x: 602, startPoint y: 14, endPoint x: 537, endPoint y: 14, distance: 65.2
click at [537, 14] on div "На домашнюю + Создать заявку Создать 28852 93 [PERSON_NAME]" at bounding box center [427, 13] width 854 height 27
type input "28552"
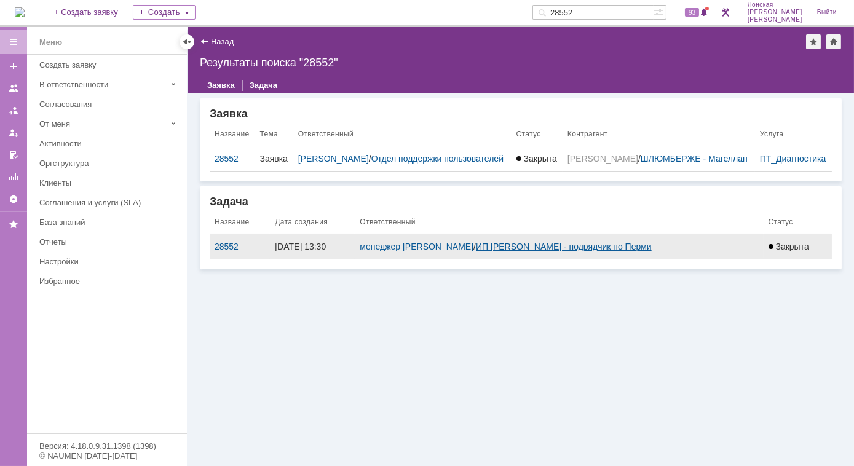
click at [497, 250] on link "ИП [PERSON_NAME] - подрядчик по Перми" at bounding box center [564, 247] width 176 height 10
click at [231, 246] on div "28552" at bounding box center [240, 247] width 50 height 10
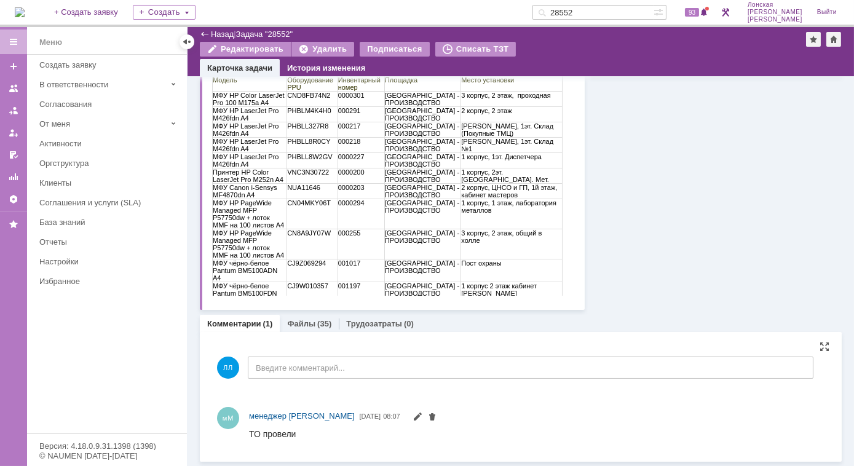
scroll to position [200, 0]
click at [318, 318] on div "Файлы (35)" at bounding box center [309, 324] width 59 height 18
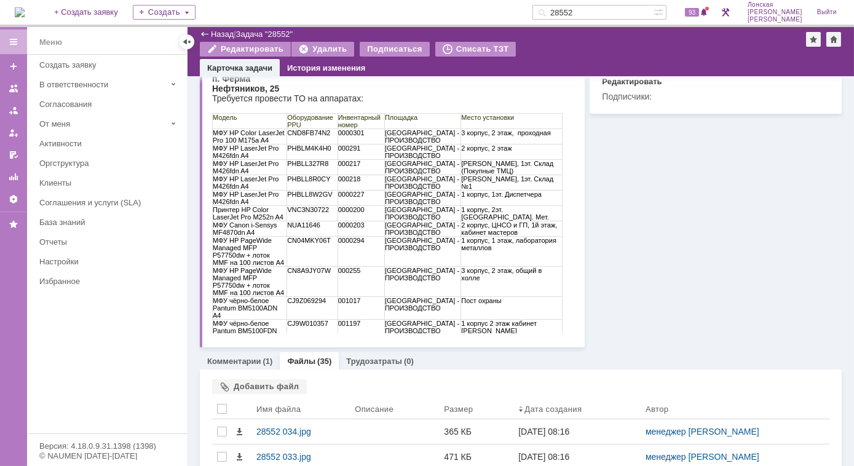
scroll to position [202, 0]
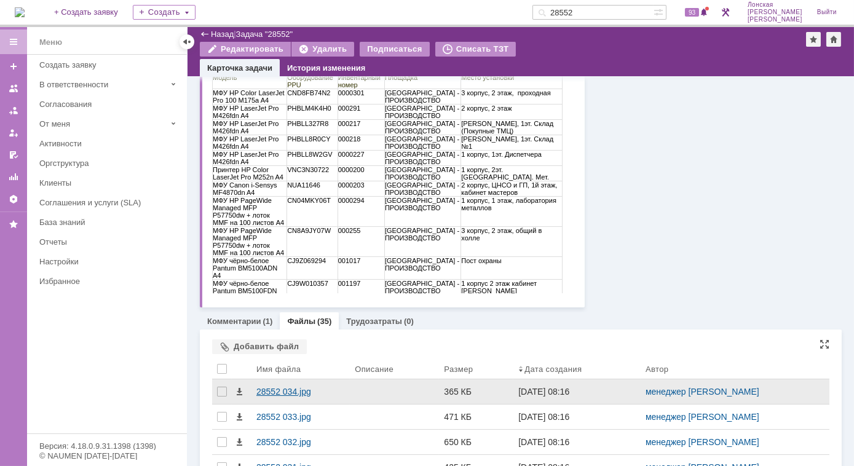
click at [271, 390] on div "28552 034.jpg" at bounding box center [300, 392] width 89 height 10
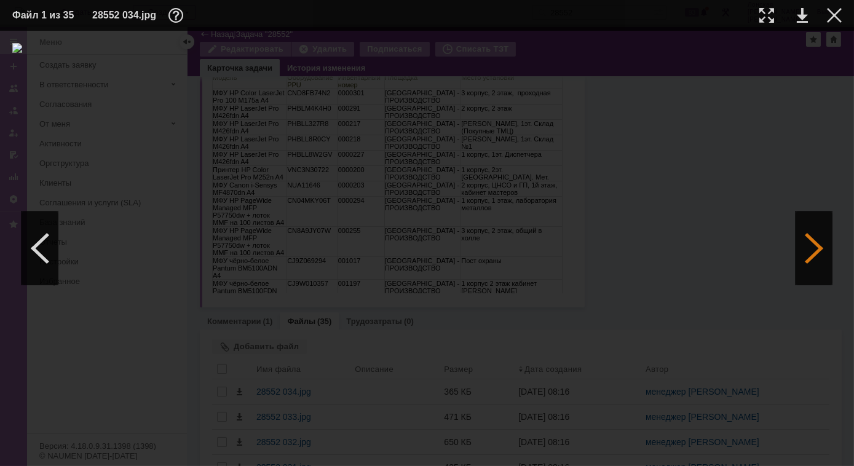
click at [818, 246] on div at bounding box center [813, 248] width 37 height 74
click at [809, 264] on div at bounding box center [813, 248] width 37 height 74
click at [805, 269] on div at bounding box center [813, 248] width 37 height 74
click at [808, 238] on div at bounding box center [813, 248] width 37 height 74
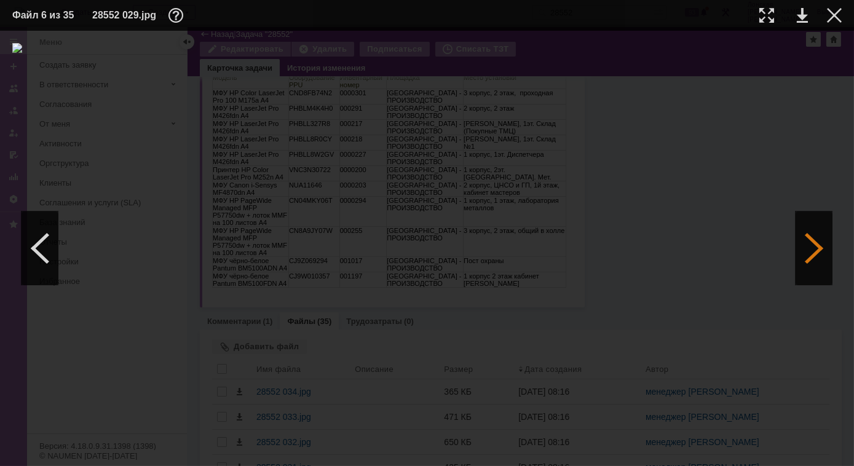
click at [808, 238] on div at bounding box center [813, 248] width 37 height 74
click at [829, 248] on div at bounding box center [813, 248] width 37 height 74
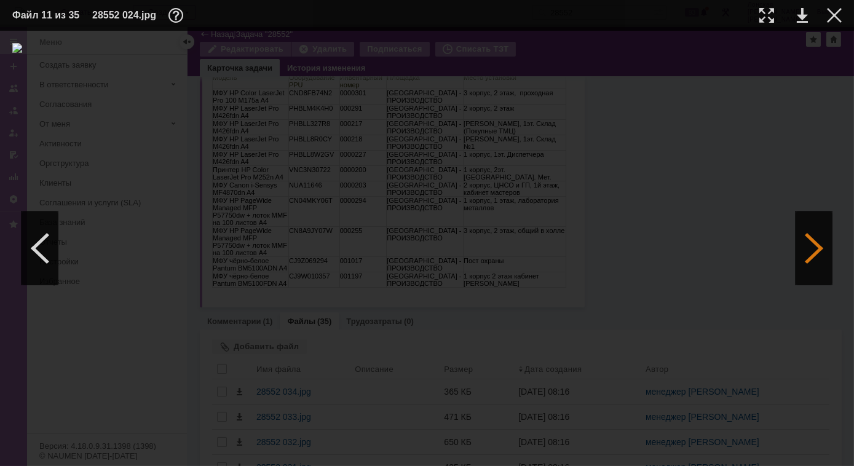
click at [817, 249] on div at bounding box center [813, 248] width 37 height 74
click at [816, 240] on div at bounding box center [813, 248] width 37 height 74
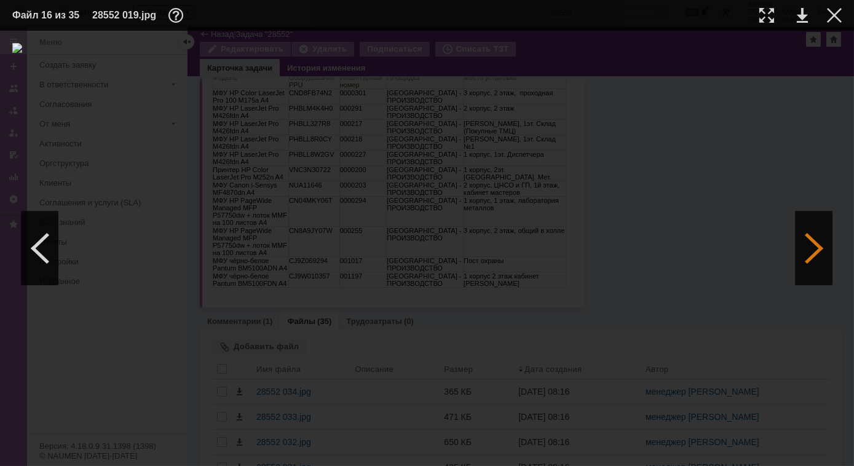
click at [816, 240] on div at bounding box center [813, 248] width 37 height 74
click at [821, 268] on div at bounding box center [813, 248] width 37 height 74
click at [820, 270] on div at bounding box center [813, 248] width 37 height 74
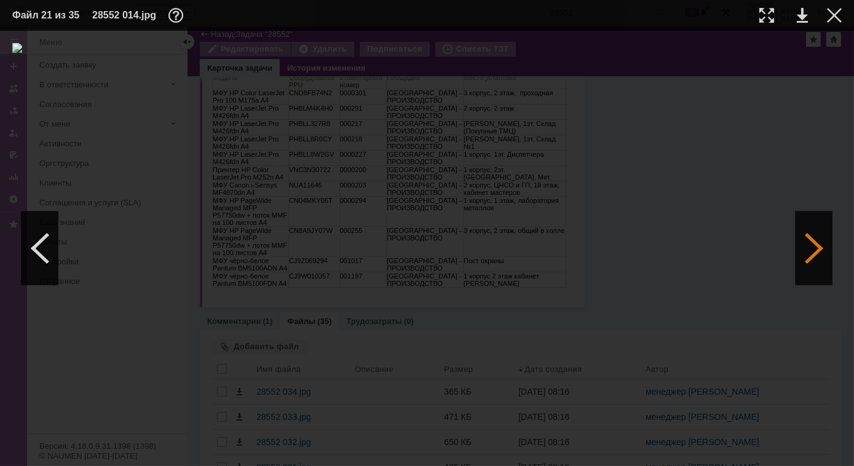
click at [820, 270] on div at bounding box center [813, 248] width 37 height 74
drag, startPoint x: 820, startPoint y: 270, endPoint x: 795, endPoint y: 277, distance: 26.1
click at [795, 278] on div at bounding box center [813, 248] width 37 height 74
click at [36, 250] on div at bounding box center [40, 248] width 37 height 74
click at [809, 239] on div at bounding box center [813, 248] width 37 height 74
